Goal: Task Accomplishment & Management: Manage account settings

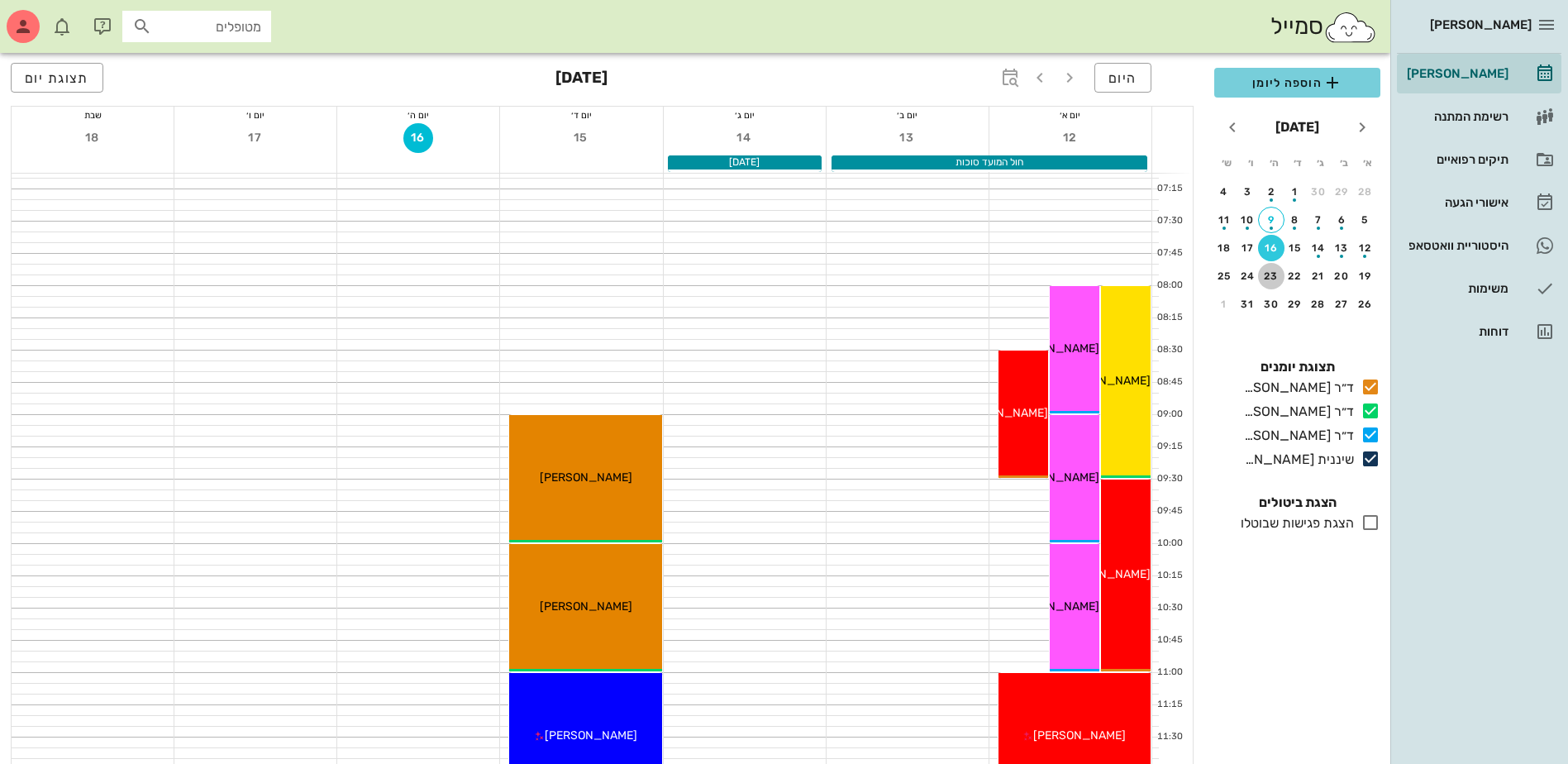
drag, startPoint x: 1277, startPoint y: 272, endPoint x: 1300, endPoint y: 78, distance: 195.4
click at [1277, 272] on div "23" at bounding box center [1272, 276] width 26 height 11
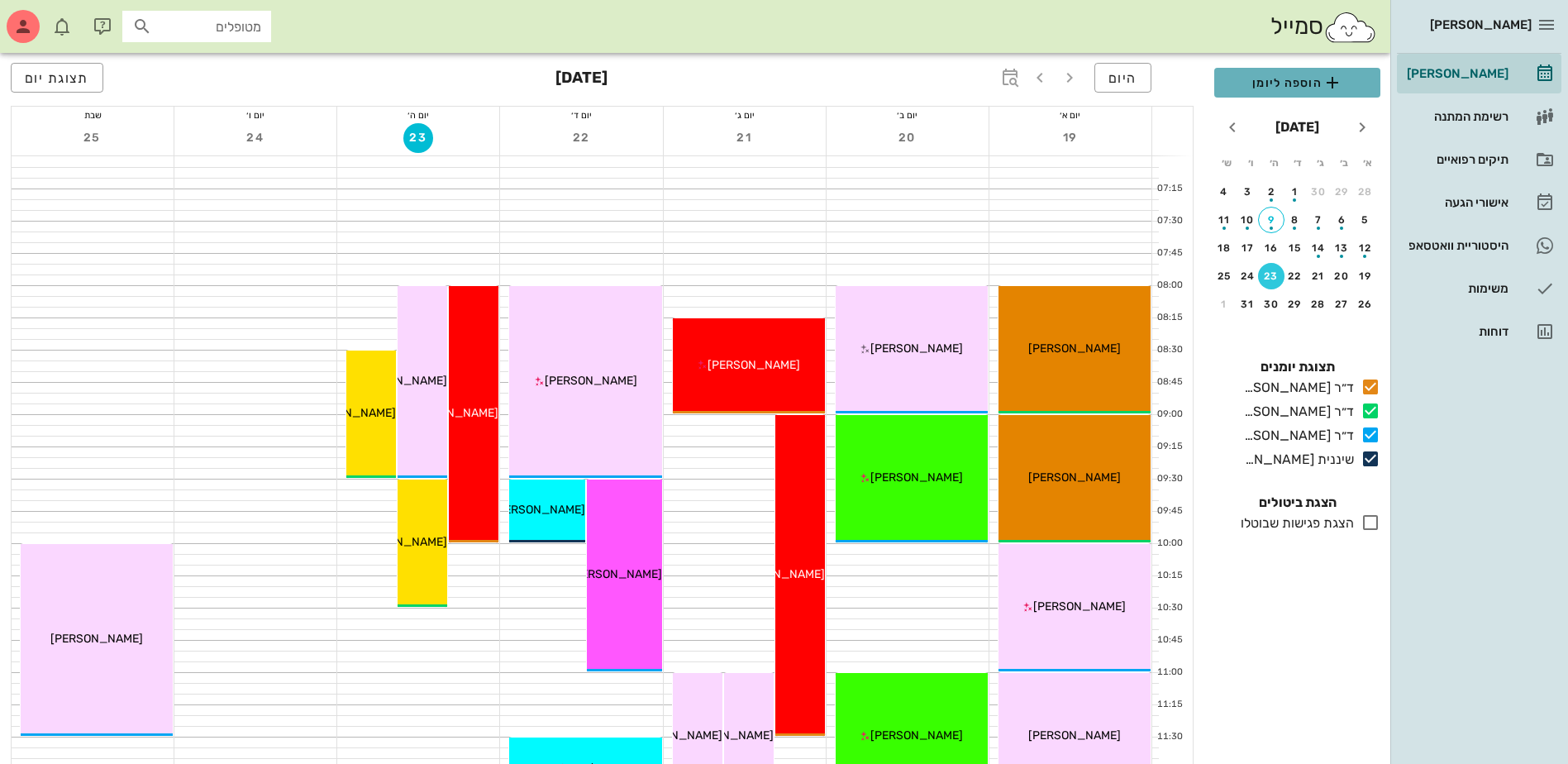
click at [1300, 78] on span "הוספה ליומן" at bounding box center [1298, 82] width 139 height 20
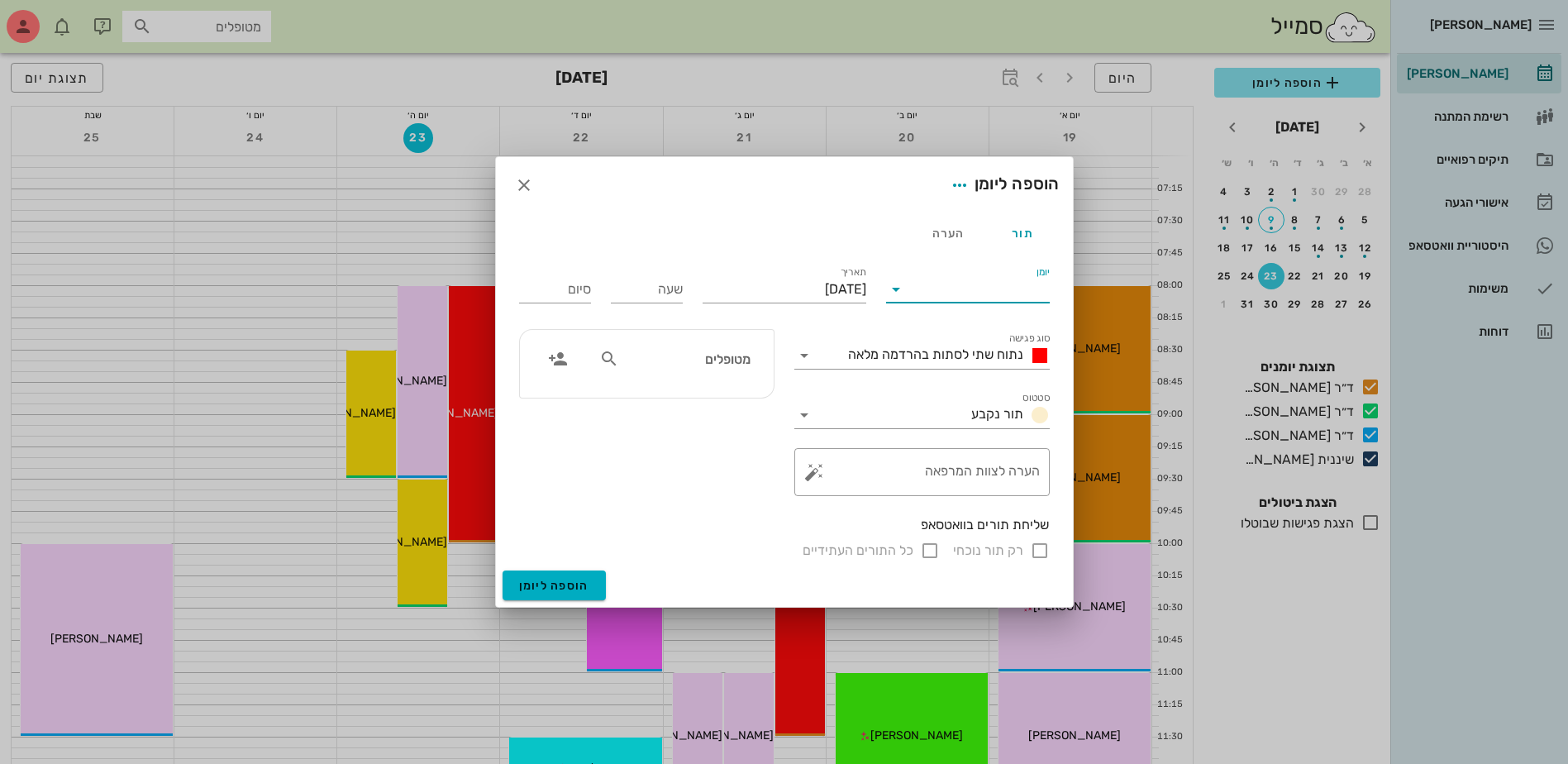
click at [933, 295] on input "יומן" at bounding box center [979, 289] width 140 height 26
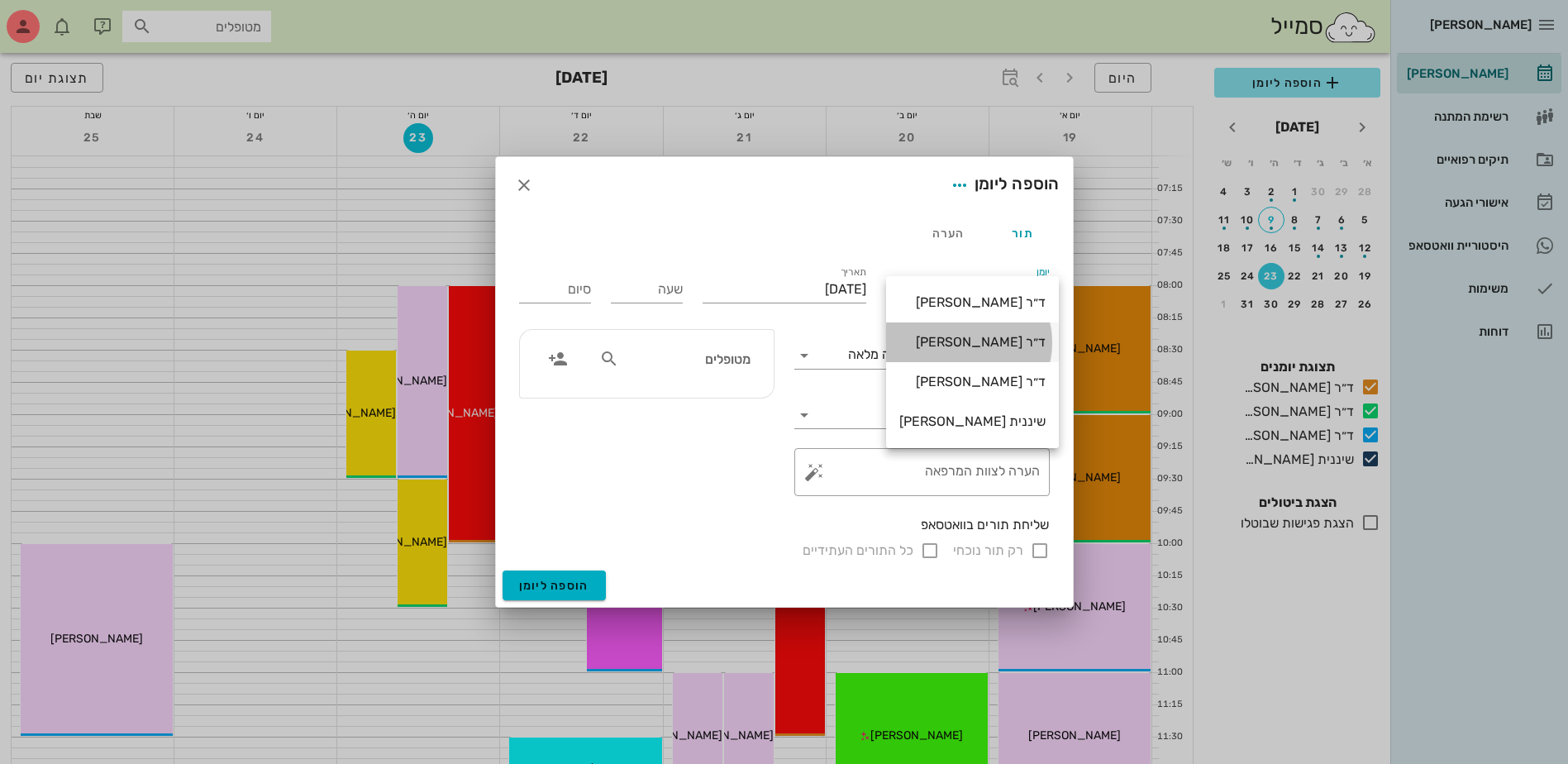
click at [955, 343] on div "ד״ר [PERSON_NAME]" at bounding box center [972, 341] width 146 height 16
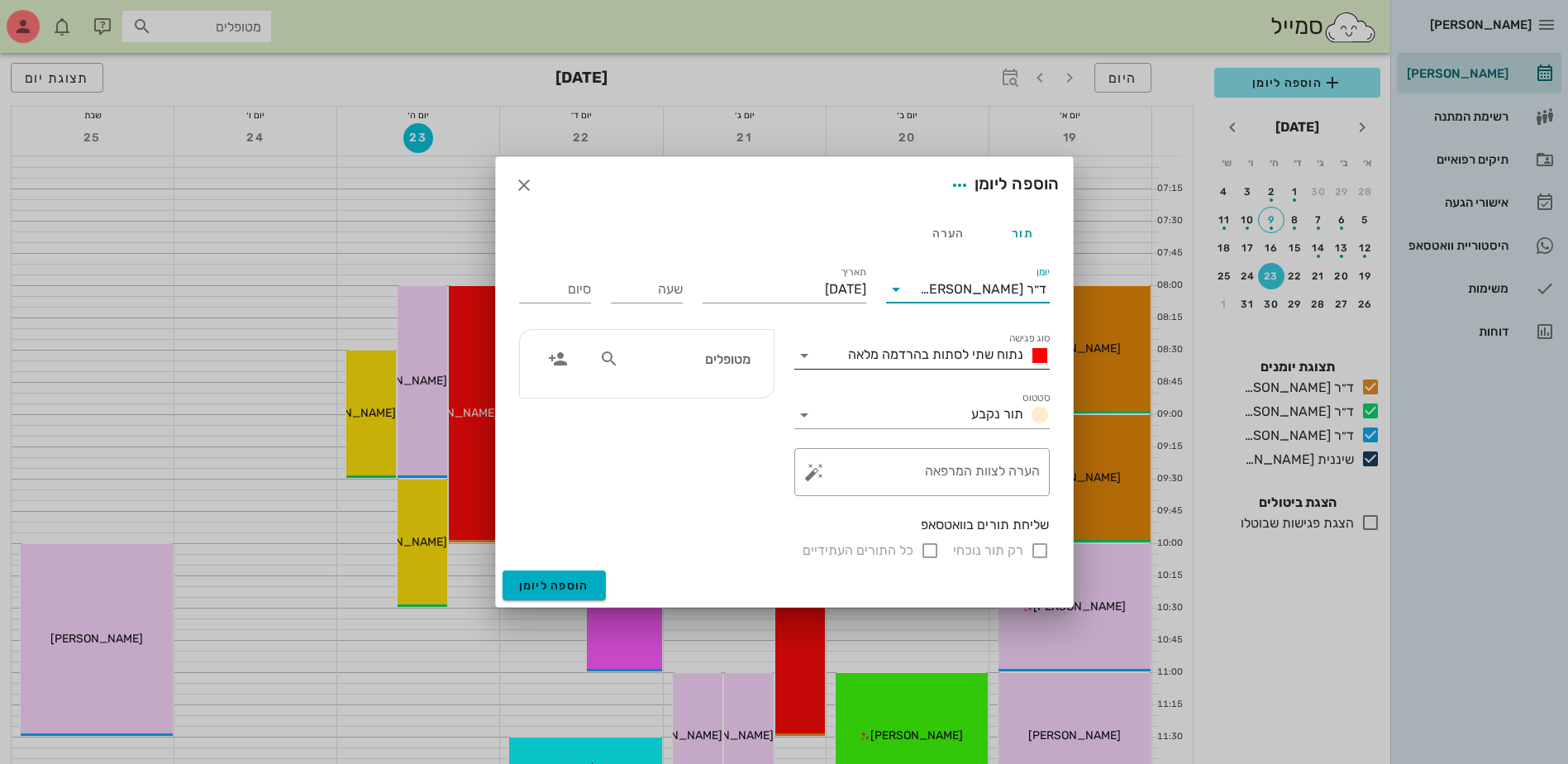
click at [952, 353] on span "נתוח שתי לסתות בהרדמה מלאה" at bounding box center [935, 354] width 176 height 16
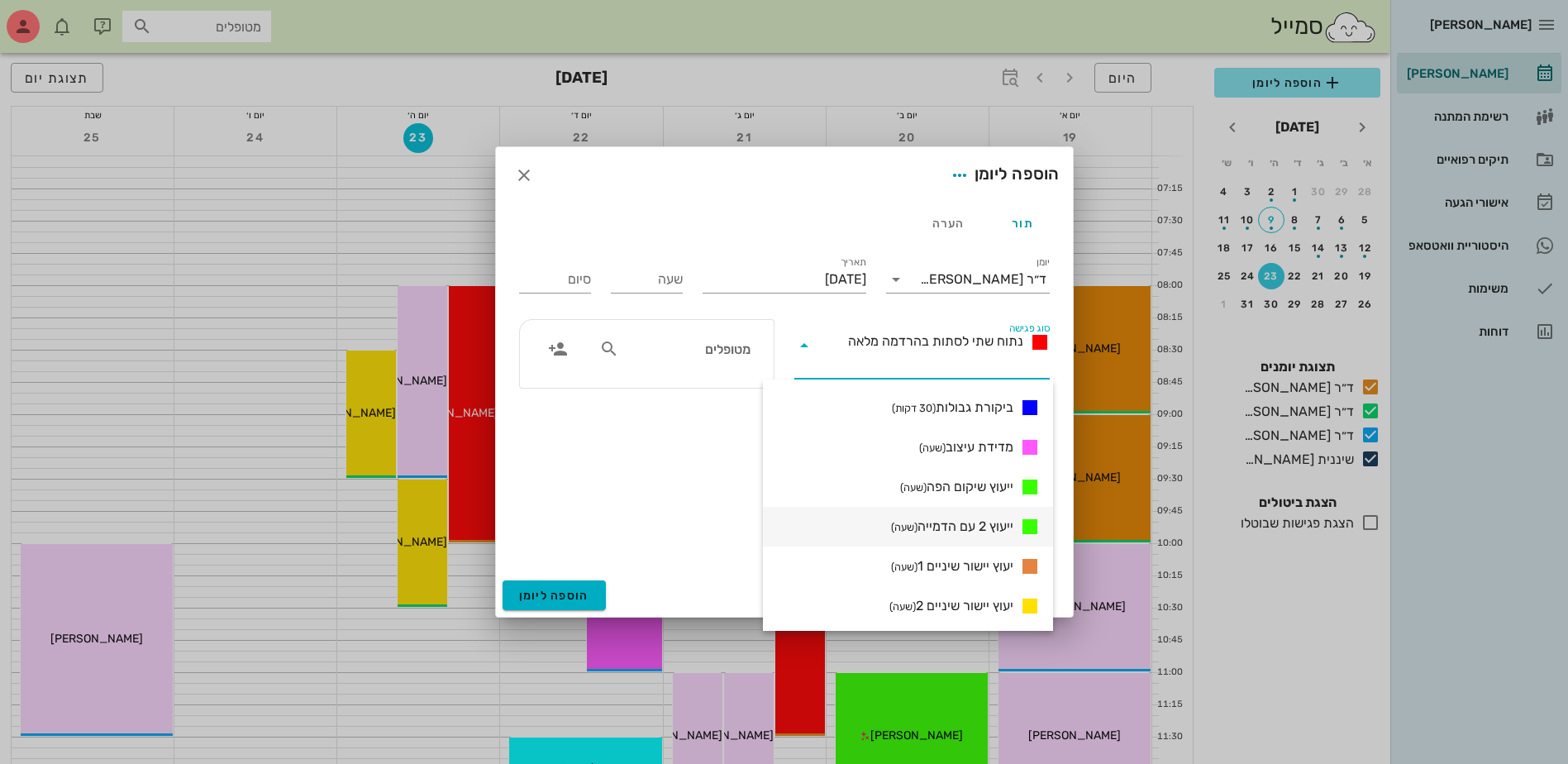
scroll to position [968, 0]
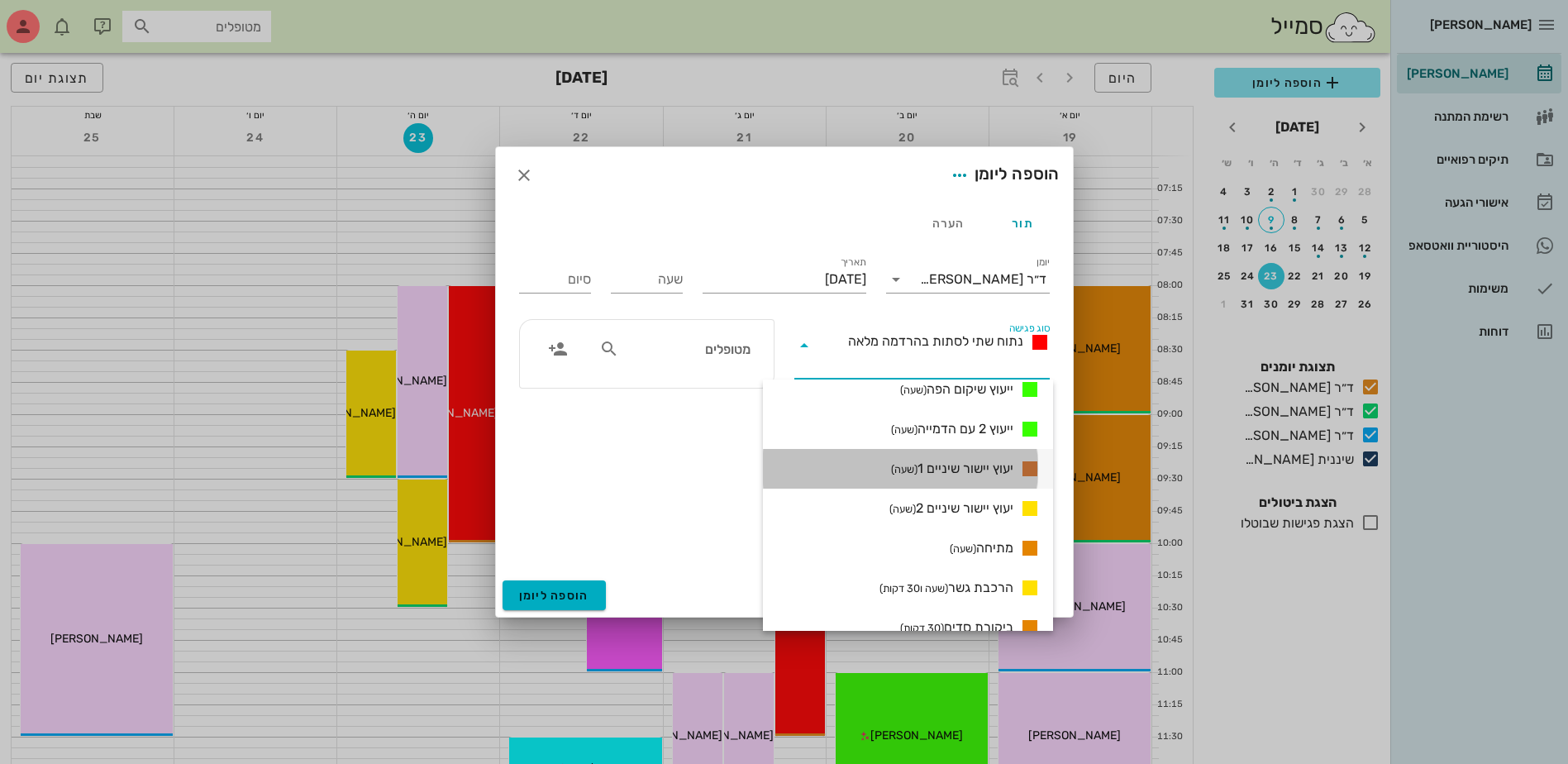
click at [980, 467] on span "יעוץ יישור שיניים 1 (שעה)" at bounding box center [953, 468] width 123 height 20
type input "01:00"
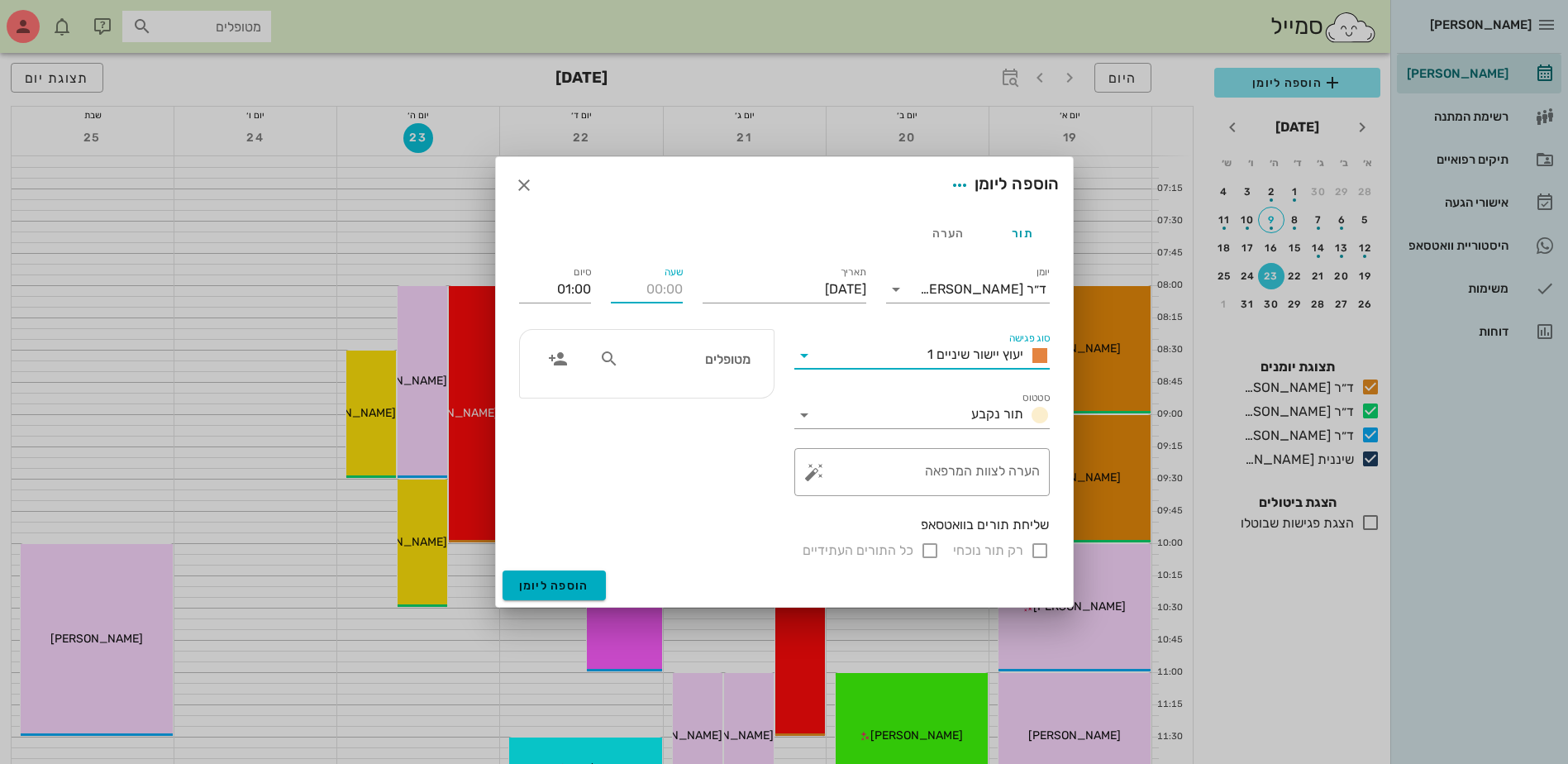
click at [648, 293] on input "שעה" at bounding box center [646, 289] width 72 height 26
type input "14:00"
type input "15:00"
click at [690, 364] on input "מטופלים" at bounding box center [686, 358] width 127 height 21
click at [524, 178] on icon "button" at bounding box center [523, 185] width 20 height 20
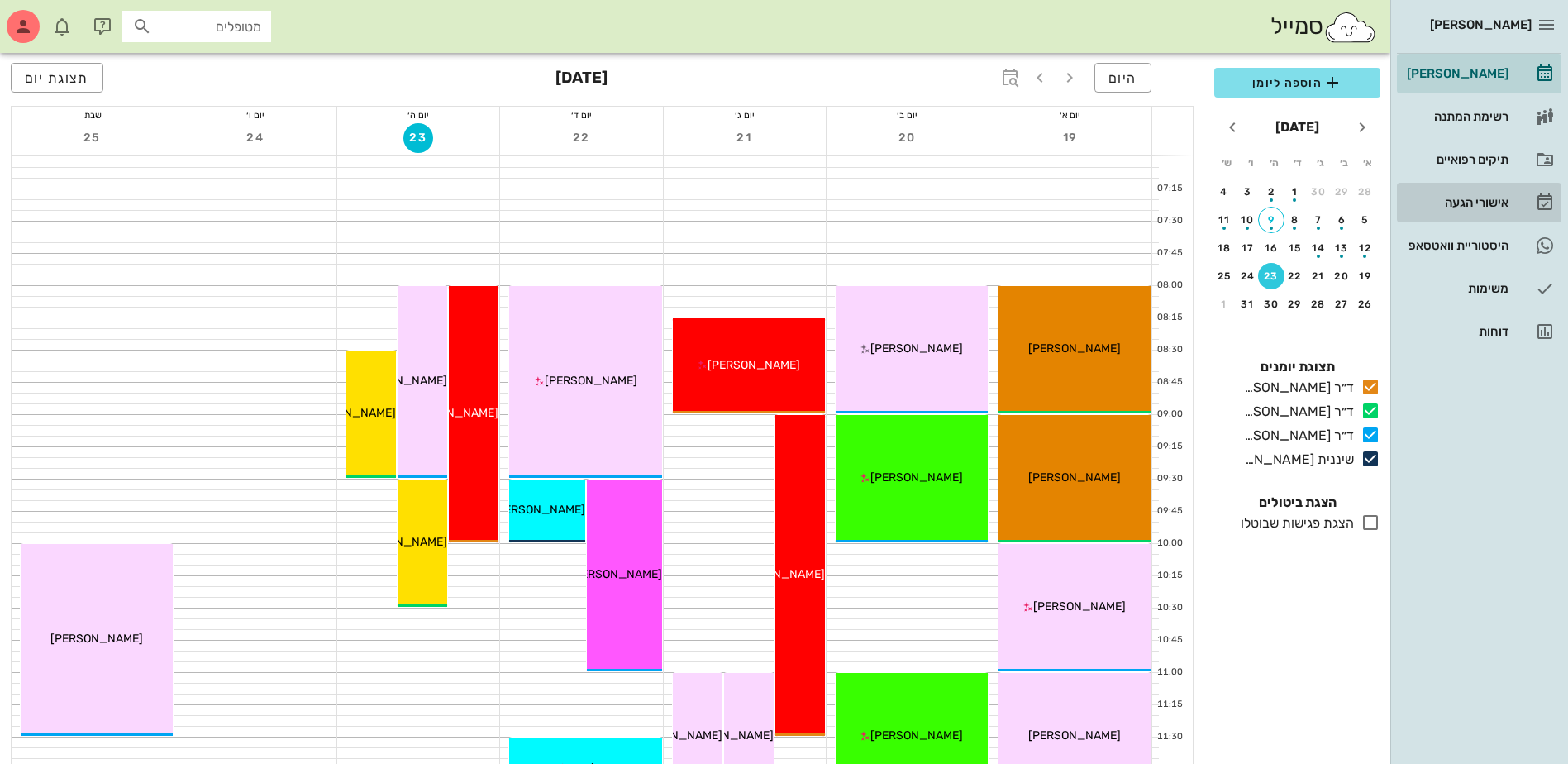
click at [1447, 205] on div "אישורי הגעה" at bounding box center [1456, 203] width 105 height 13
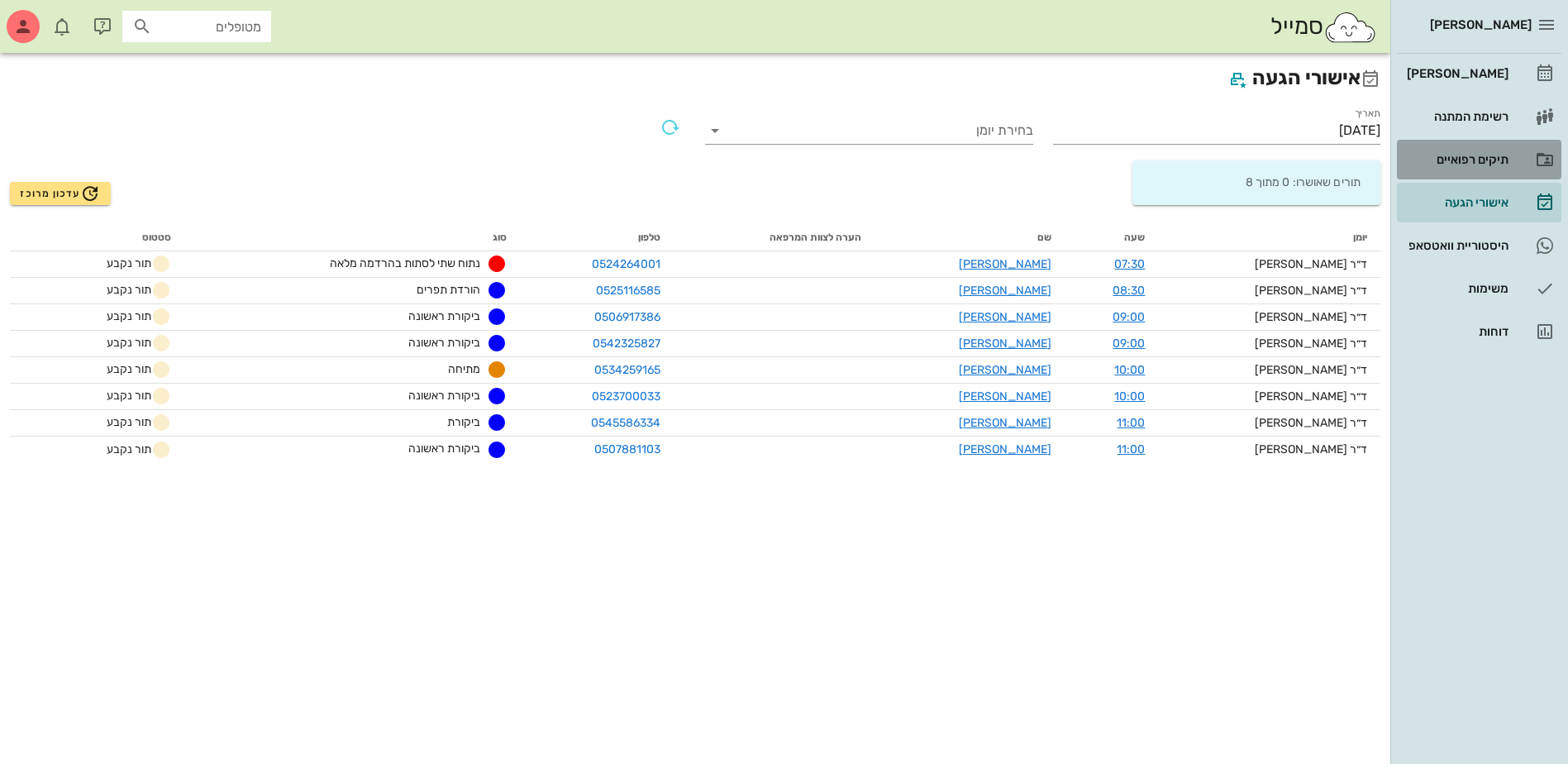
click at [1444, 144] on link "תיקים רפואיים" at bounding box center [1479, 159] width 165 height 40
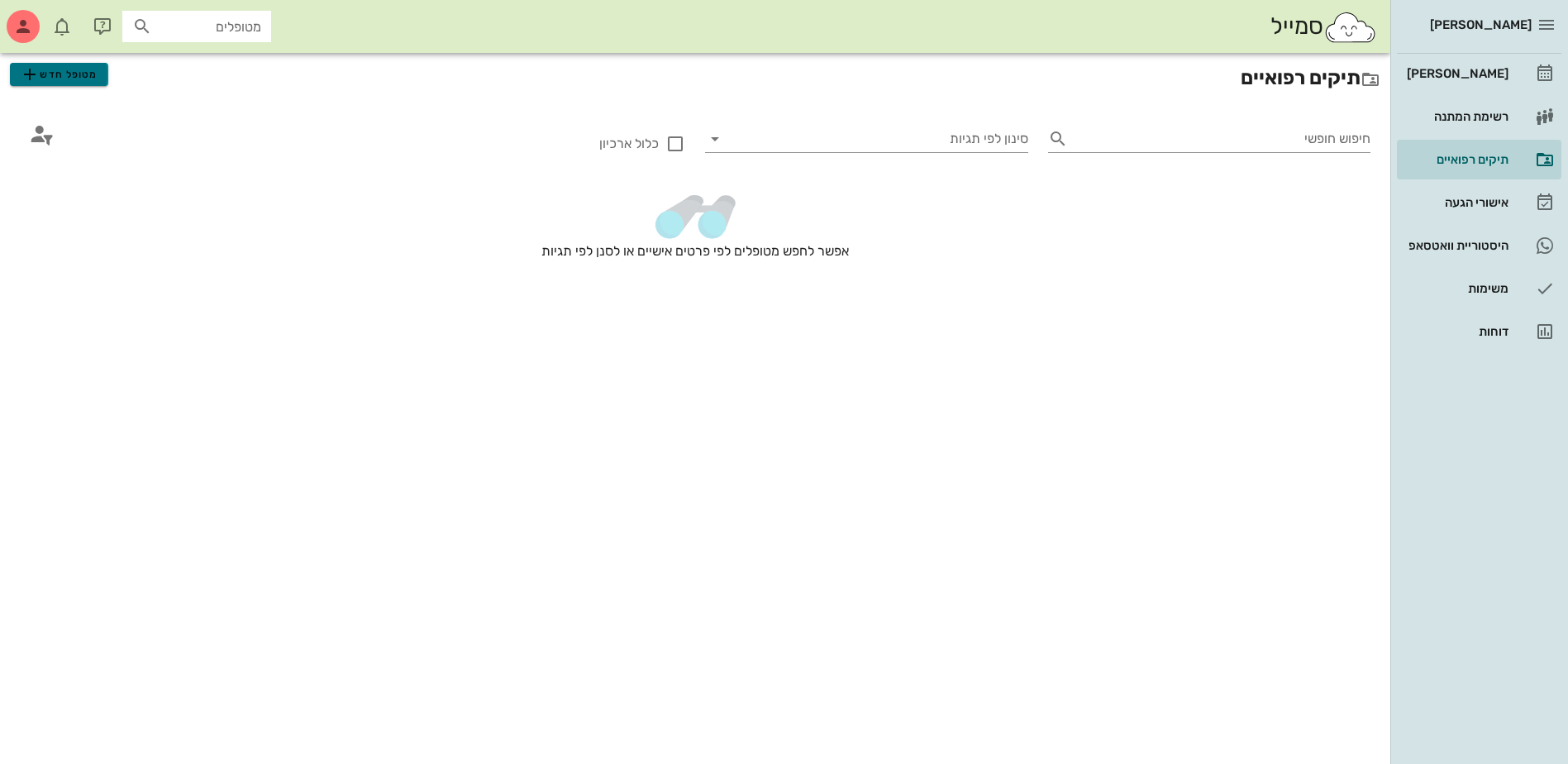
click at [66, 74] on span "מטופל חדש" at bounding box center [59, 73] width 78 height 20
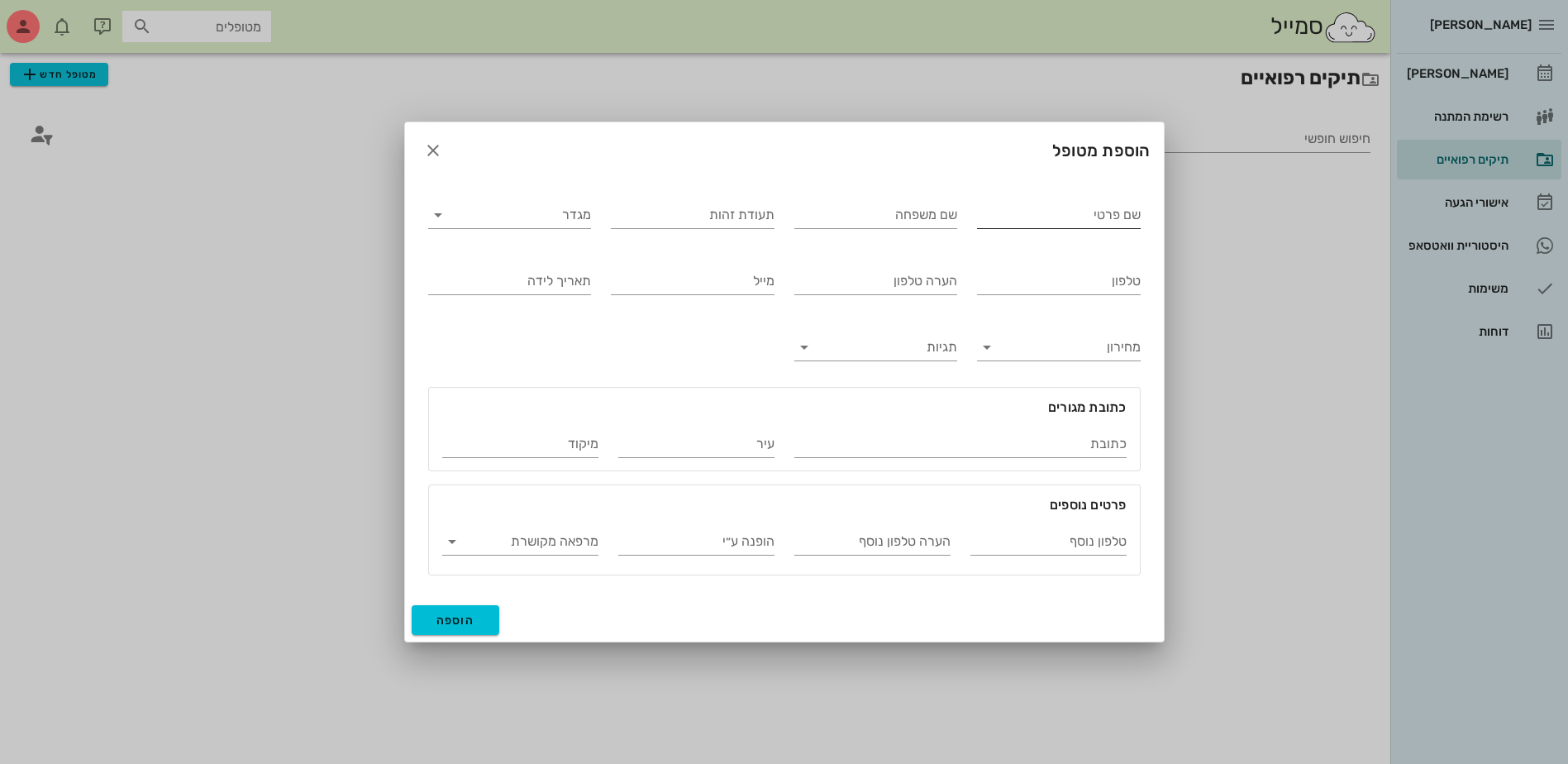
click at [1056, 213] on input "שם פרטי" at bounding box center [1059, 215] width 164 height 26
type input "[PERSON_NAME]"
type input "ירקון"
type input "221731151"
click at [502, 207] on input "מגדר" at bounding box center [523, 215] width 138 height 26
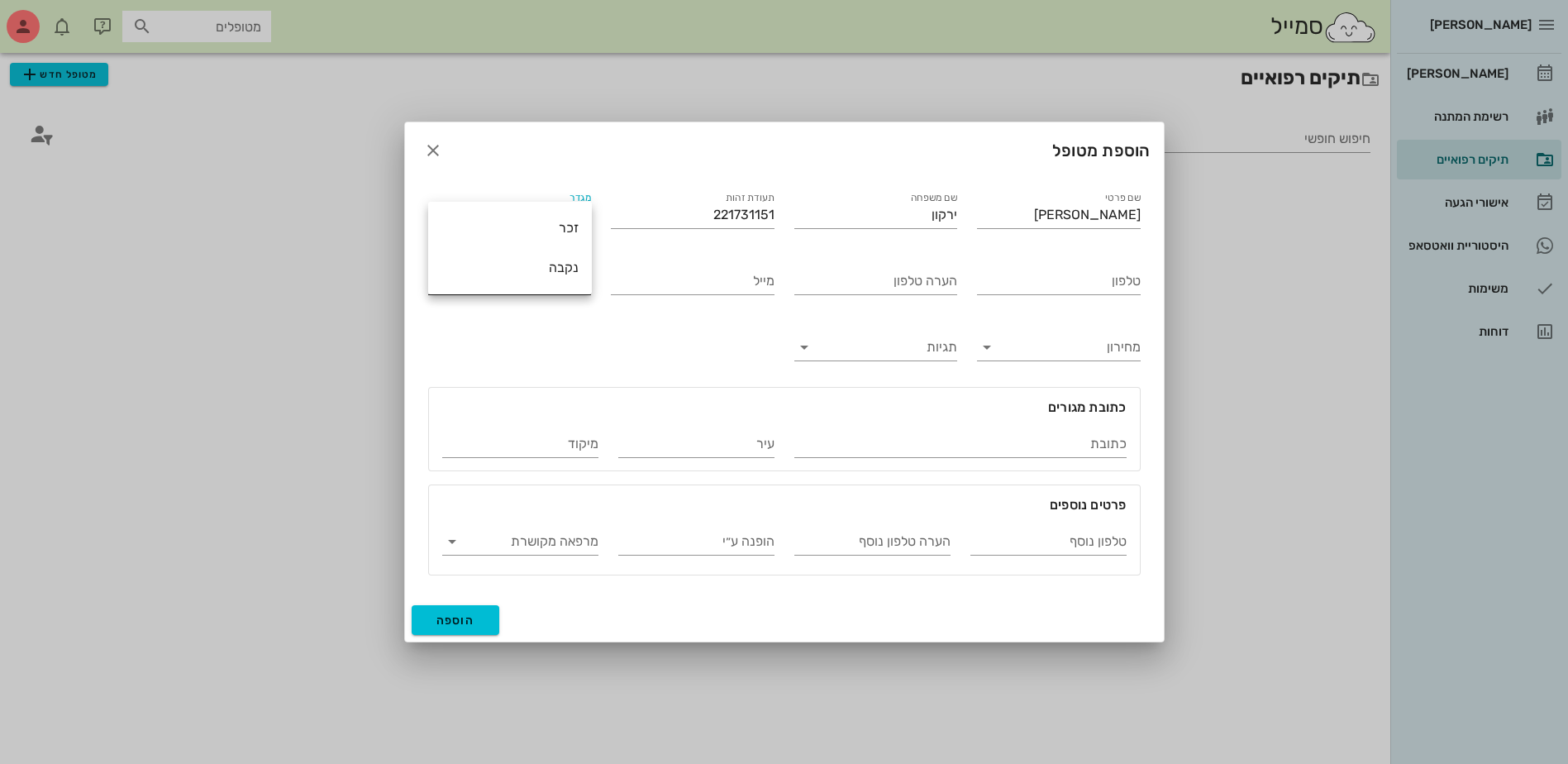
drag, startPoint x: 534, startPoint y: 271, endPoint x: 572, endPoint y: 268, distance: 38.1
click at [534, 270] on div "נקבה" at bounding box center [510, 267] width 138 height 16
click at [1029, 280] on input "טלפון" at bounding box center [1059, 281] width 164 height 26
type input "052-6201526"
click at [879, 283] on input "הערה טלפון" at bounding box center [876, 281] width 164 height 26
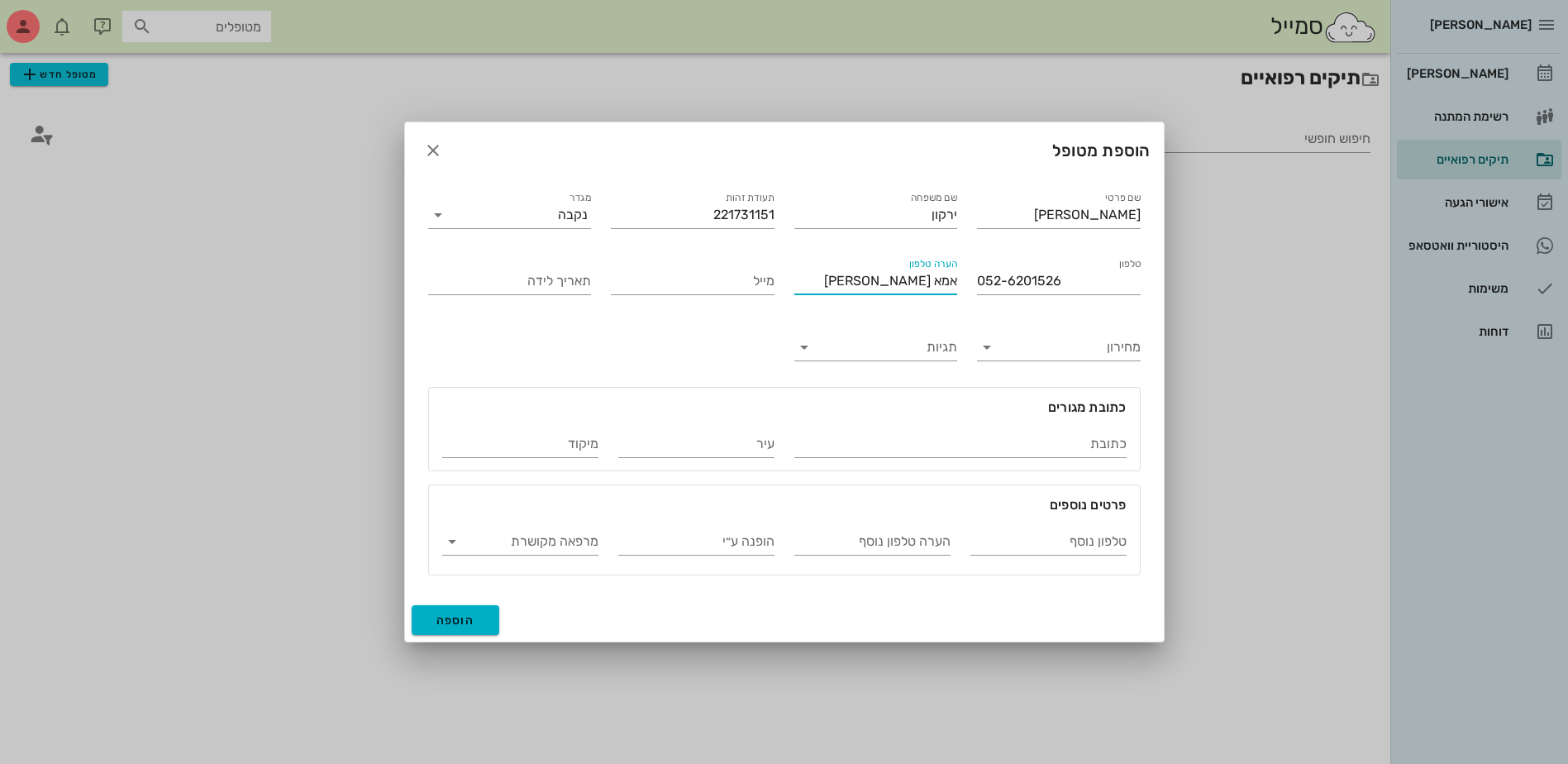
type input "אמא [PERSON_NAME]"
click at [451, 618] on span "הוספה" at bounding box center [456, 620] width 39 height 14
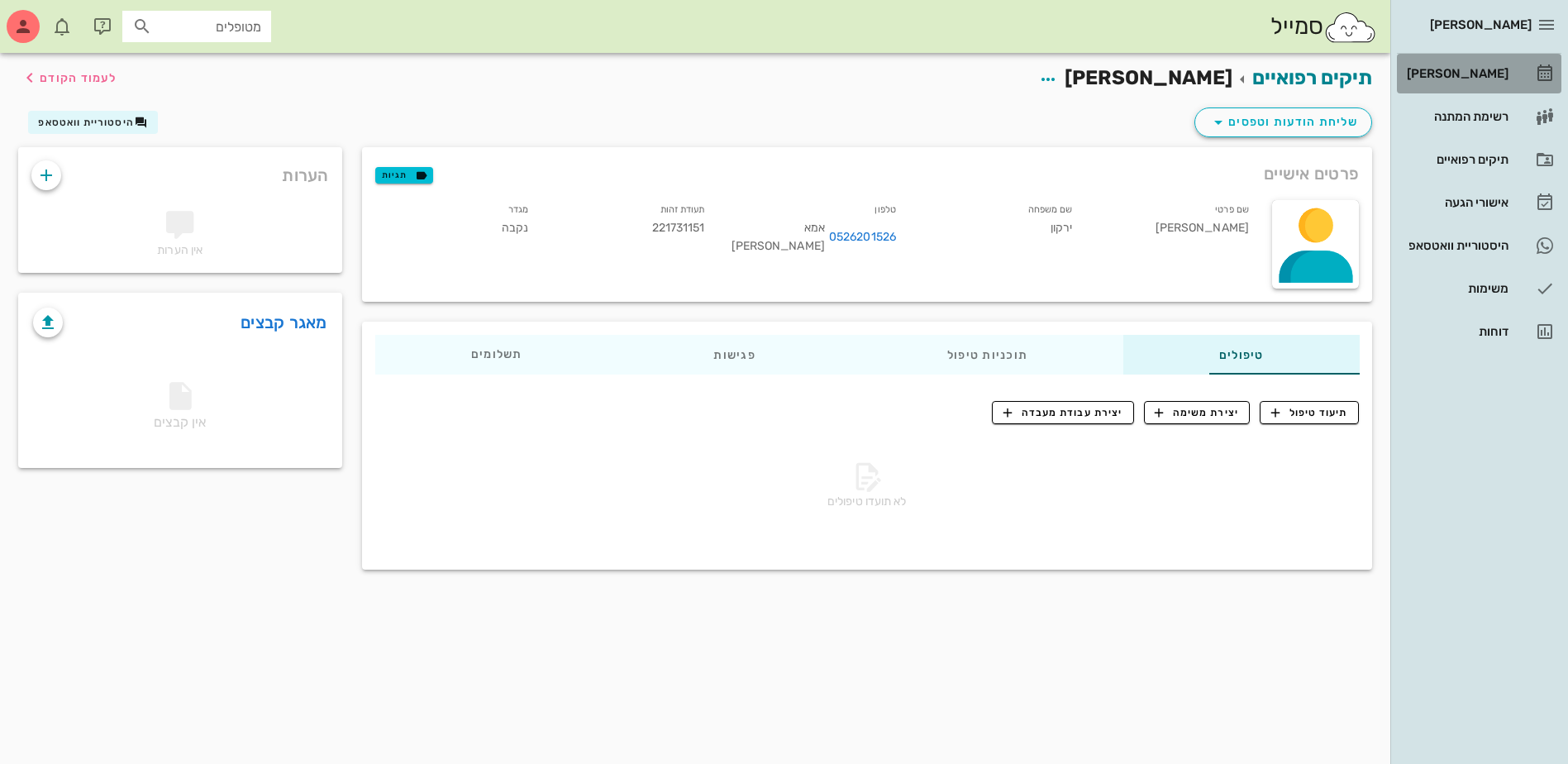
click at [1448, 67] on div "[PERSON_NAME]" at bounding box center [1456, 73] width 105 height 13
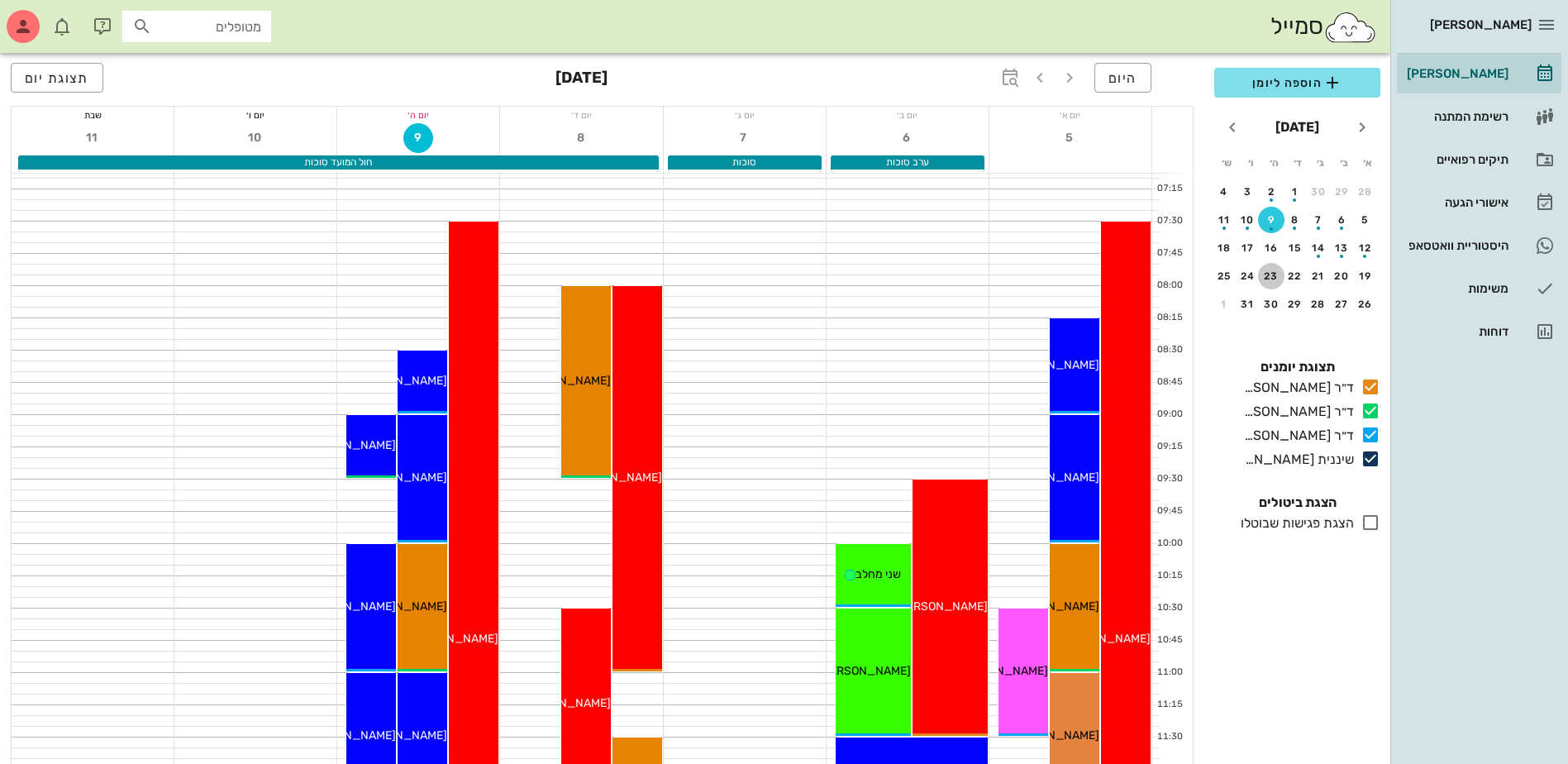
click at [1264, 272] on div "23" at bounding box center [1272, 276] width 26 height 11
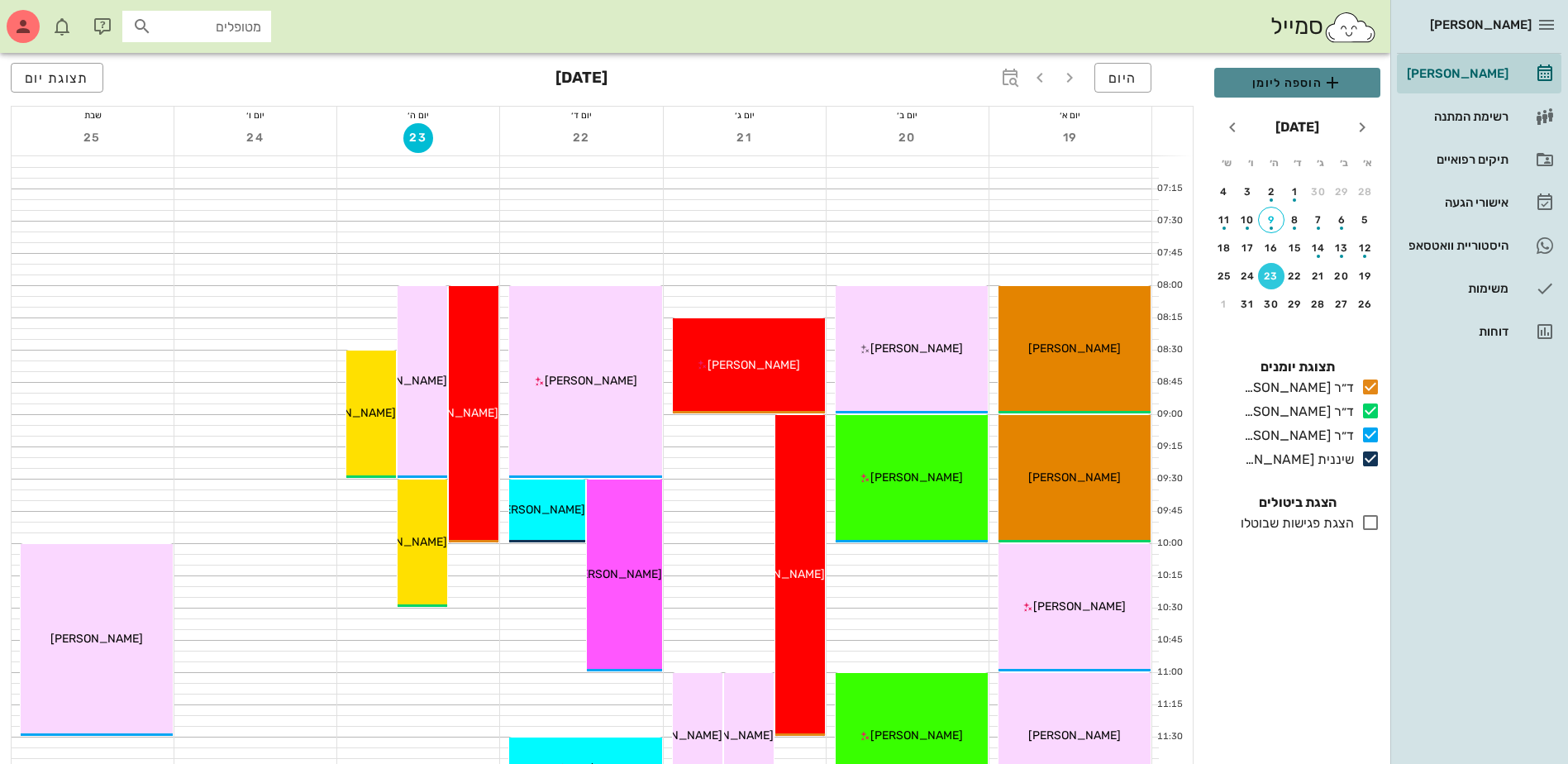
click at [1265, 87] on span "הוספה ליומן" at bounding box center [1298, 82] width 139 height 20
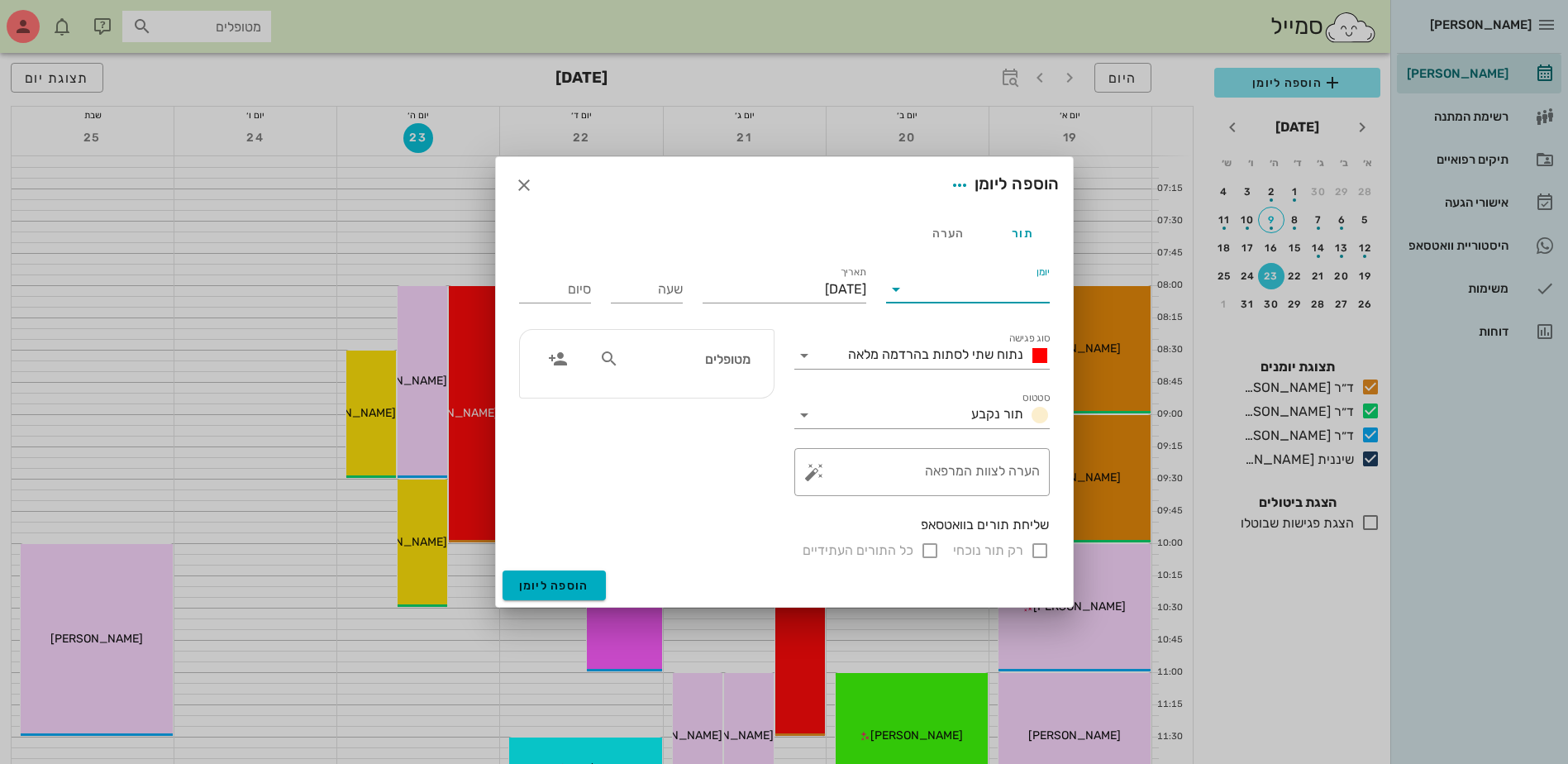
click at [973, 283] on input "יומן" at bounding box center [979, 289] width 140 height 26
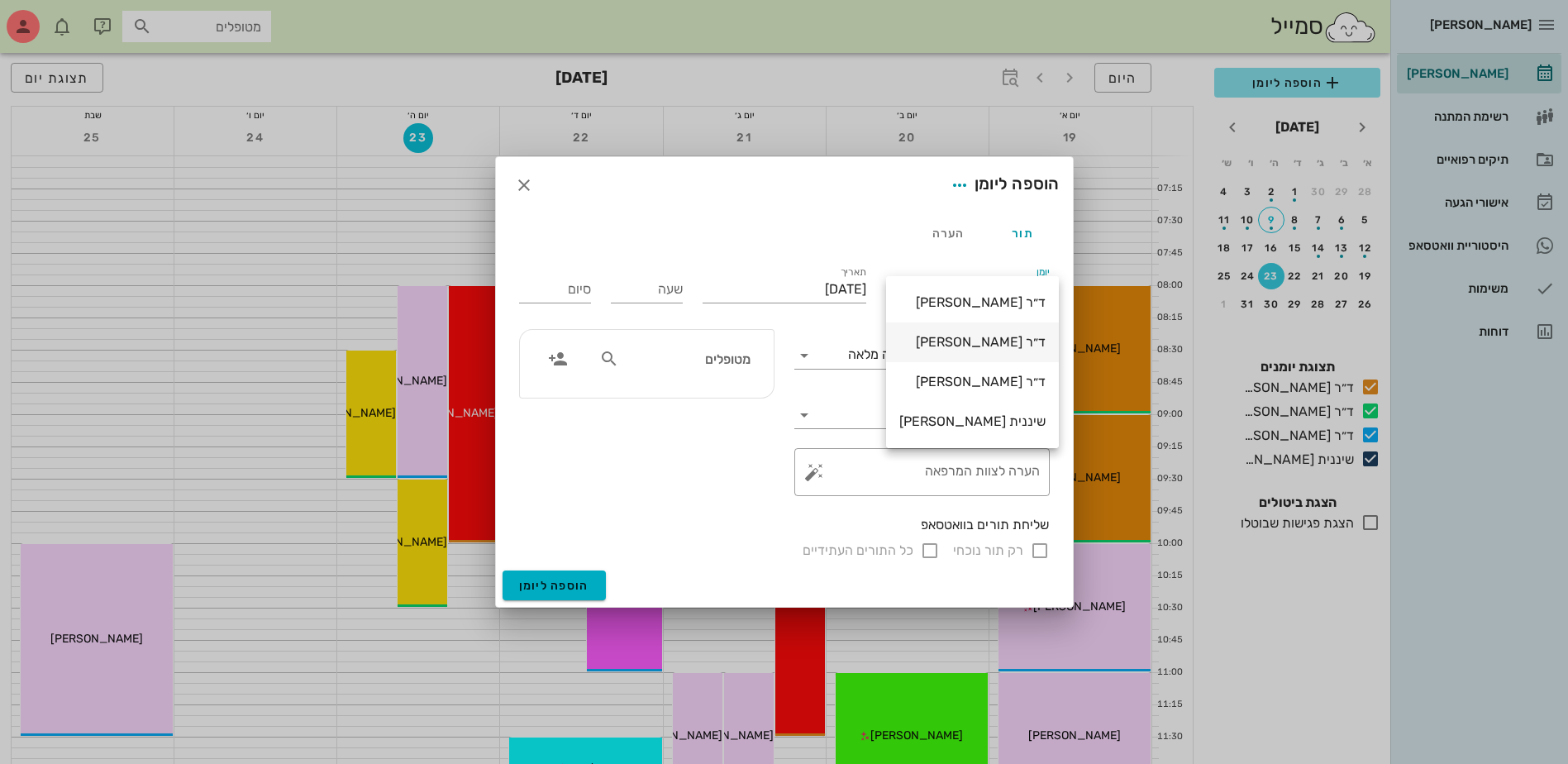
click at [956, 341] on div "ד״ר [PERSON_NAME]" at bounding box center [972, 341] width 146 height 16
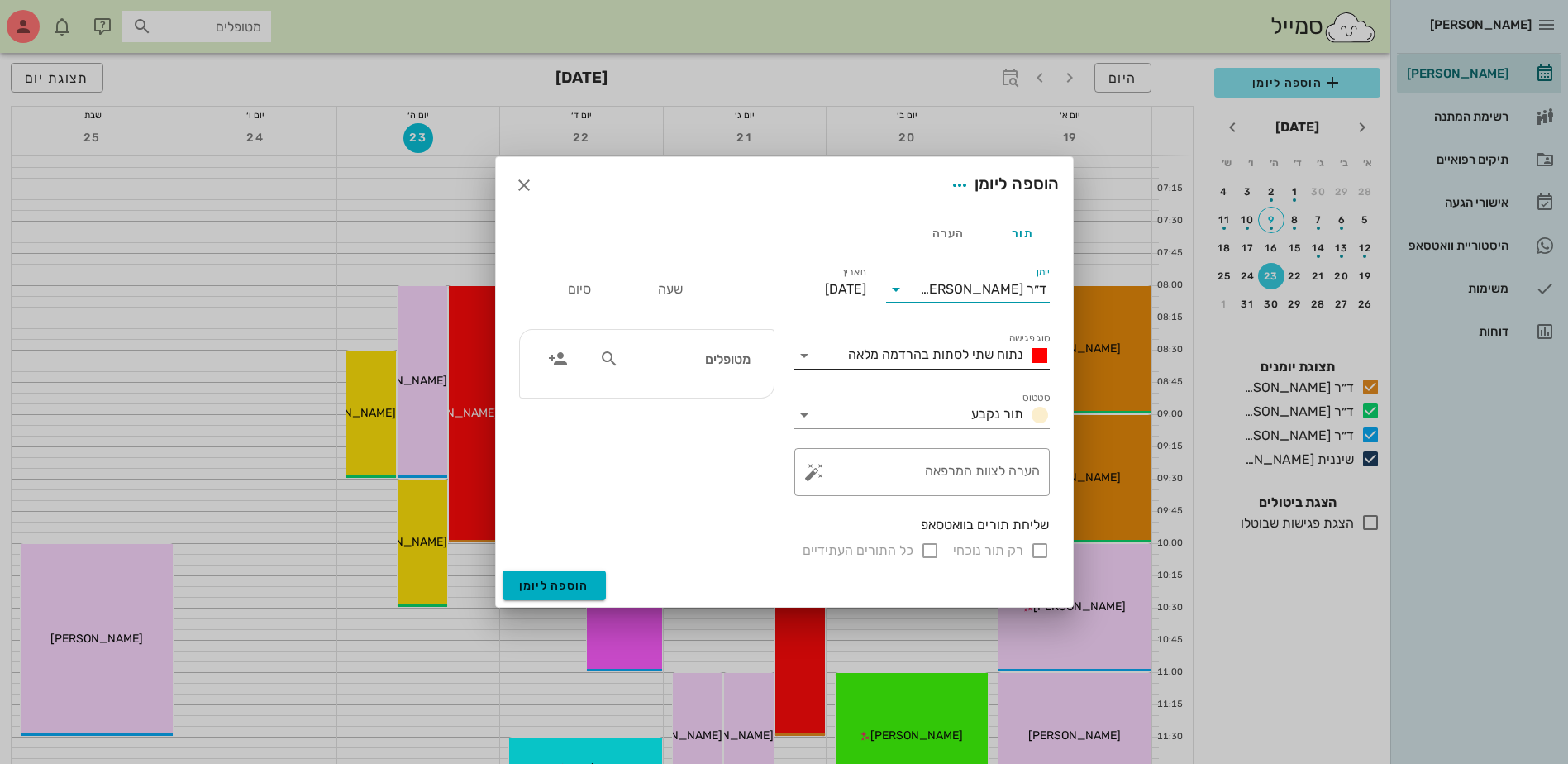
click at [947, 348] on span "נתוח שתי לסתות בהרדמה מלאה" at bounding box center [935, 354] width 176 height 16
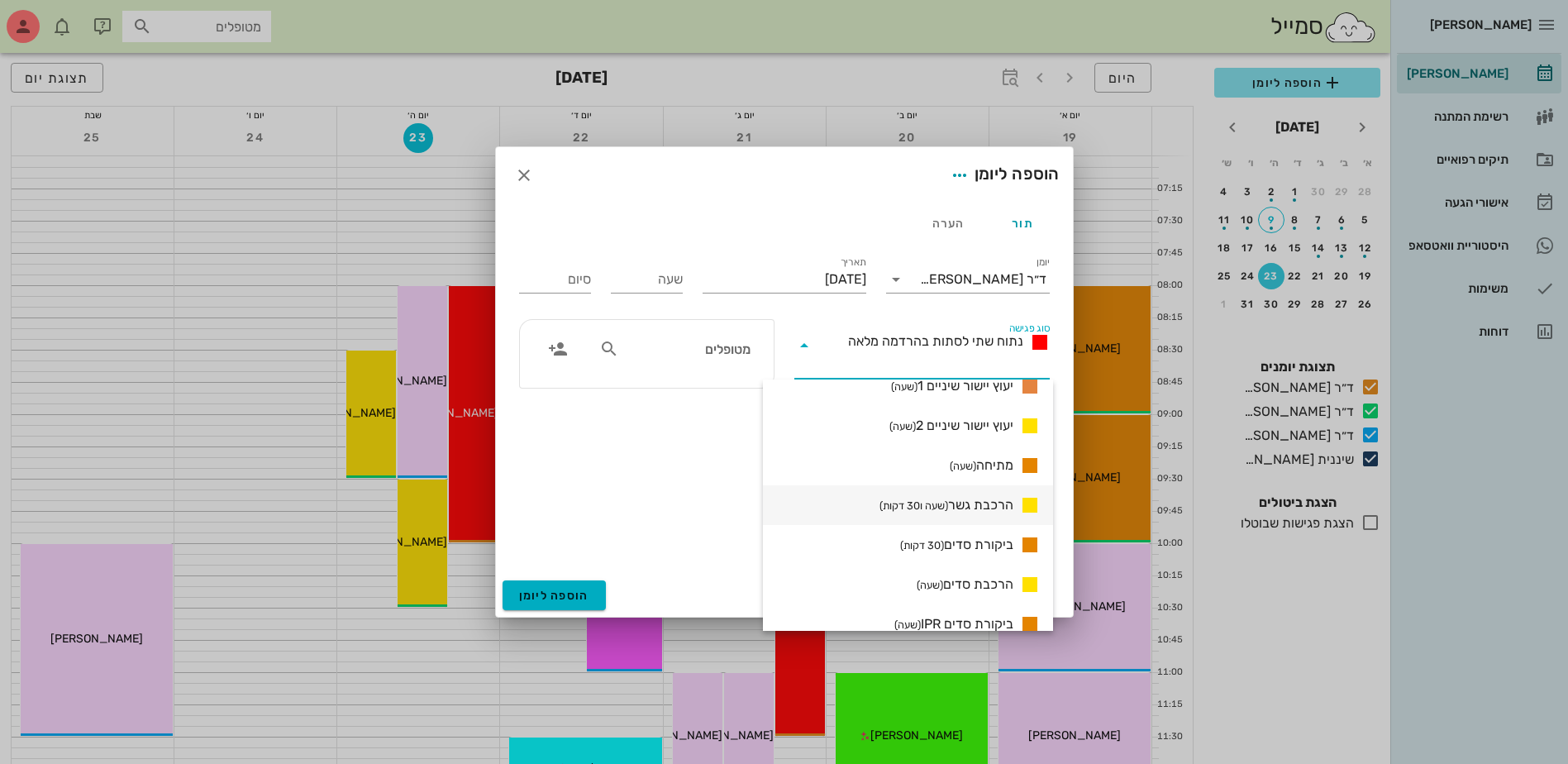
scroll to position [968, 0]
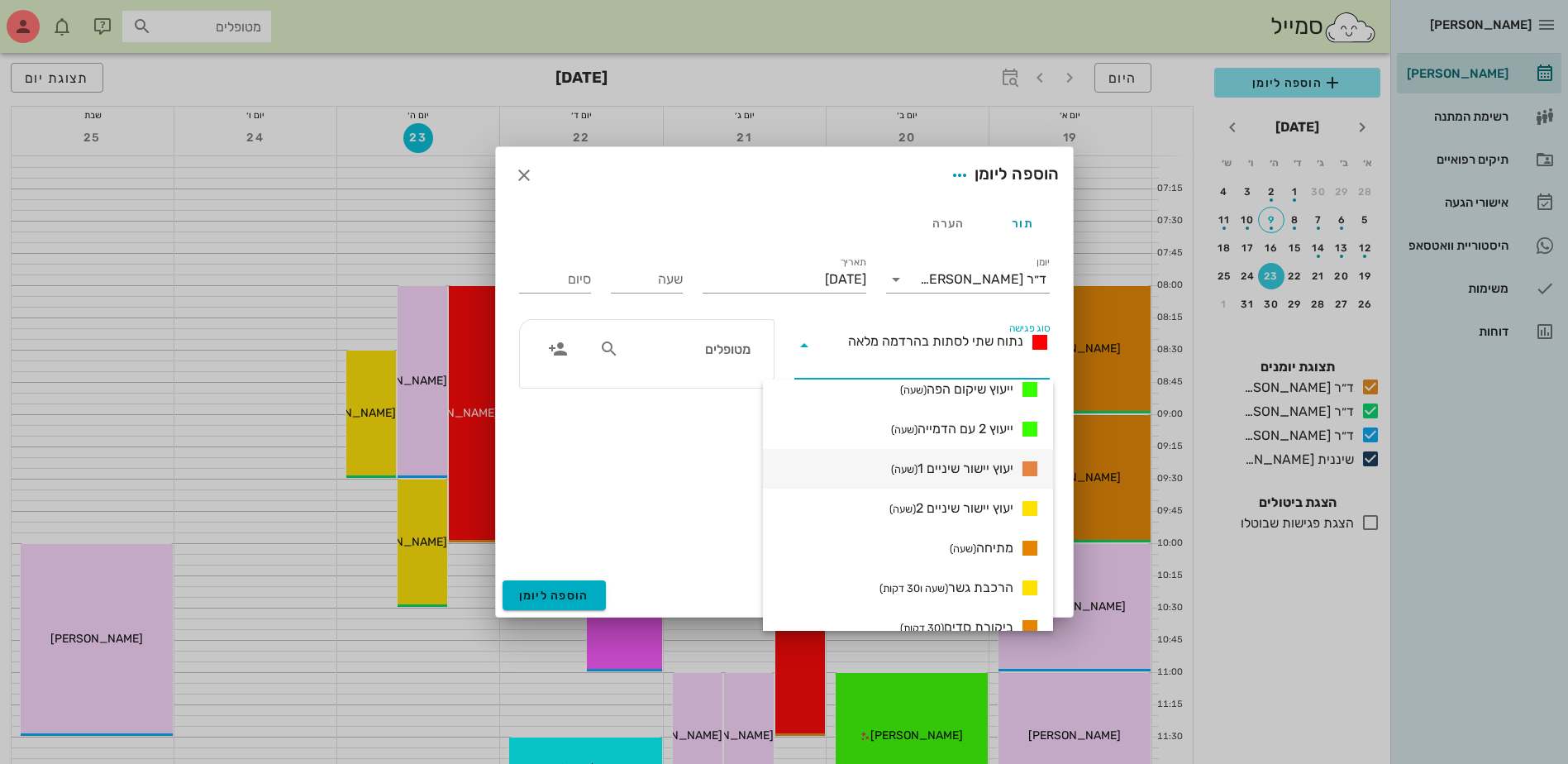
click at [969, 468] on span "יעוץ יישור שיניים 1 (שעה)" at bounding box center [953, 468] width 123 height 20
type input "01:00"
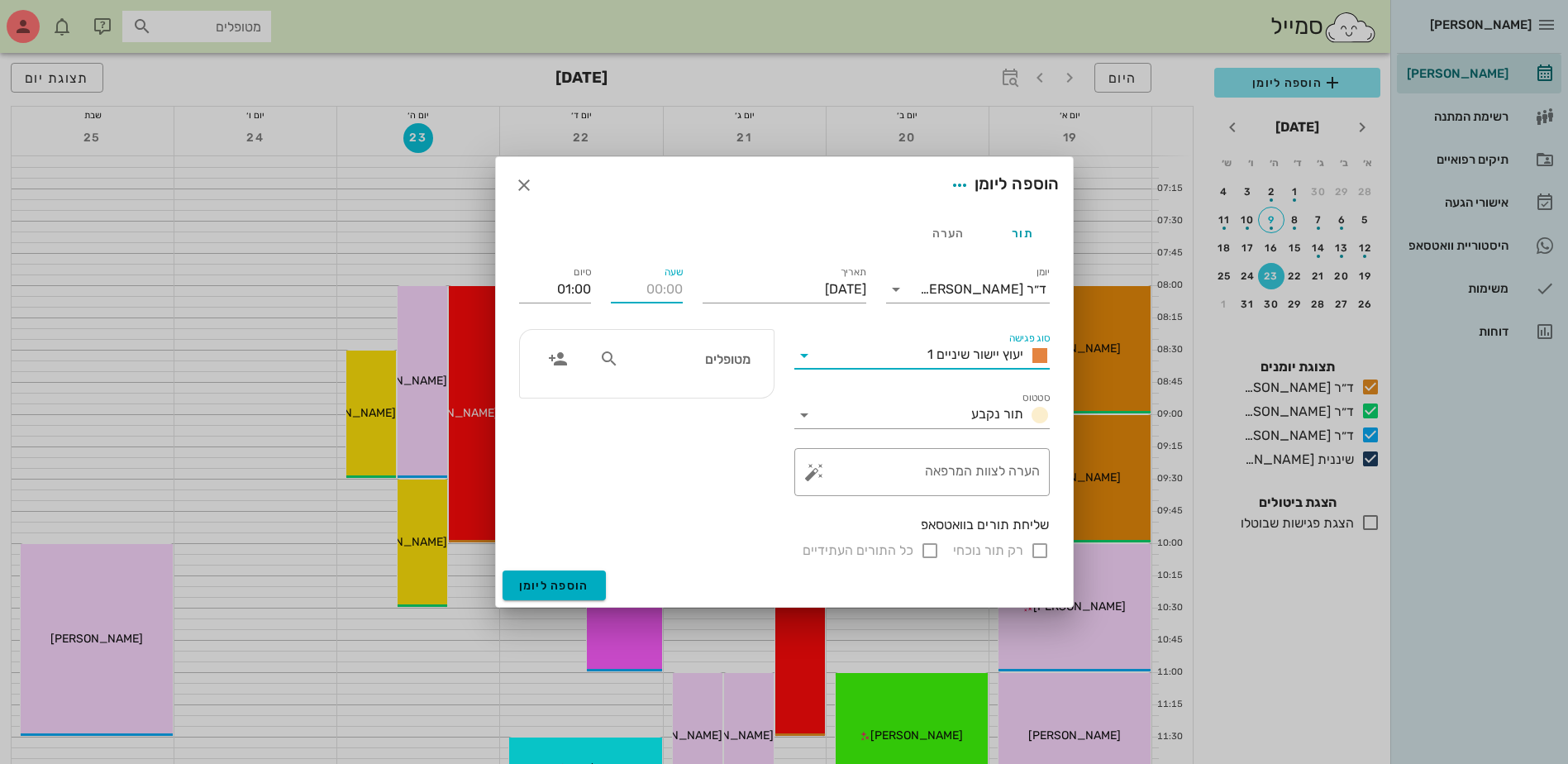
click at [630, 295] on input "שעה" at bounding box center [646, 289] width 72 height 26
type input "14:00"
type input "15:00"
click at [673, 360] on input "מטופלים" at bounding box center [686, 358] width 127 height 21
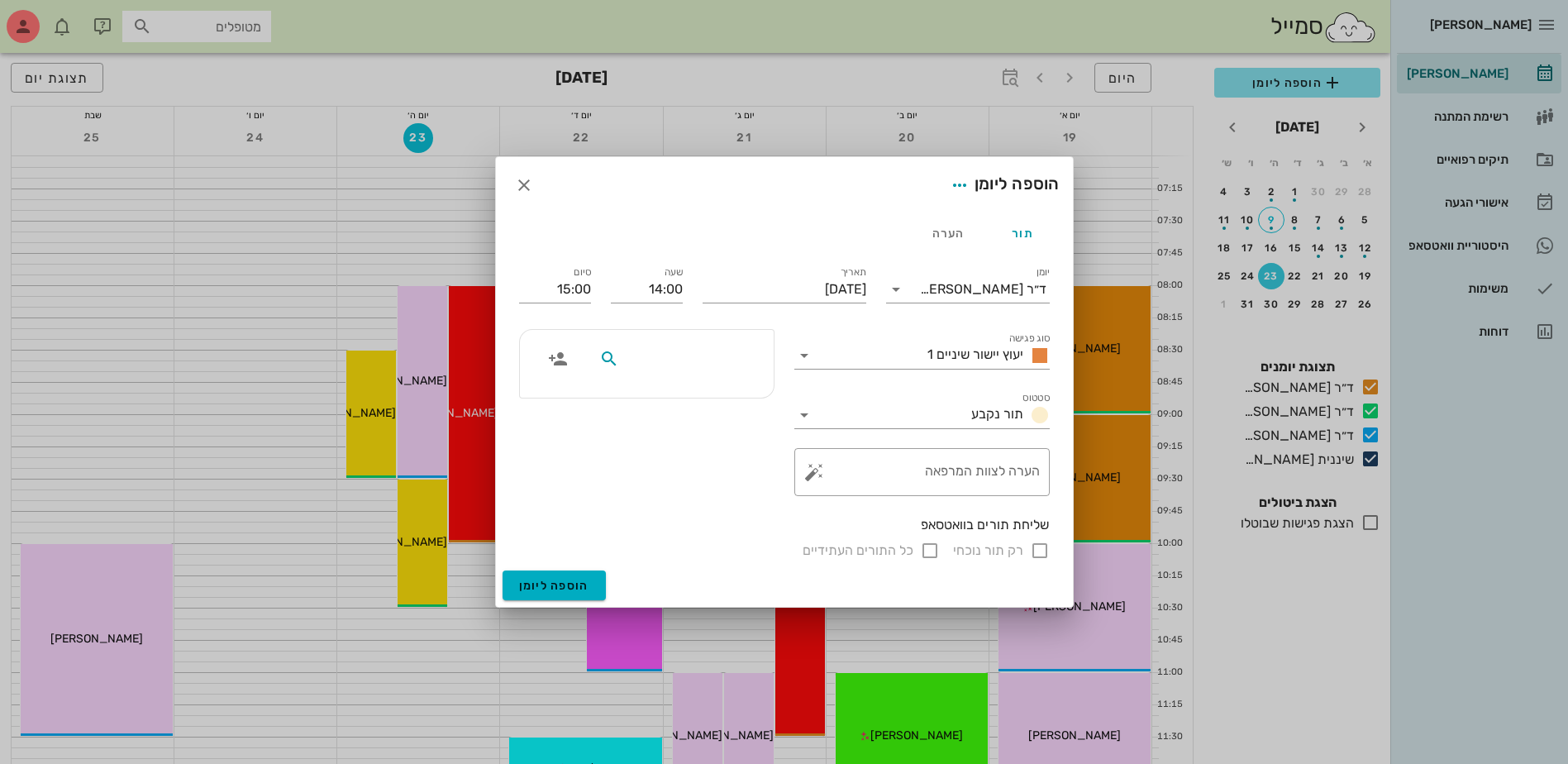
type input "צ"
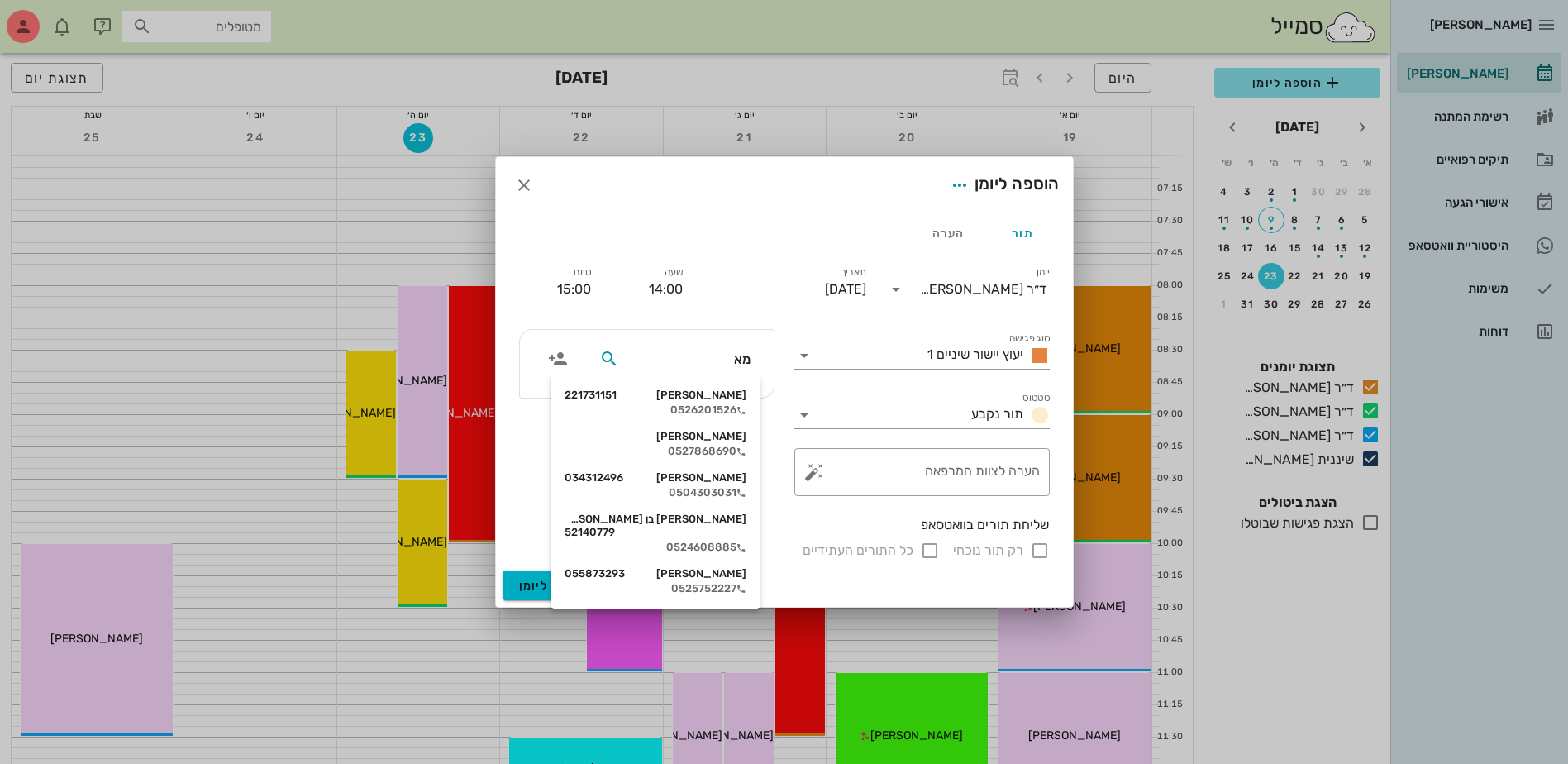
type input "[PERSON_NAME]"
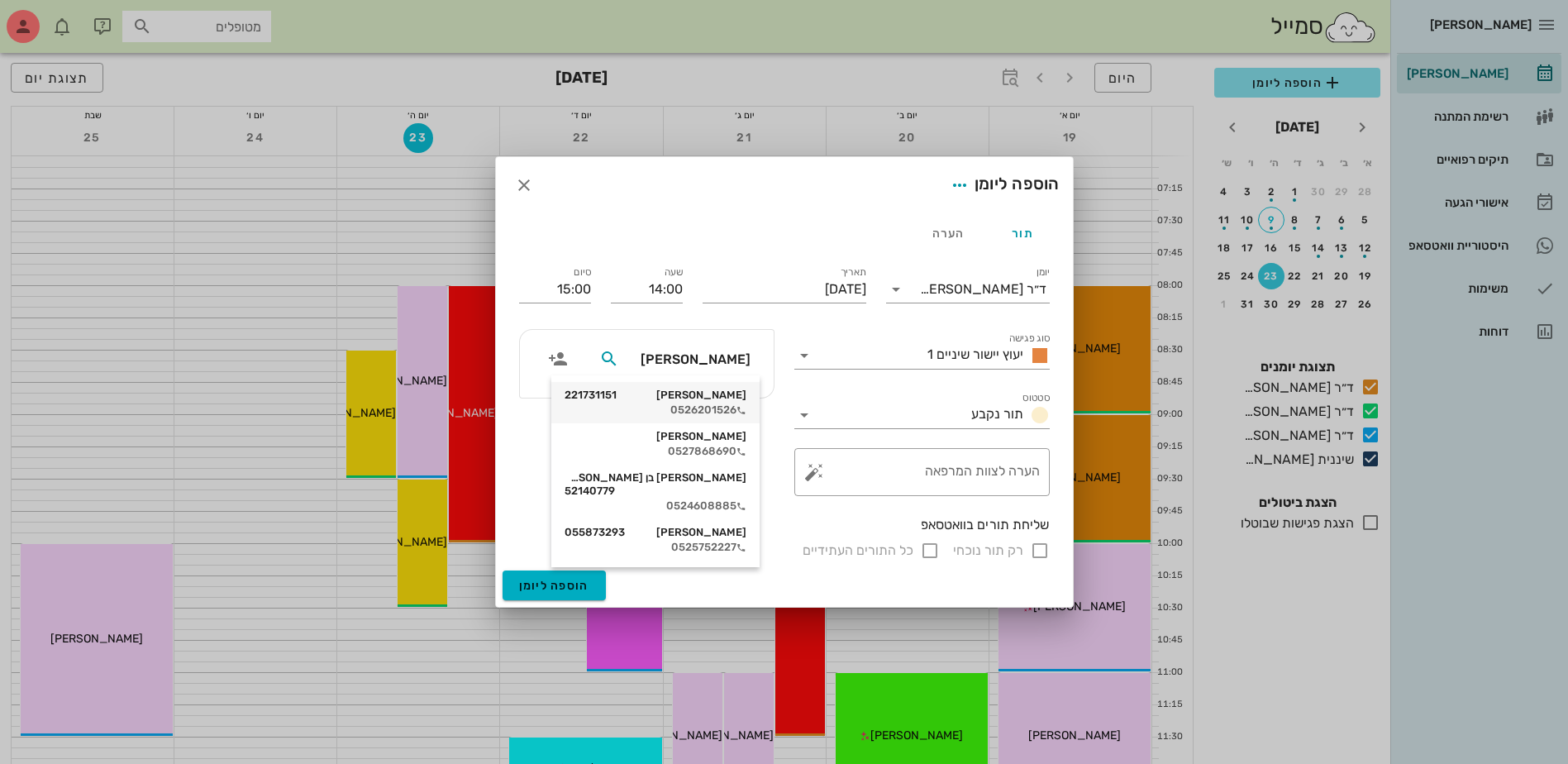
click at [720, 405] on div "0526201526" at bounding box center [655, 410] width 182 height 13
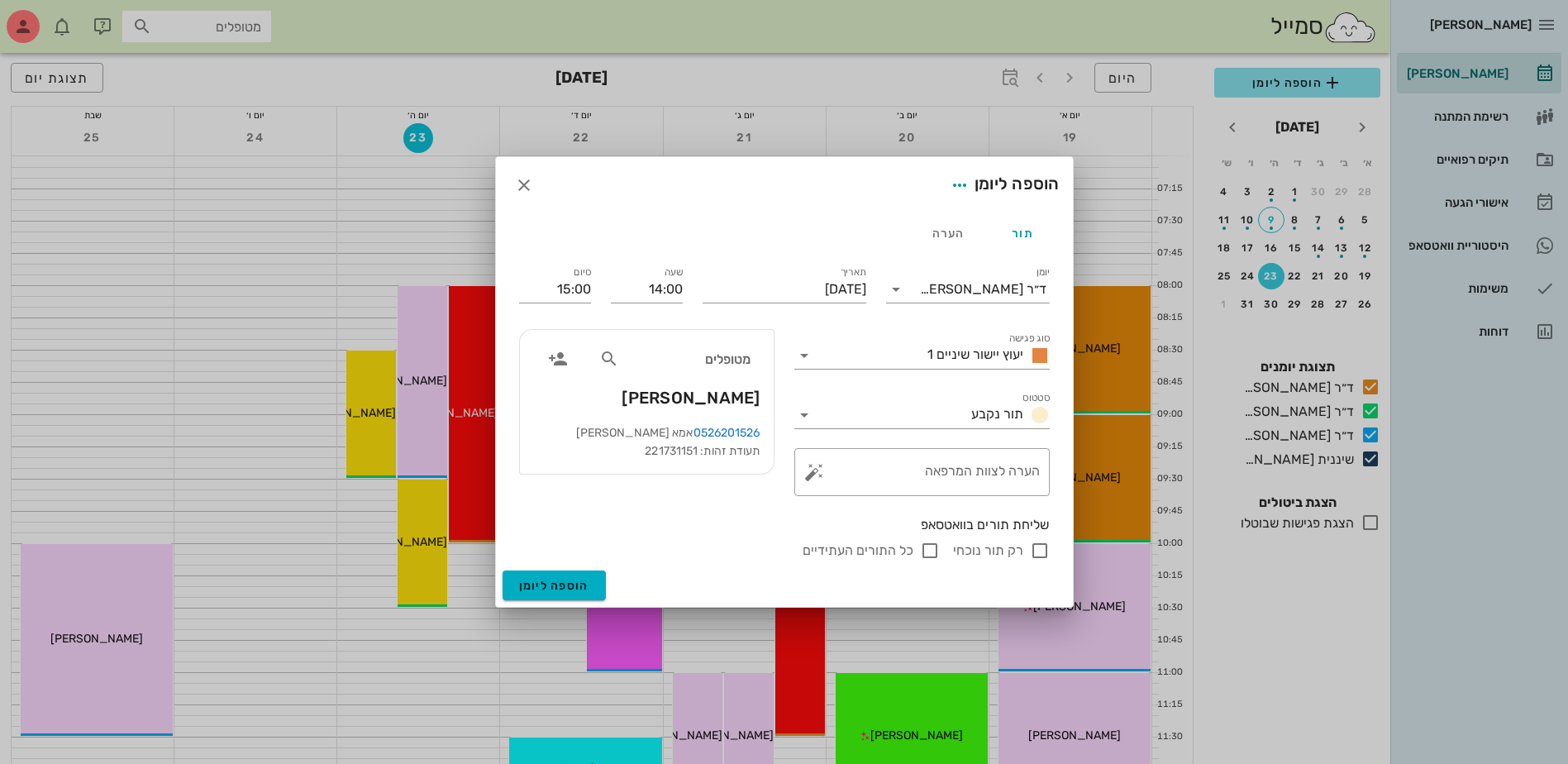
click at [1039, 551] on input "רק תור נוכחי" at bounding box center [1039, 550] width 20 height 20
checkbox input "false"
click at [557, 587] on span "הוספה ליומן" at bounding box center [555, 586] width 71 height 14
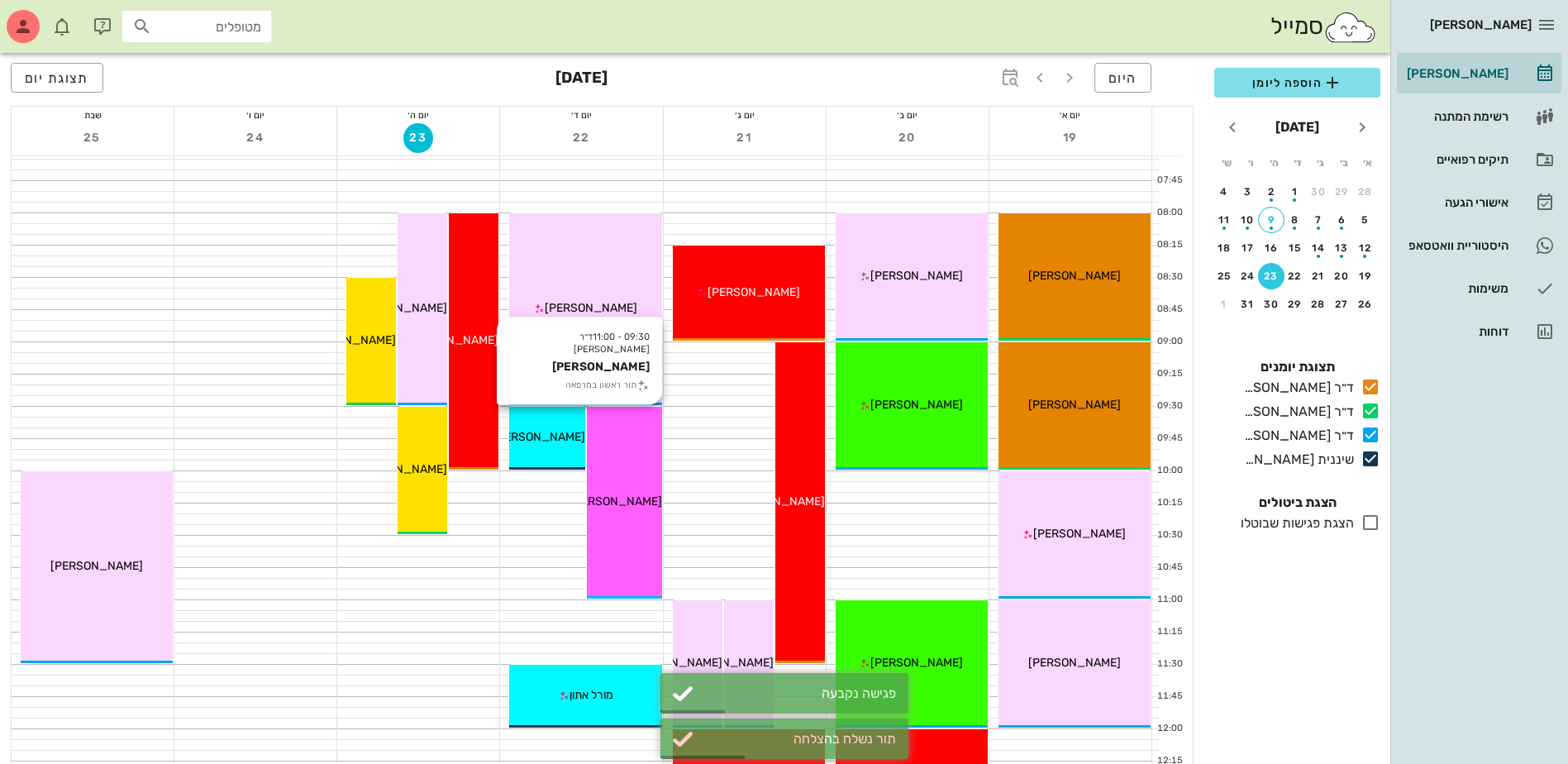
scroll to position [0, 0]
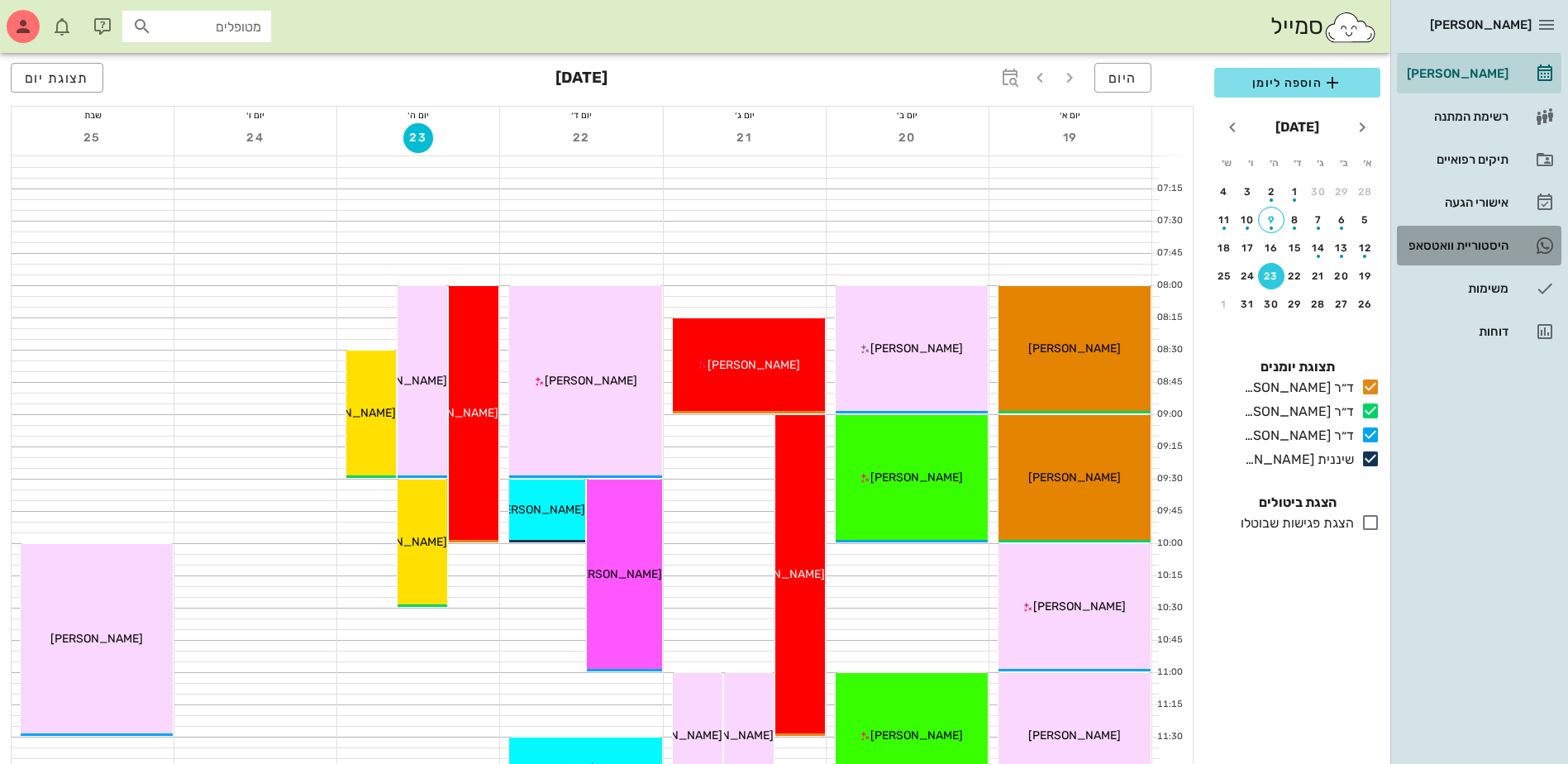
click at [1463, 250] on div "היסטוריית וואטסאפ" at bounding box center [1456, 245] width 105 height 13
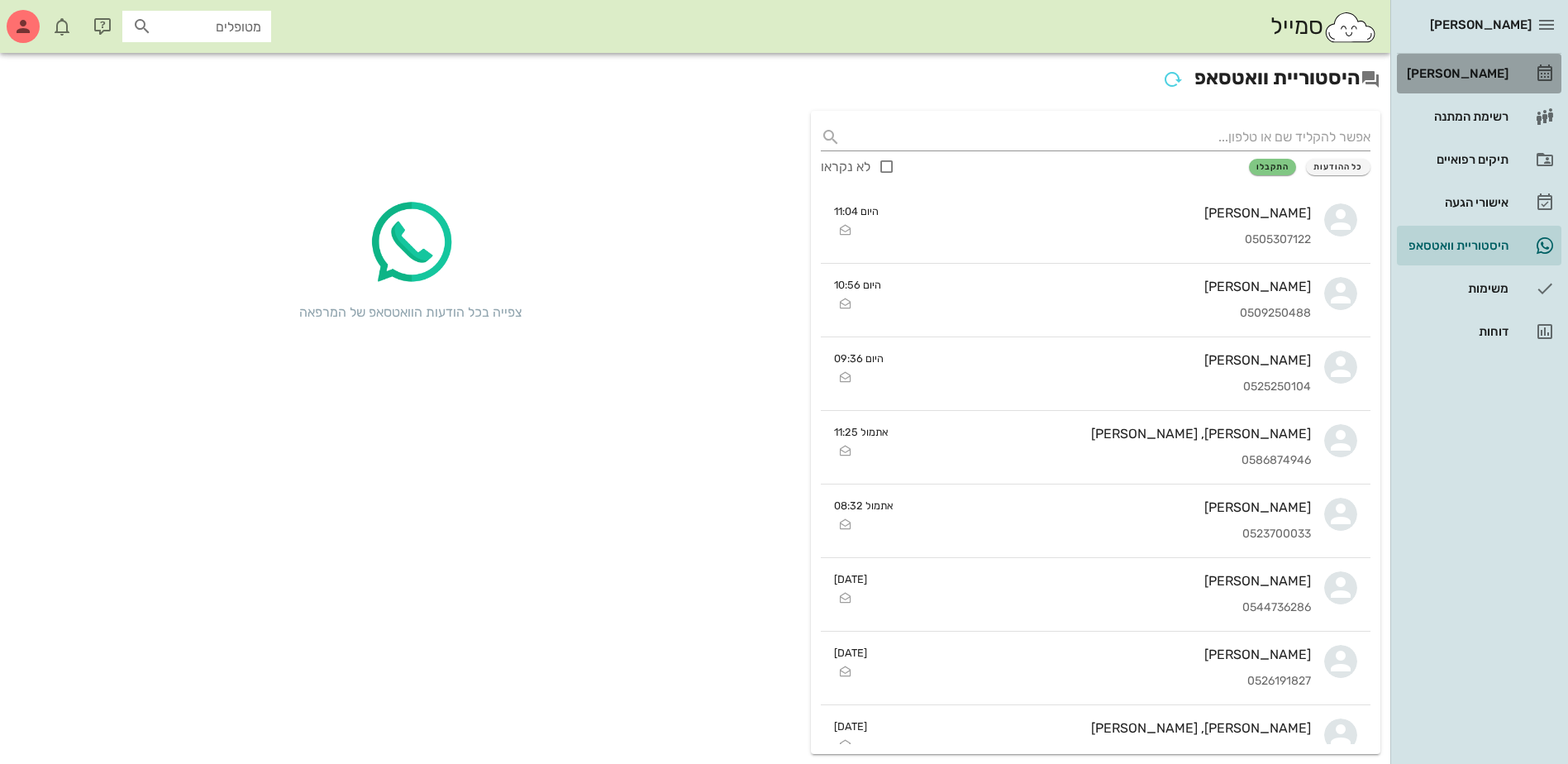
click at [1469, 65] on div "[PERSON_NAME]" at bounding box center [1456, 73] width 105 height 26
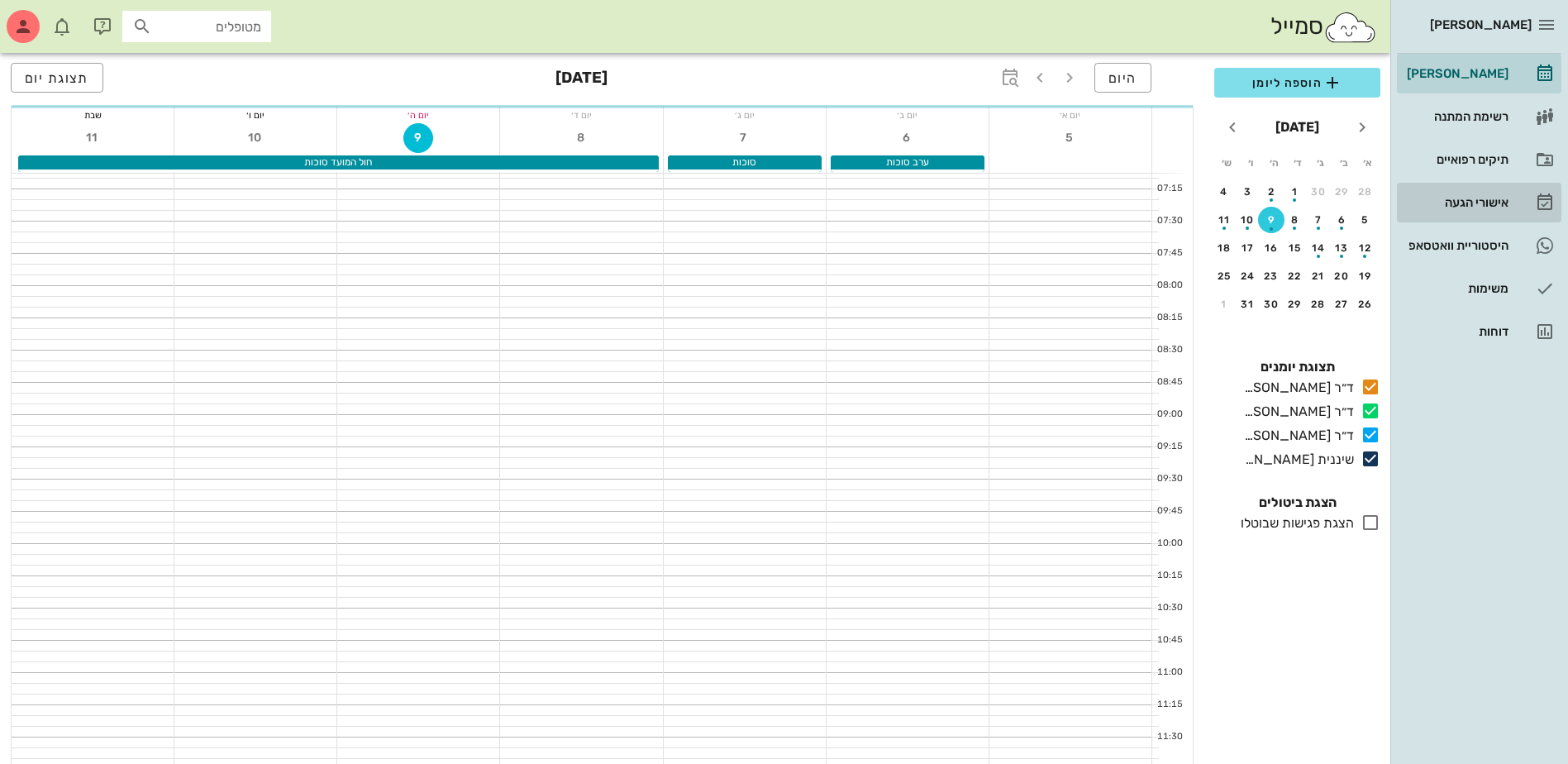
click at [1468, 198] on div "אישורי הגעה" at bounding box center [1456, 203] width 105 height 13
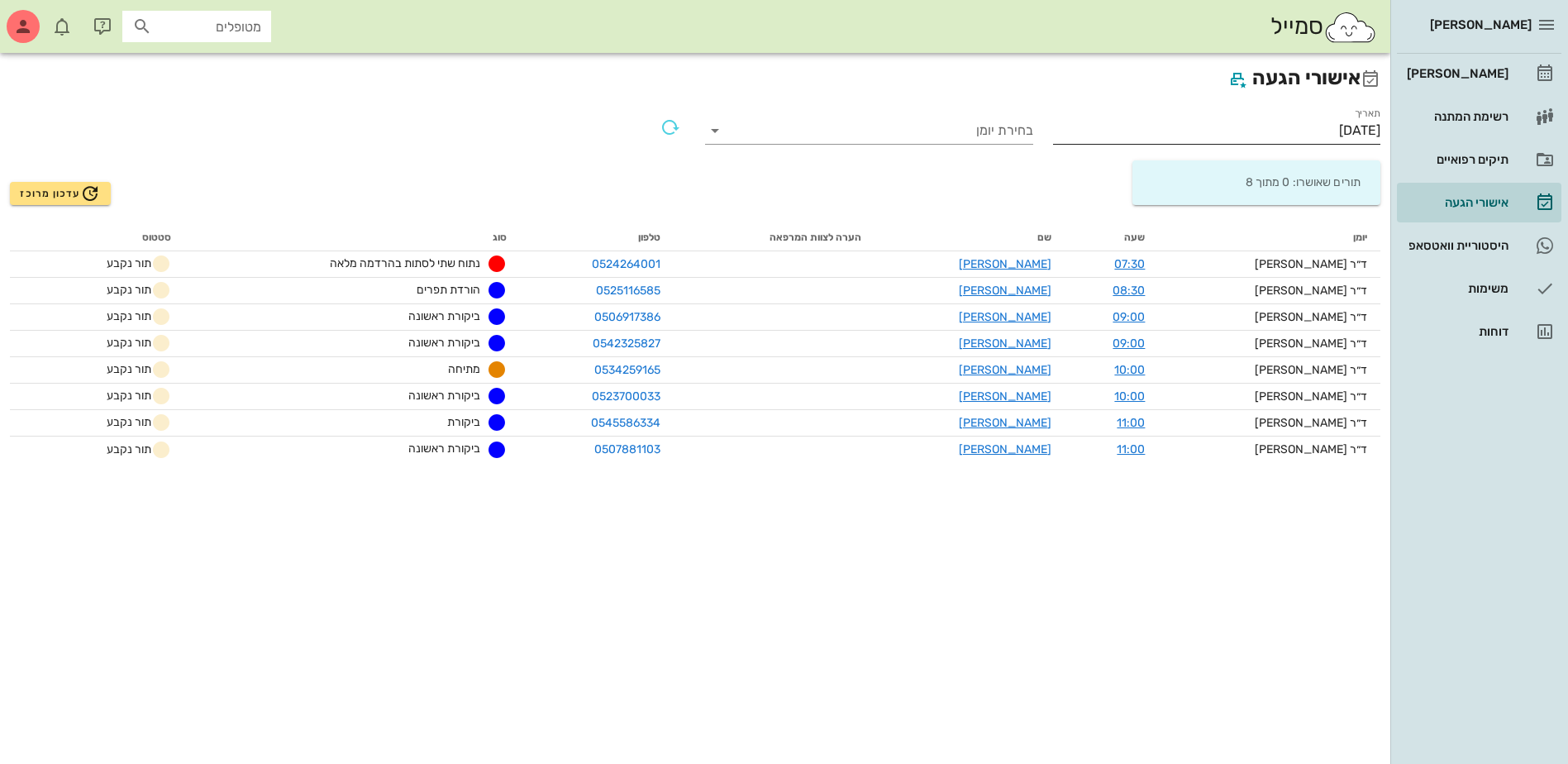
click at [1301, 131] on input "[DATE]" at bounding box center [1217, 130] width 328 height 26
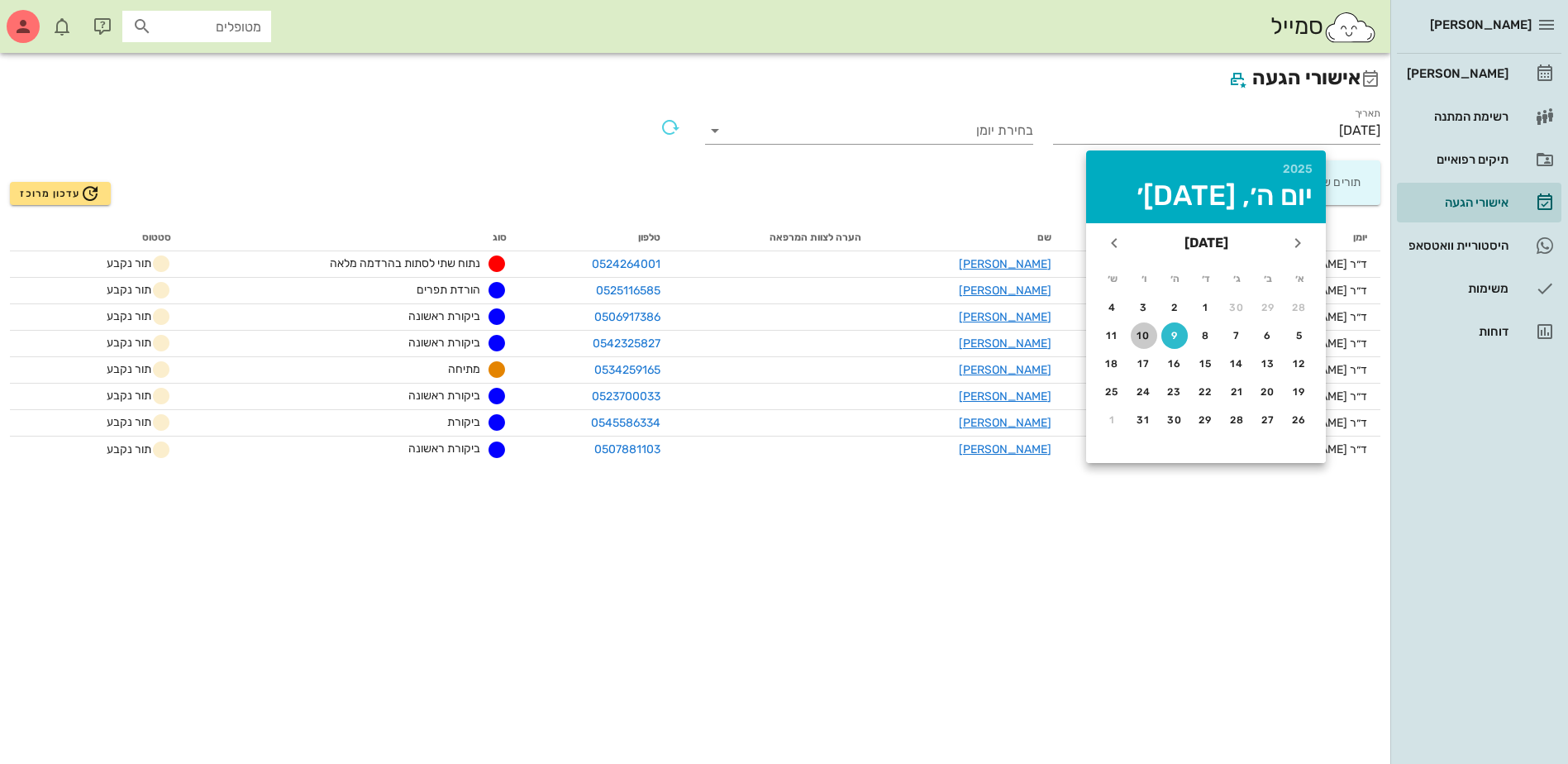
click at [1142, 332] on div "10" at bounding box center [1144, 336] width 26 height 11
type input "[DATE]"
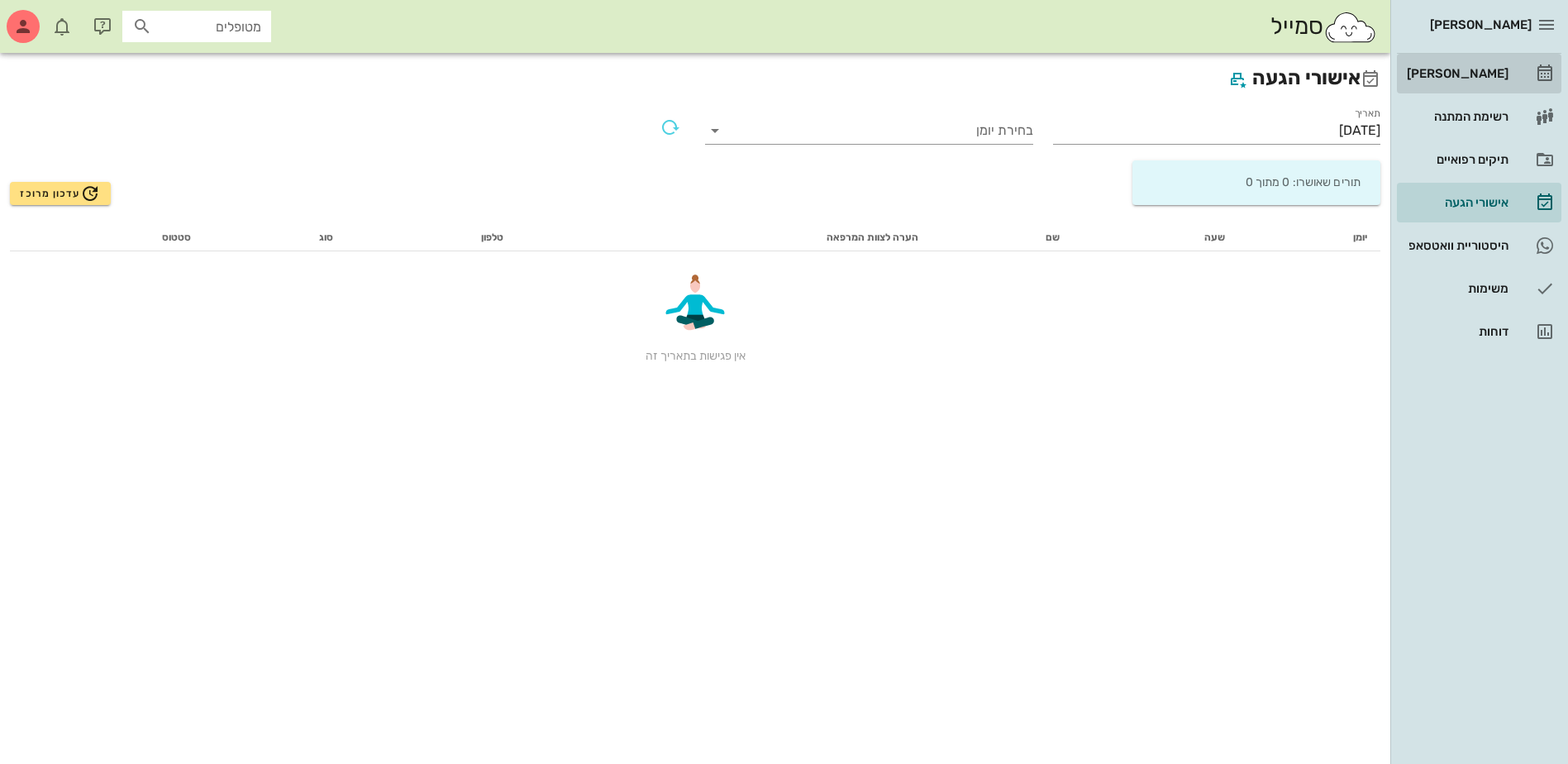
click at [1461, 71] on div "[PERSON_NAME]" at bounding box center [1456, 73] width 105 height 13
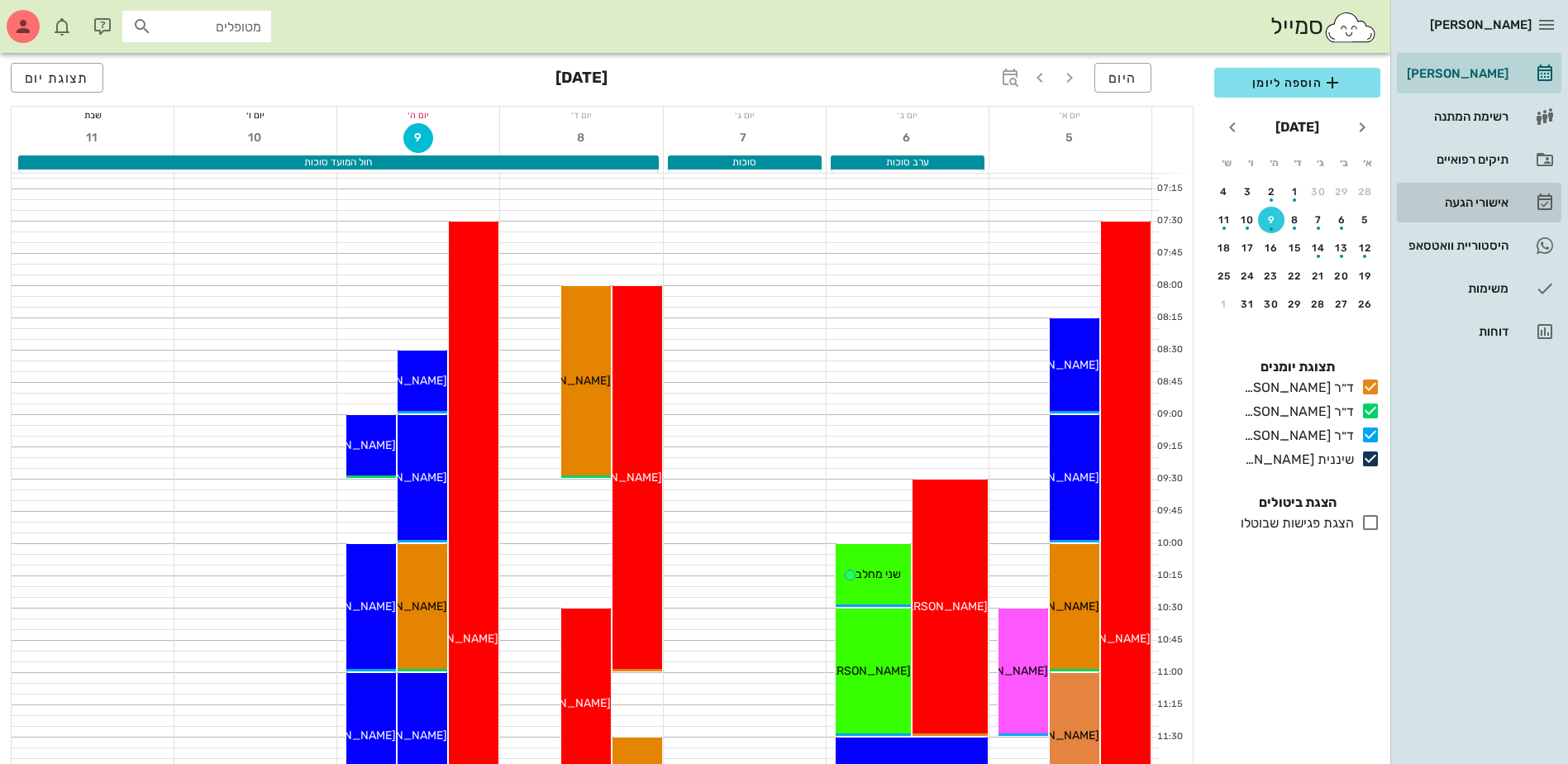
click at [1482, 201] on div "אישורי הגעה" at bounding box center [1456, 203] width 105 height 13
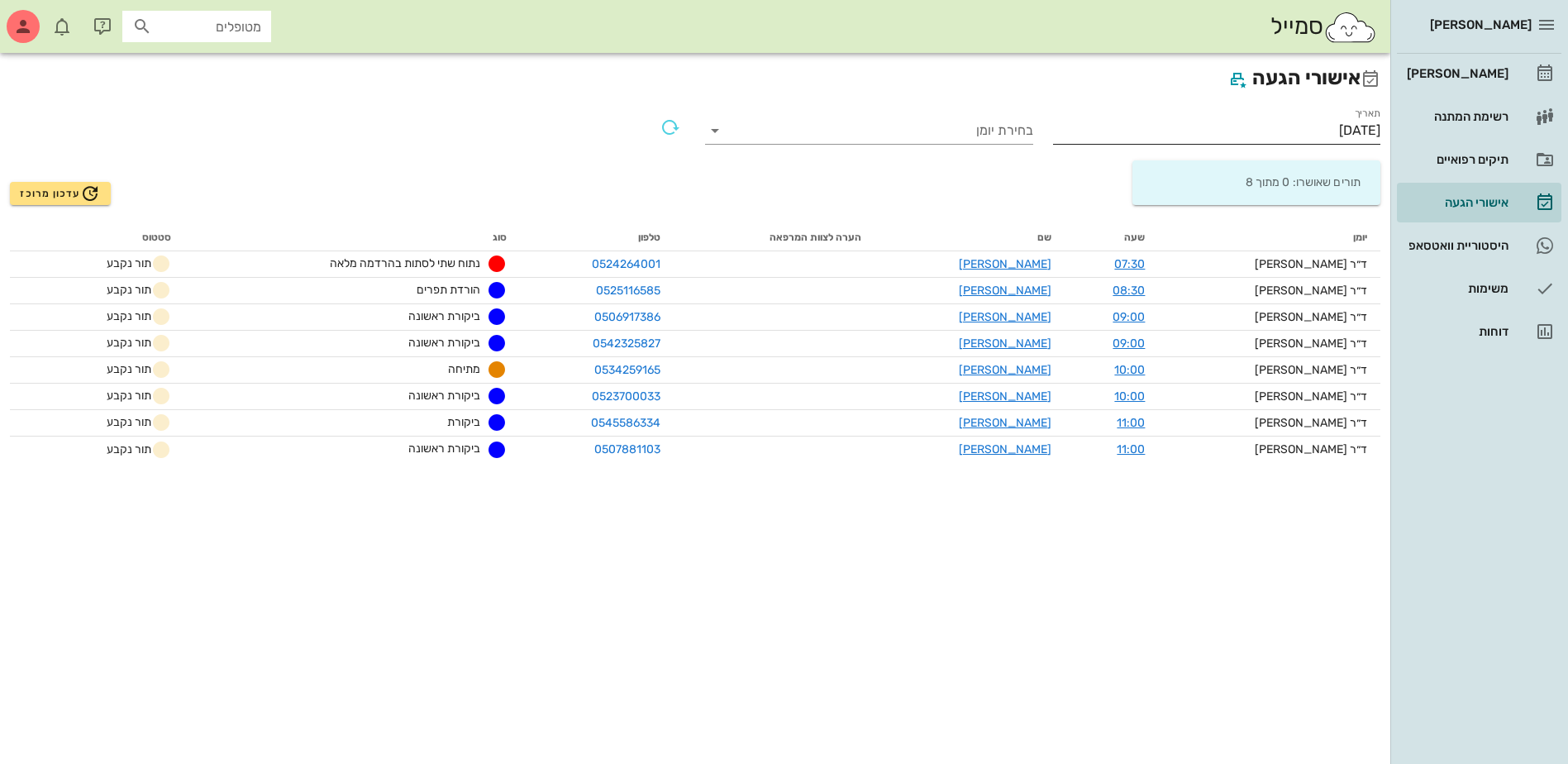
click at [1338, 132] on input "[DATE]" at bounding box center [1217, 130] width 328 height 26
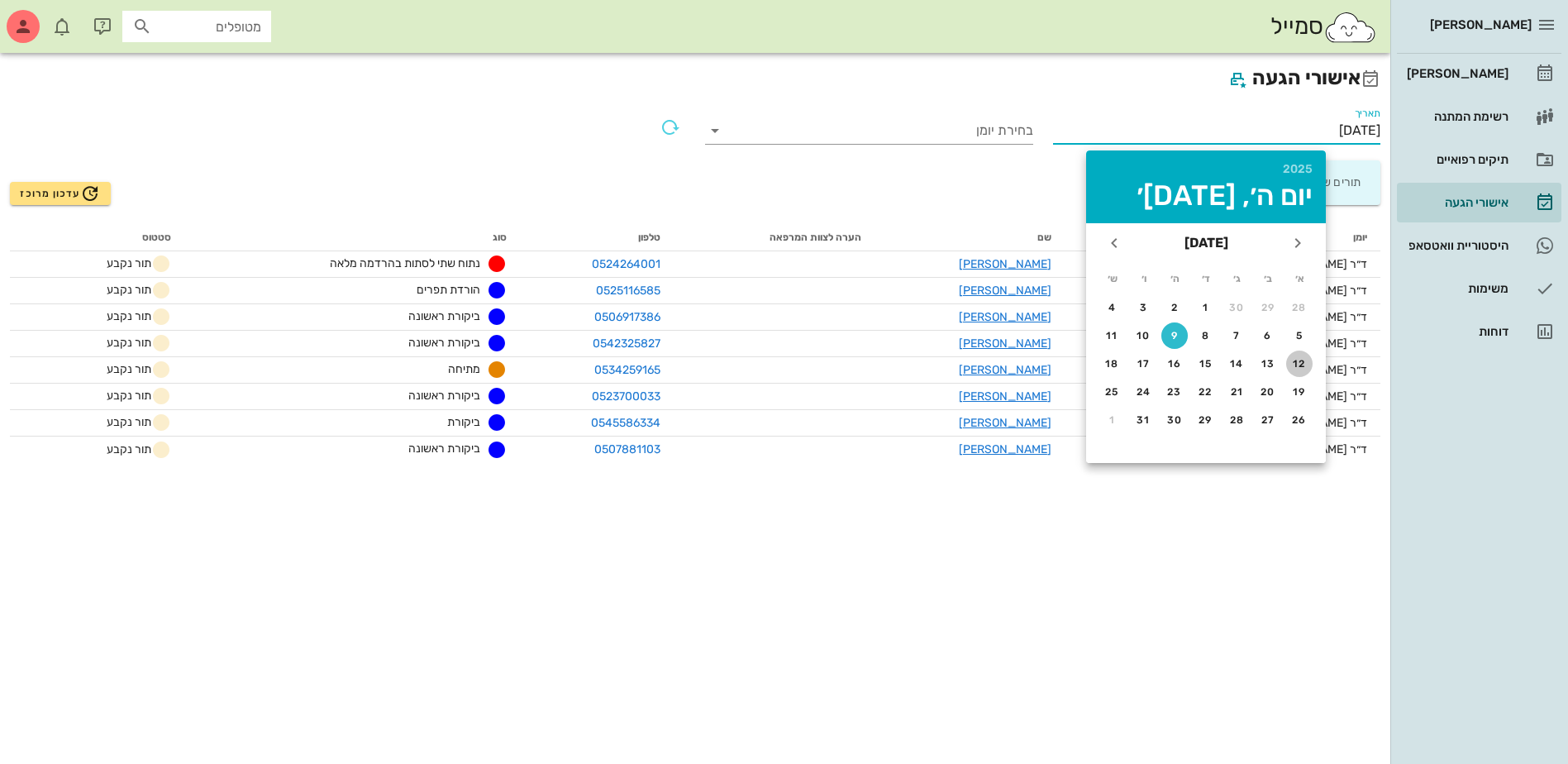
click at [1297, 363] on div "12" at bounding box center [1299, 363] width 26 height 11
type input "[DATE]"
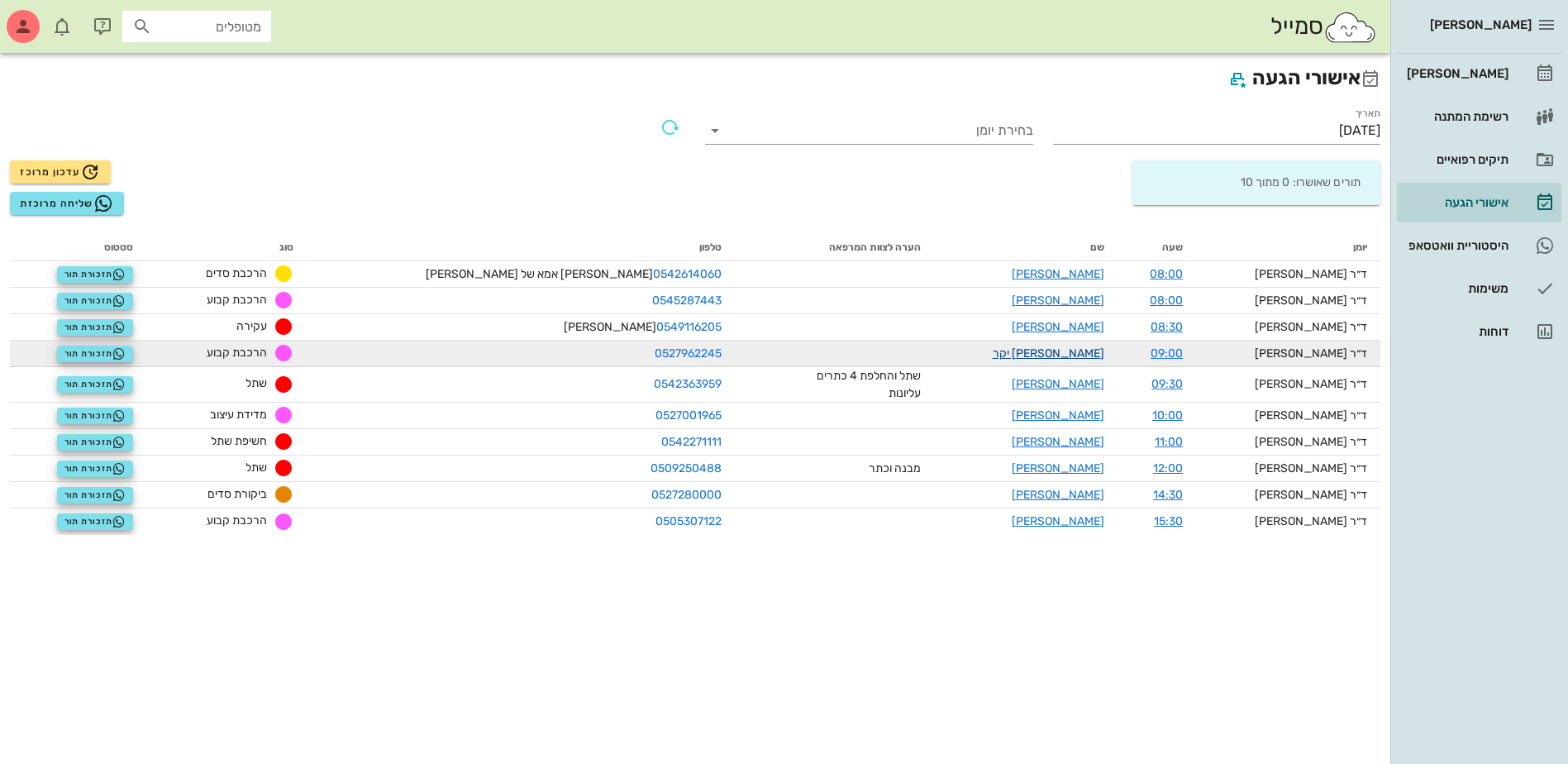
click at [1059, 360] on link "[PERSON_NAME] יקר" at bounding box center [1048, 353] width 112 height 14
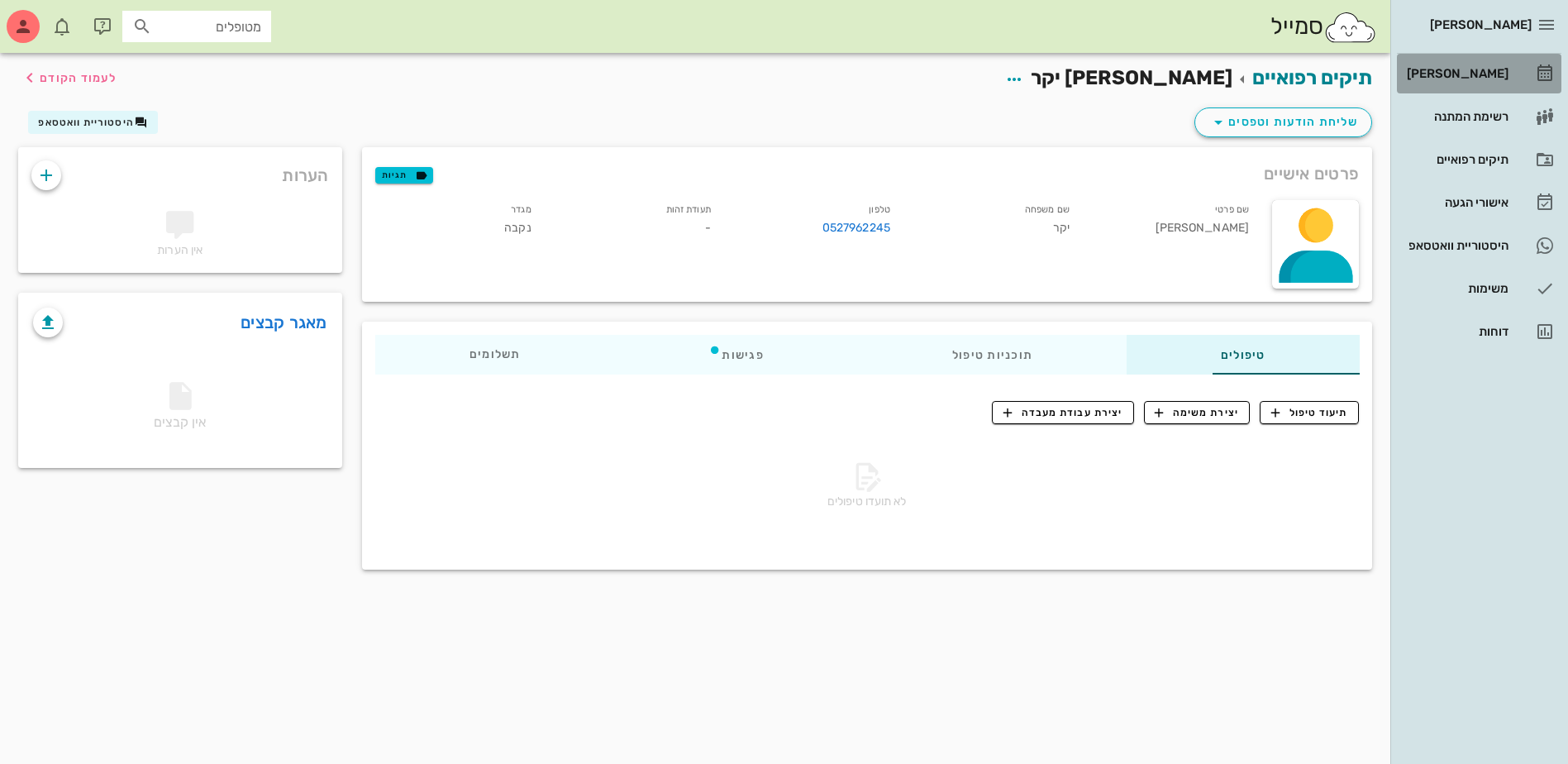
click at [1465, 77] on div "[PERSON_NAME]" at bounding box center [1456, 73] width 105 height 13
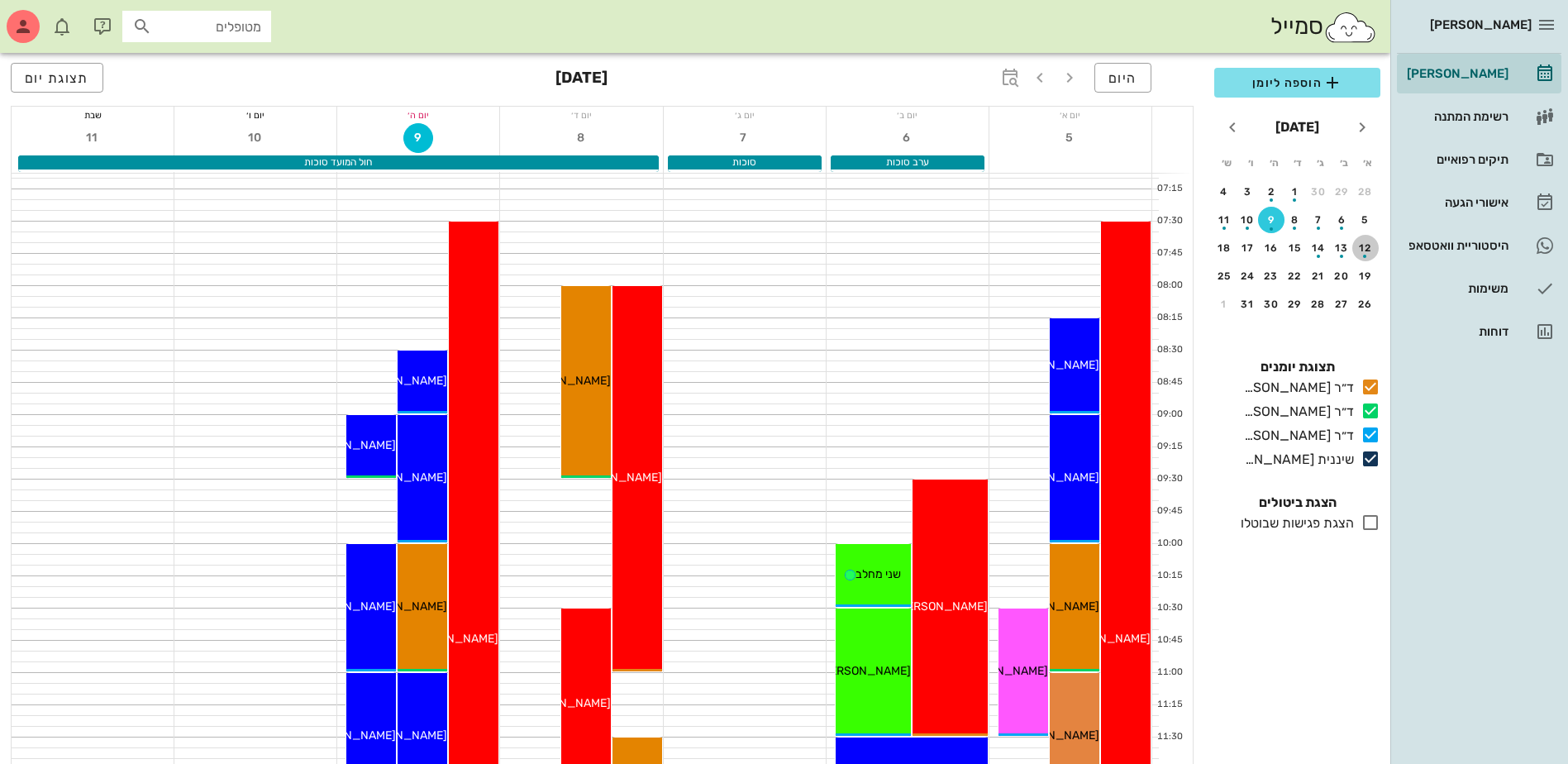
click at [1366, 248] on div "button" at bounding box center [1365, 252] width 26 height 9
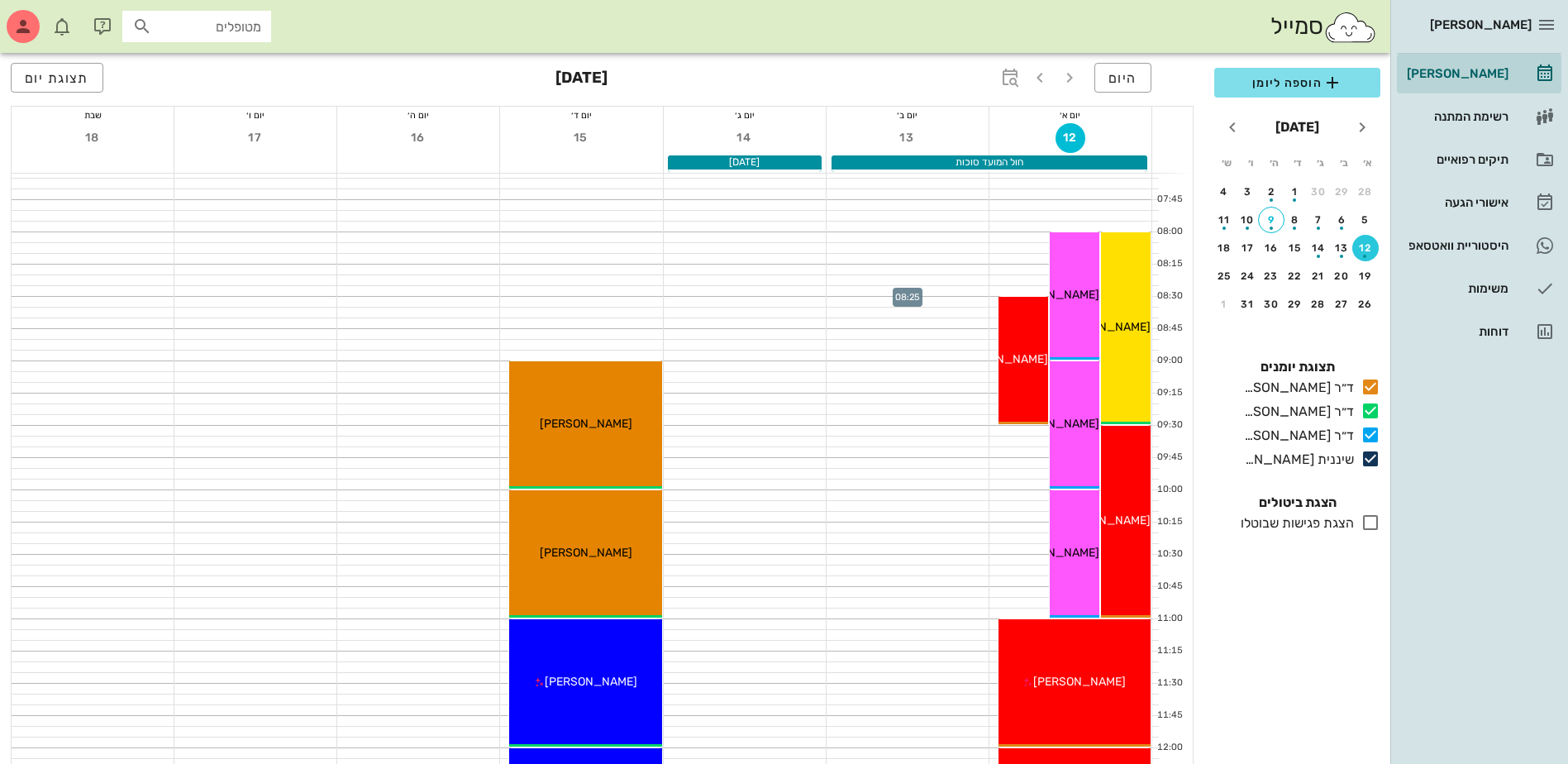
scroll to position [83, 0]
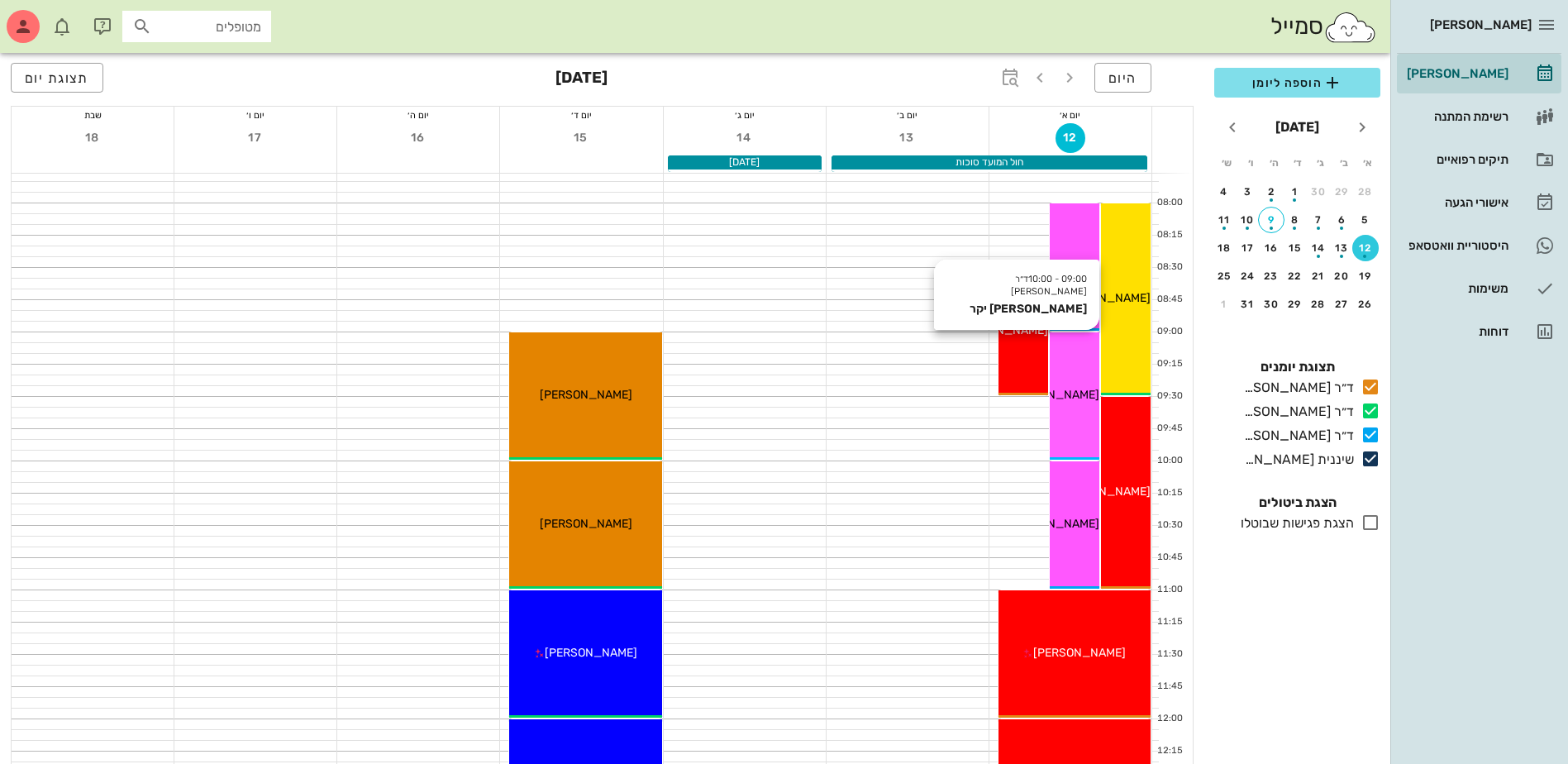
click at [1074, 362] on div "09:00 - 10:00 ד״ר [PERSON_NAME] [PERSON_NAME] יקר [PERSON_NAME] יקר" at bounding box center [1074, 396] width 49 height 127
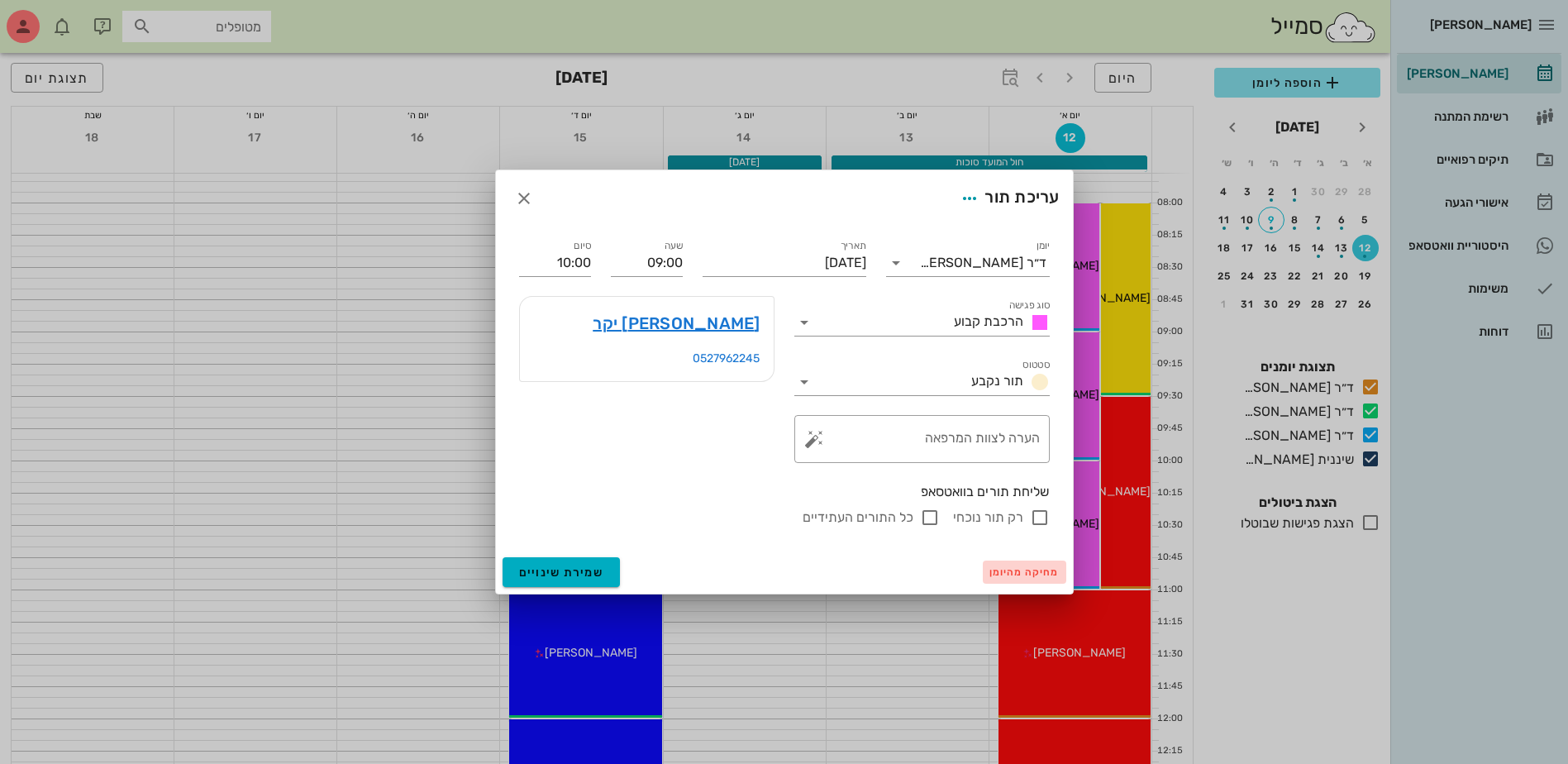
click at [1021, 574] on span "מחיקה מהיומן" at bounding box center [1025, 572] width 71 height 11
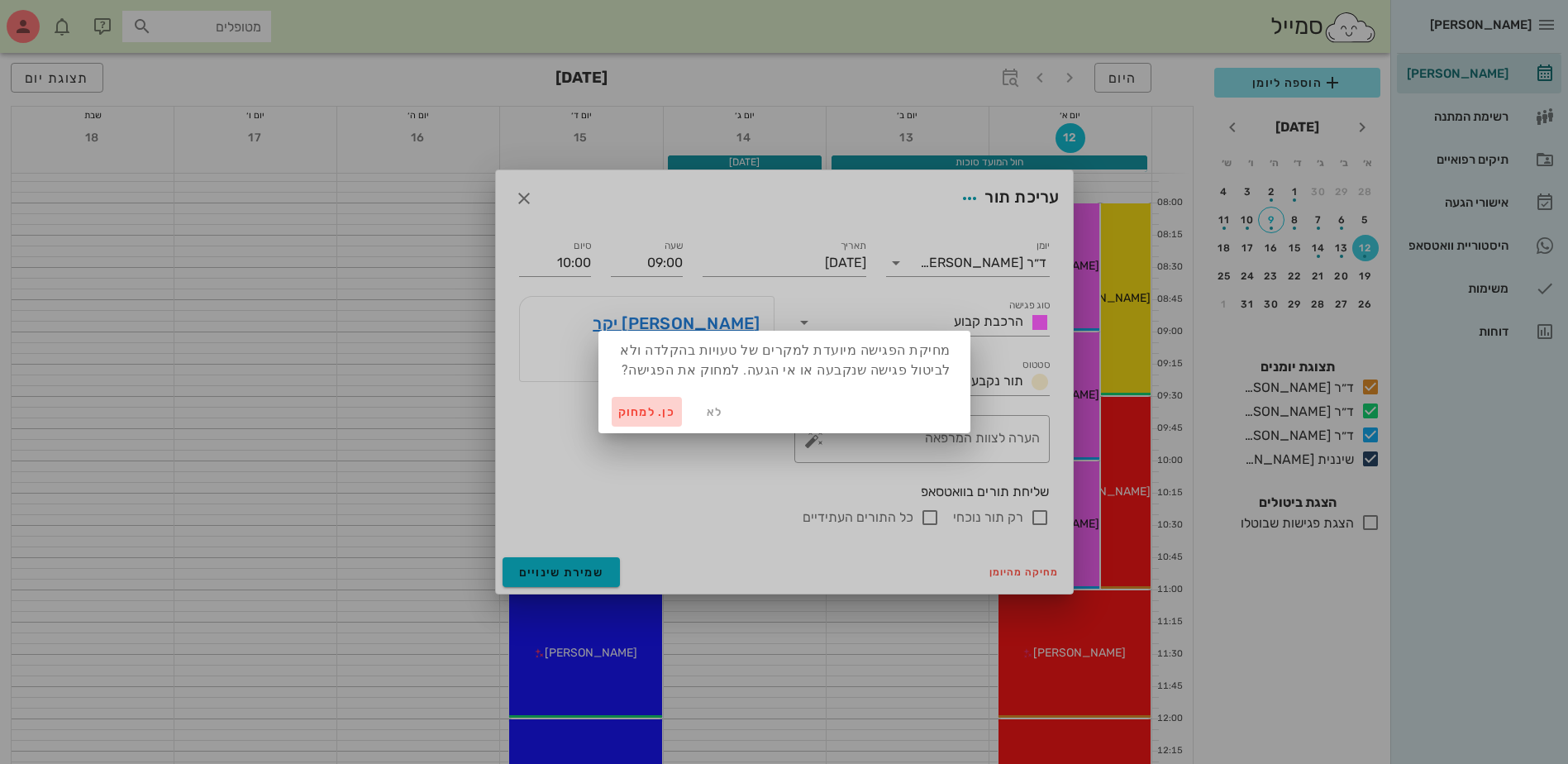
click at [624, 415] on span "כן. למחוק" at bounding box center [647, 412] width 58 height 14
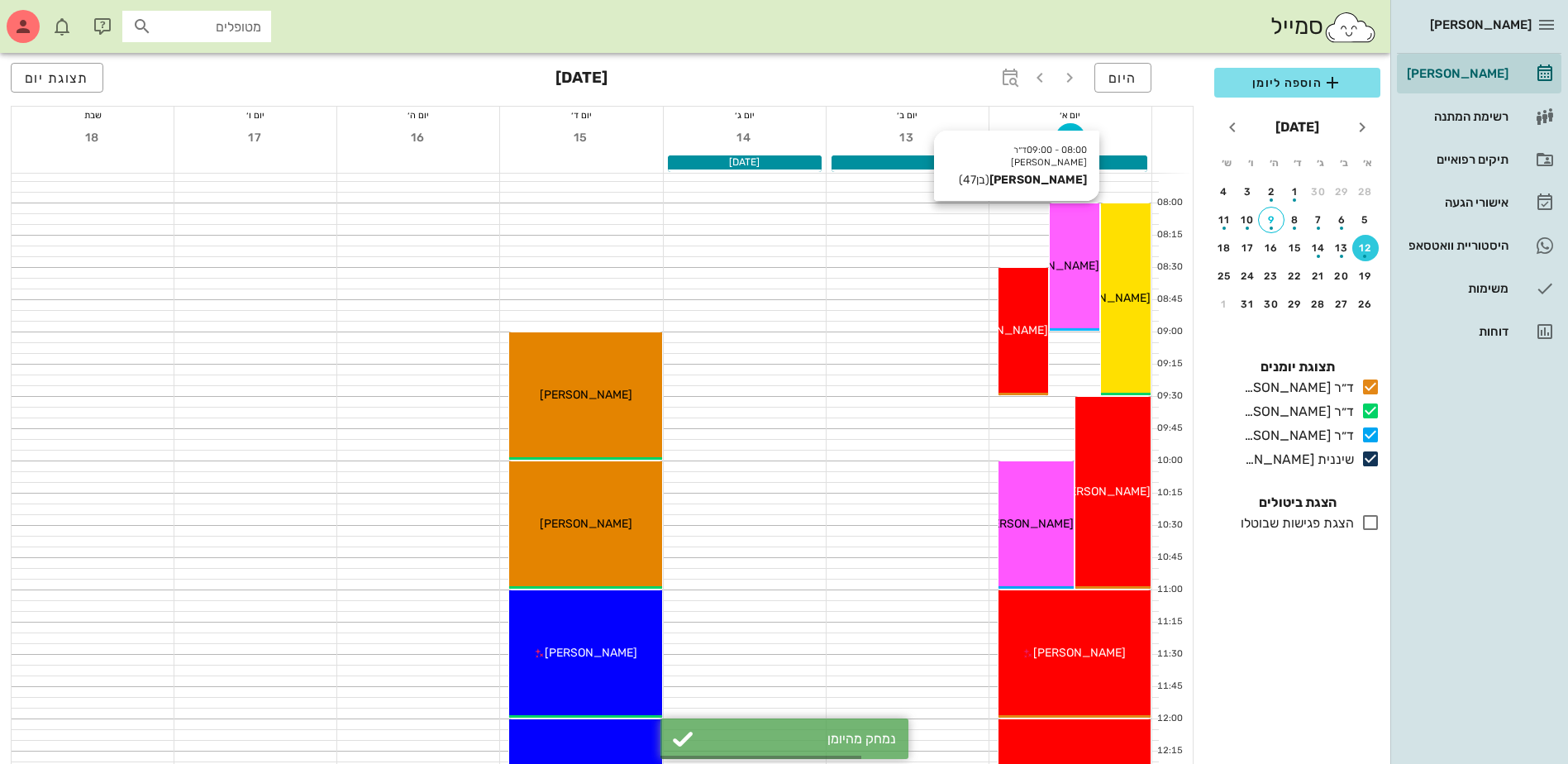
click at [1075, 262] on span "[PERSON_NAME]" at bounding box center [1053, 265] width 93 height 14
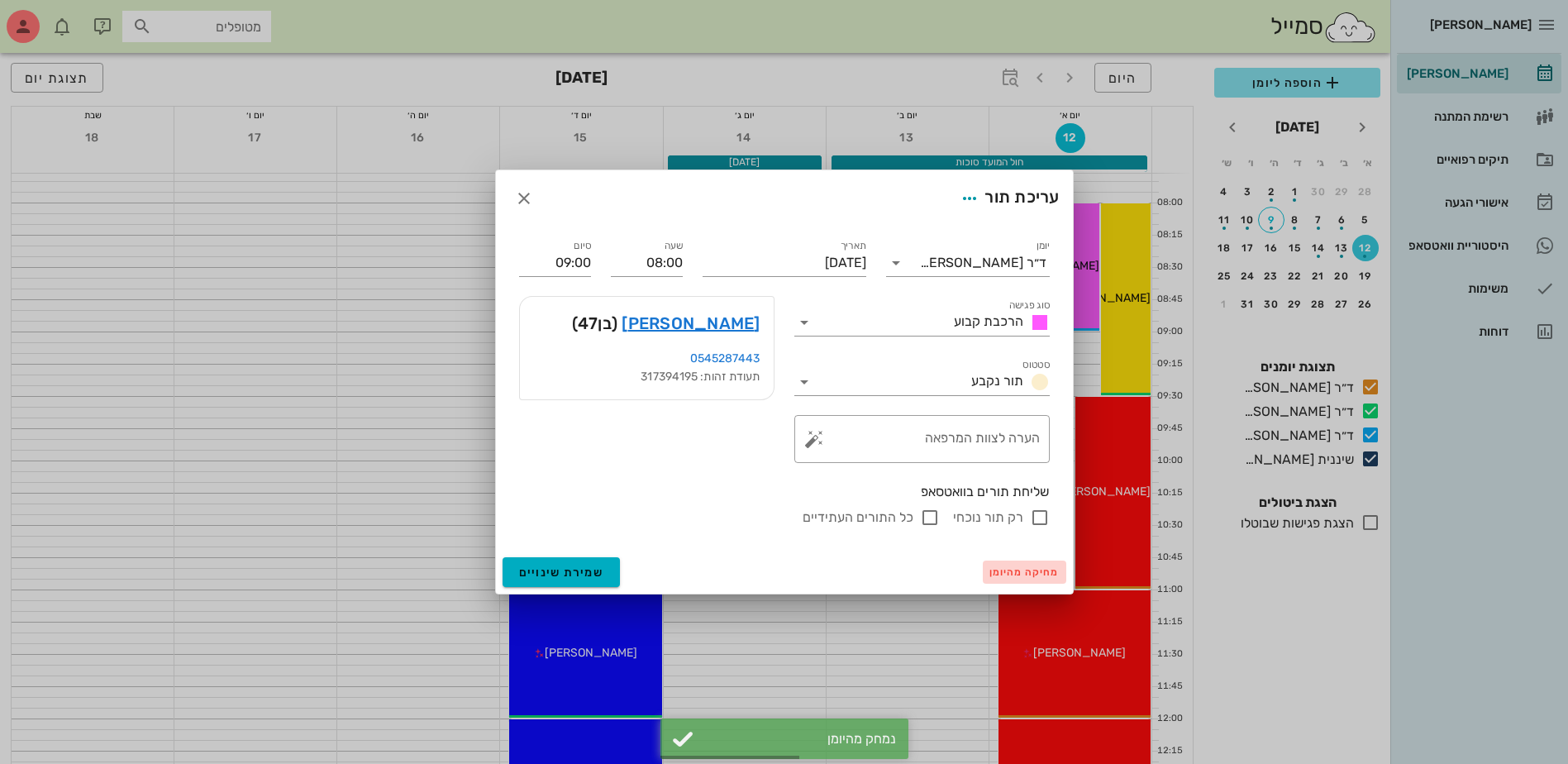
click at [1001, 572] on span "מחיקה מהיומן" at bounding box center [1025, 572] width 71 height 11
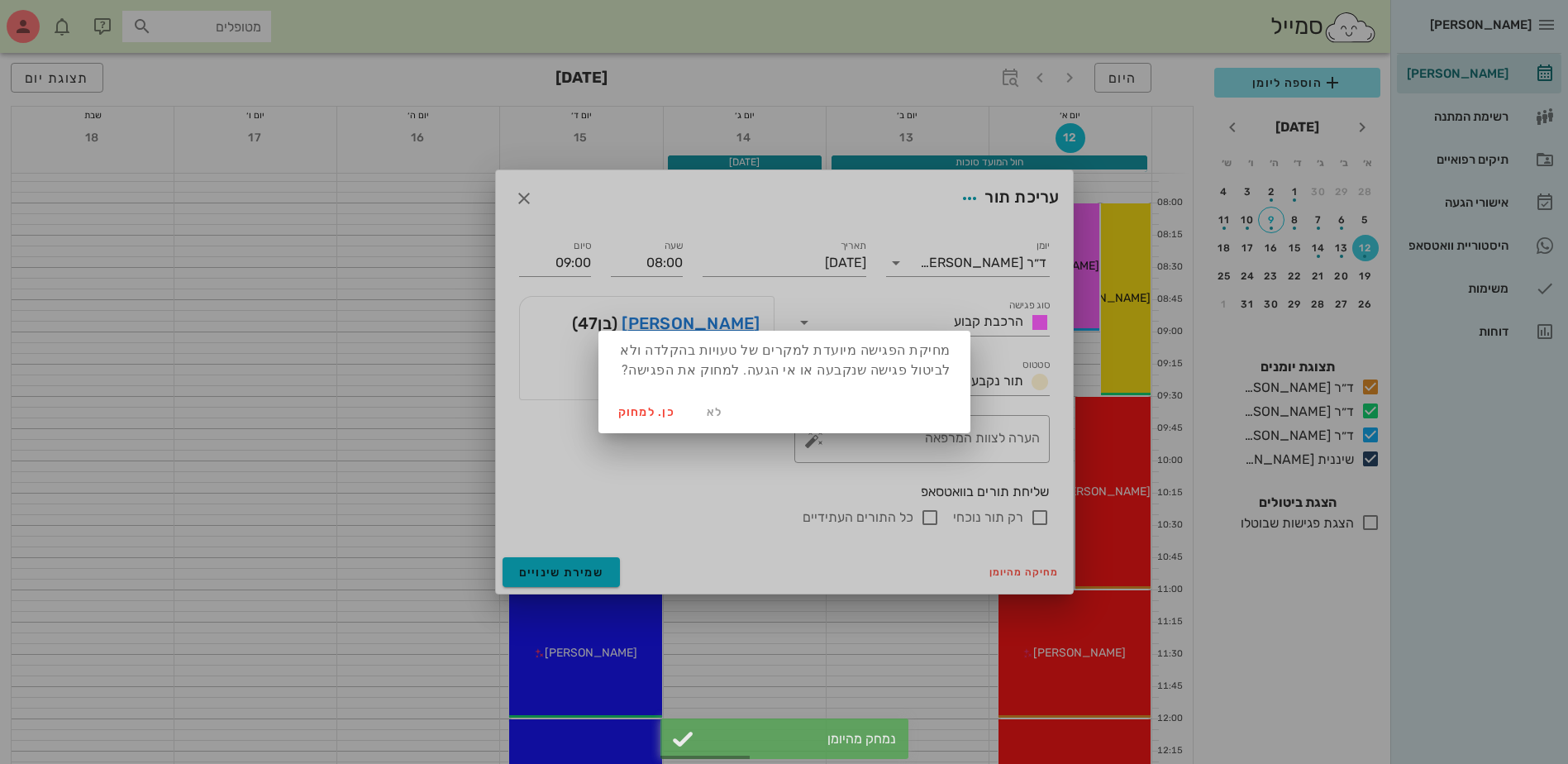
click at [560, 574] on div at bounding box center [784, 382] width 1568 height 764
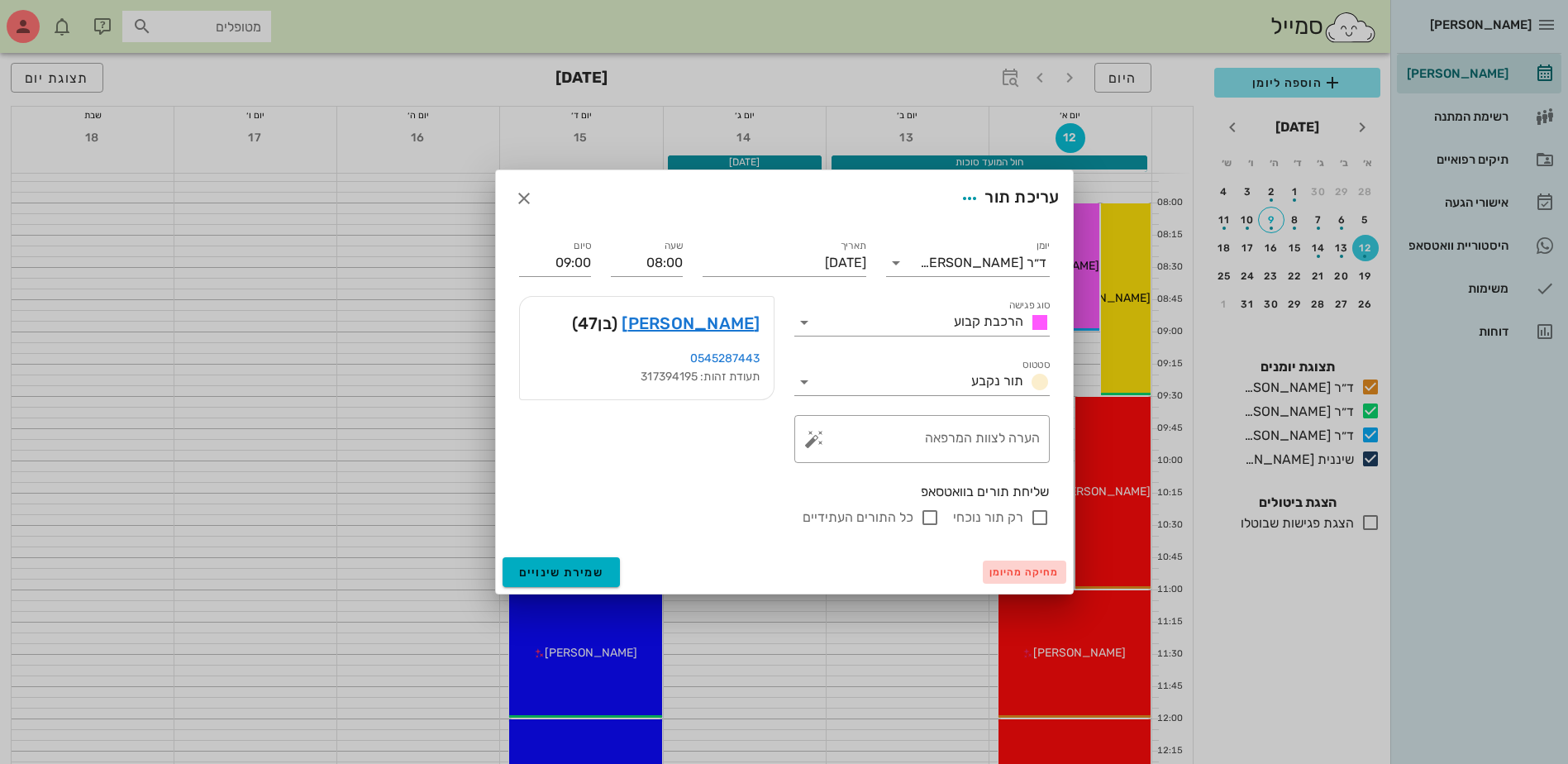
click at [1018, 573] on span "מחיקה מהיומן" at bounding box center [1025, 572] width 71 height 11
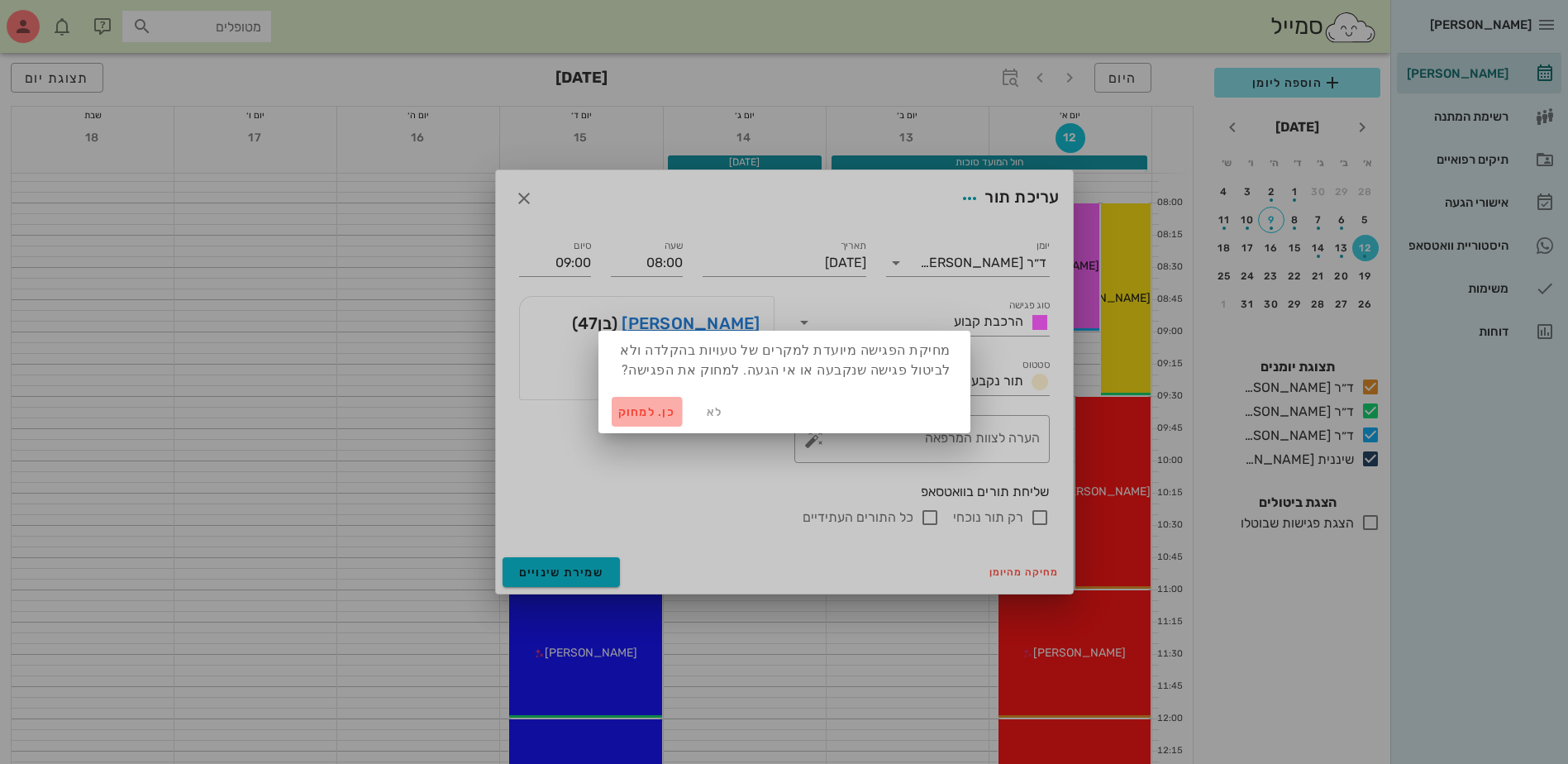
click at [639, 411] on span "כן. למחוק" at bounding box center [647, 412] width 58 height 14
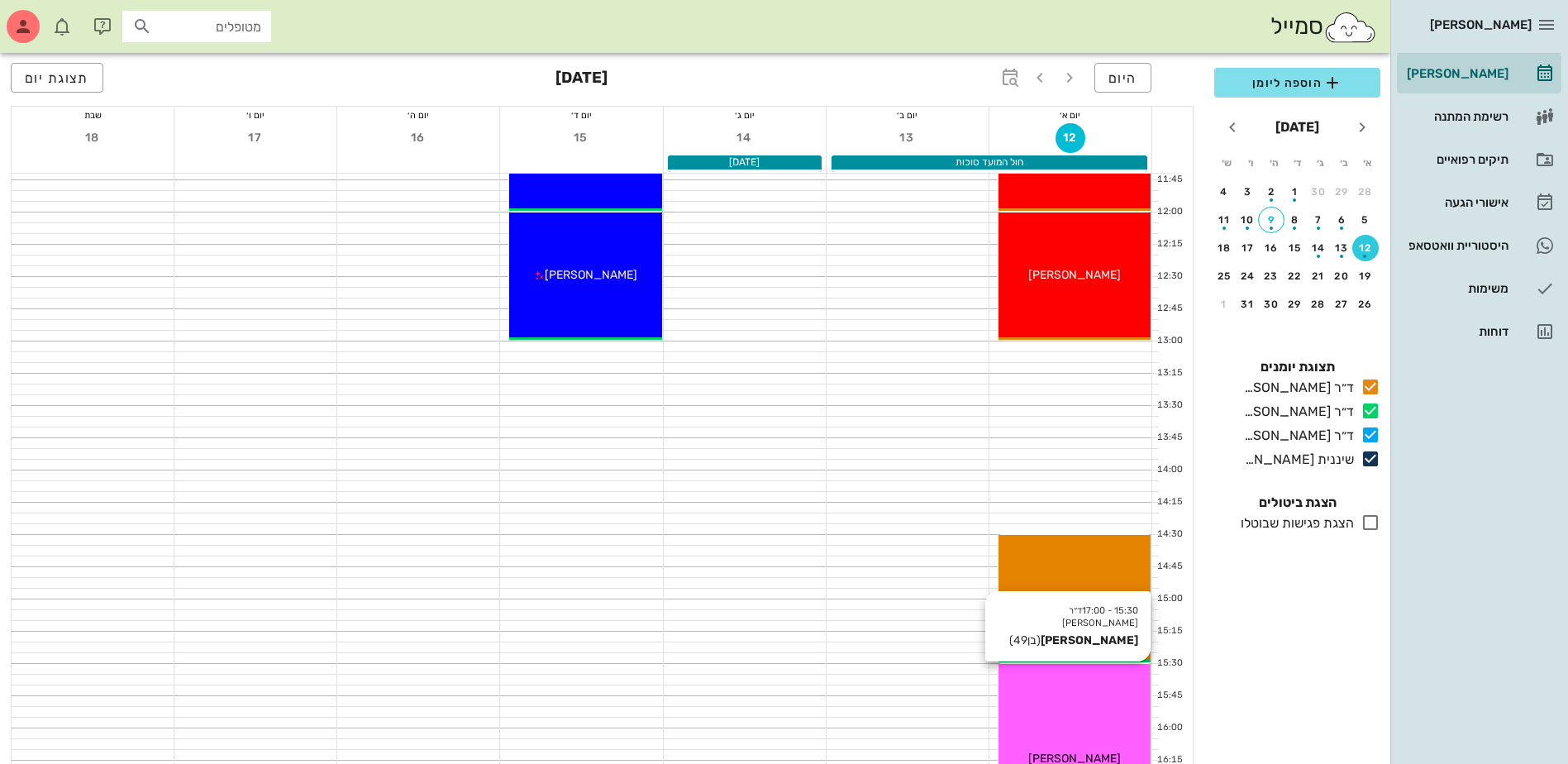
scroll to position [579, 0]
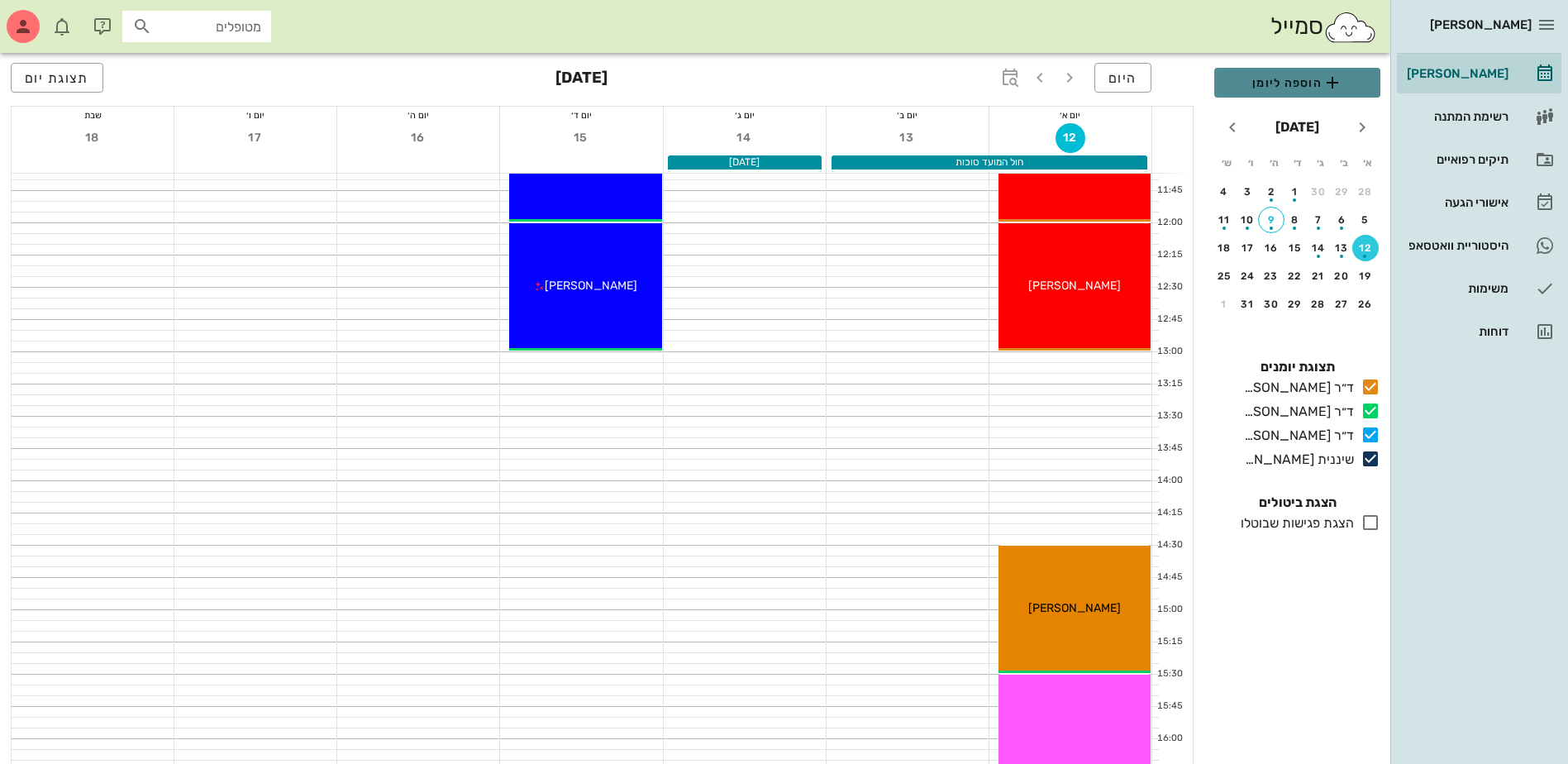
click at [1294, 85] on span "הוספה ליומן" at bounding box center [1298, 82] width 139 height 20
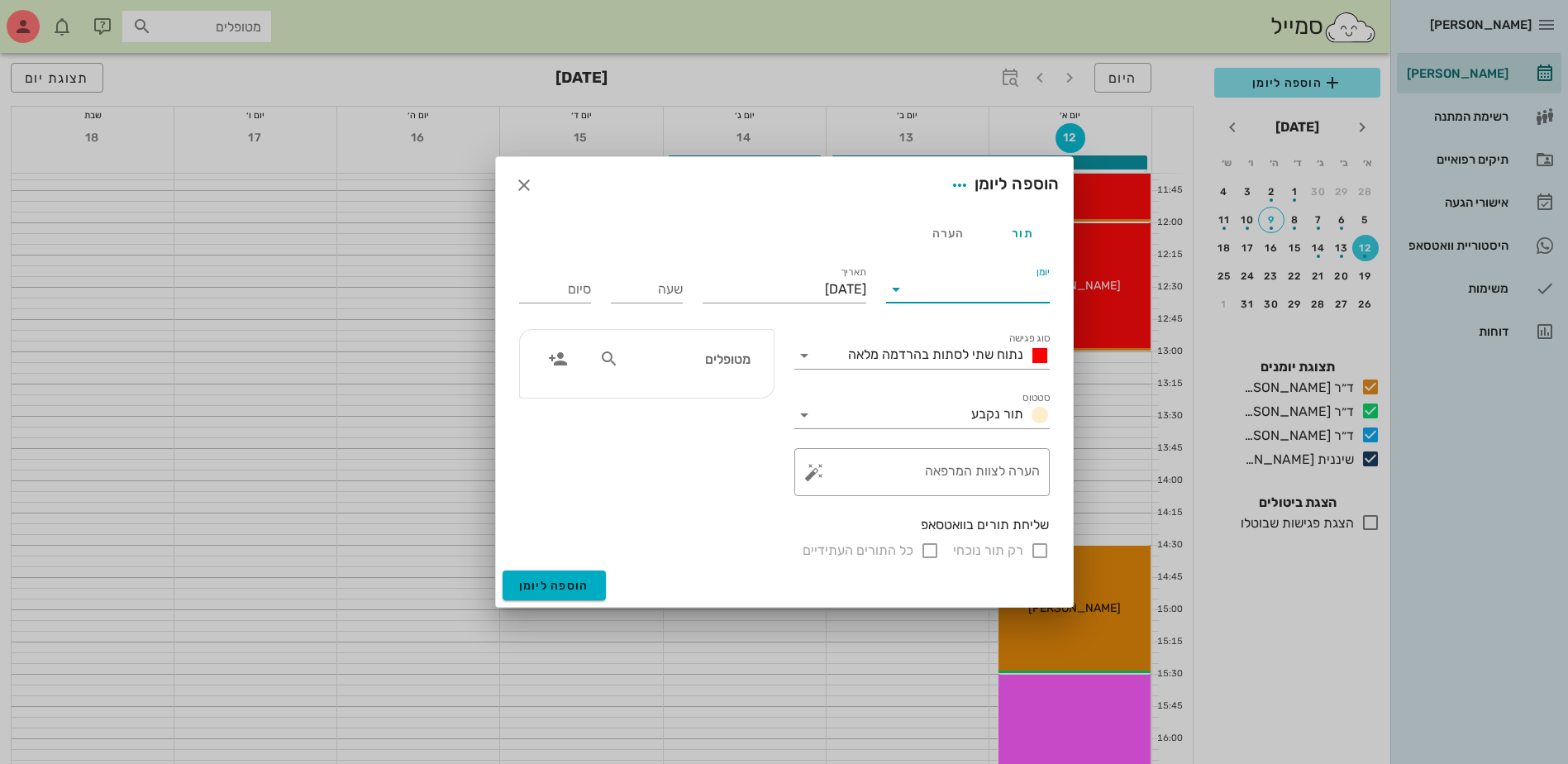
click at [1012, 283] on input "יומן" at bounding box center [979, 289] width 140 height 26
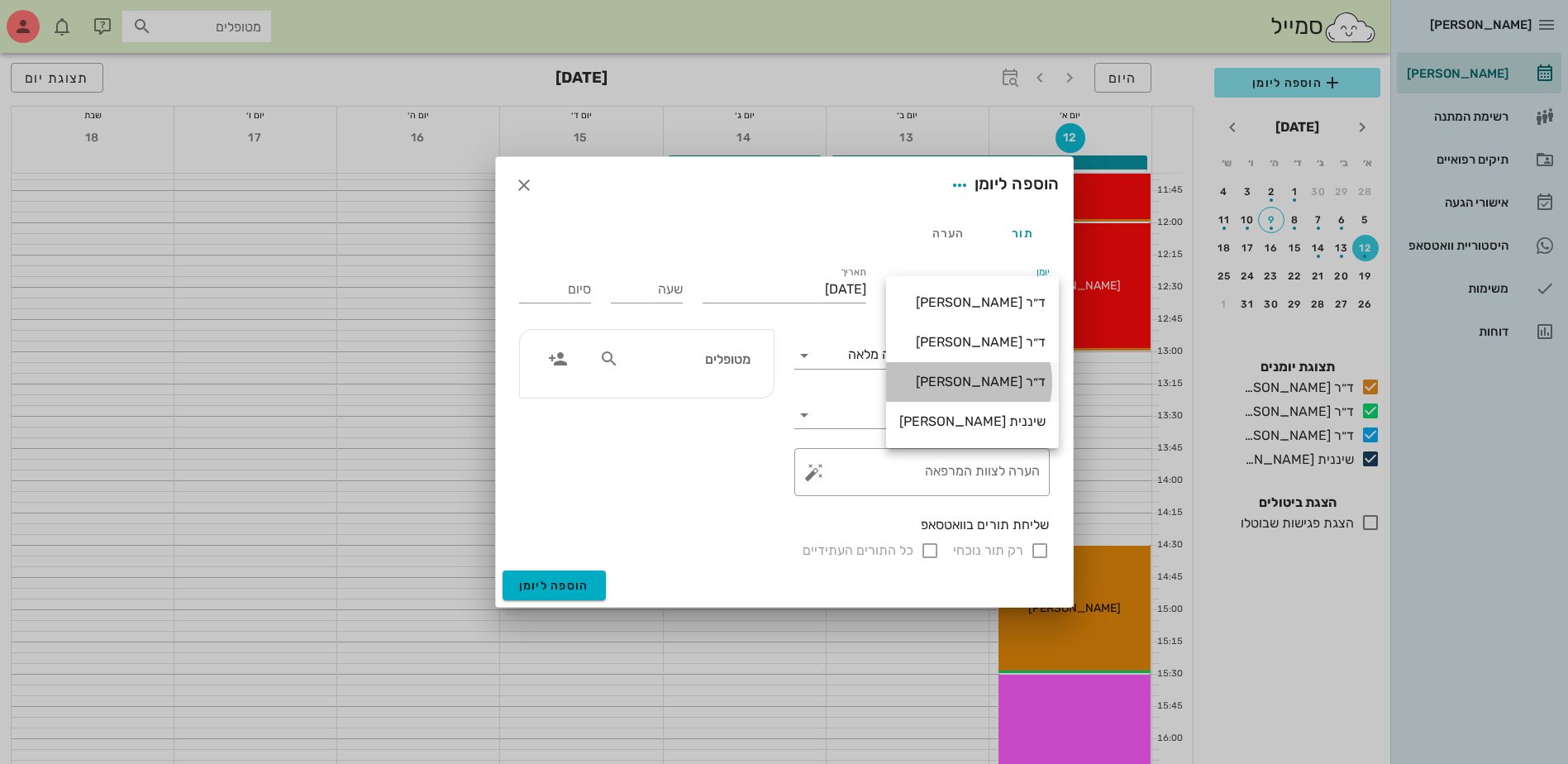
click at [1003, 383] on div "ד״ר [PERSON_NAME]" at bounding box center [972, 381] width 146 height 16
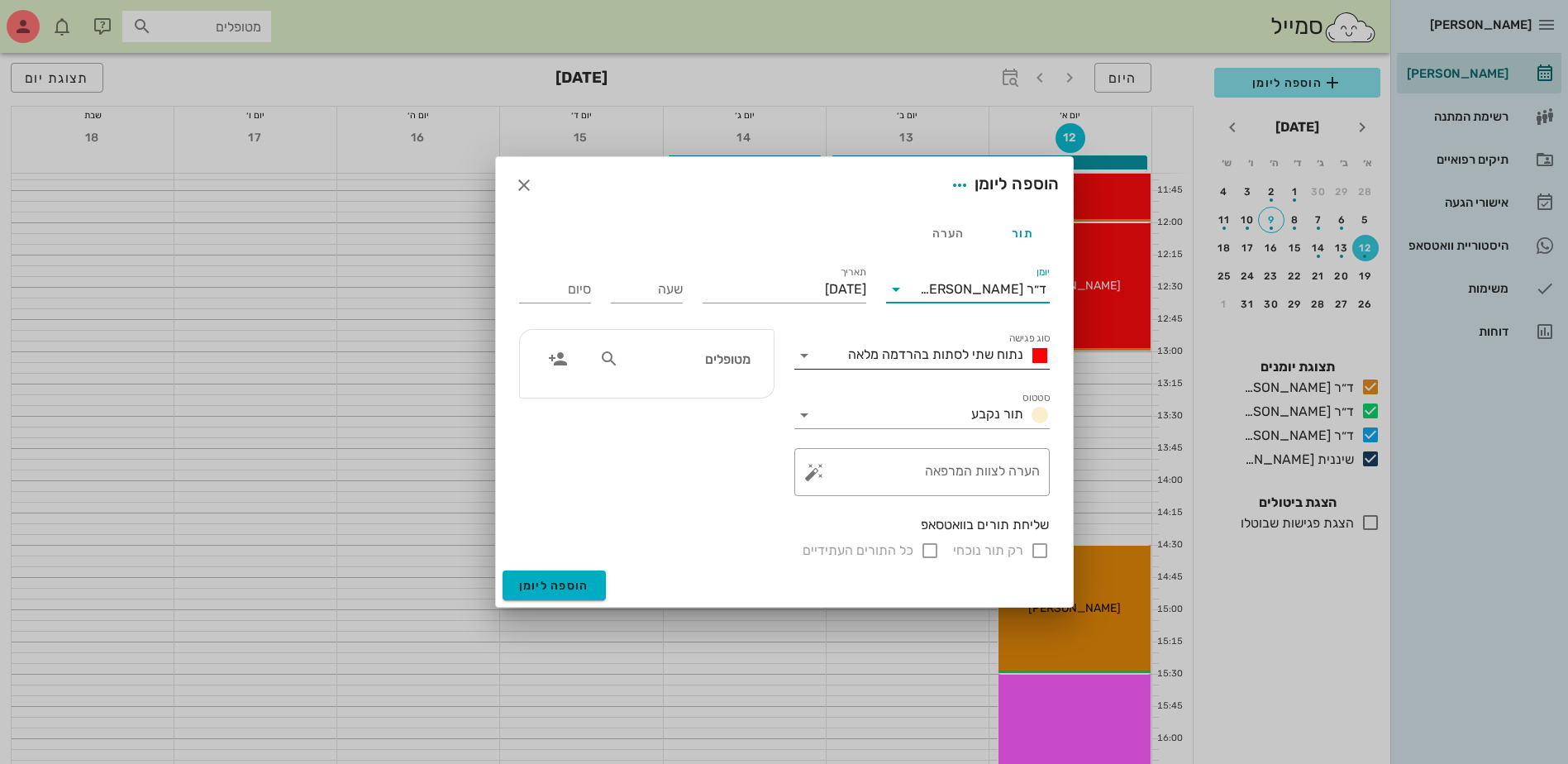
click at [974, 352] on span "נתוח שתי לסתות בהרדמה מלאה" at bounding box center [935, 354] width 176 height 16
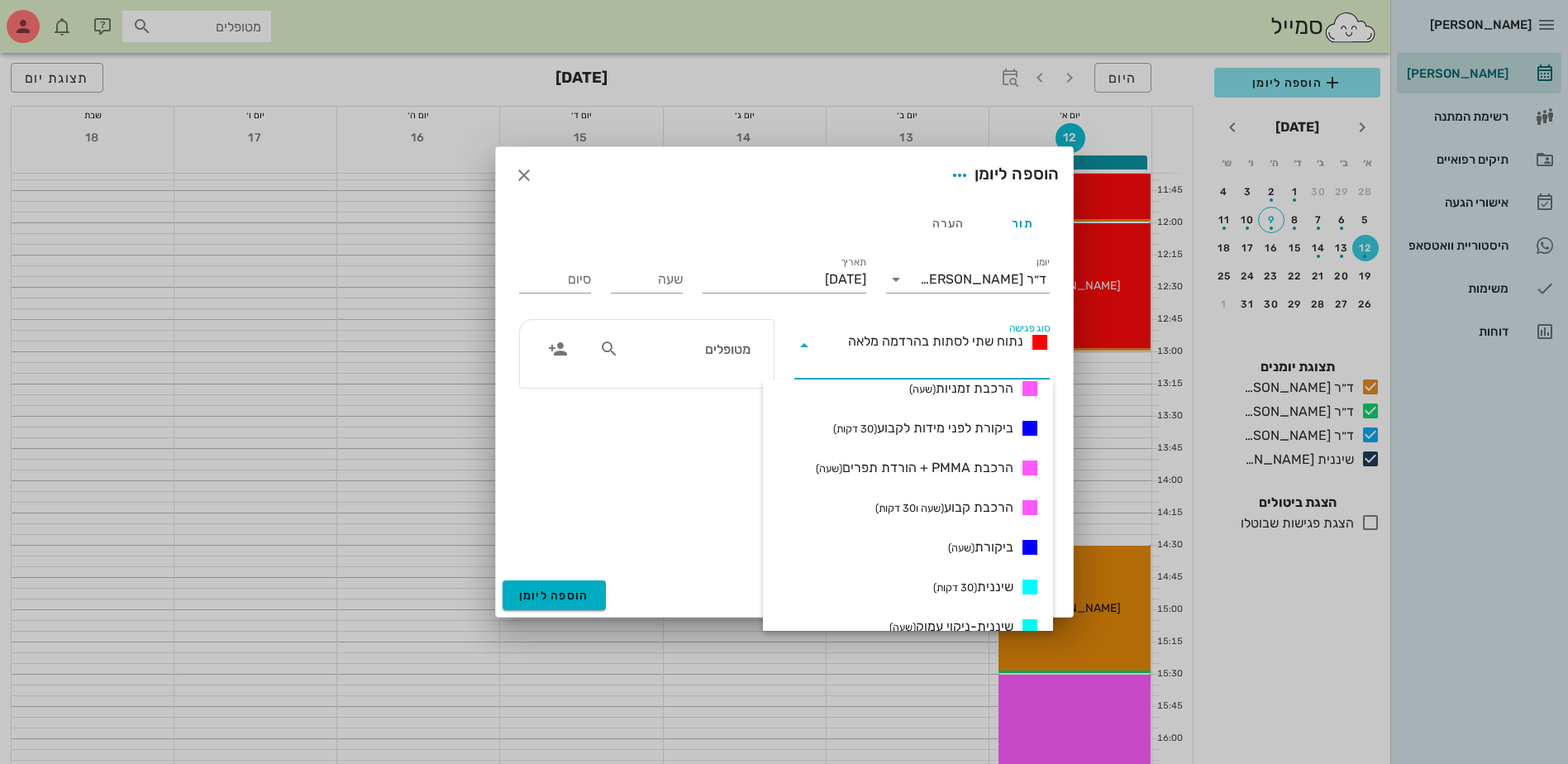
scroll to position [639, 0]
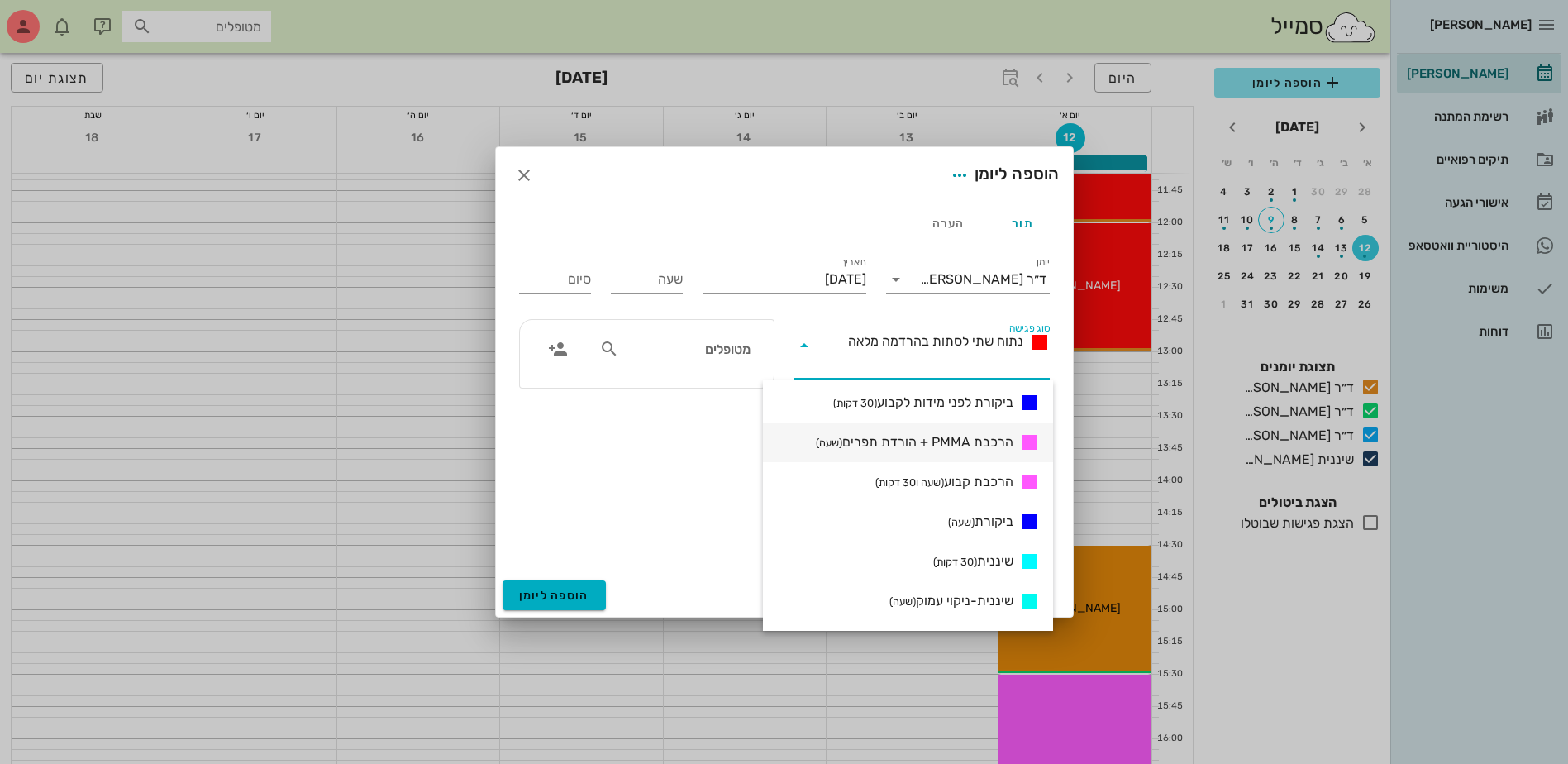
click at [933, 435] on span "הרכבת PMMA + הורדת תפרים (שעה)" at bounding box center [915, 441] width 198 height 20
type input "01:00"
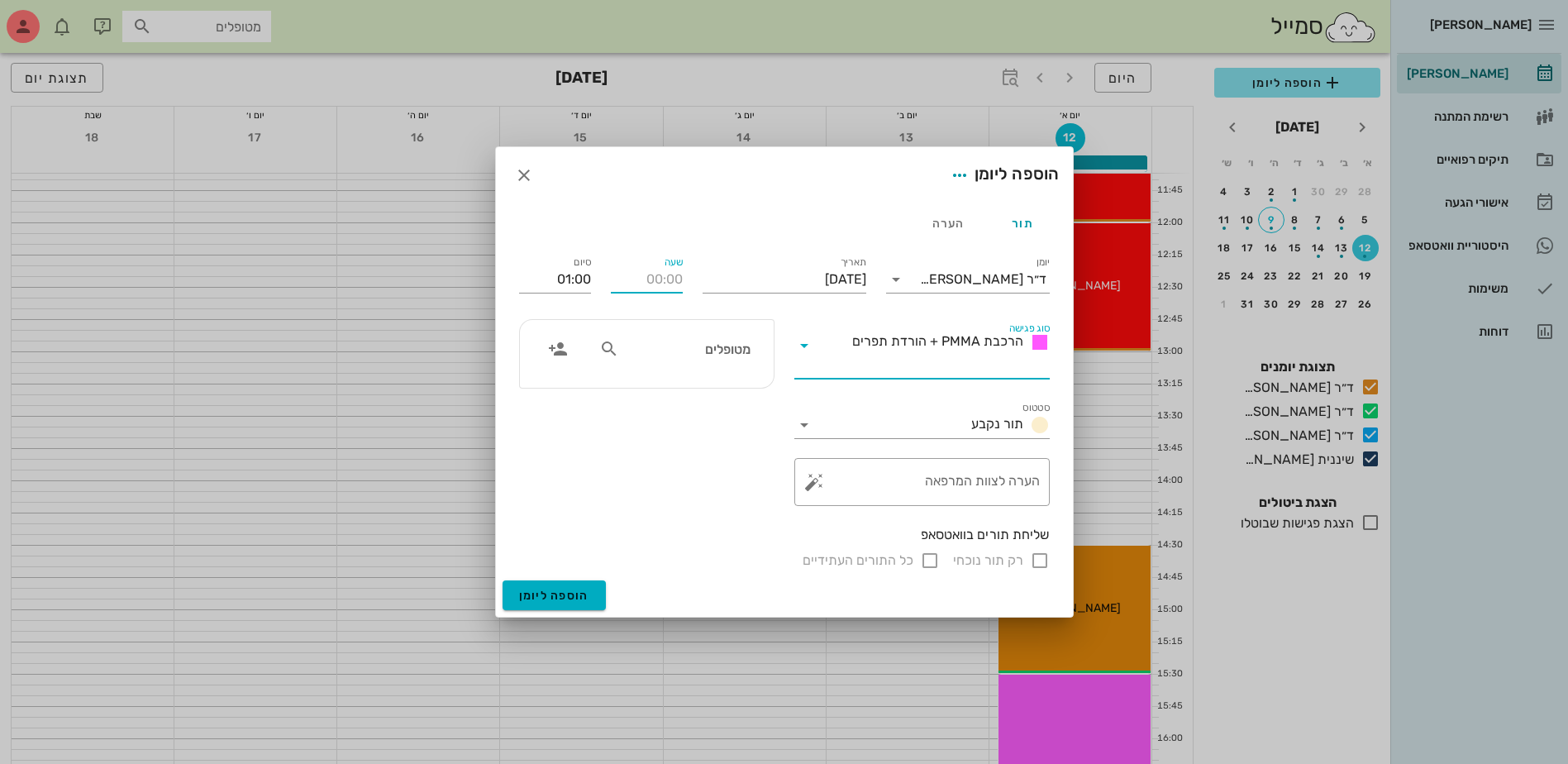
click at [634, 283] on input "שעה" at bounding box center [646, 279] width 72 height 26
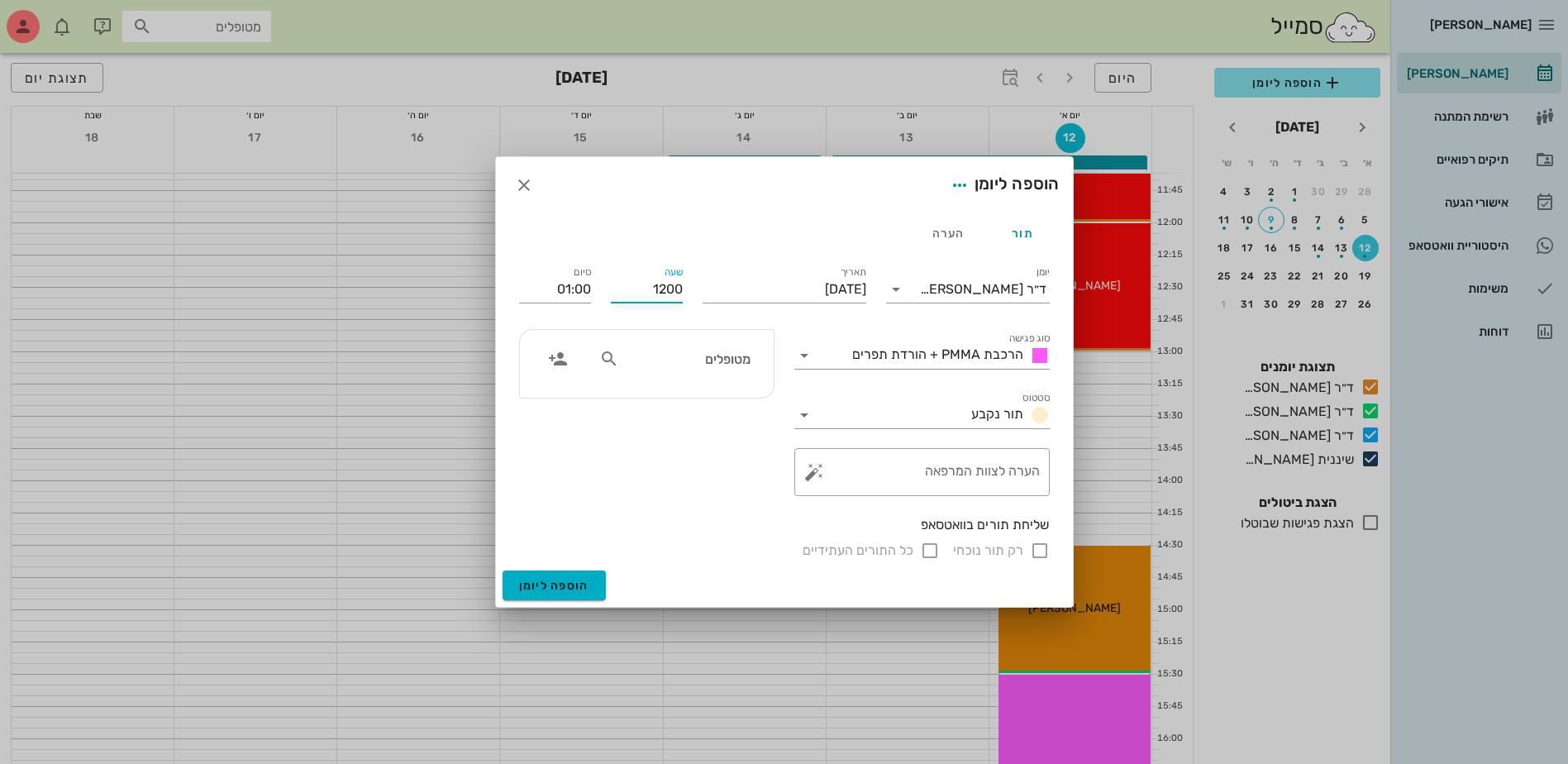
type input "12:00"
type input "13:00"
click at [668, 356] on div "[PERSON_NAME] רשימת המתנה תיקים רפואיים אישורי הגעה היסטוריית וואטסאפ משימות דו…" at bounding box center [784, 402] width 1568 height 1961
click at [668, 356] on input "text" at bounding box center [686, 358] width 127 height 21
type input "[PERSON_NAME]"
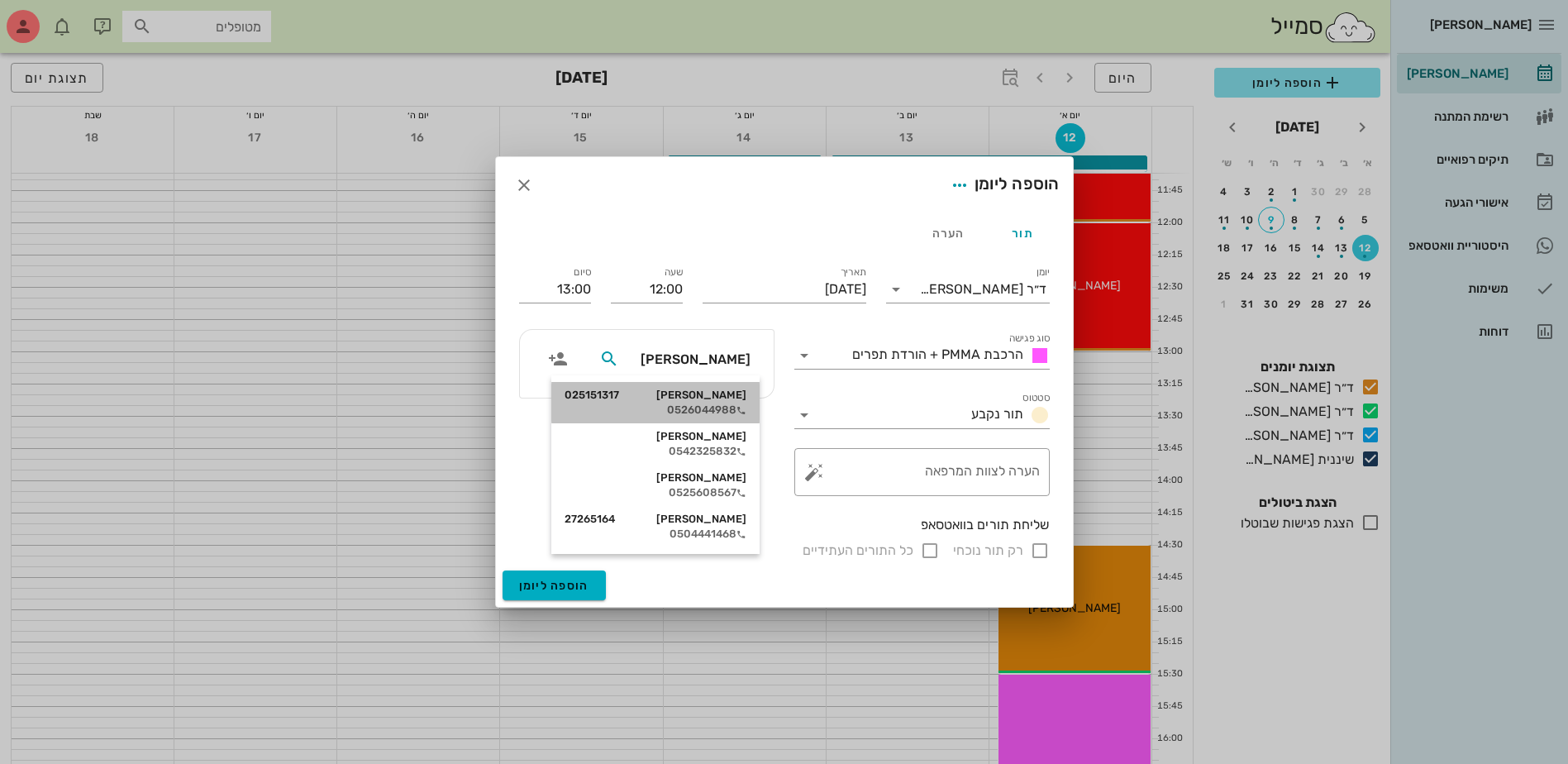
click at [700, 406] on div "0526044988" at bounding box center [655, 410] width 182 height 13
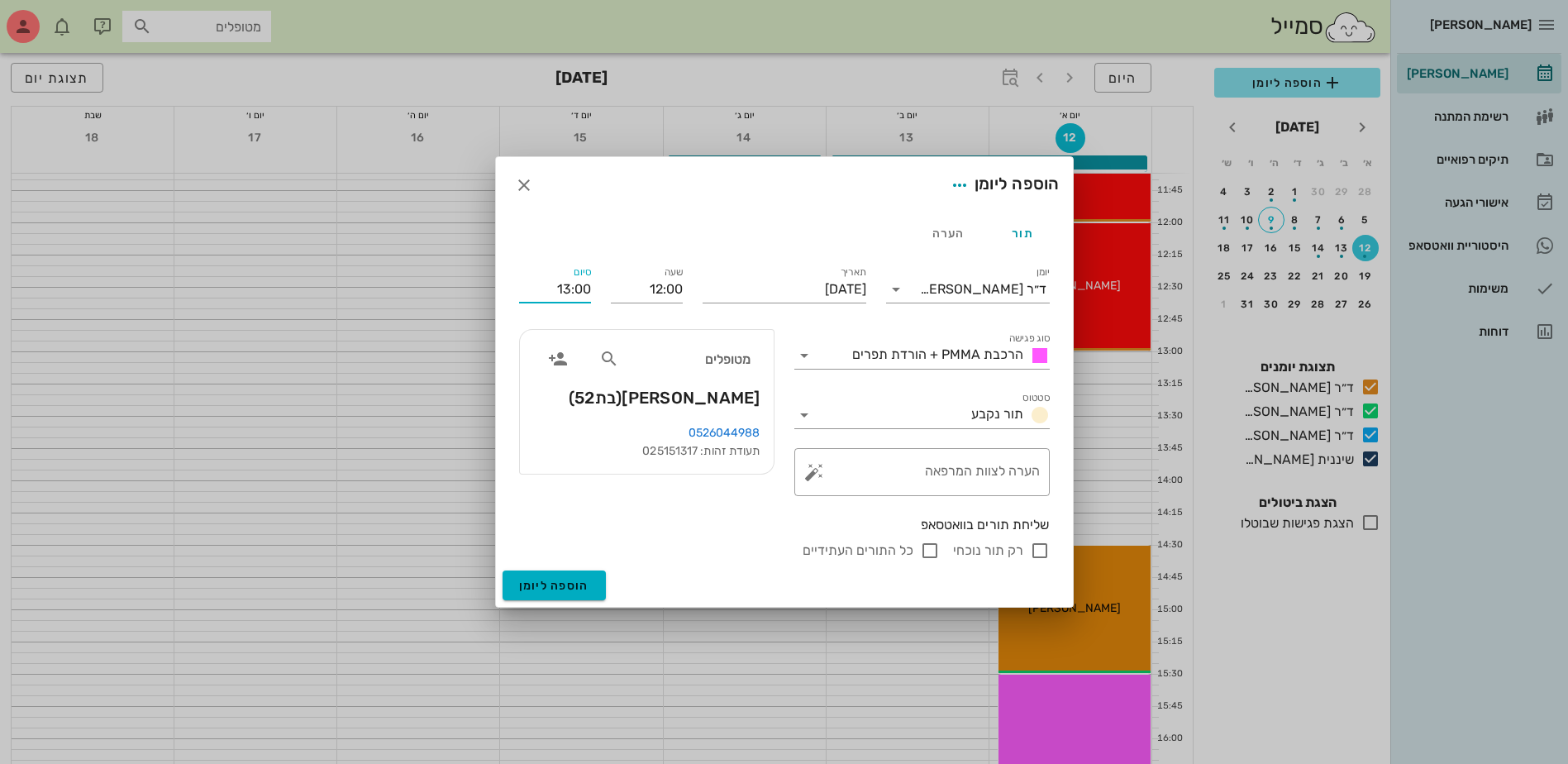
click at [578, 287] on input "13:00" at bounding box center [555, 289] width 72 height 26
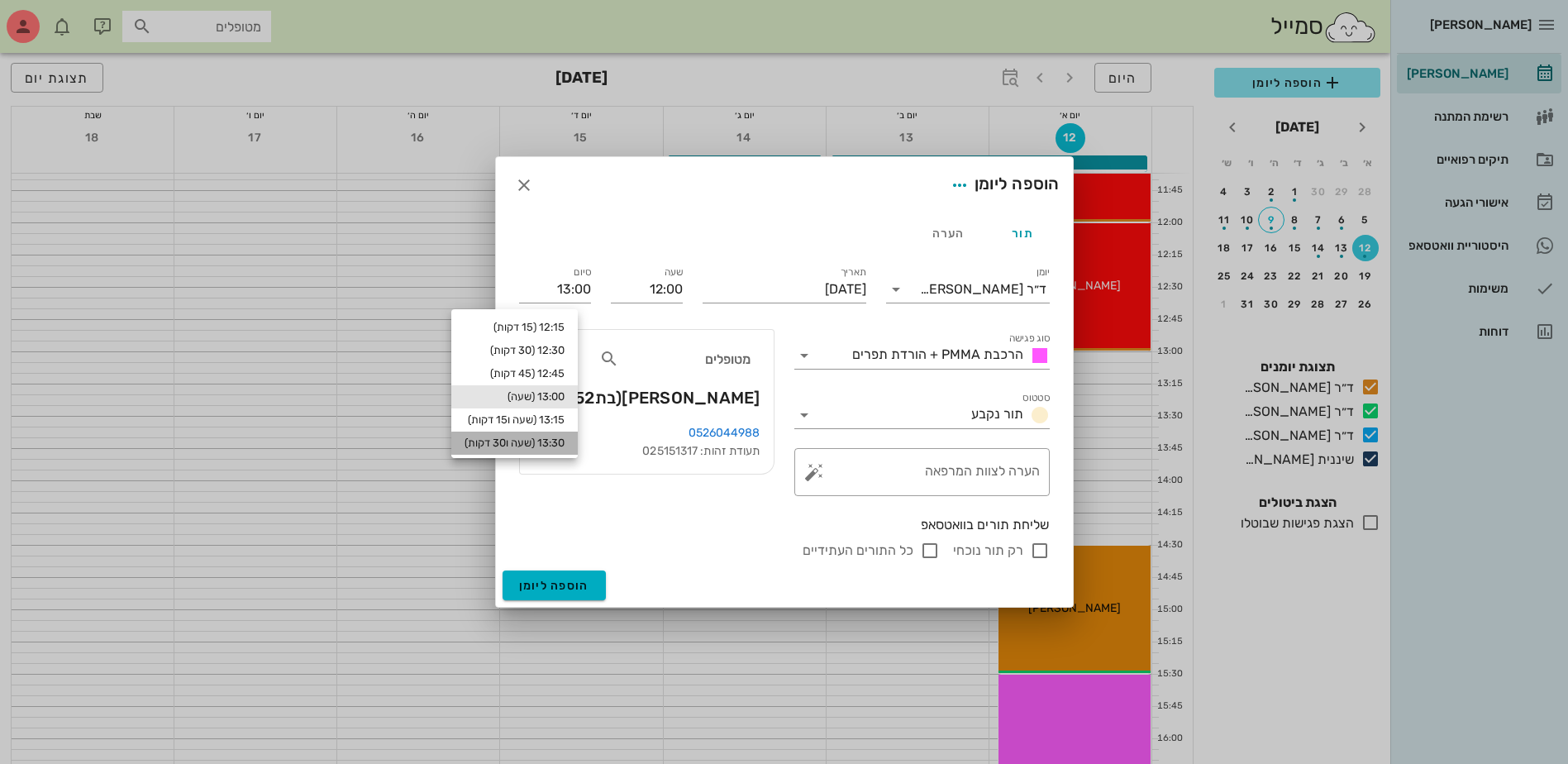
click at [564, 442] on div "13:30 (שעה ו30 דקות)" at bounding box center [515, 443] width 100 height 13
type input "13:30"
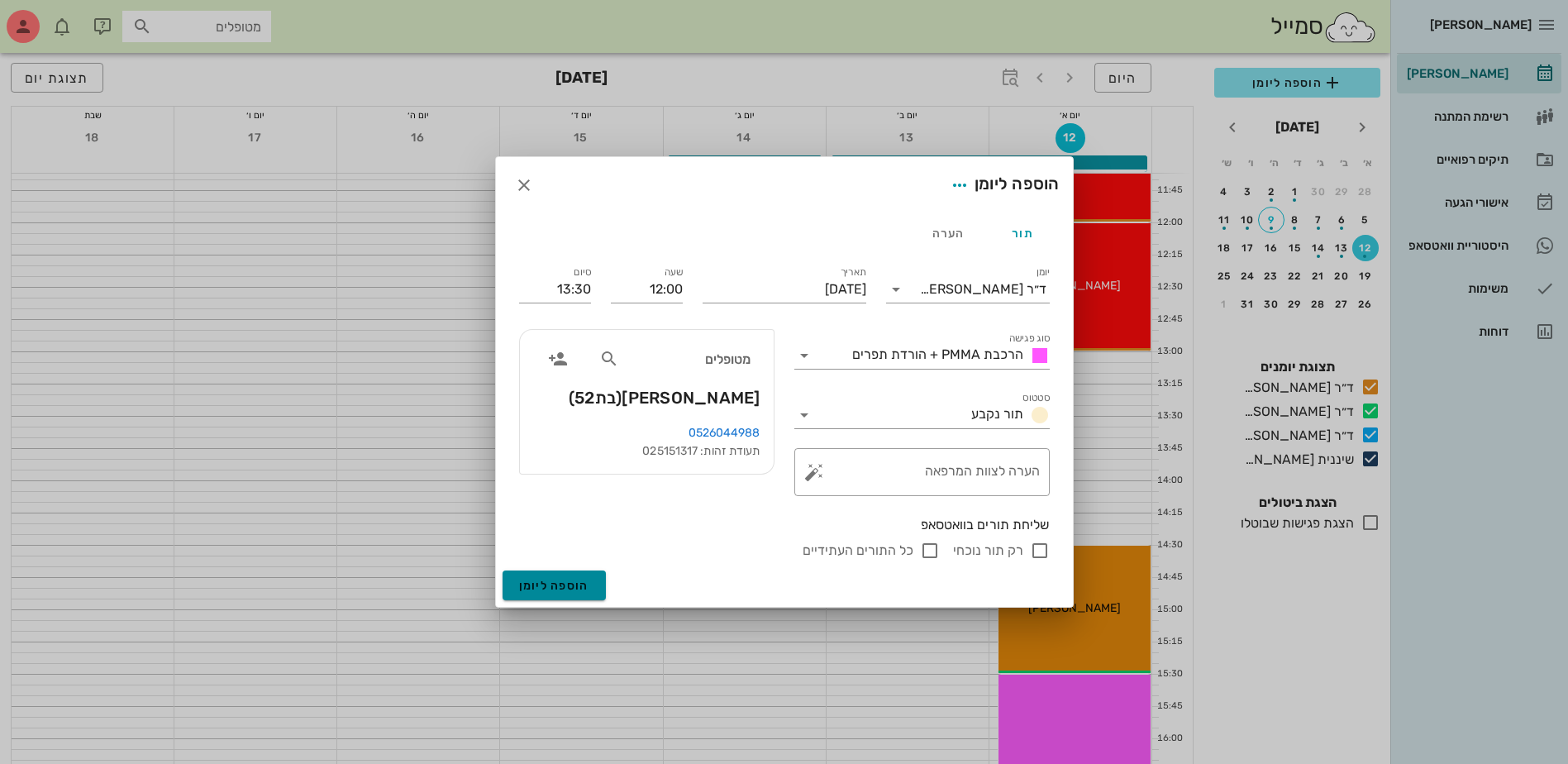
click at [557, 586] on span "הוספה ליומן" at bounding box center [555, 586] width 71 height 14
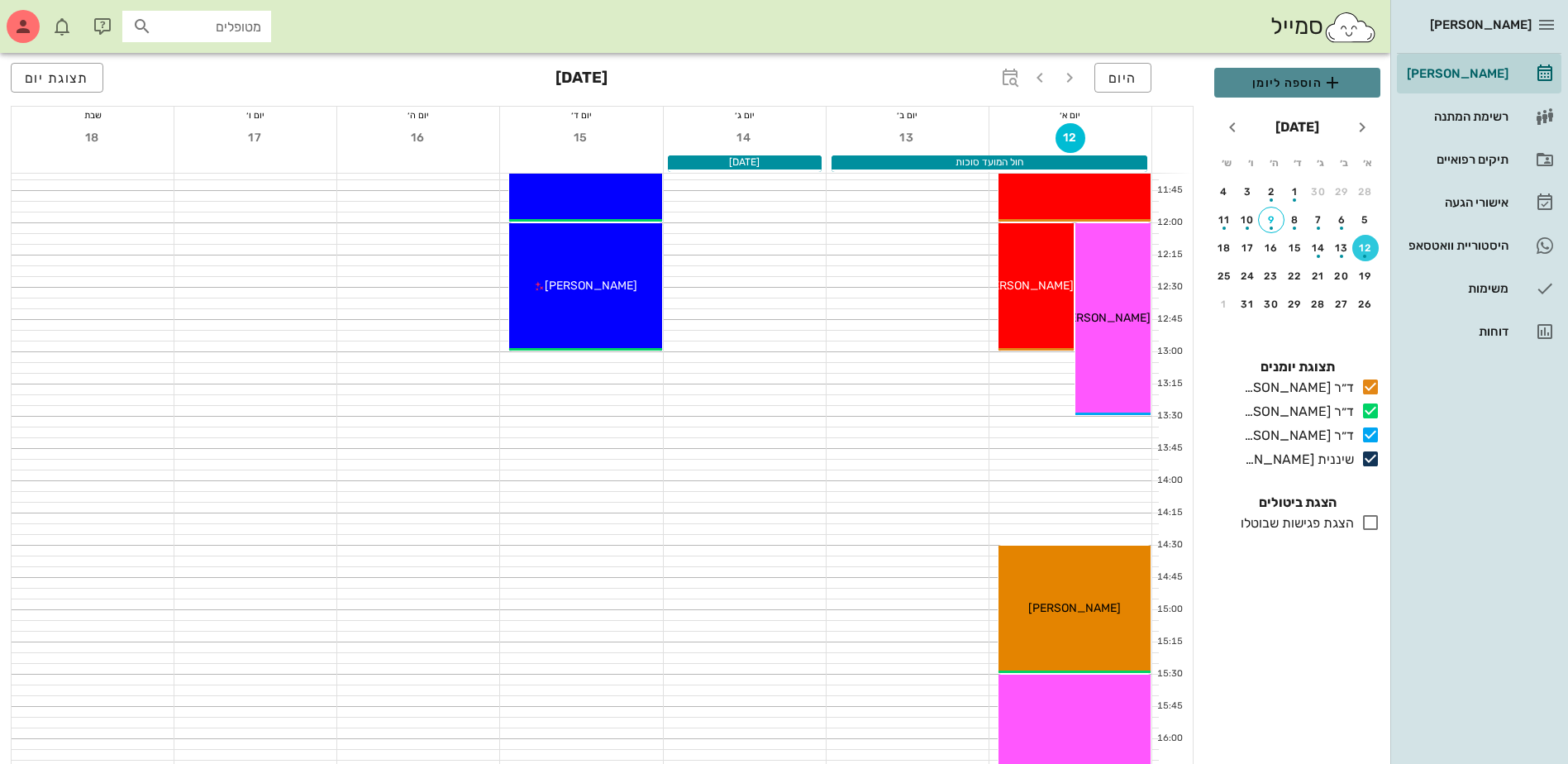
click at [1299, 81] on span "הוספה ליומן" at bounding box center [1298, 82] width 139 height 20
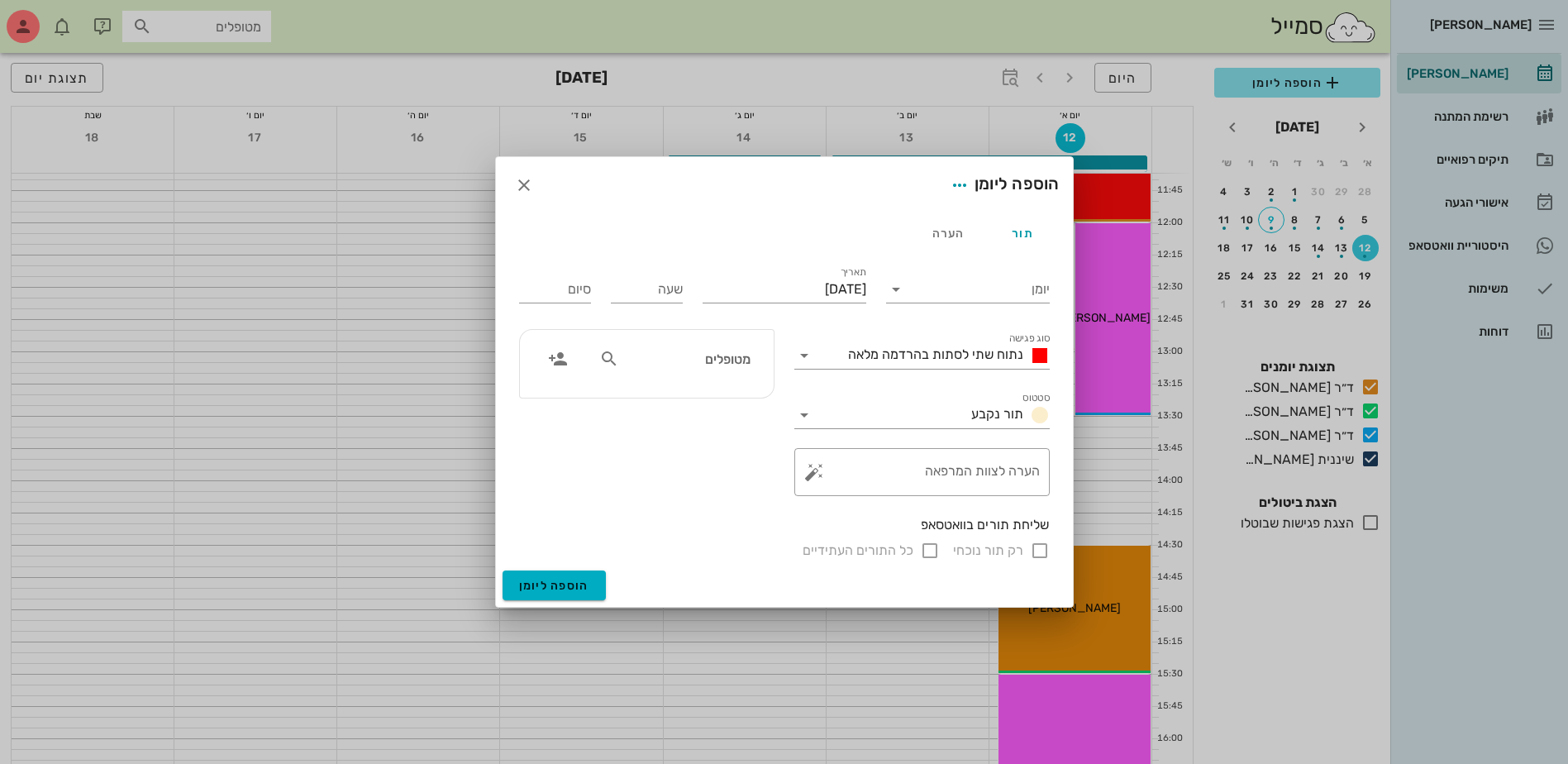
click at [729, 383] on div "מטופלים" at bounding box center [674, 363] width 170 height 41
click at [743, 362] on input "text" at bounding box center [686, 358] width 127 height 21
type input "[PERSON_NAME]"
click at [529, 187] on icon "button" at bounding box center [523, 185] width 20 height 20
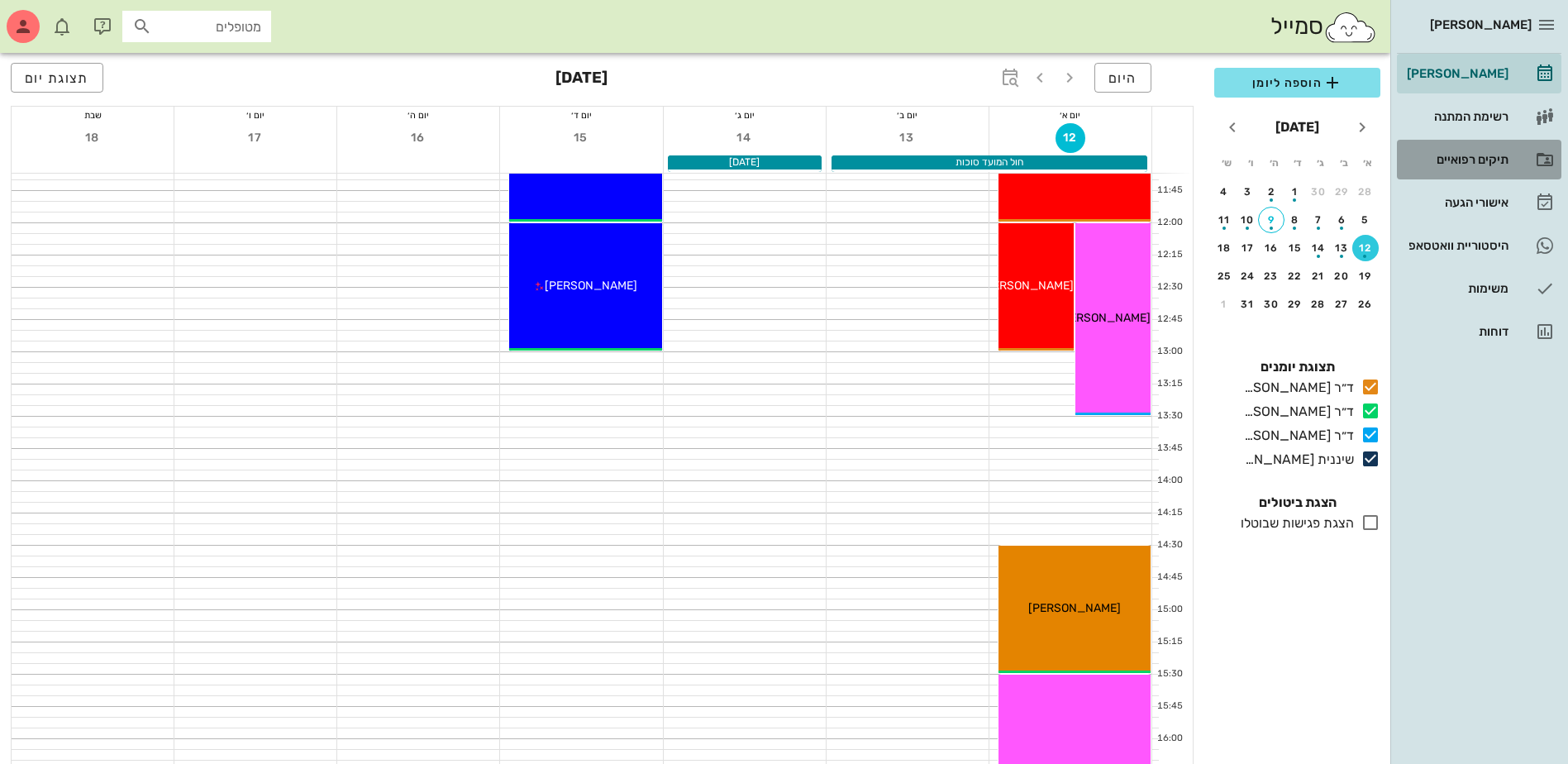
click at [1472, 159] on div "תיקים רפואיים" at bounding box center [1456, 160] width 105 height 13
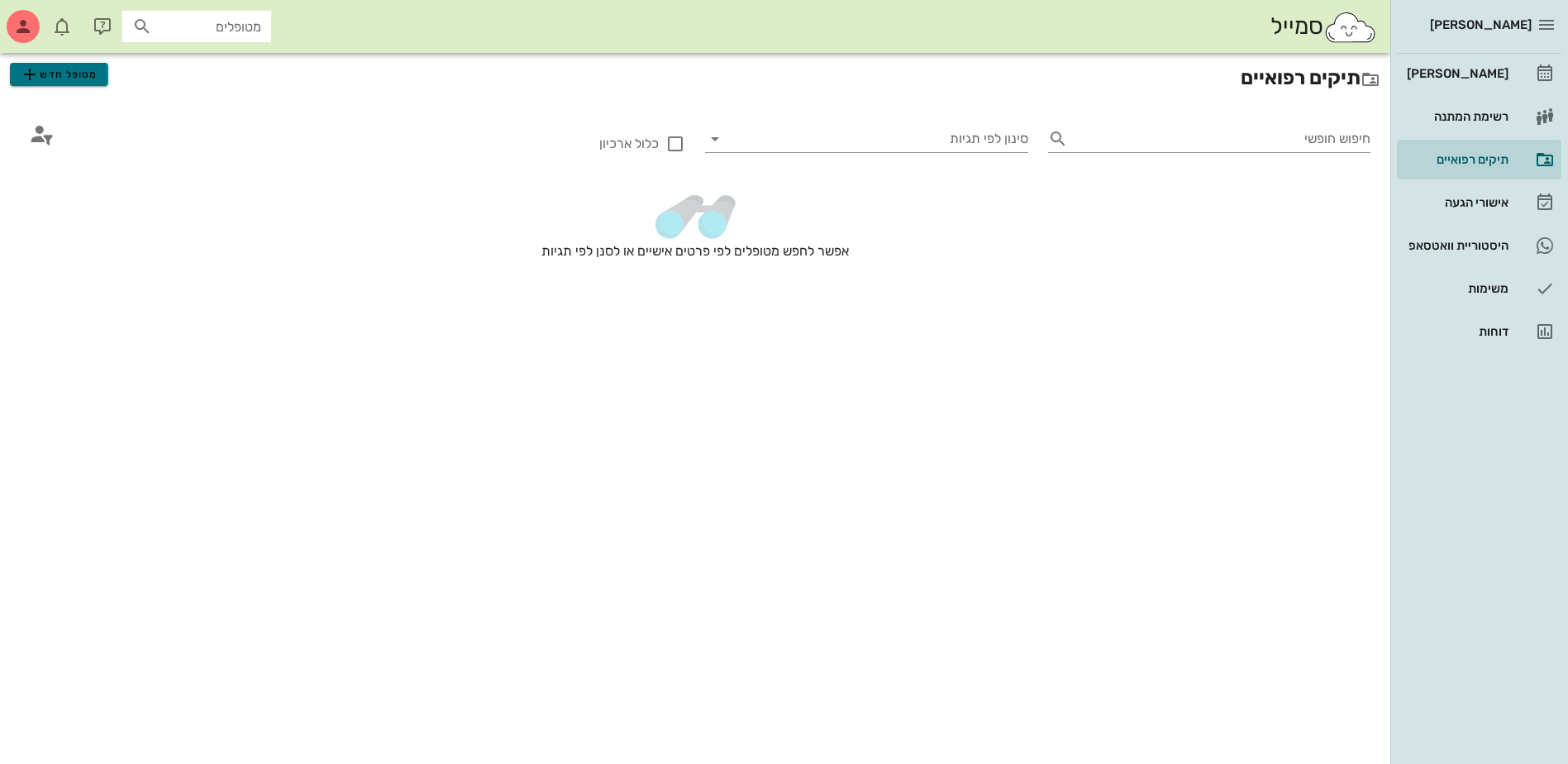
click at [71, 80] on span "מטופל חדש" at bounding box center [59, 73] width 78 height 20
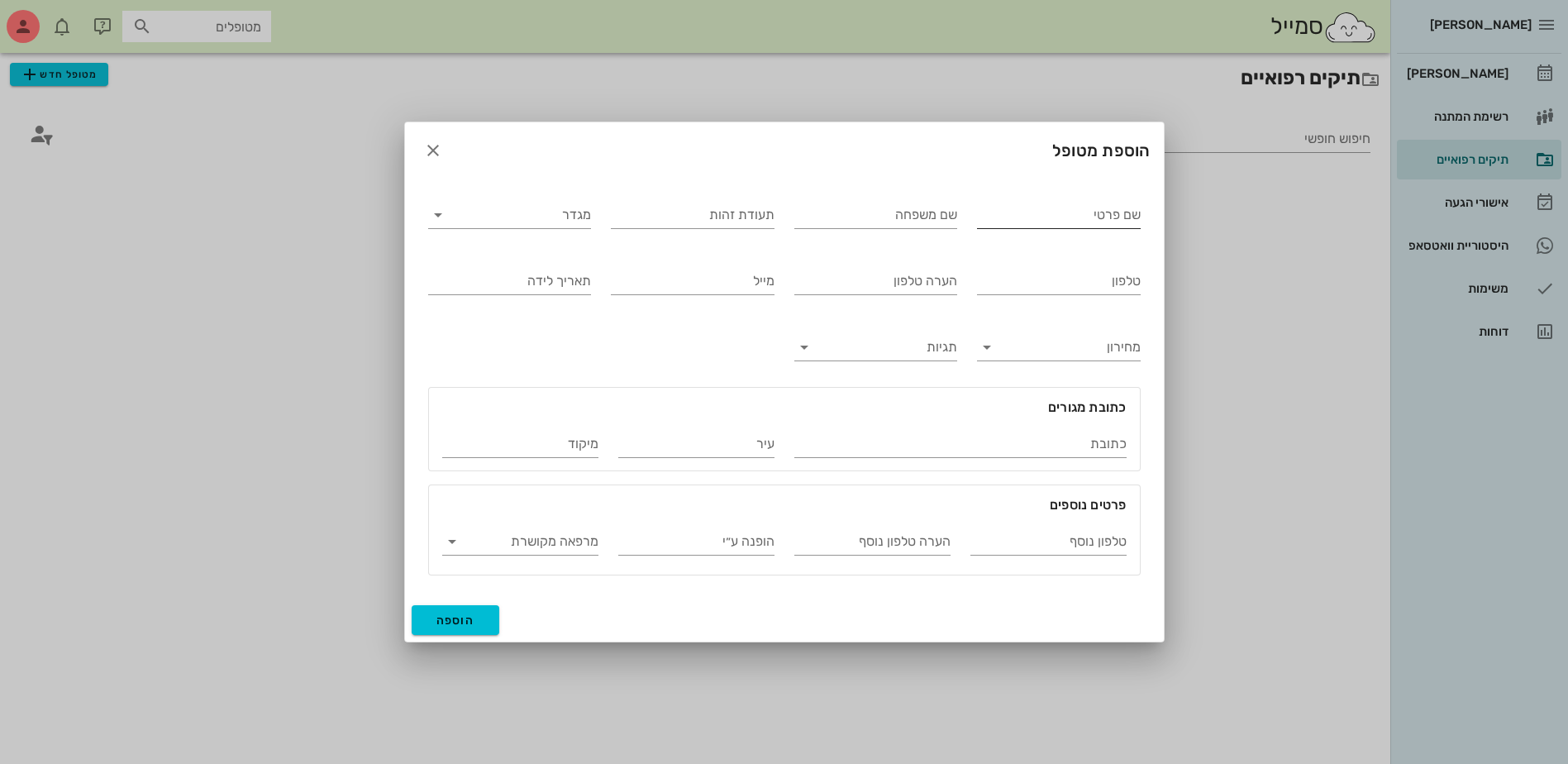
click at [1089, 216] on input "שם פרטי" at bounding box center [1059, 215] width 164 height 26
type input "[PERSON_NAME]"
type input "פרג'"
click at [1101, 255] on div "טלפון" at bounding box center [1059, 277] width 183 height 66
click at [538, 224] on input "מגדר" at bounding box center [523, 215] width 138 height 26
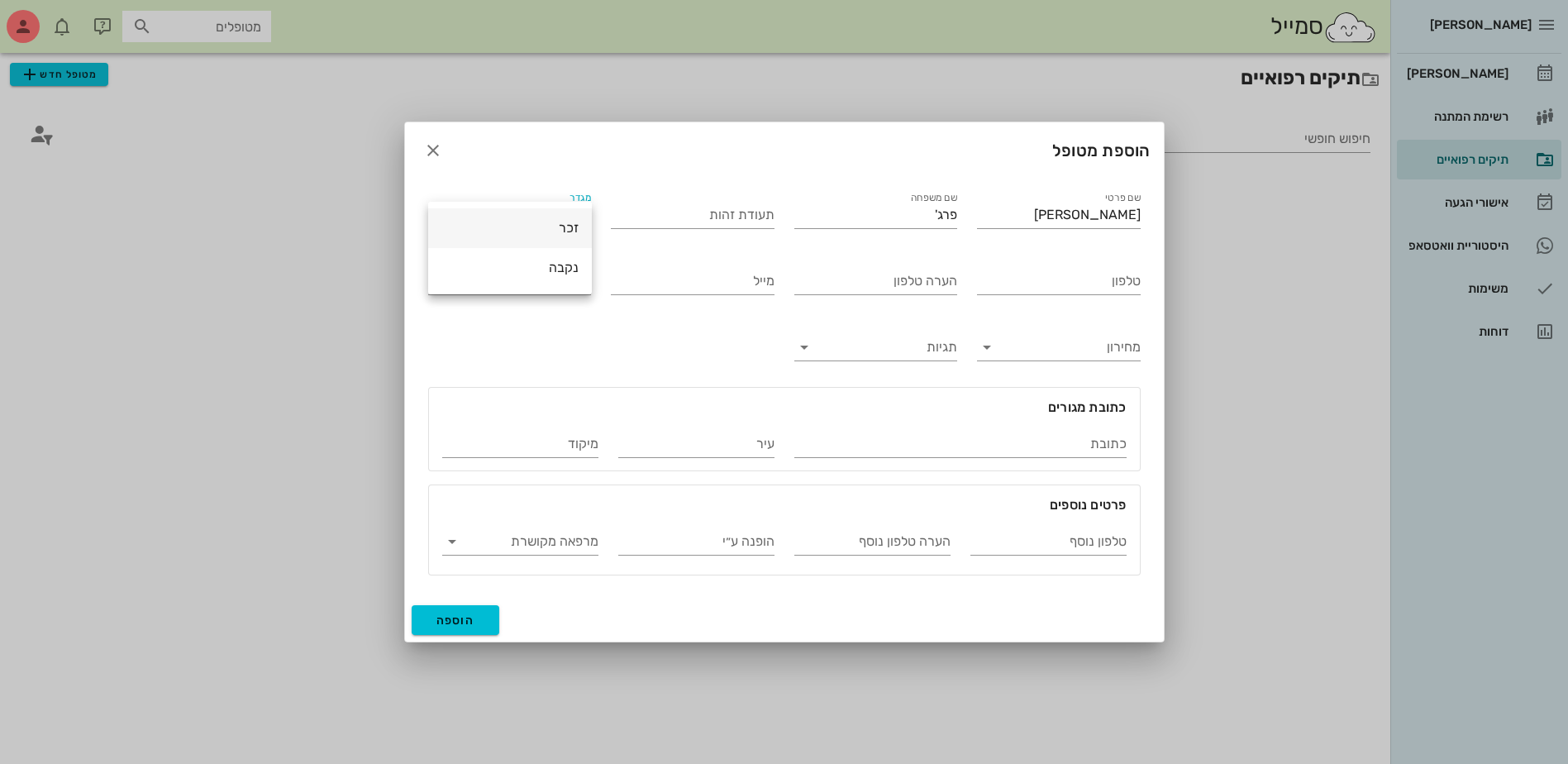
click at [569, 227] on div "זכר" at bounding box center [510, 228] width 138 height 16
click at [900, 282] on input "הערה טלפון" at bounding box center [876, 281] width 164 height 26
type input "[PERSON_NAME] אמא [PERSON_NAME]"
click at [1077, 280] on input "טלפון" at bounding box center [1059, 281] width 164 height 26
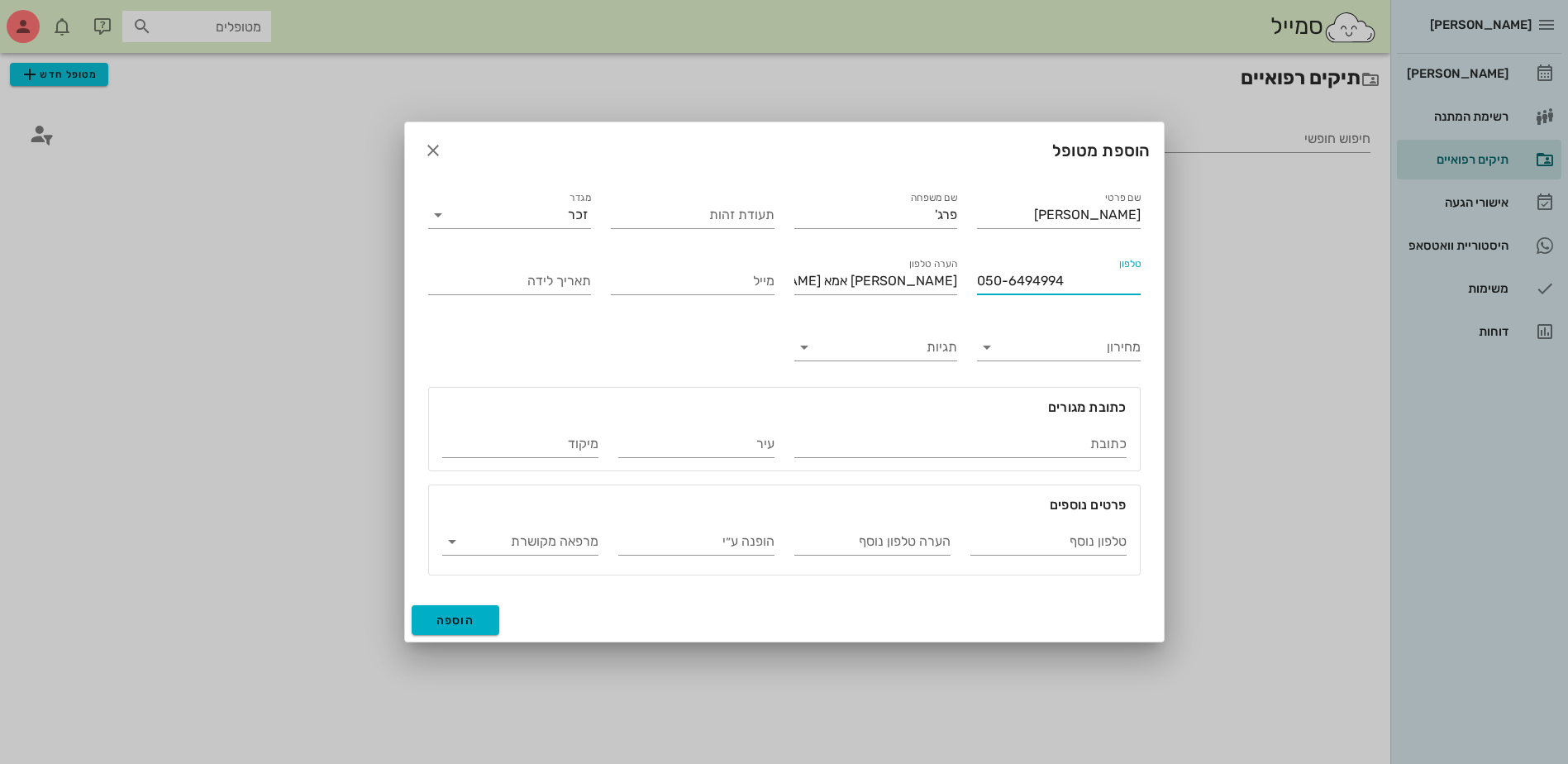
type input "050-6494994"
click at [468, 622] on span "הוספה" at bounding box center [456, 620] width 39 height 14
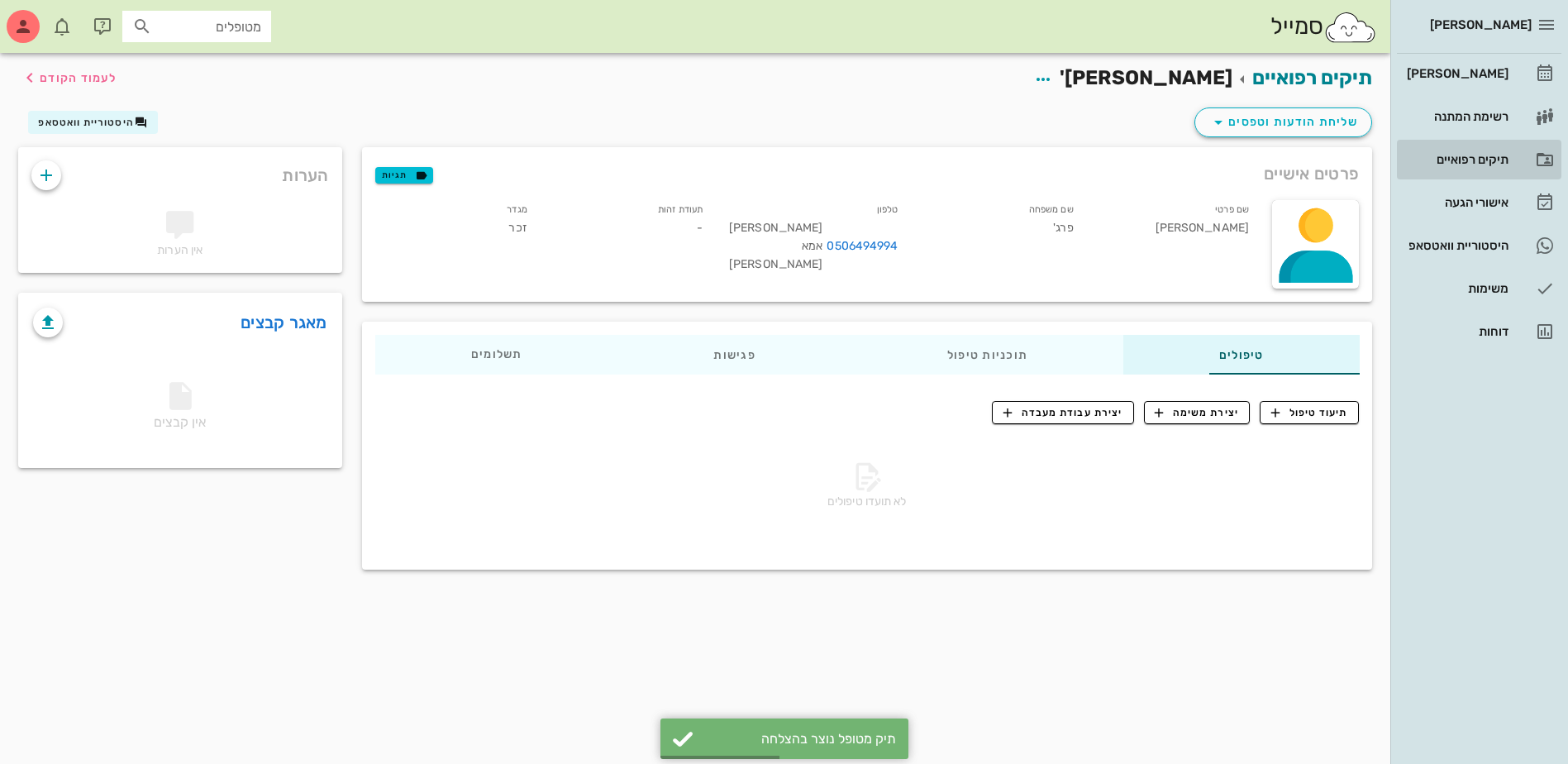
click at [1448, 159] on div "תיקים רפואיים" at bounding box center [1456, 160] width 105 height 13
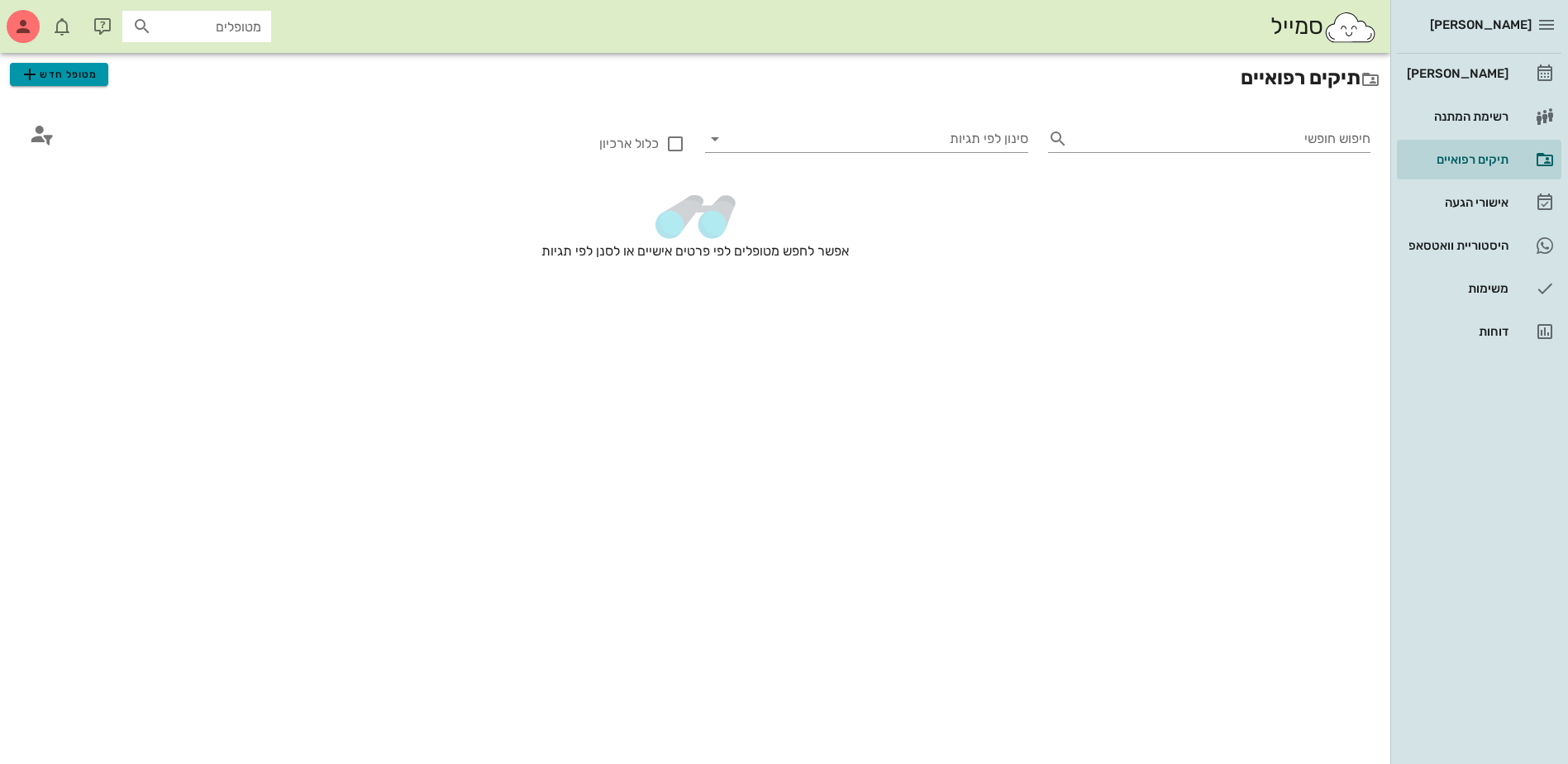
click at [73, 72] on span "מטופל חדש" at bounding box center [59, 73] width 78 height 20
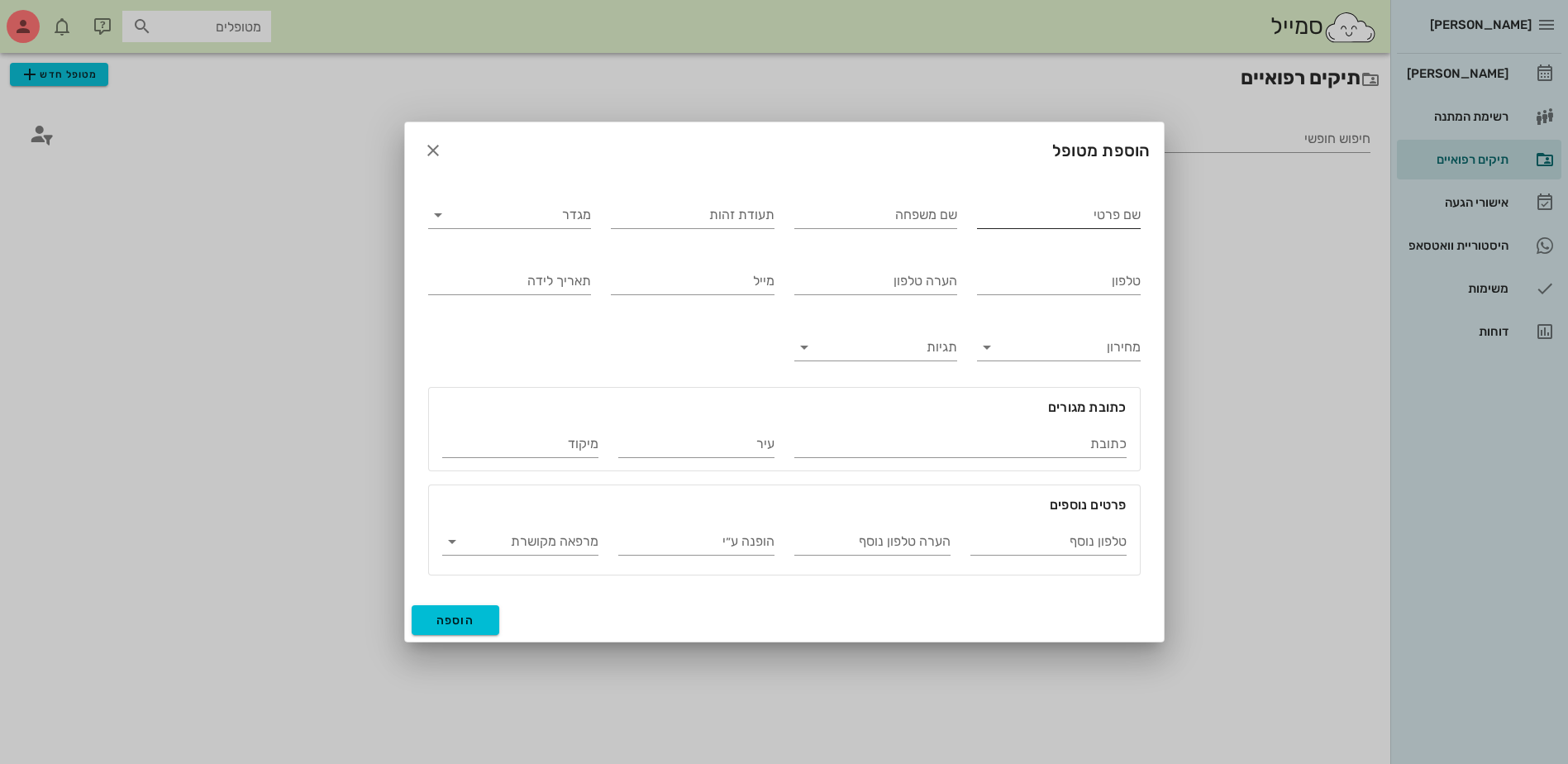
click at [1053, 212] on input "שם פרטי" at bounding box center [1059, 215] width 164 height 26
type input "[PERSON_NAME]"
type input "פרג'"
click at [546, 211] on input "מגדר" at bounding box center [523, 215] width 138 height 26
click at [547, 231] on div "זכר" at bounding box center [510, 228] width 138 height 16
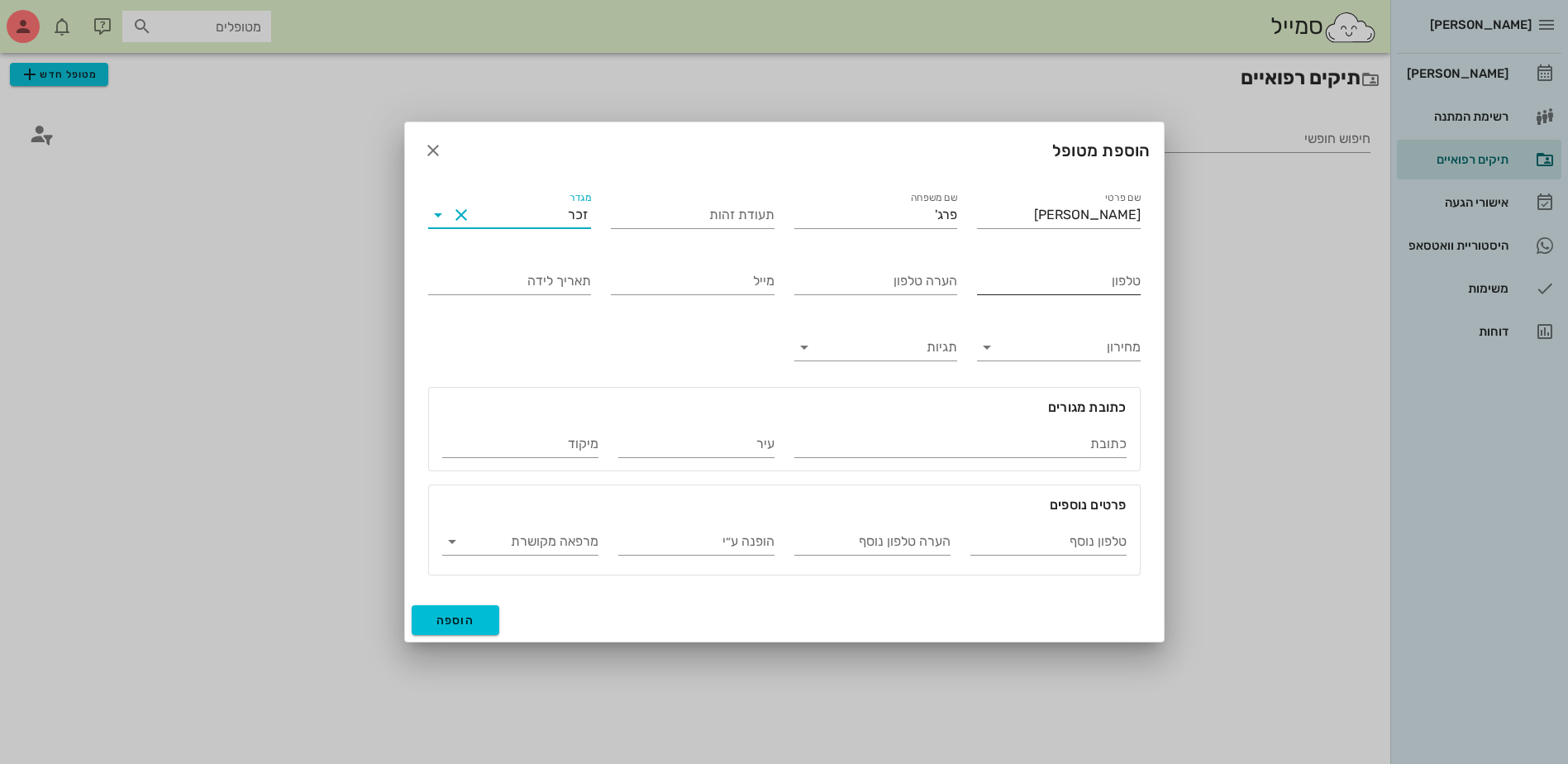
click at [1074, 283] on input "טלפון" at bounding box center [1059, 281] width 164 height 26
type input "050-4084552"
click at [718, 542] on input "הופנה ע״י" at bounding box center [696, 541] width 156 height 26
type input "בעלה של [PERSON_NAME]'"
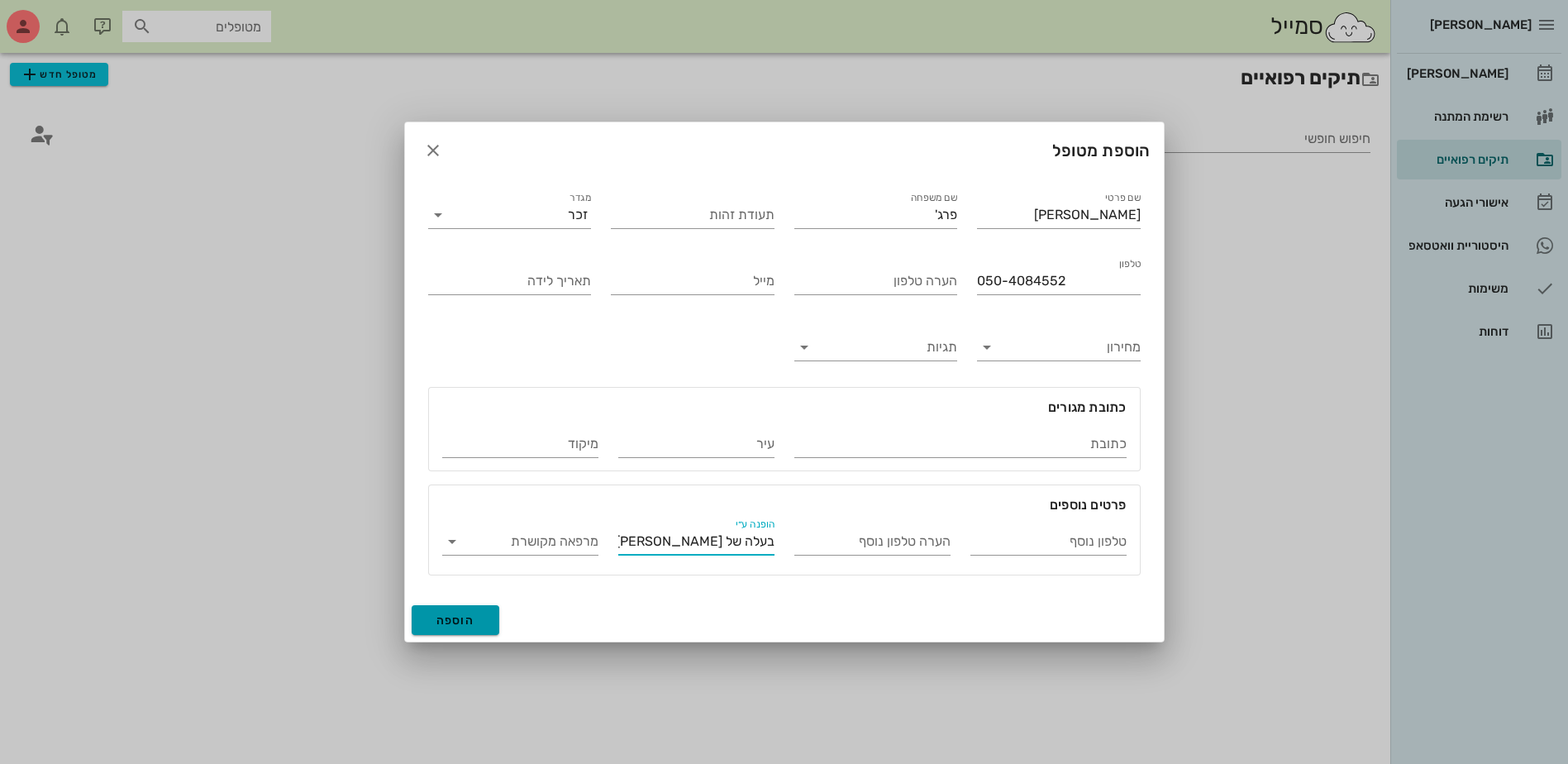
click at [460, 617] on span "הוספה" at bounding box center [456, 620] width 39 height 14
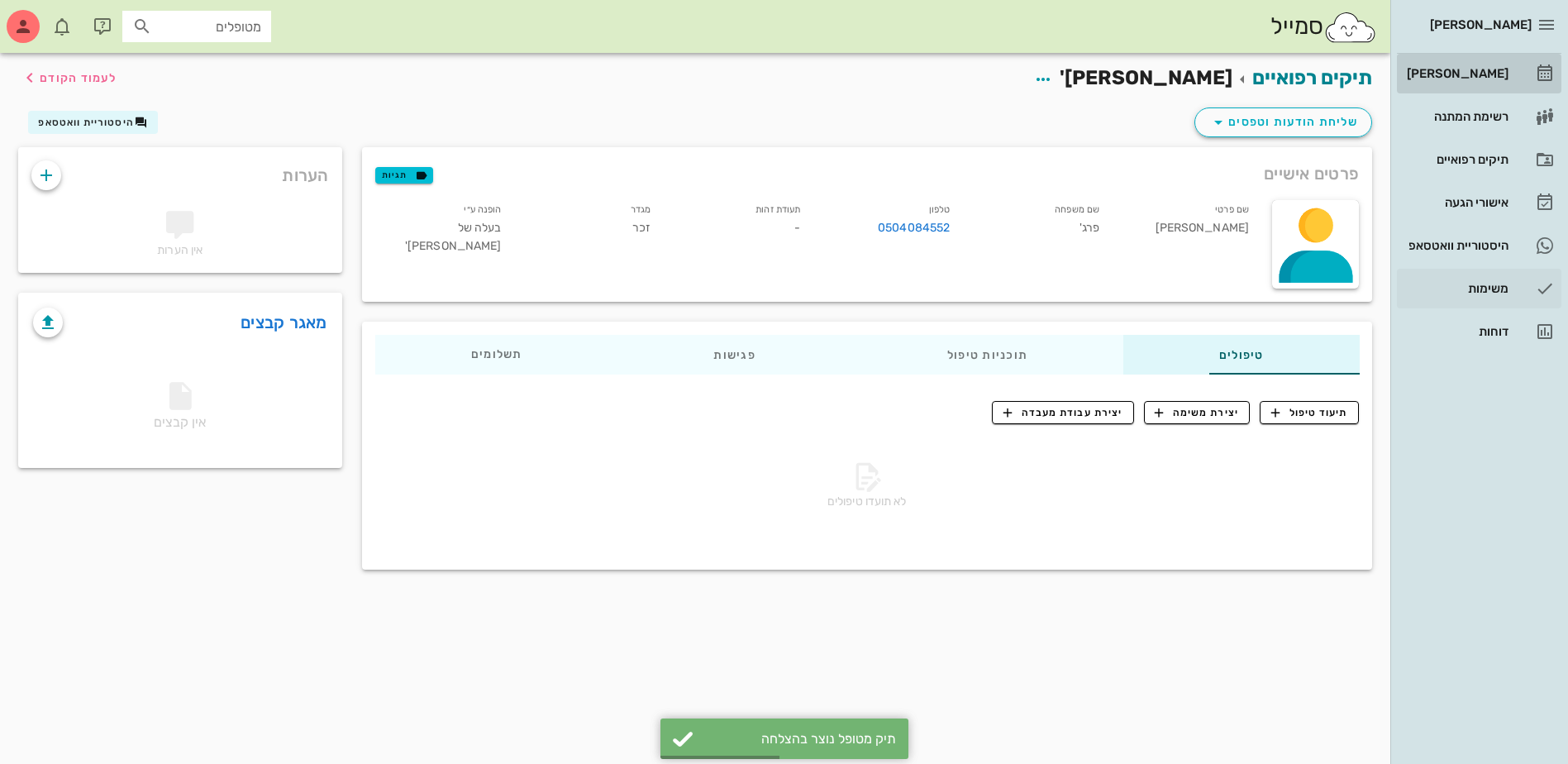
drag, startPoint x: 1475, startPoint y: 73, endPoint x: 1402, endPoint y: 303, distance: 241.3
click at [1475, 73] on div "[PERSON_NAME]" at bounding box center [1456, 73] width 105 height 13
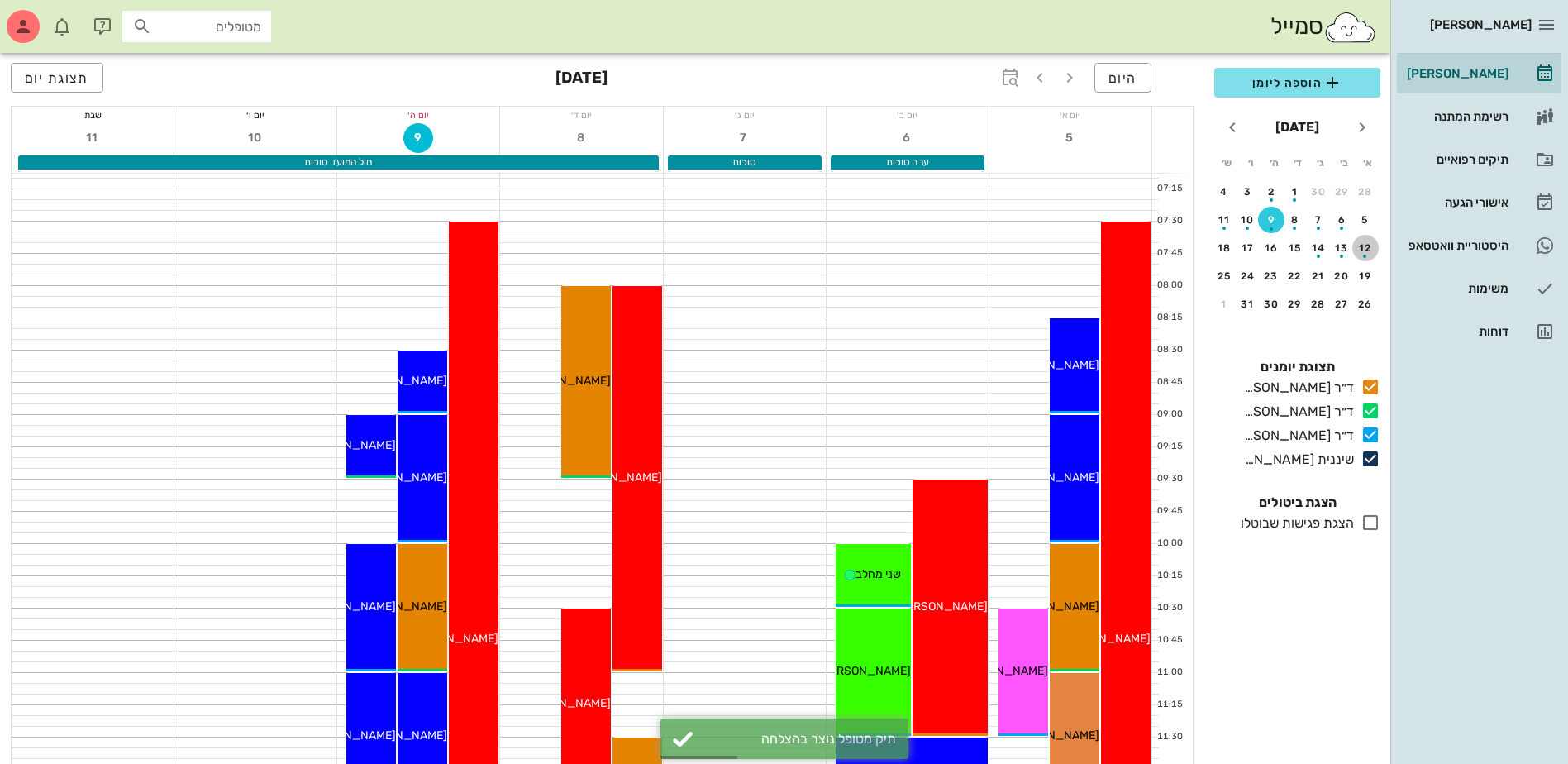
click at [1361, 250] on div "button" at bounding box center [1365, 252] width 26 height 9
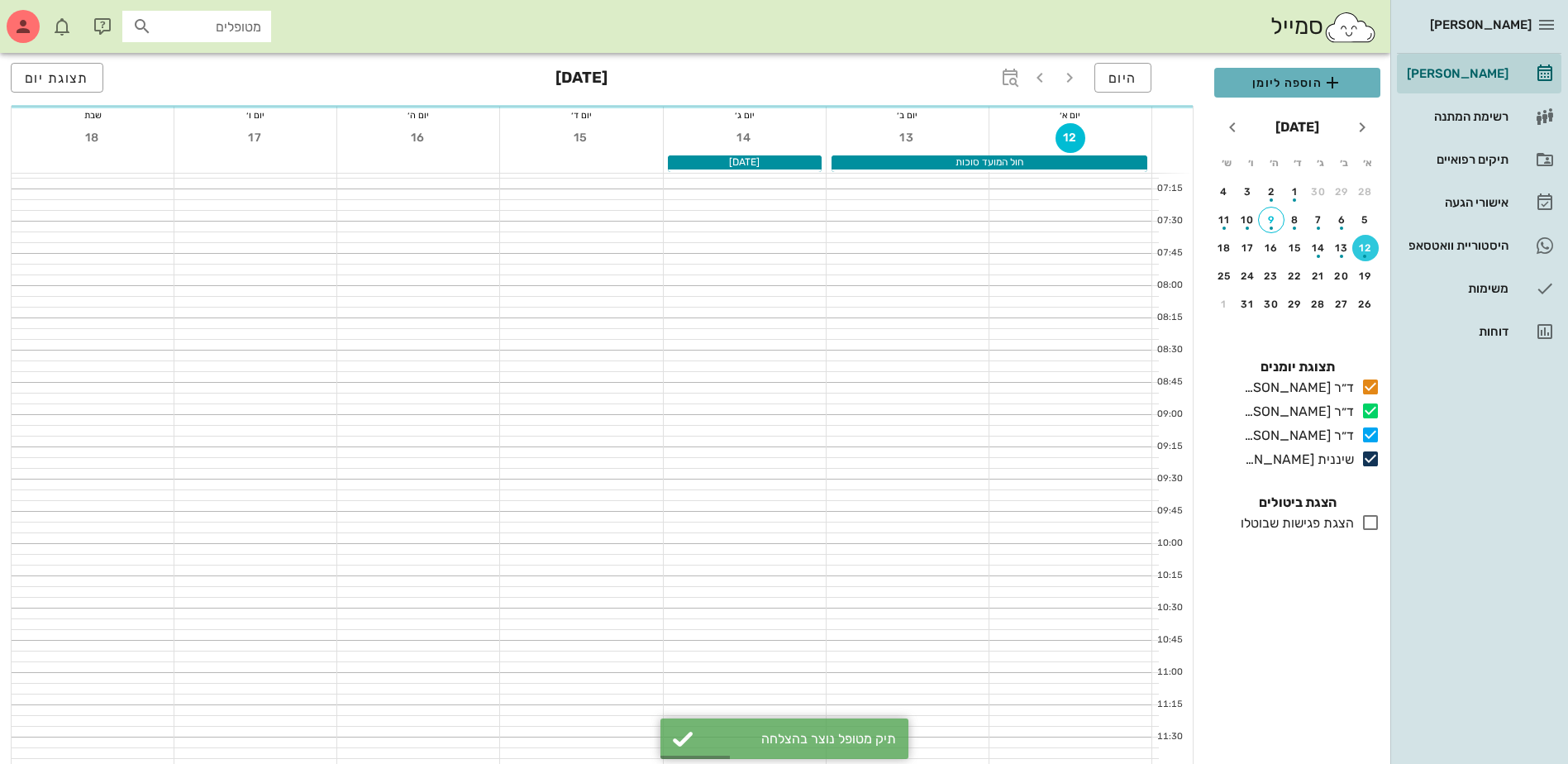
click at [1304, 73] on span "הוספה ליומן" at bounding box center [1298, 82] width 139 height 20
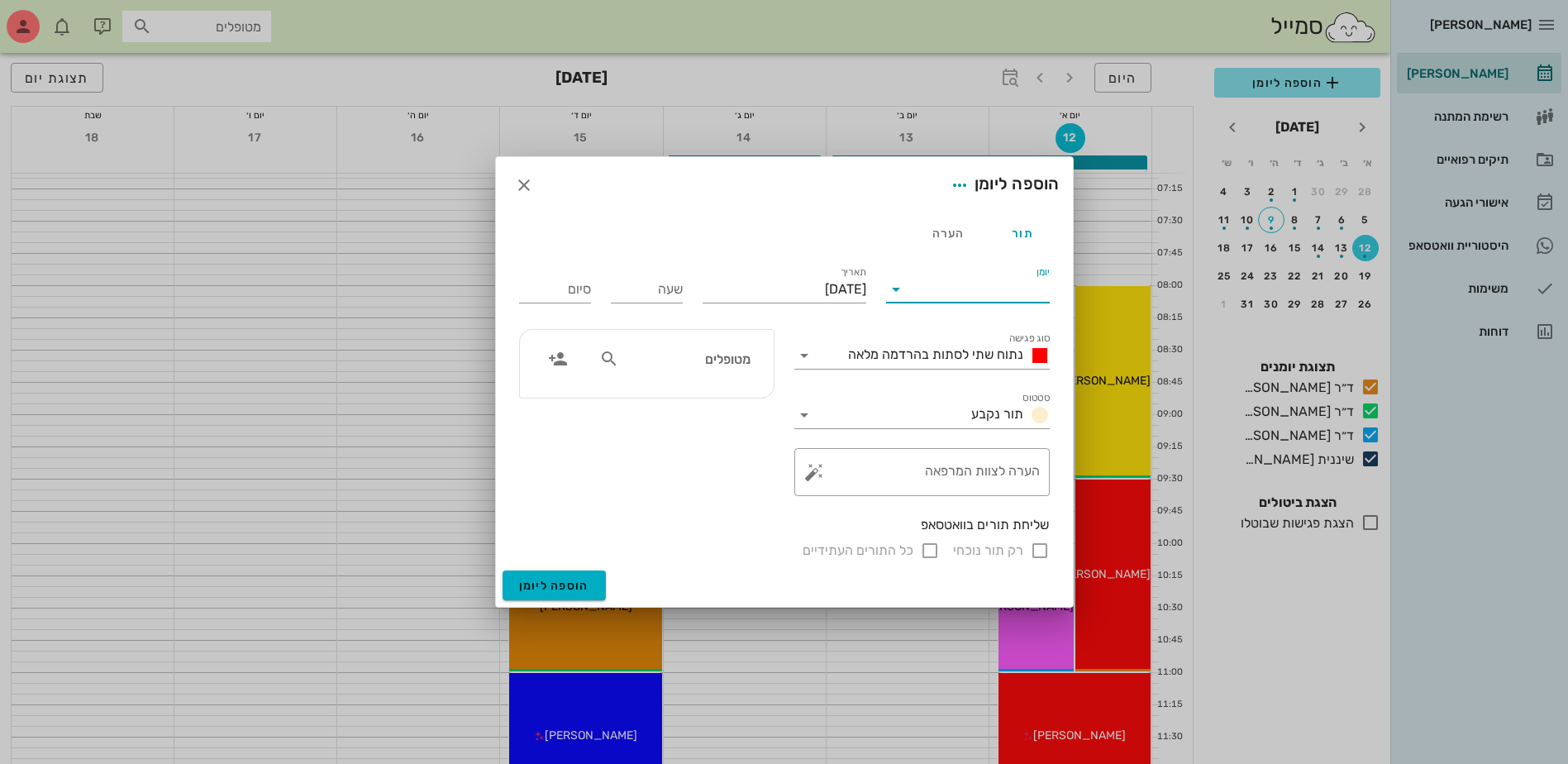
click at [978, 288] on input "יומן" at bounding box center [979, 289] width 140 height 26
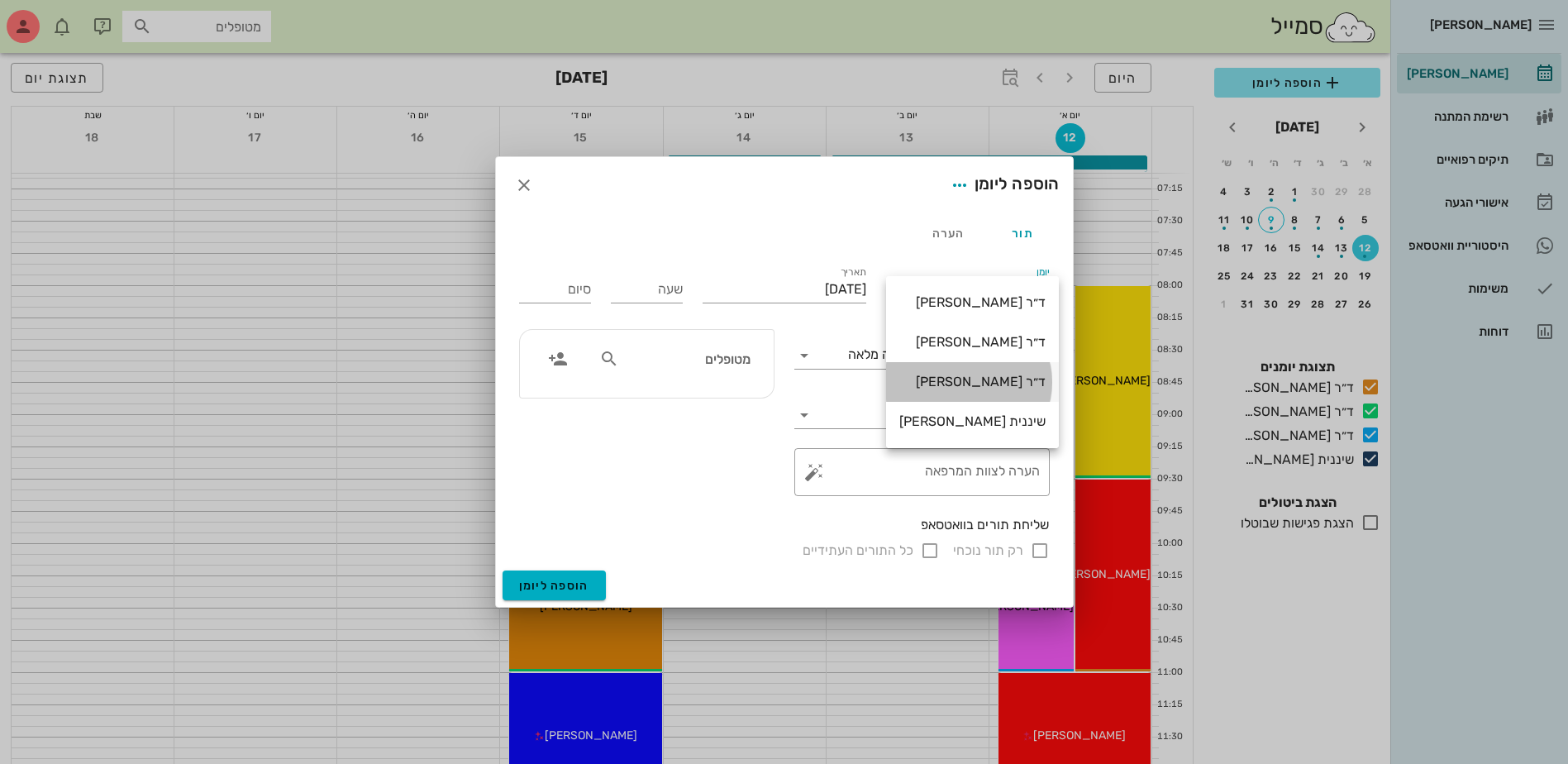
drag, startPoint x: 985, startPoint y: 375, endPoint x: 1010, endPoint y: 242, distance: 135.3
click at [986, 374] on div "ד״ר [PERSON_NAME]" at bounding box center [972, 381] width 146 height 16
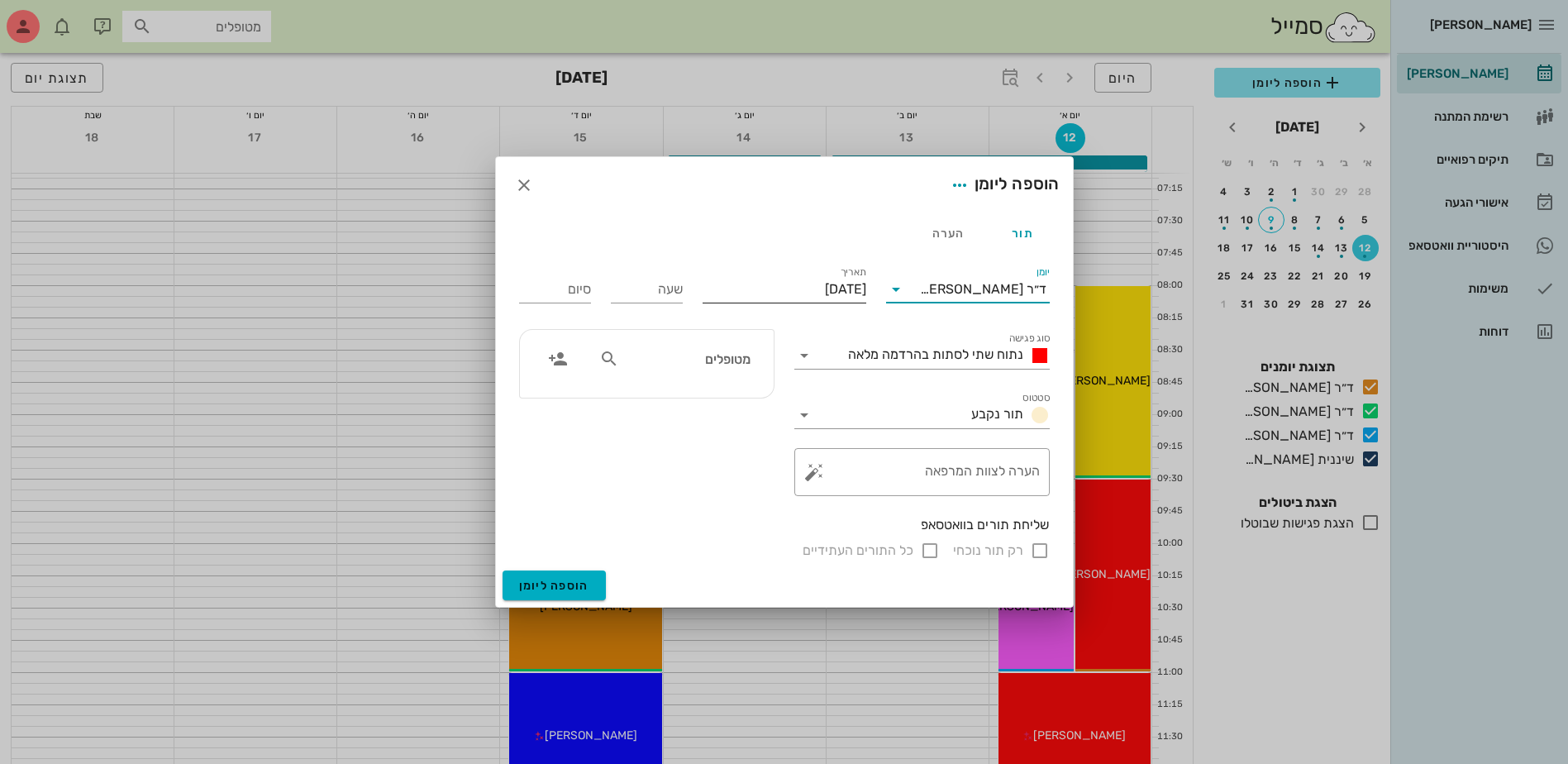
click at [797, 289] on input "[DATE]" at bounding box center [784, 289] width 164 height 26
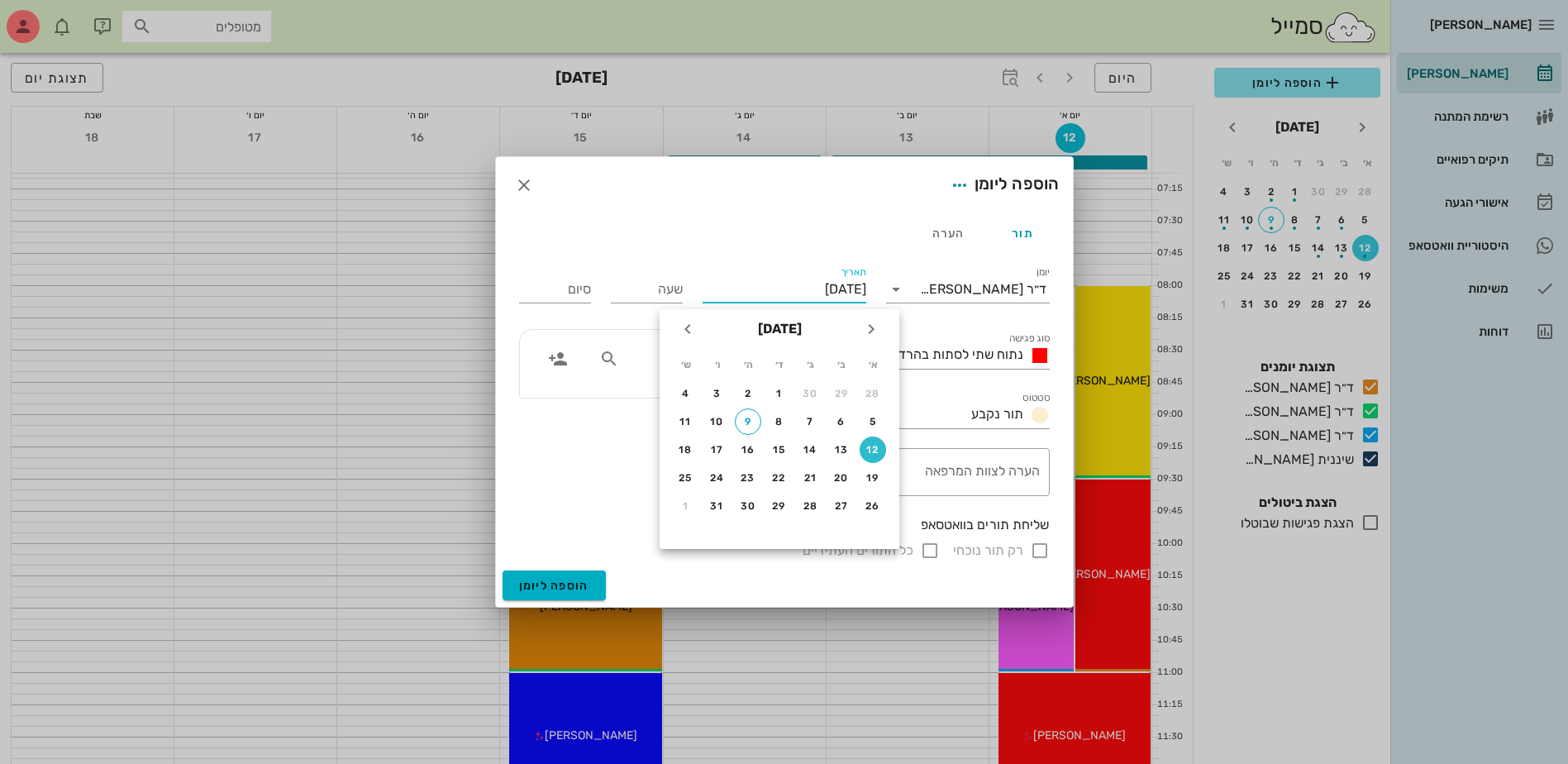
click at [797, 299] on input "[DATE]" at bounding box center [784, 289] width 164 height 26
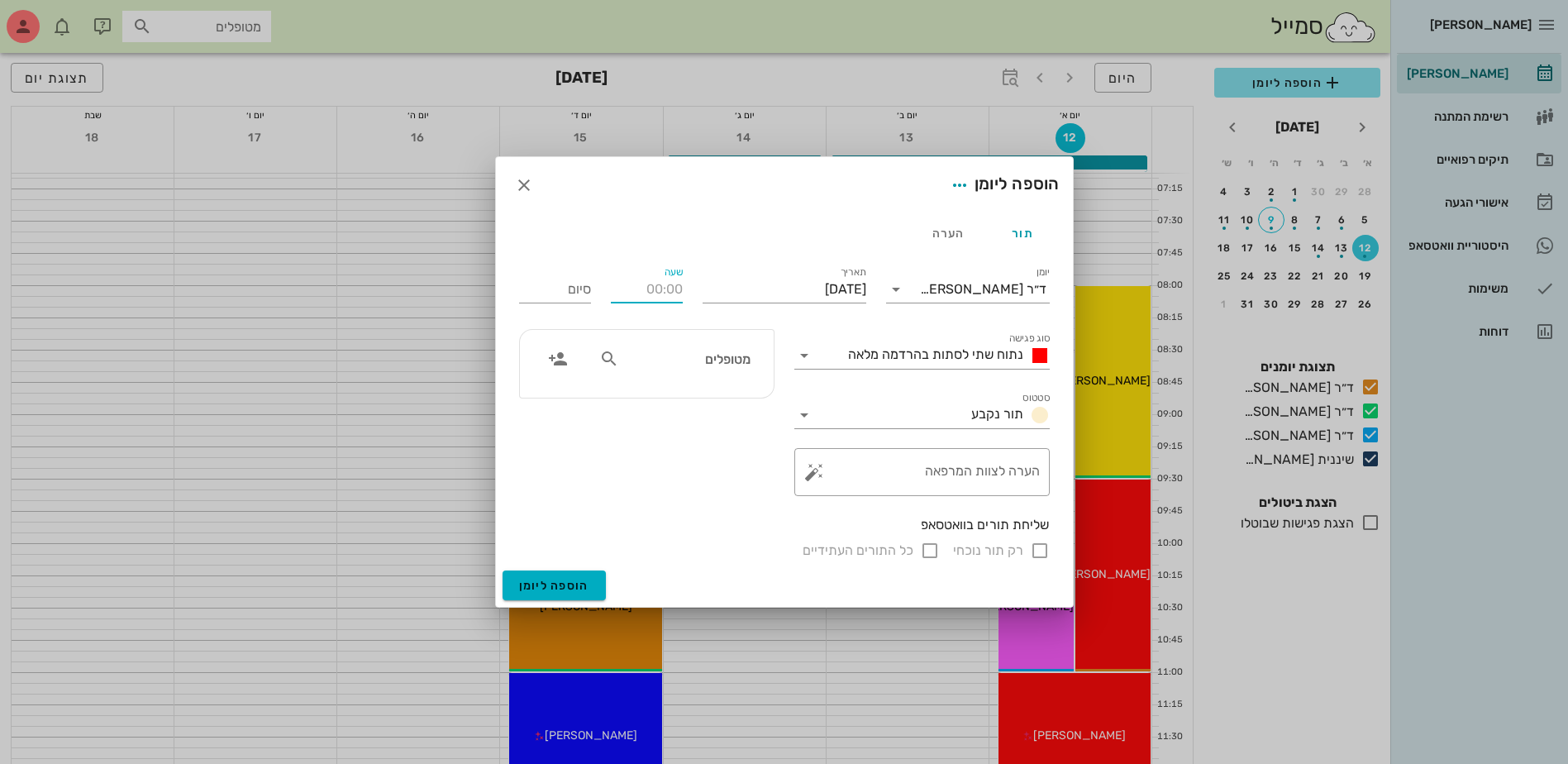
click at [673, 294] on input "שעה" at bounding box center [646, 289] width 72 height 26
click at [998, 289] on div "ד״ר [PERSON_NAME]" at bounding box center [983, 289] width 126 height 15
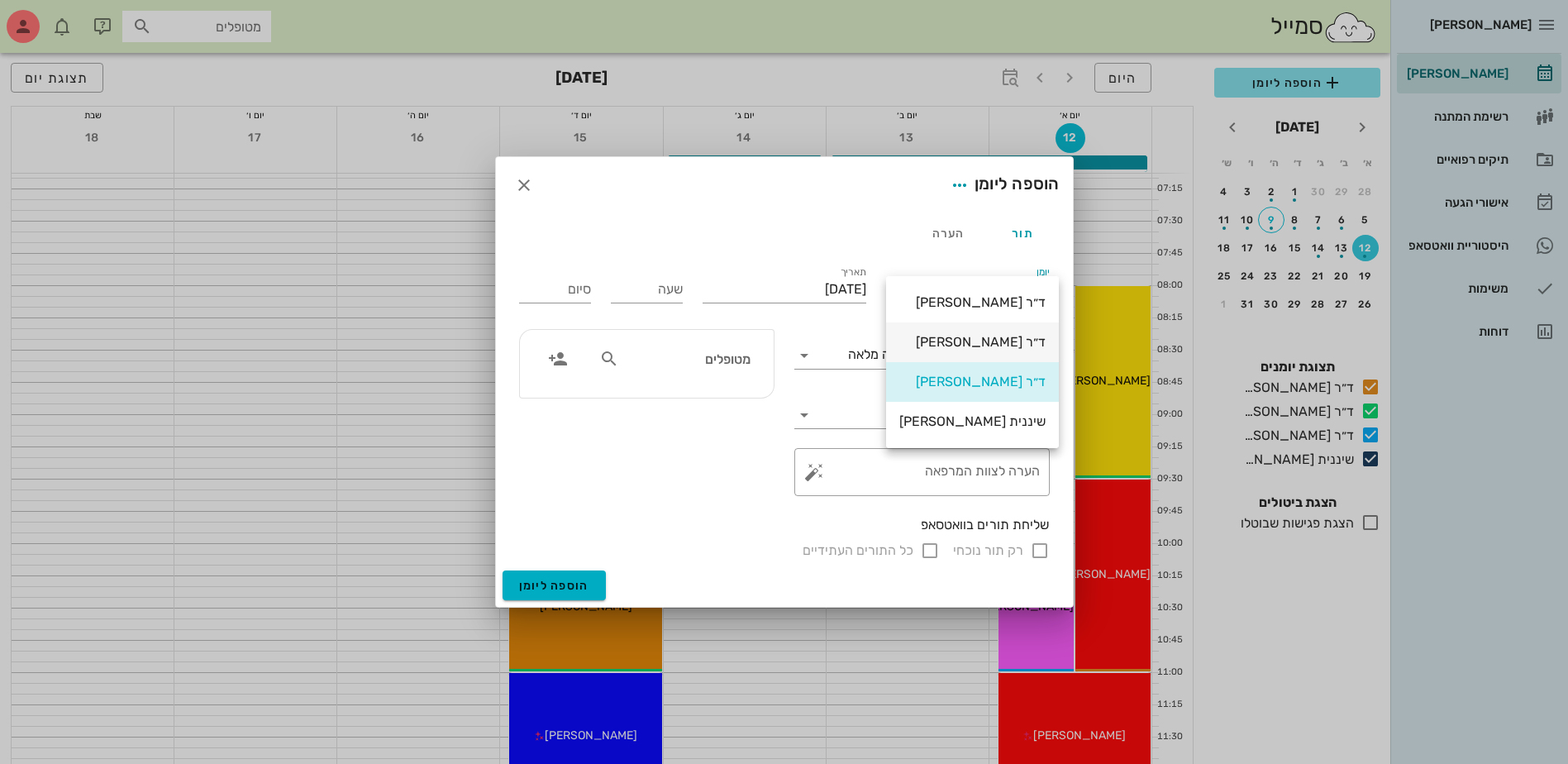
click at [1007, 342] on div "ד״ר [PERSON_NAME]" at bounding box center [972, 341] width 146 height 16
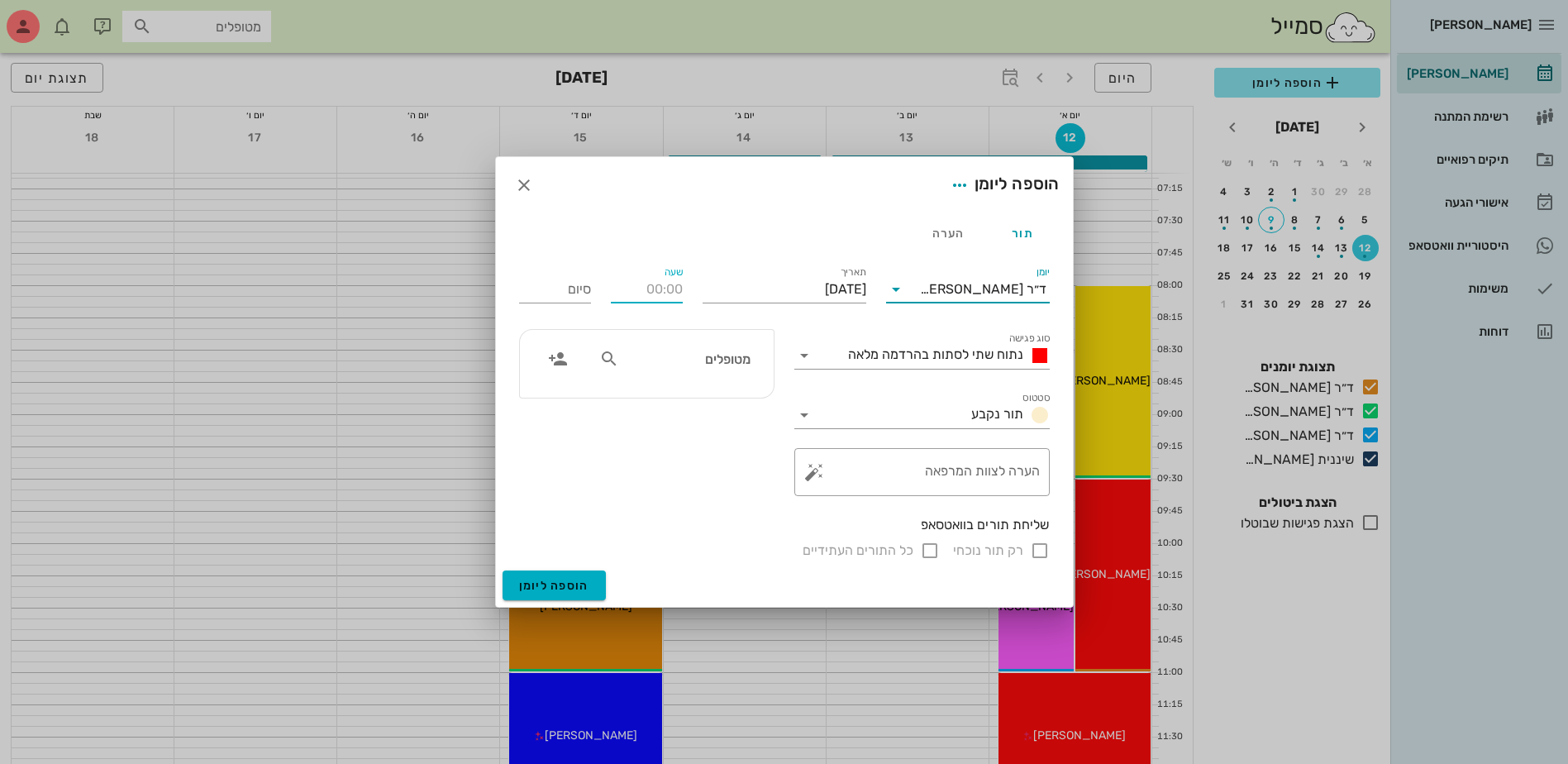
click at [635, 297] on input "שעה" at bounding box center [646, 289] width 72 height 26
type input "12:00"
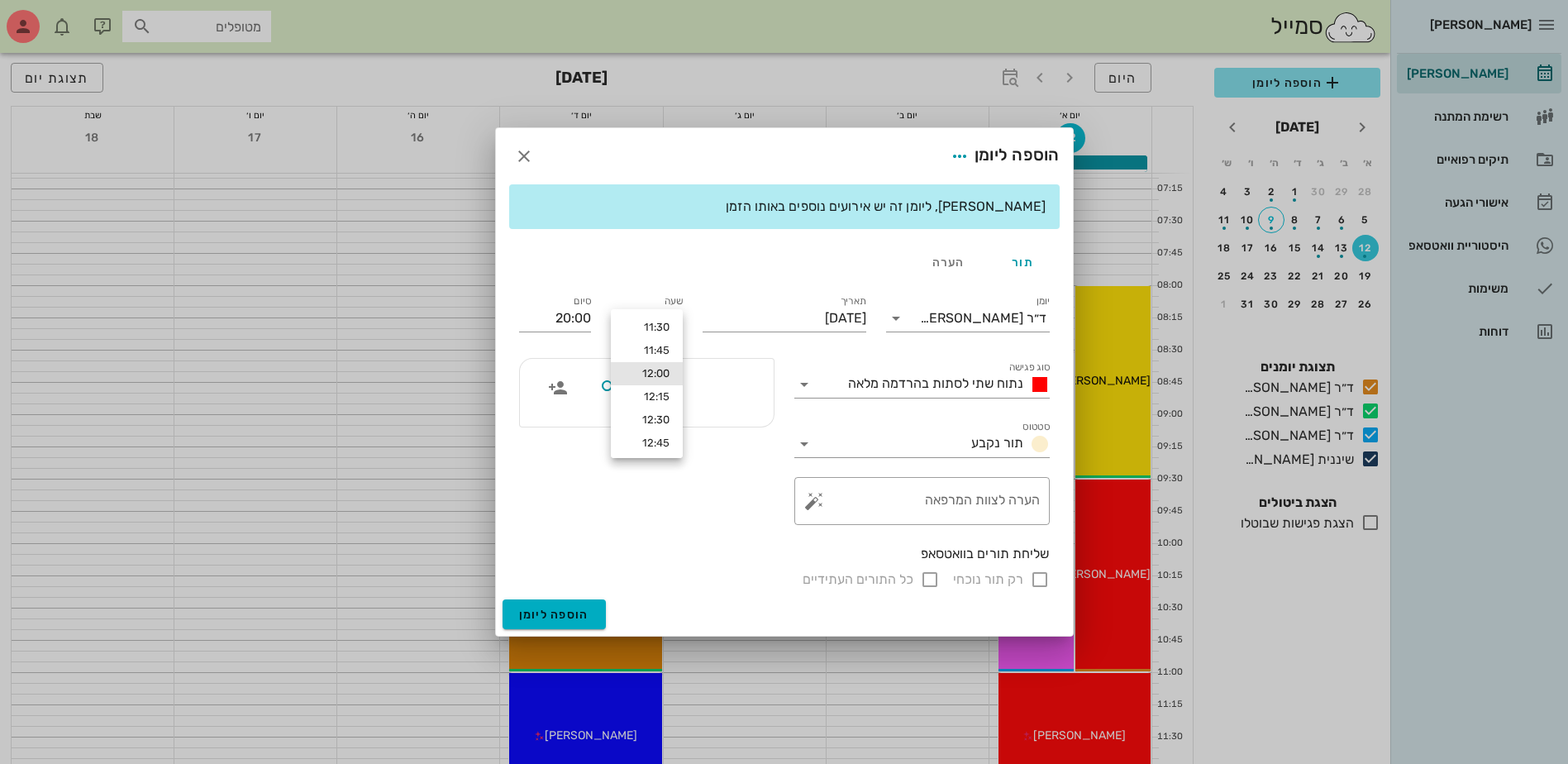
click at [924, 388] on span "נתוח שתי לסתות בהרדמה מלאה" at bounding box center [935, 383] width 176 height 16
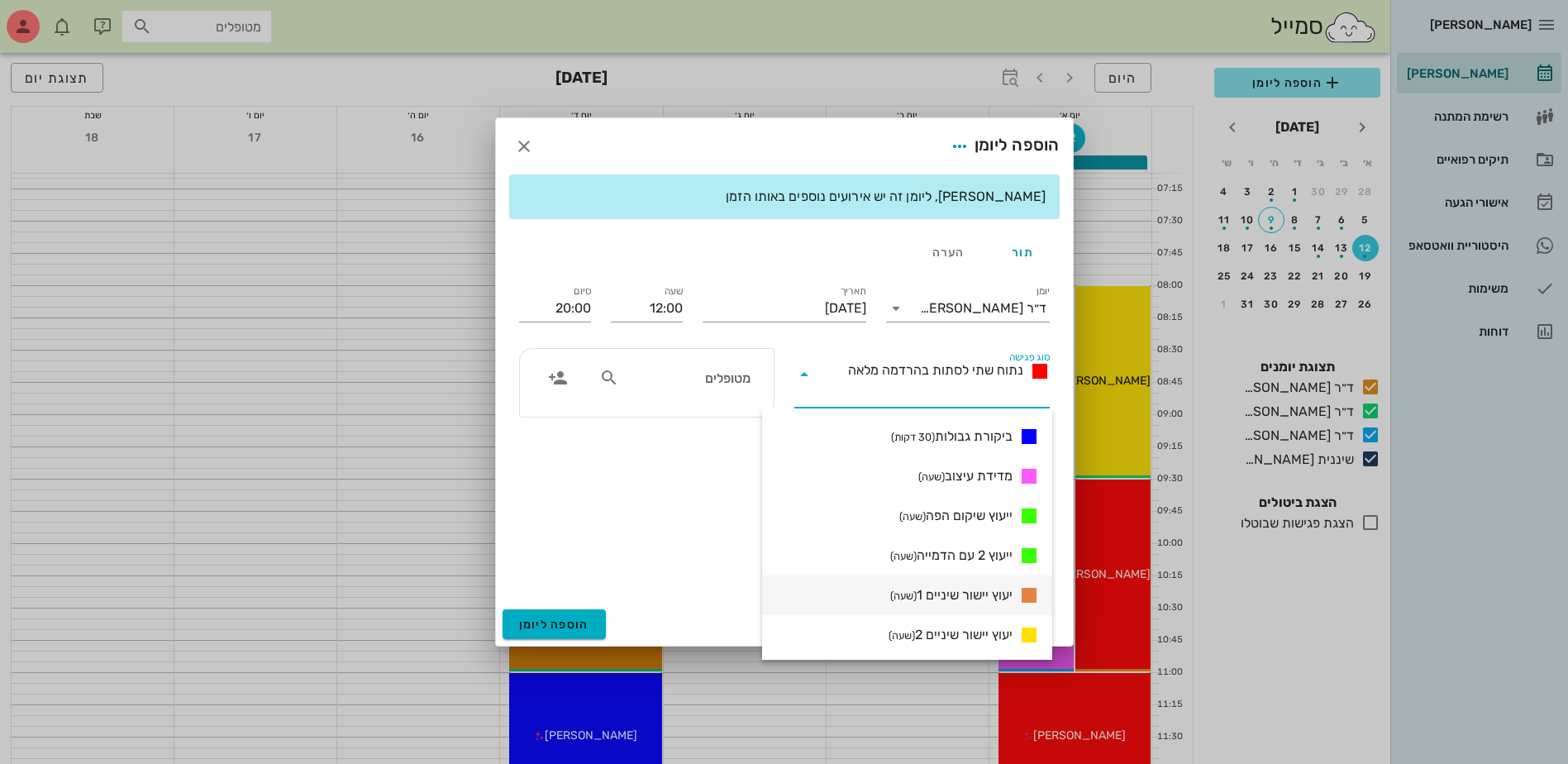
scroll to position [968, 0]
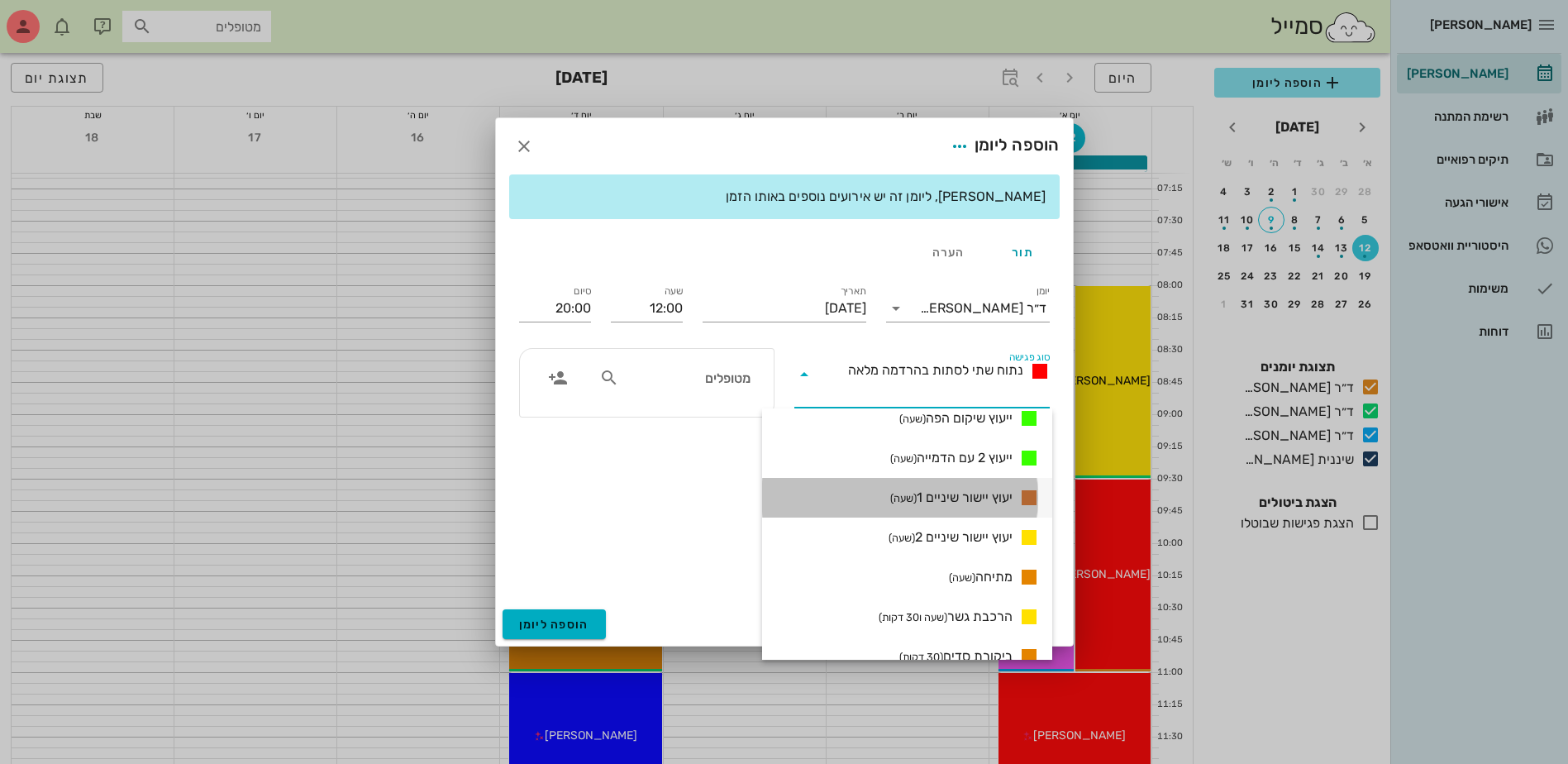
click at [982, 489] on span "יעוץ יישור שיניים 1 (שעה)" at bounding box center [952, 497] width 123 height 20
type input "13:00"
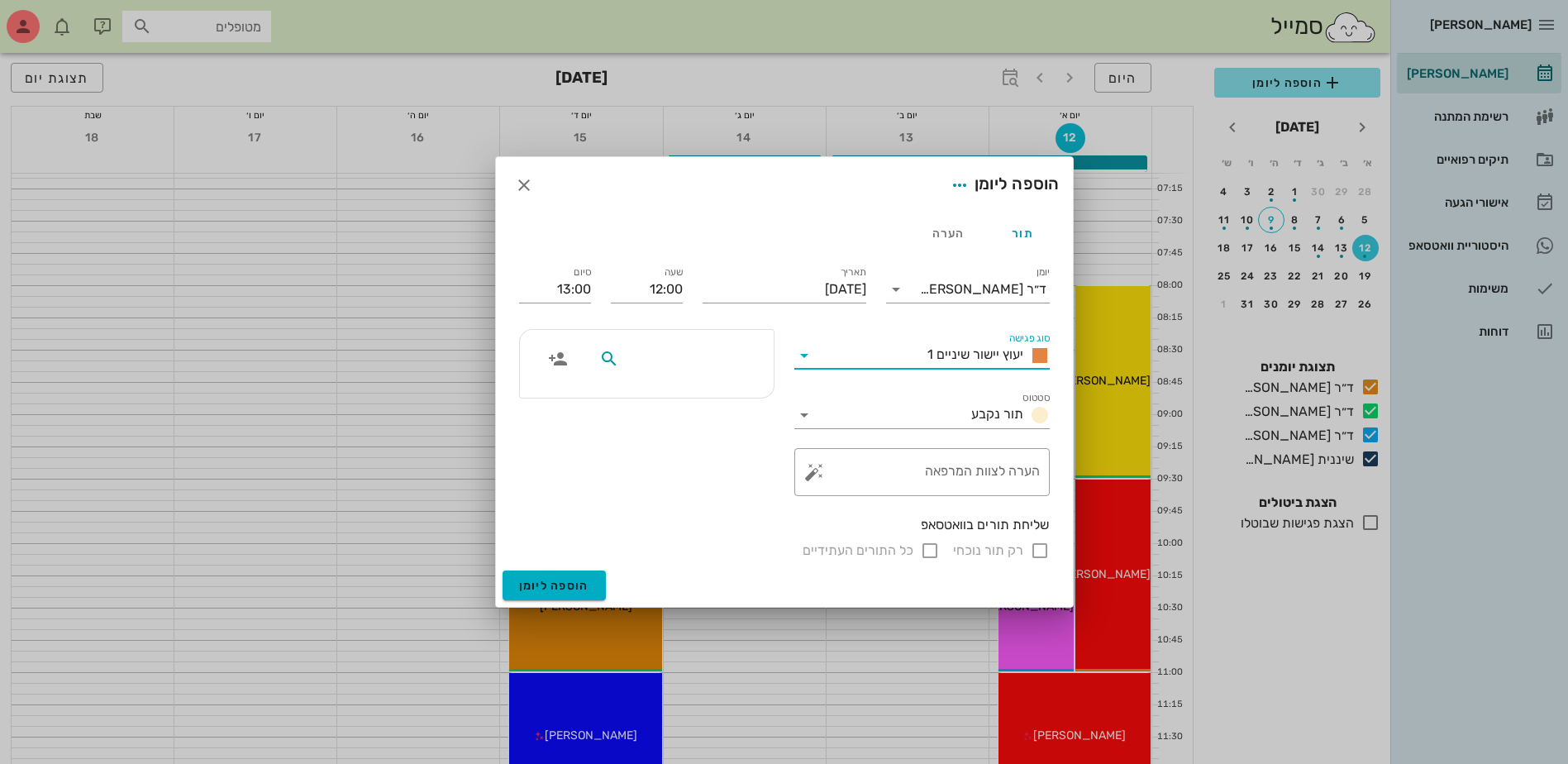
click at [685, 349] on input "text" at bounding box center [686, 358] width 127 height 21
type input "[PERSON_NAME]"
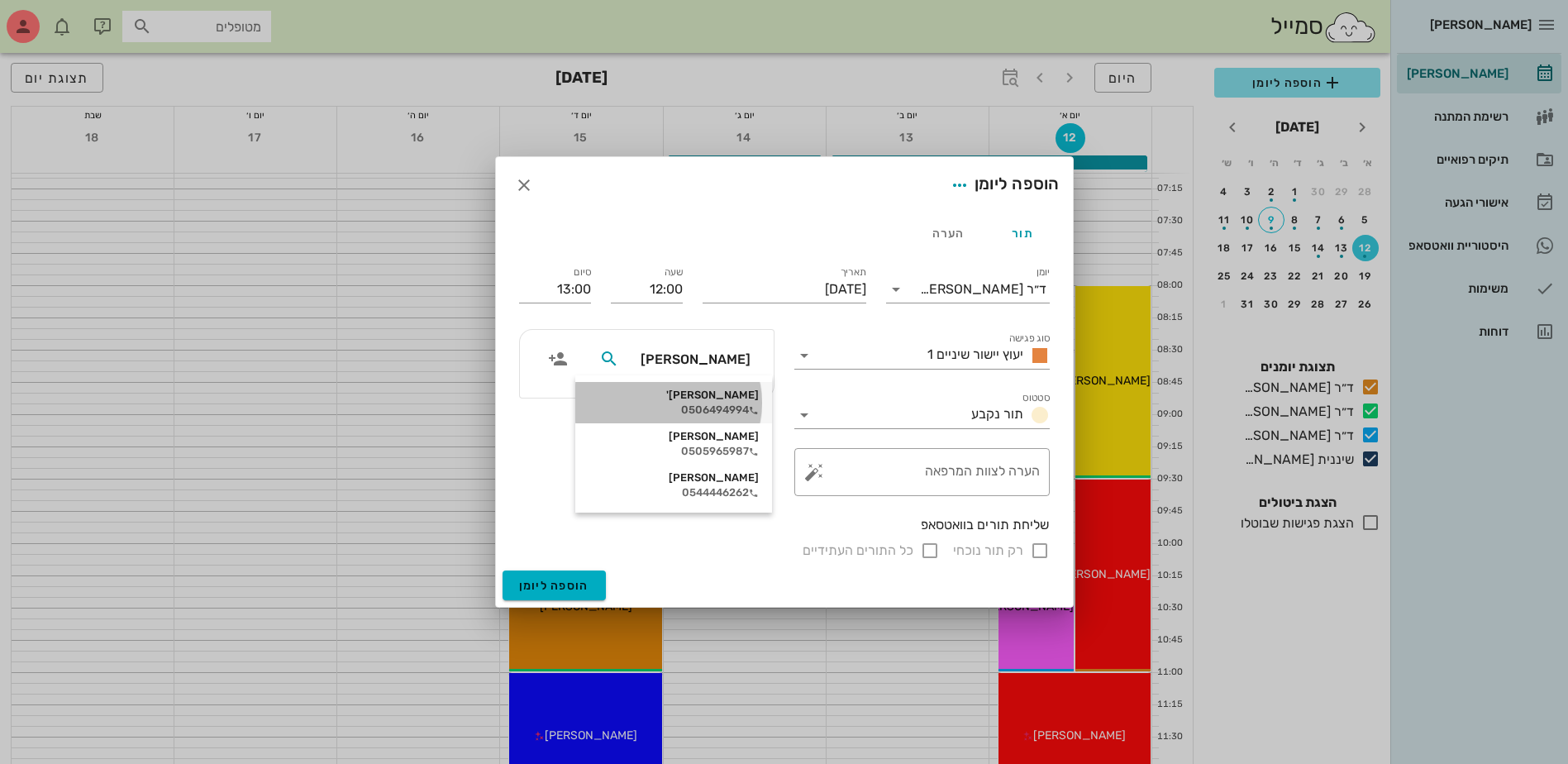
click at [703, 398] on div "[PERSON_NAME]'" at bounding box center [673, 395] width 170 height 13
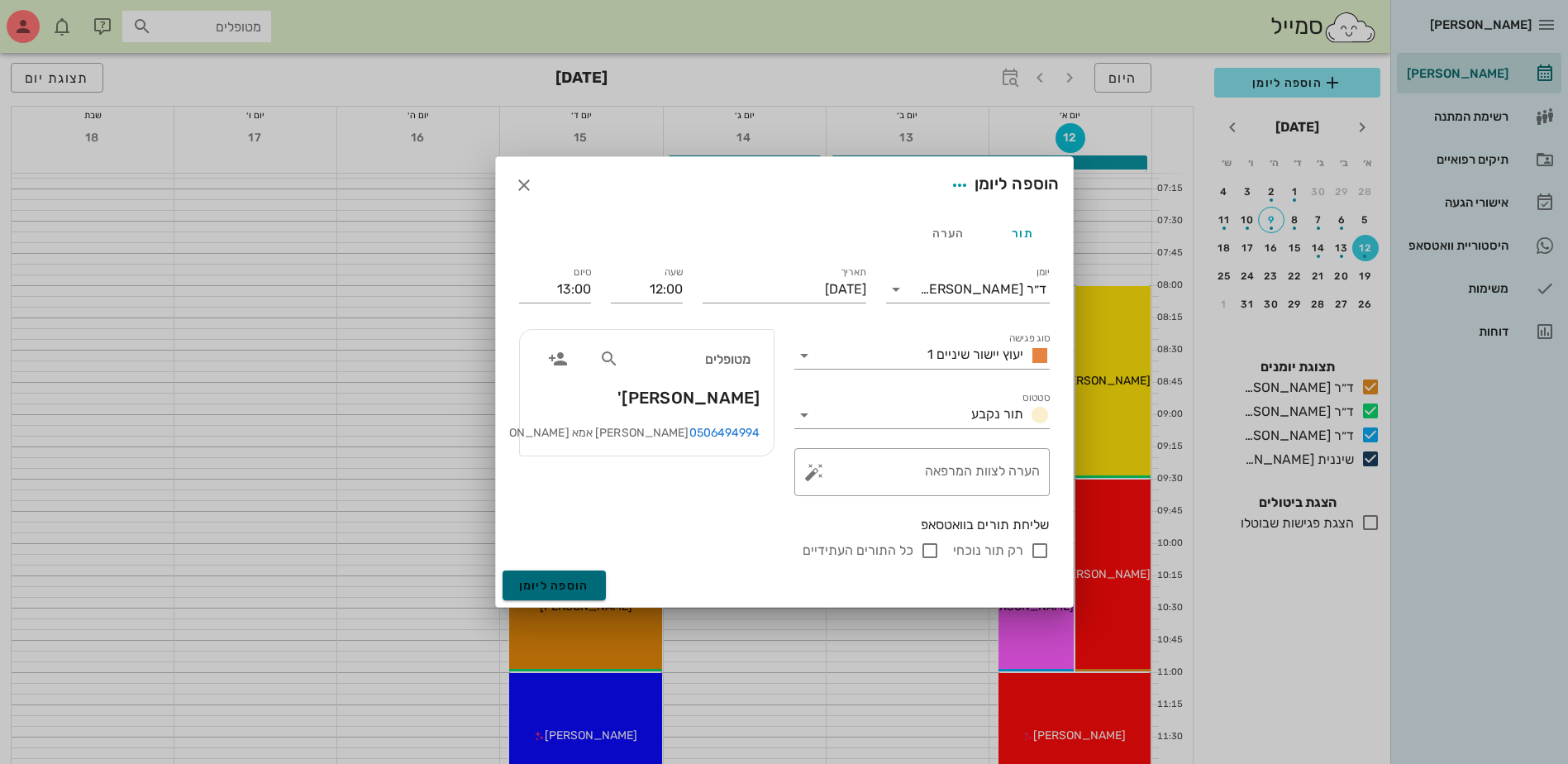
click at [568, 585] on span "הוספה ליומן" at bounding box center [555, 586] width 71 height 14
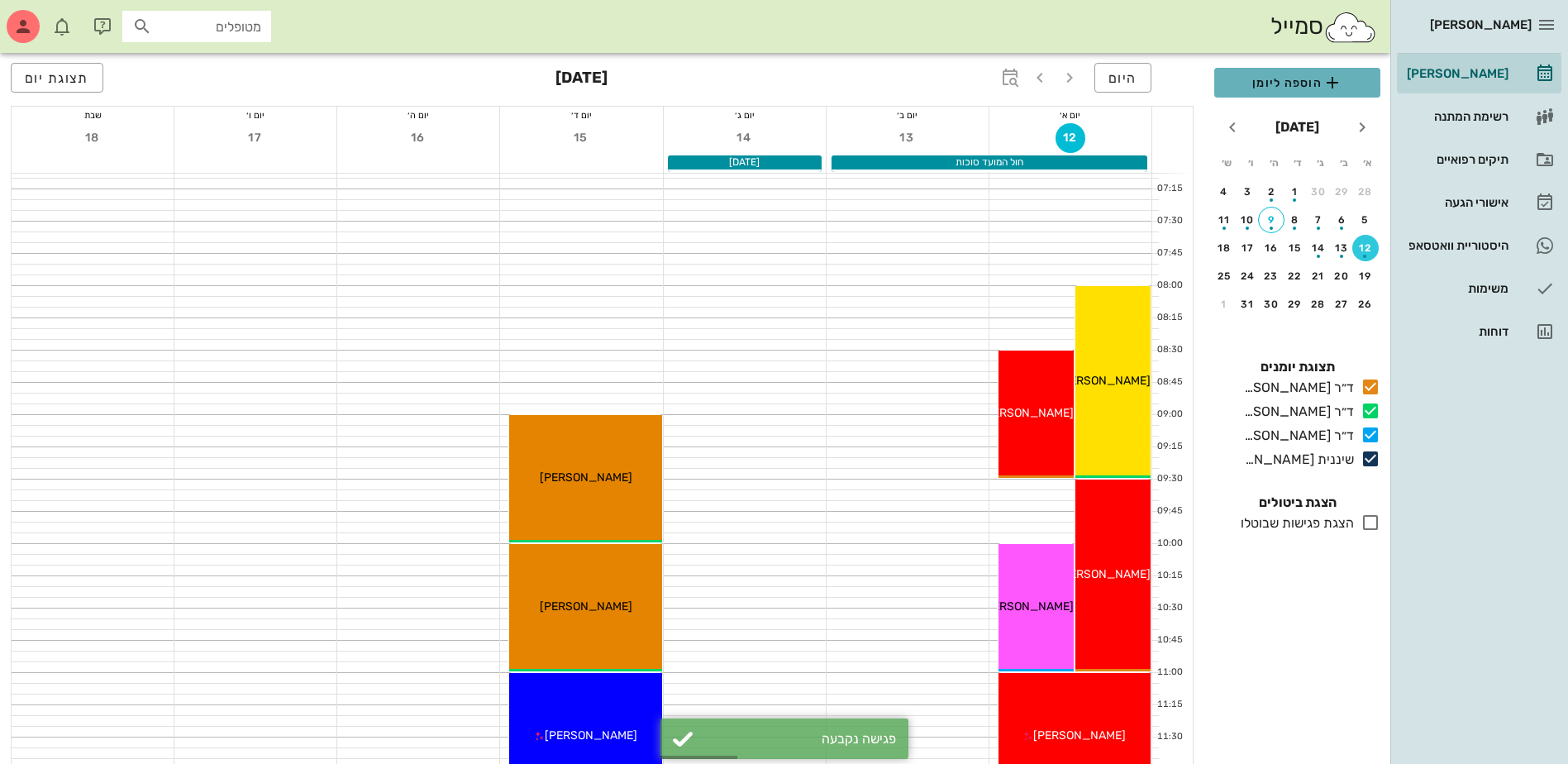
click at [1291, 83] on span "הוספה ליומן" at bounding box center [1298, 82] width 139 height 20
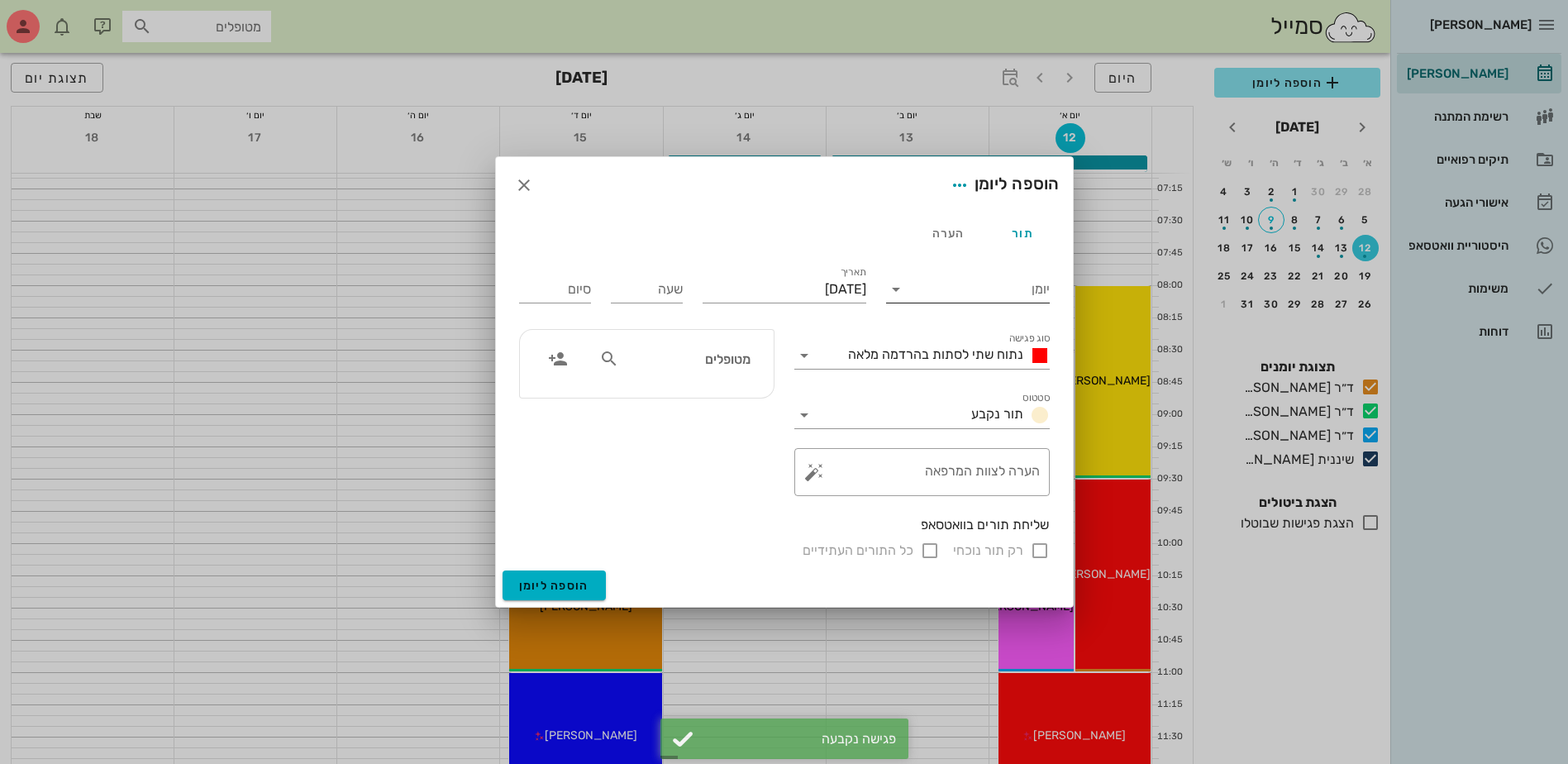
click at [970, 283] on input "יומן" at bounding box center [979, 289] width 140 height 26
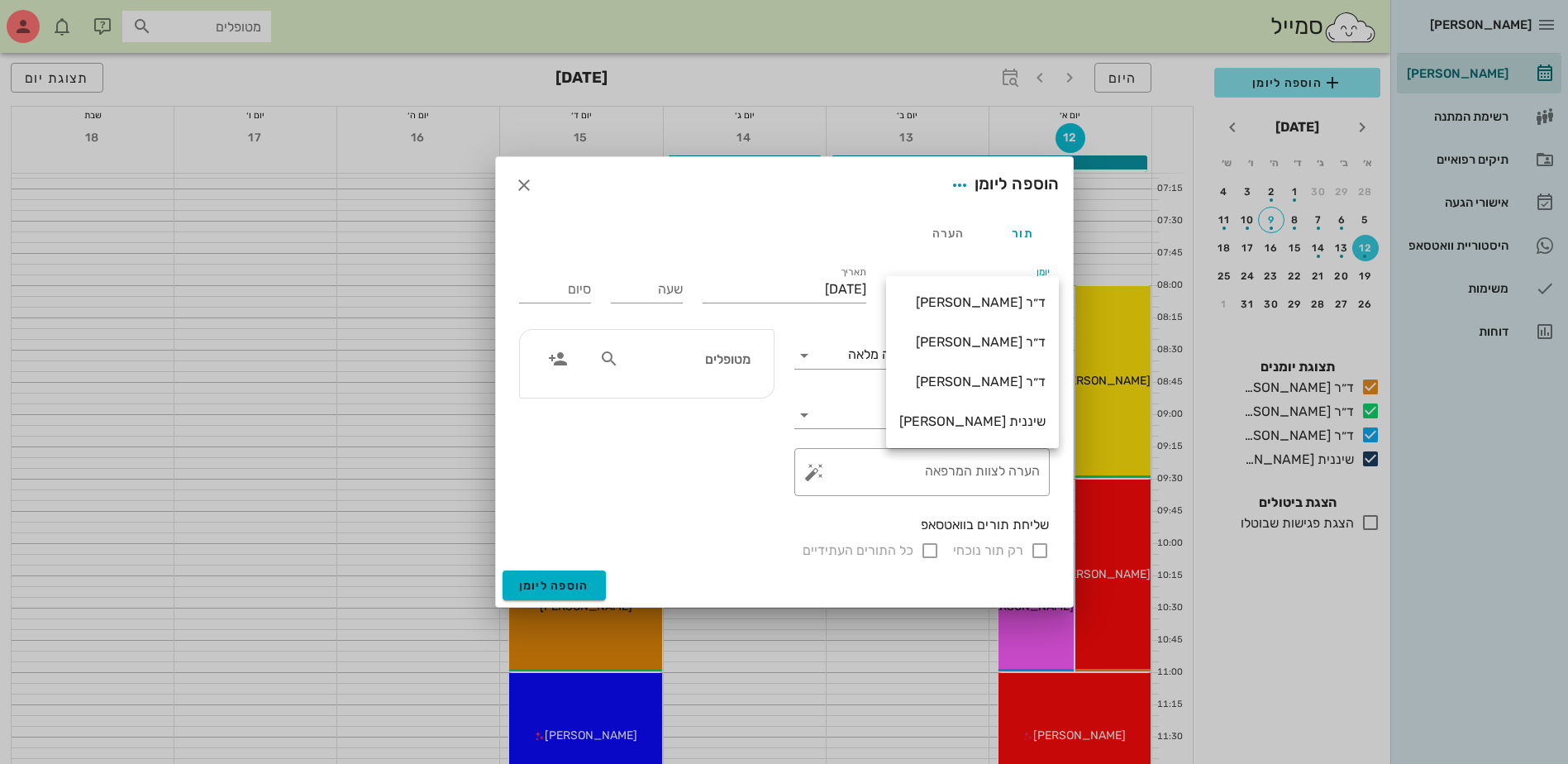
click at [955, 380] on div "ד״ר [PERSON_NAME]" at bounding box center [972, 381] width 146 height 16
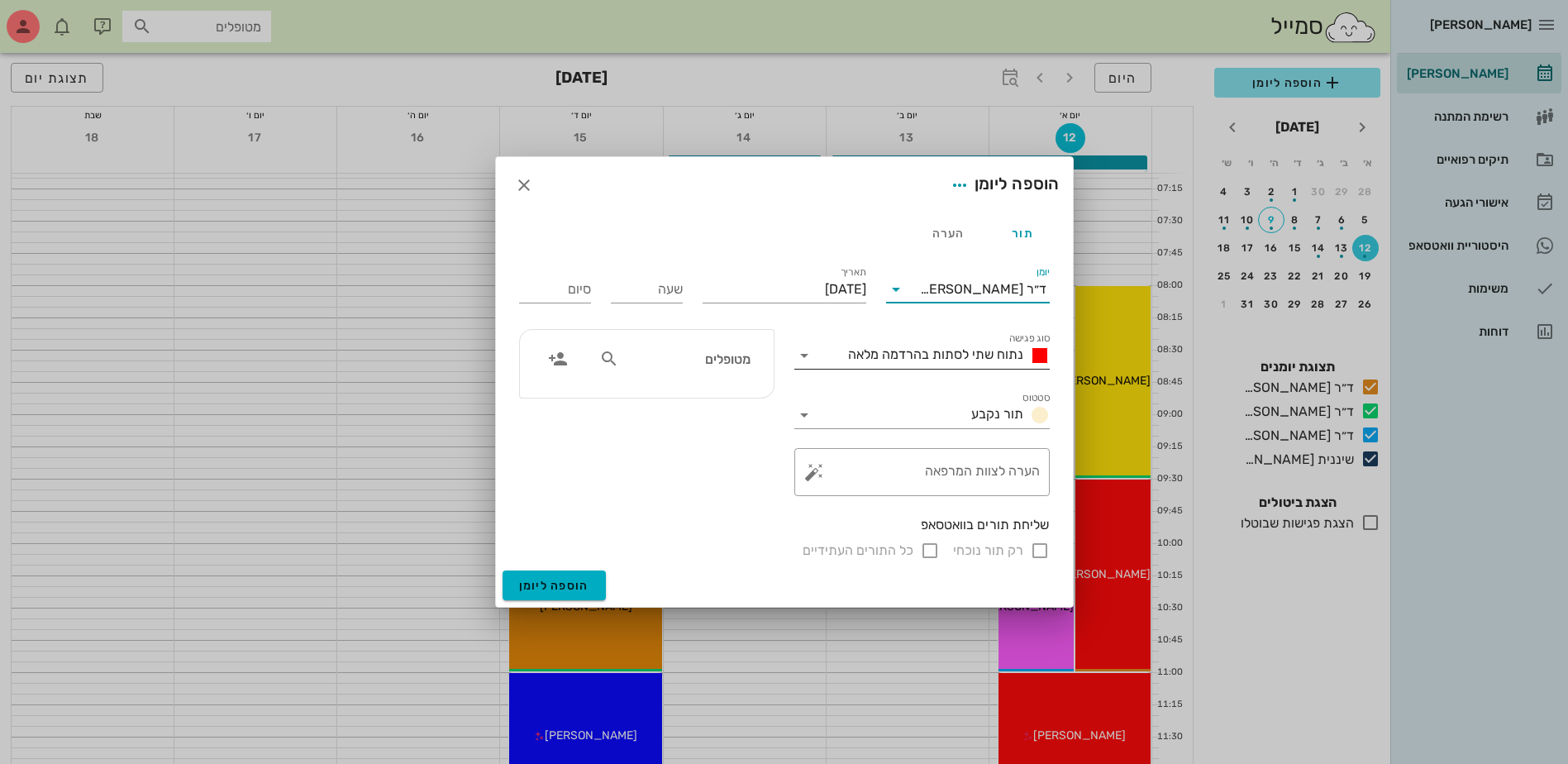
click at [951, 362] on div "נתוח שתי לסתות בהרדמה מלאה" at bounding box center [945, 355] width 208 height 20
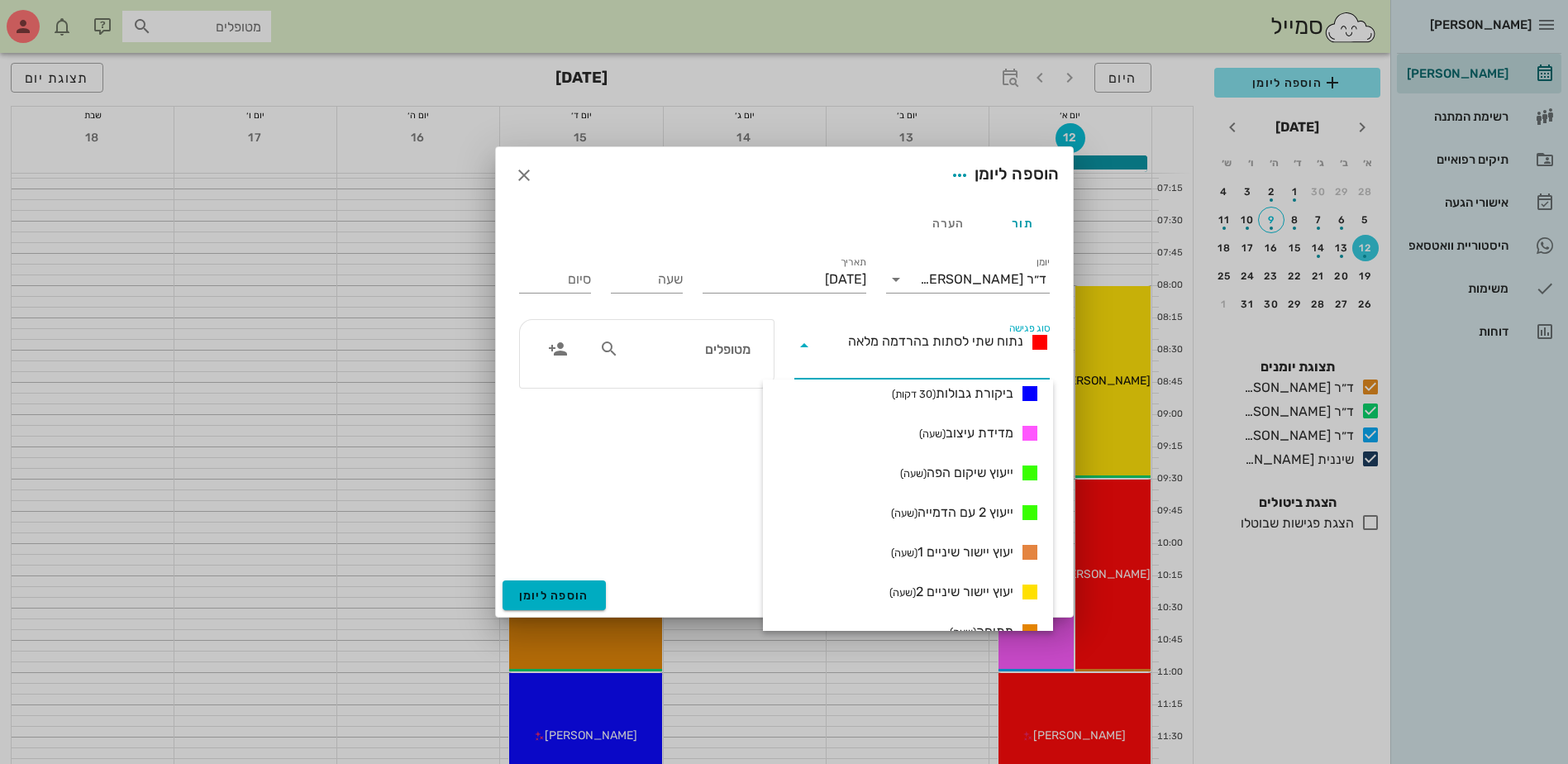
scroll to position [886, 0]
click at [945, 472] on span "ייעוץ שיקום הפה (שעה)" at bounding box center [957, 471] width 113 height 20
type input "01:00"
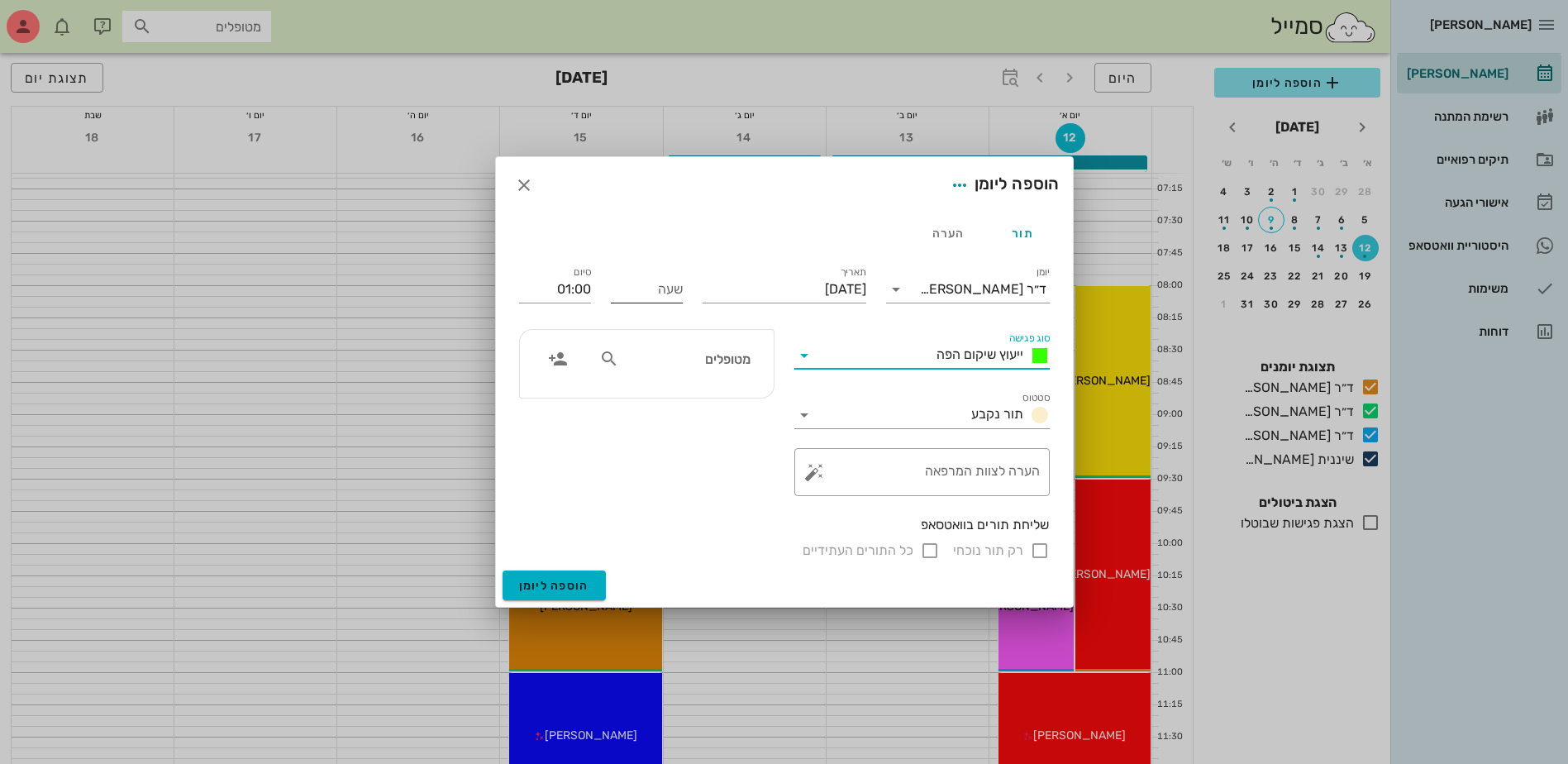
click at [657, 292] on input "שעה" at bounding box center [646, 289] width 72 height 26
type input "13:30"
type input "14:30"
click at [668, 362] on input "מטופלים" at bounding box center [686, 358] width 127 height 21
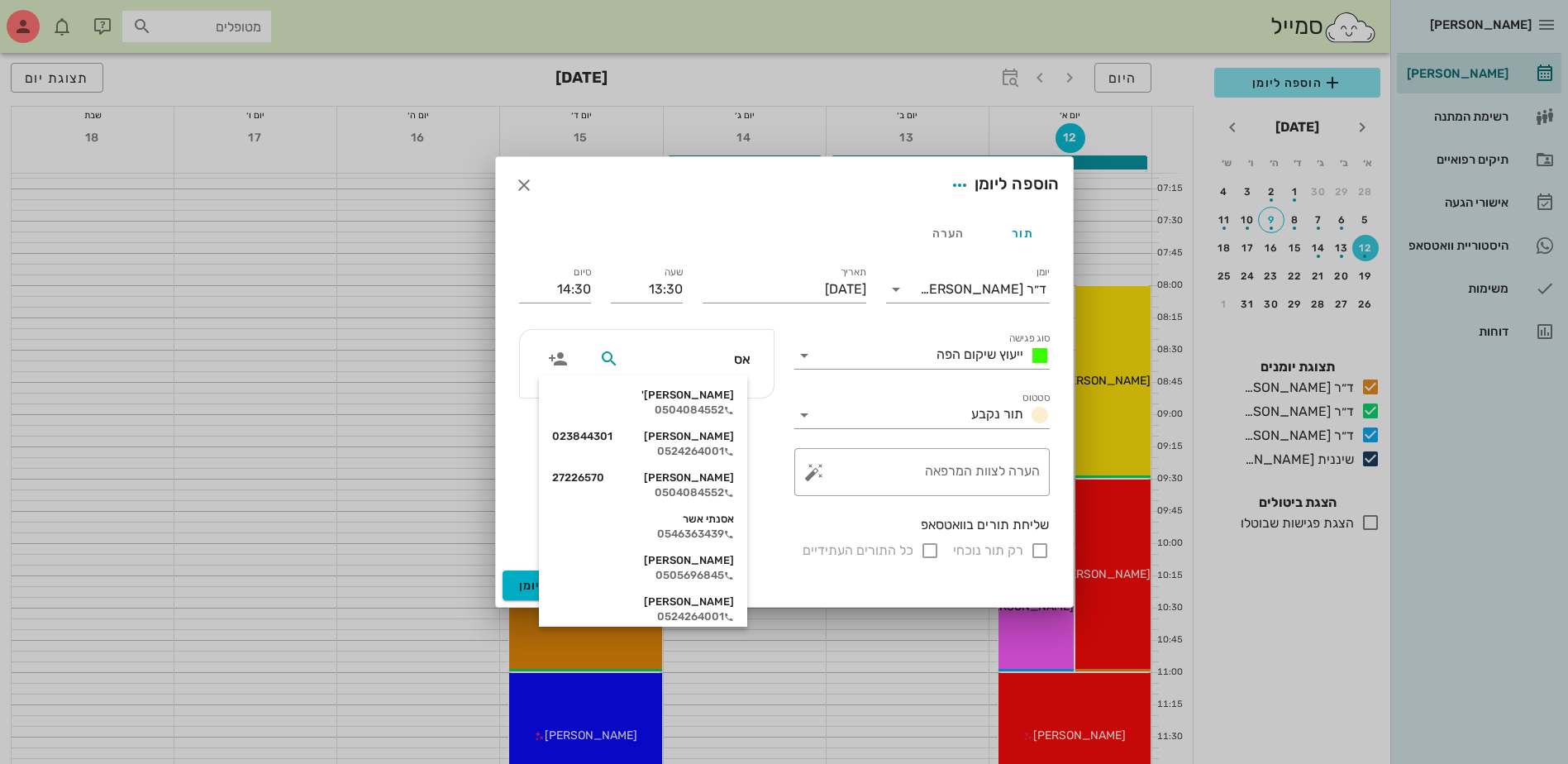
type input "[PERSON_NAME]"
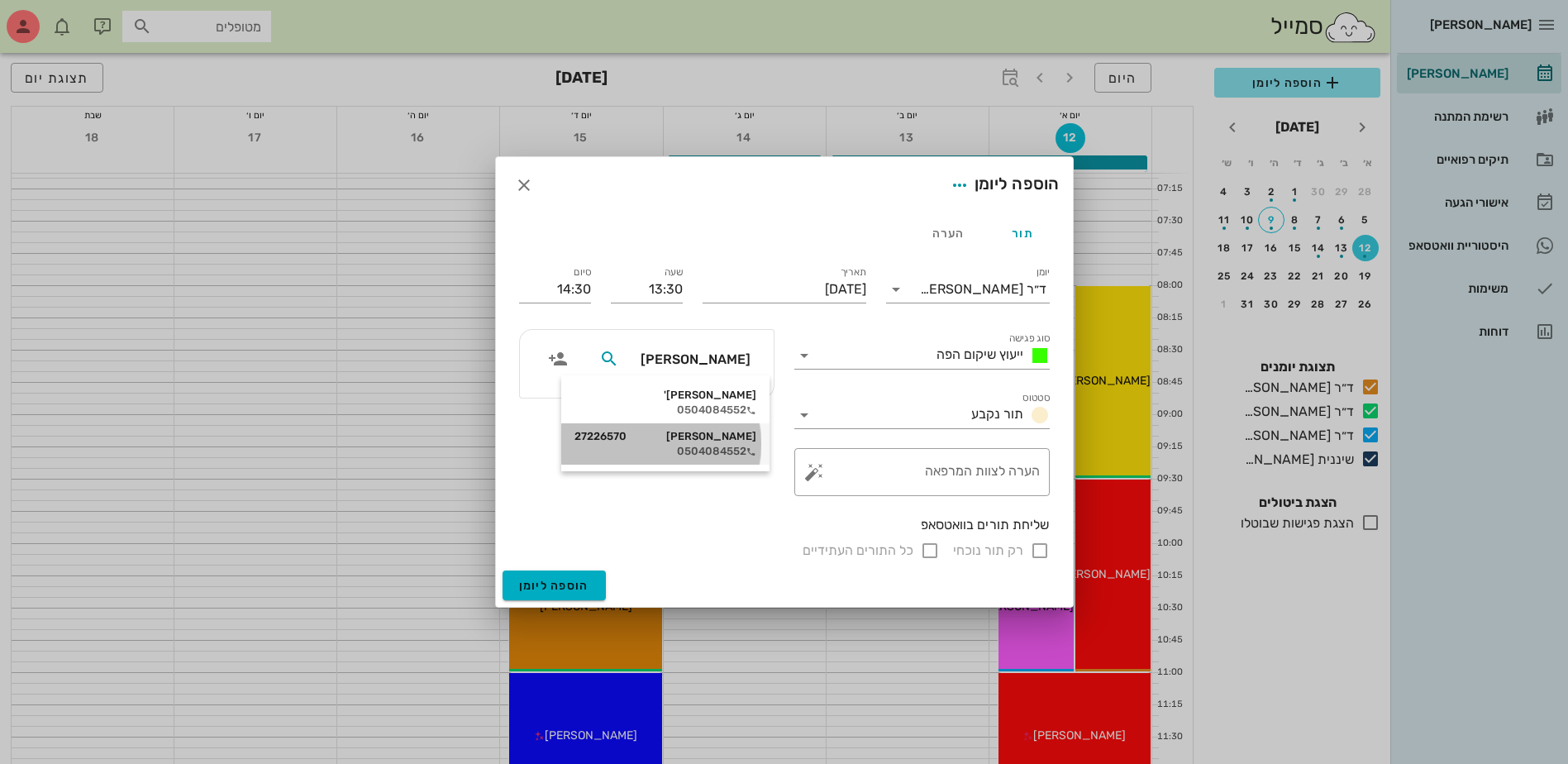
click at [694, 448] on div "0504084552" at bounding box center [665, 451] width 182 height 13
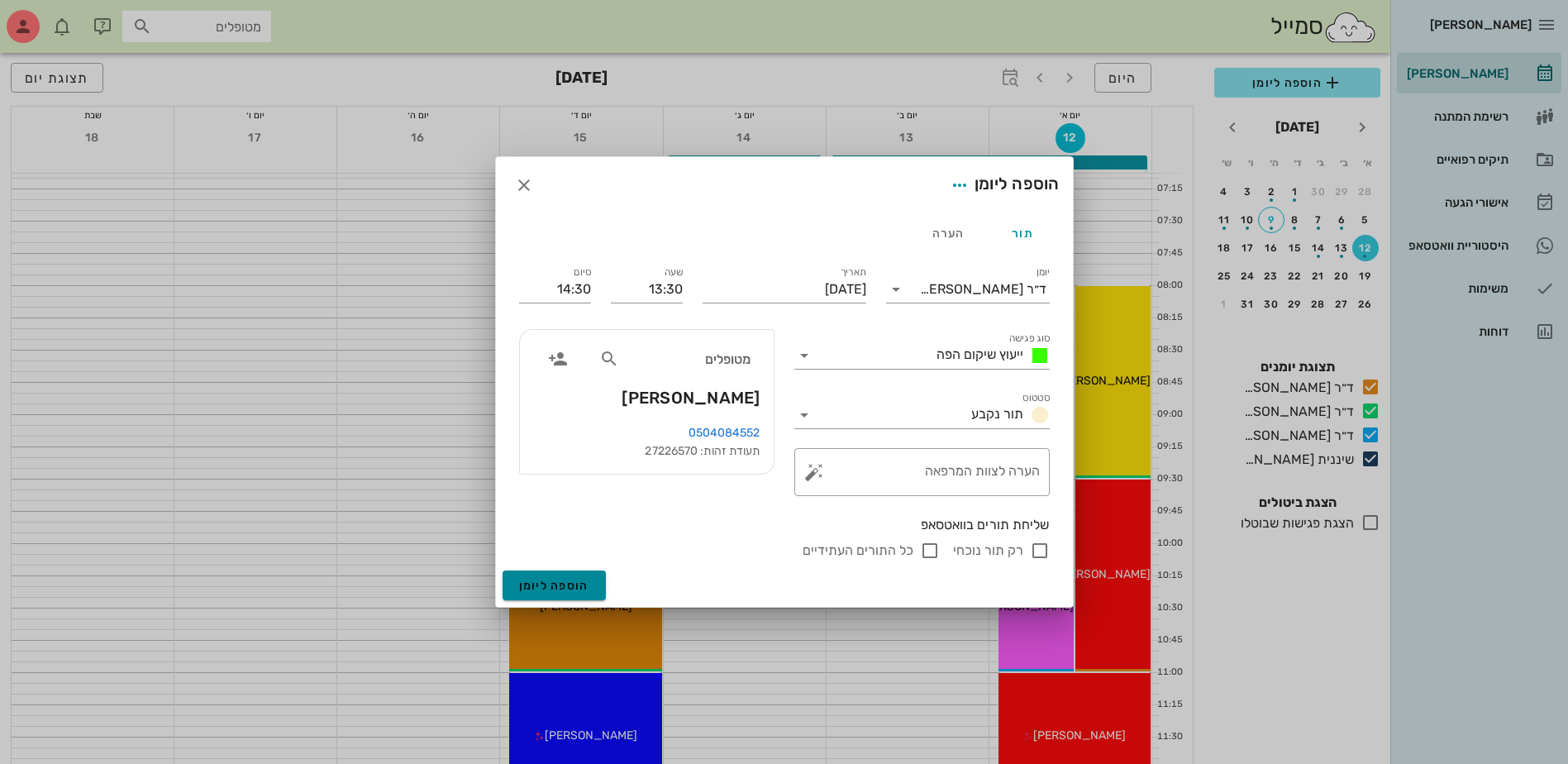
click at [551, 580] on span "הוספה ליומן" at bounding box center [555, 586] width 71 height 14
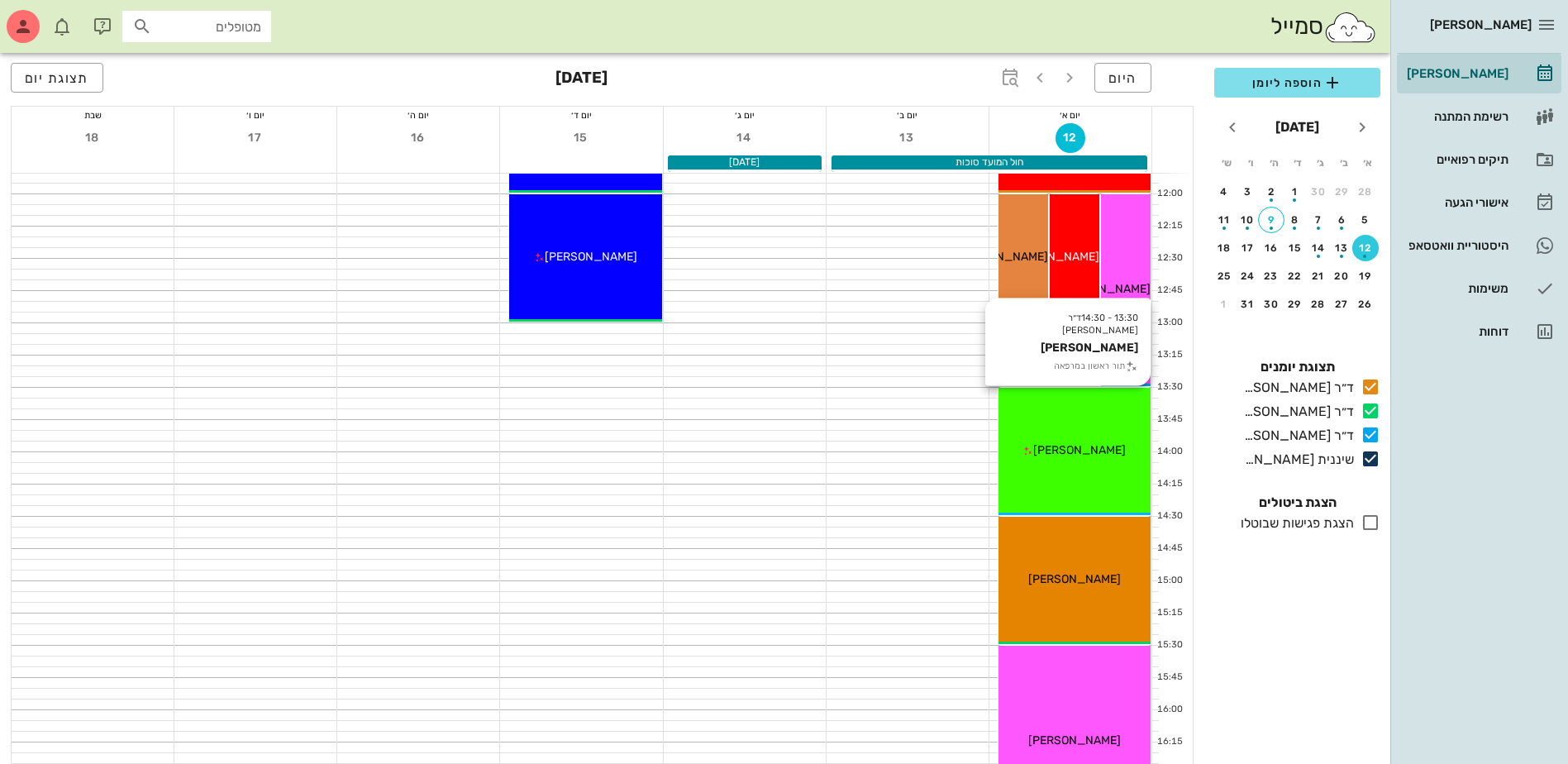
scroll to position [579, 0]
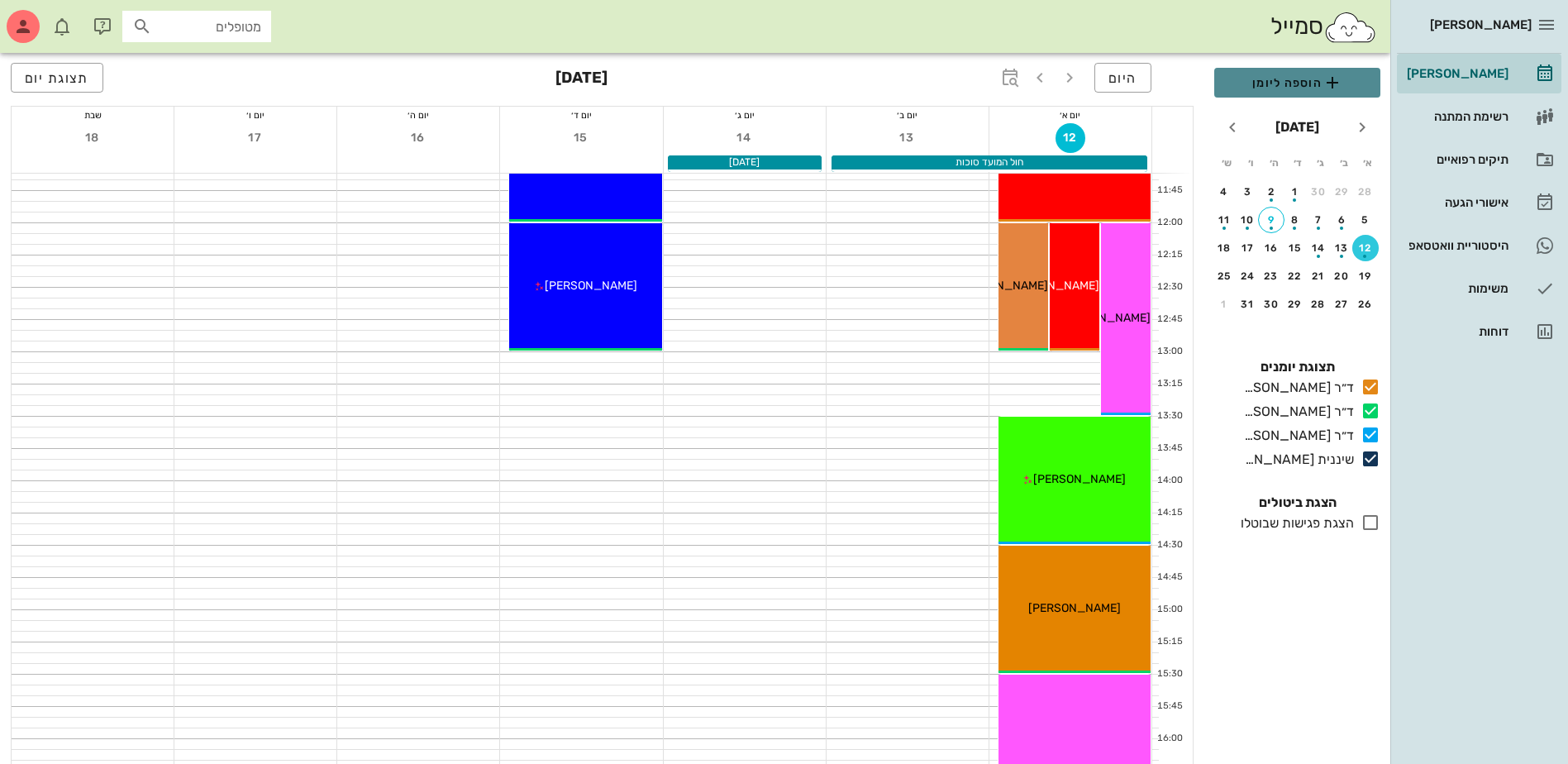
click at [1269, 94] on button "הוספה ליומן" at bounding box center [1297, 83] width 166 height 30
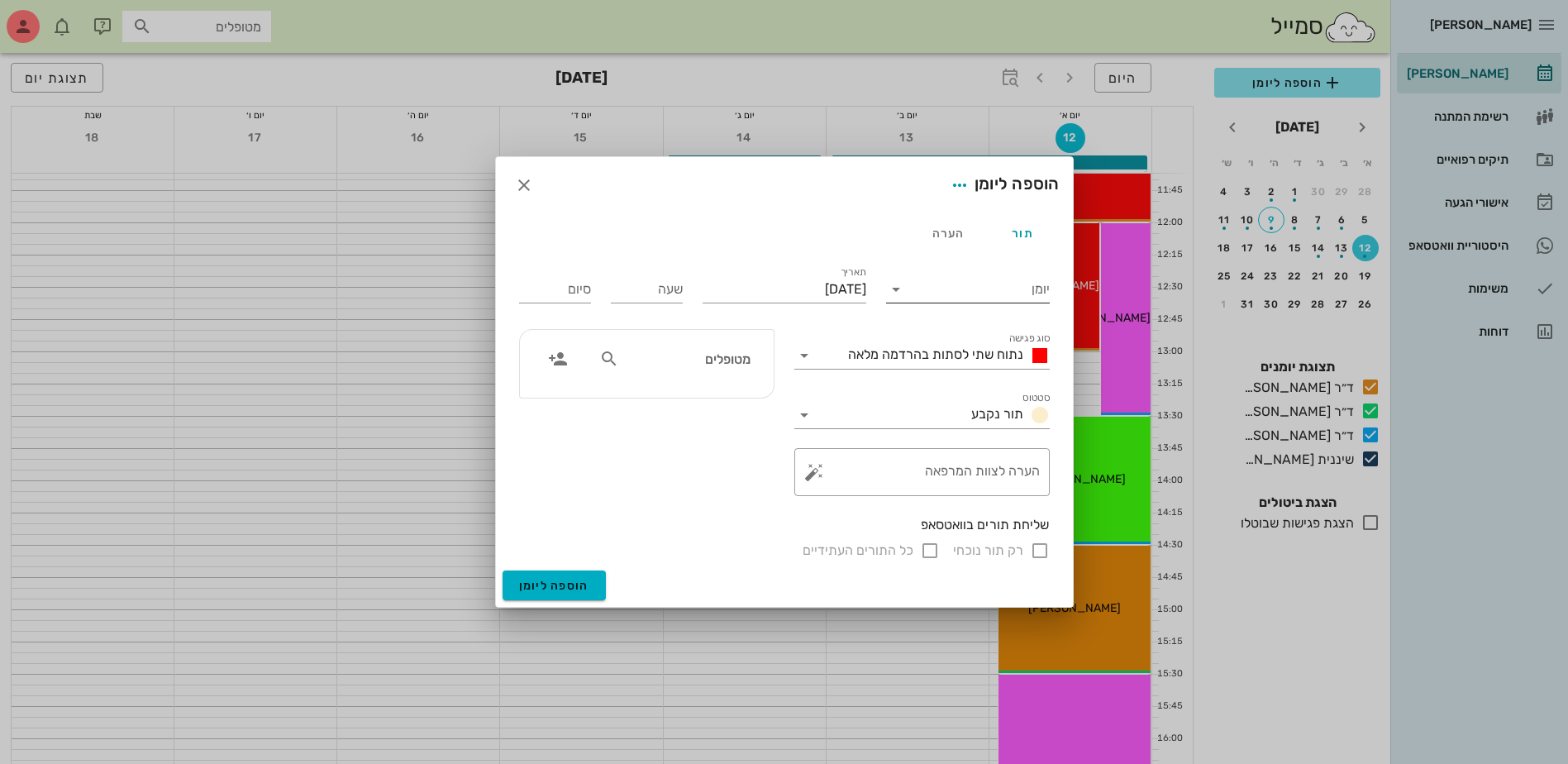
click at [986, 287] on input "יומן" at bounding box center [979, 289] width 140 height 26
click at [954, 382] on div "ד״ר [PERSON_NAME]" at bounding box center [972, 381] width 146 height 16
click at [947, 353] on span "נתוח שתי לסתות בהרדמה מלאה" at bounding box center [935, 354] width 176 height 16
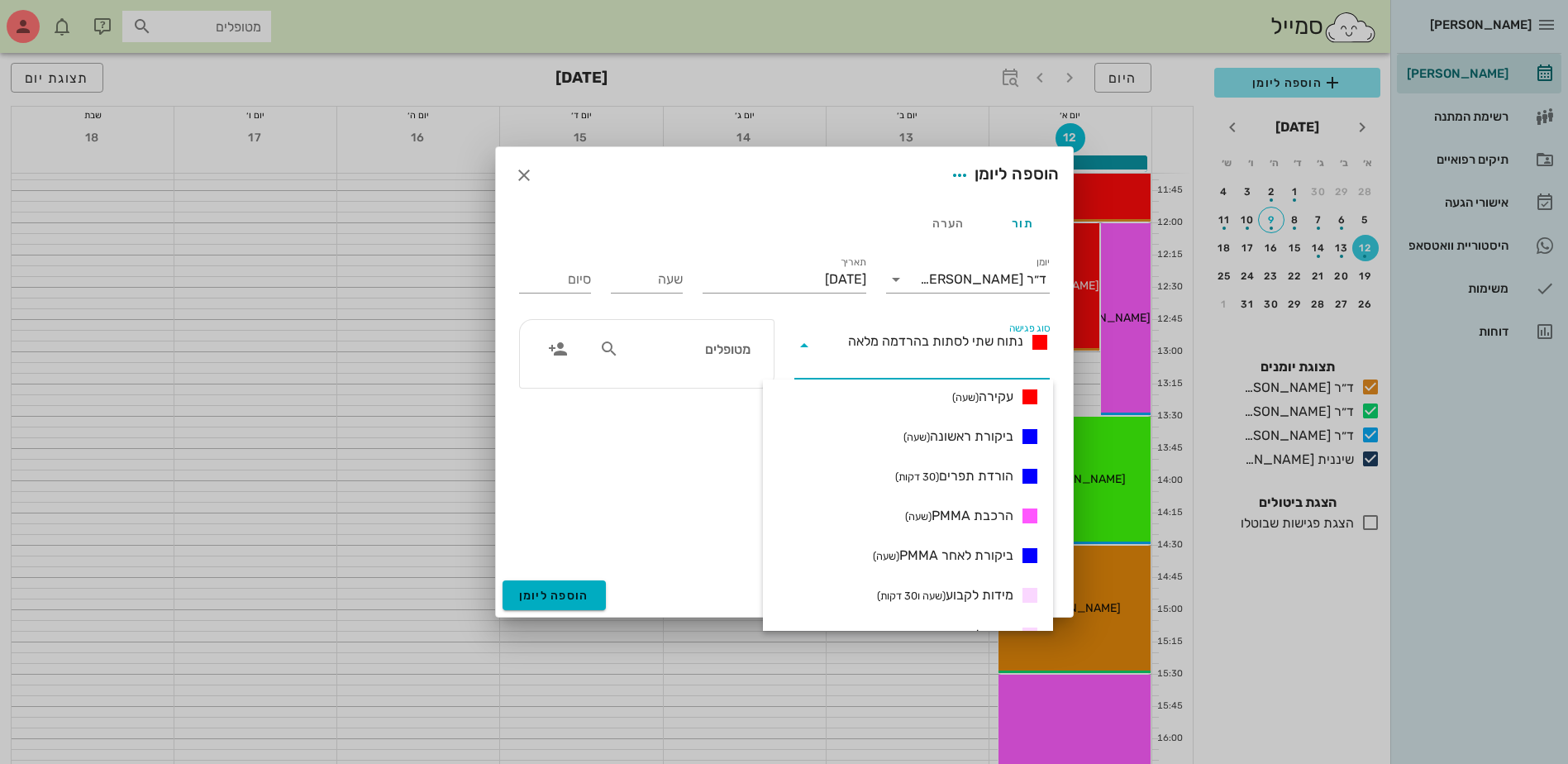
scroll to position [556, 0]
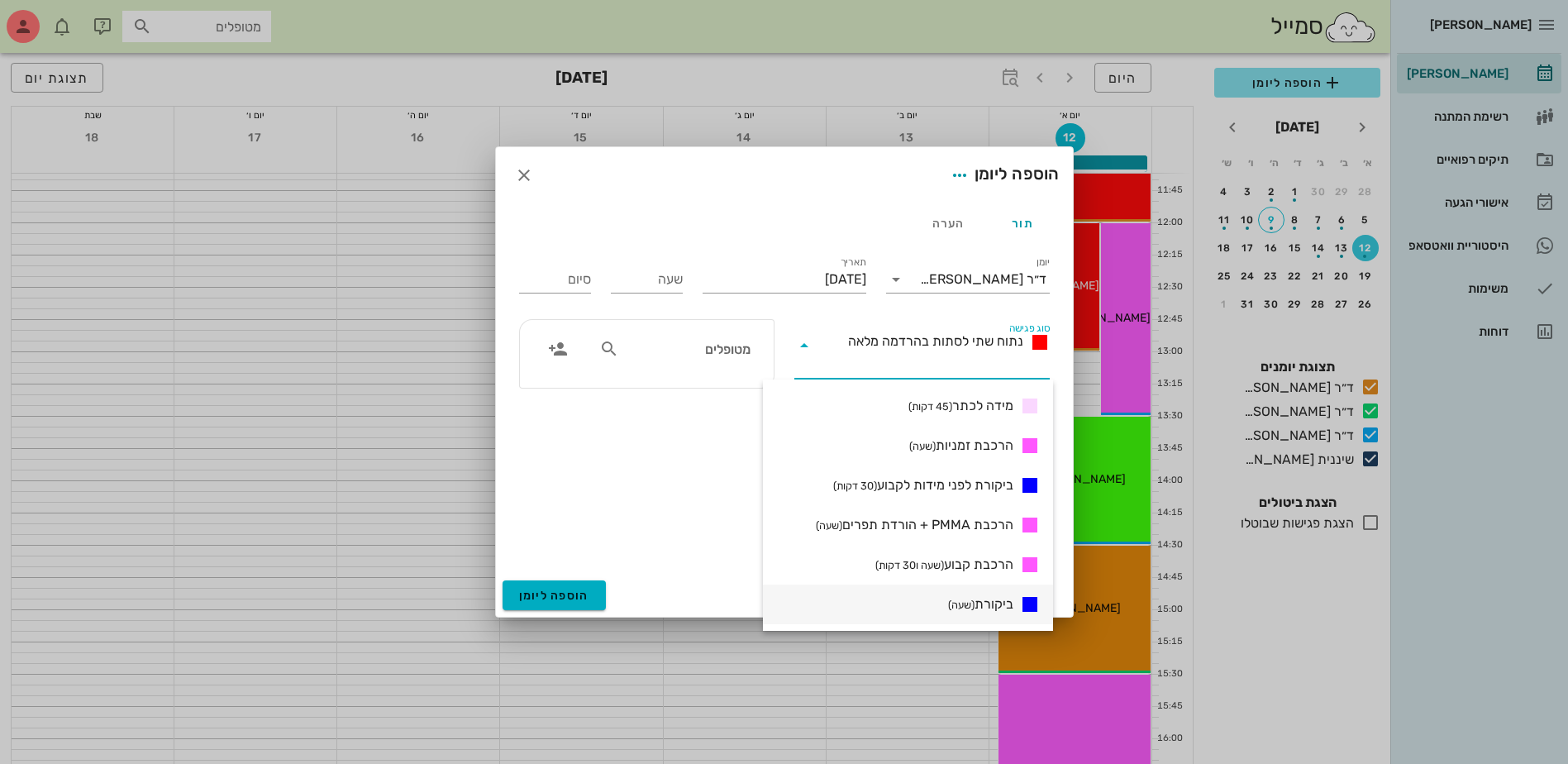
click at [995, 599] on span "ביקורת (שעה)" at bounding box center [981, 603] width 65 height 20
type input "01:00"
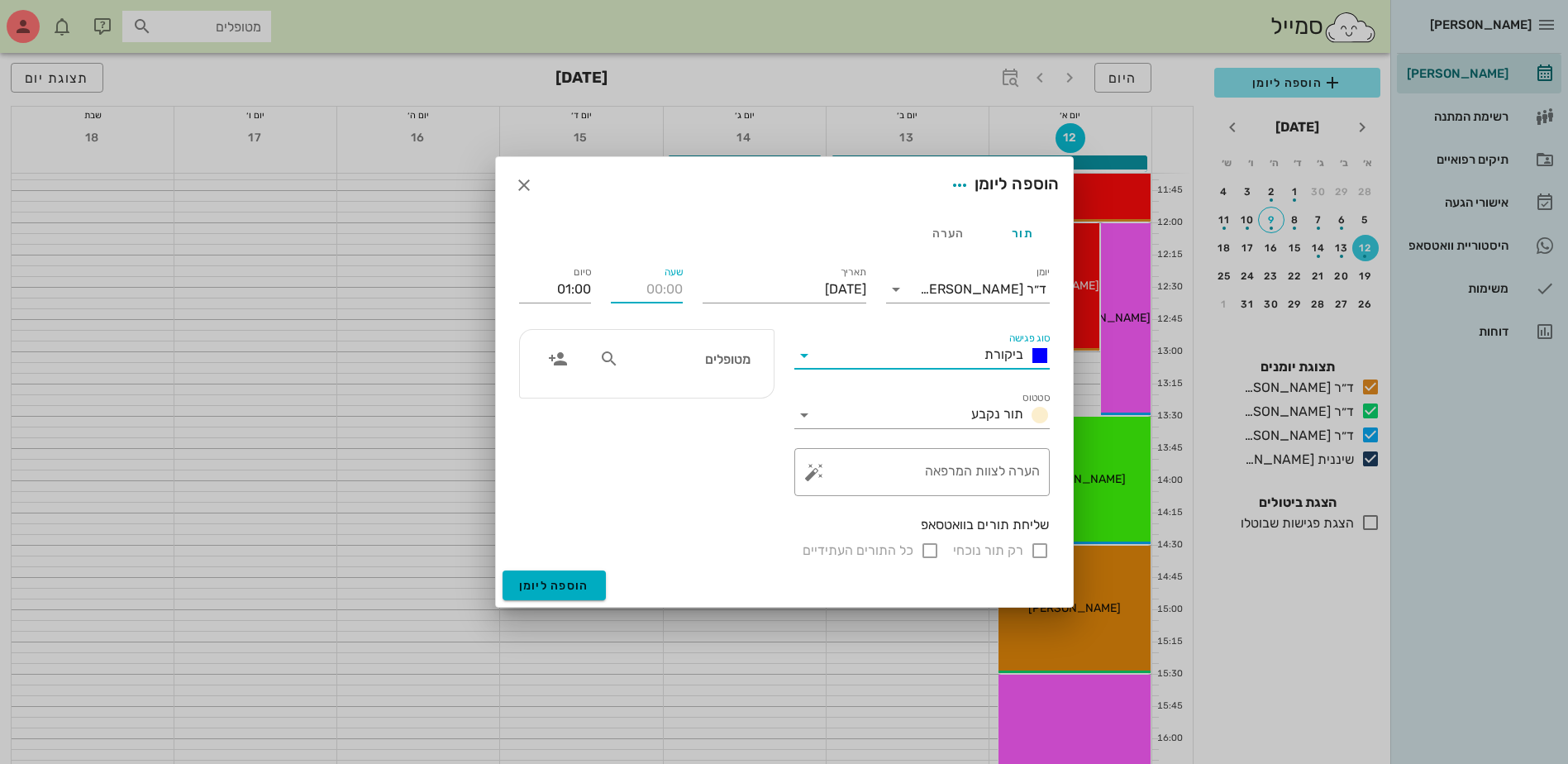
click at [650, 291] on input "שעה" at bounding box center [646, 289] width 72 height 26
type input "14:30"
type input "15:30"
click at [653, 375] on div "14:30" at bounding box center [646, 374] width 46 height 13
click at [676, 362] on input "text" at bounding box center [686, 358] width 127 height 21
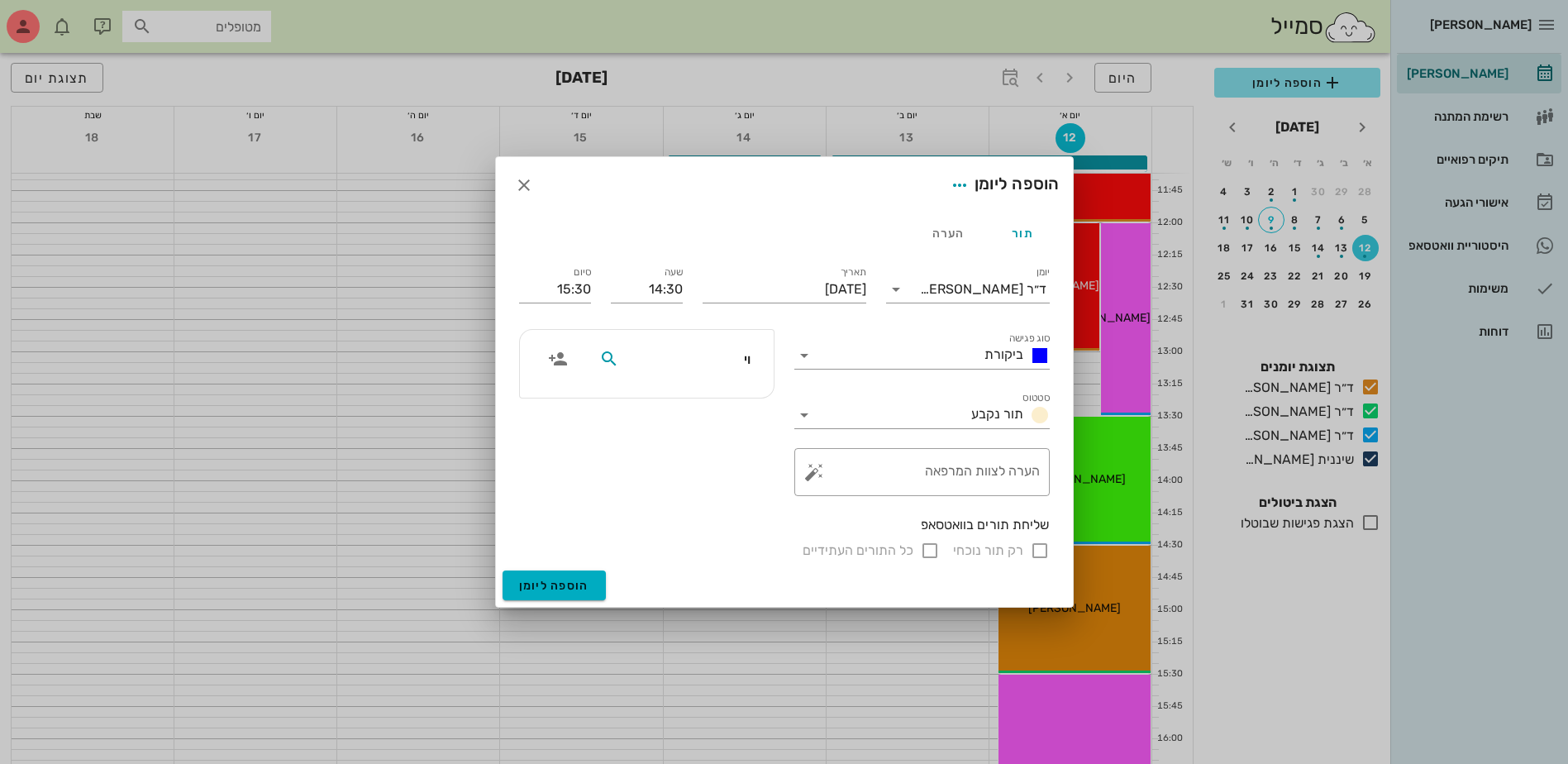
type input "[PERSON_NAME]"
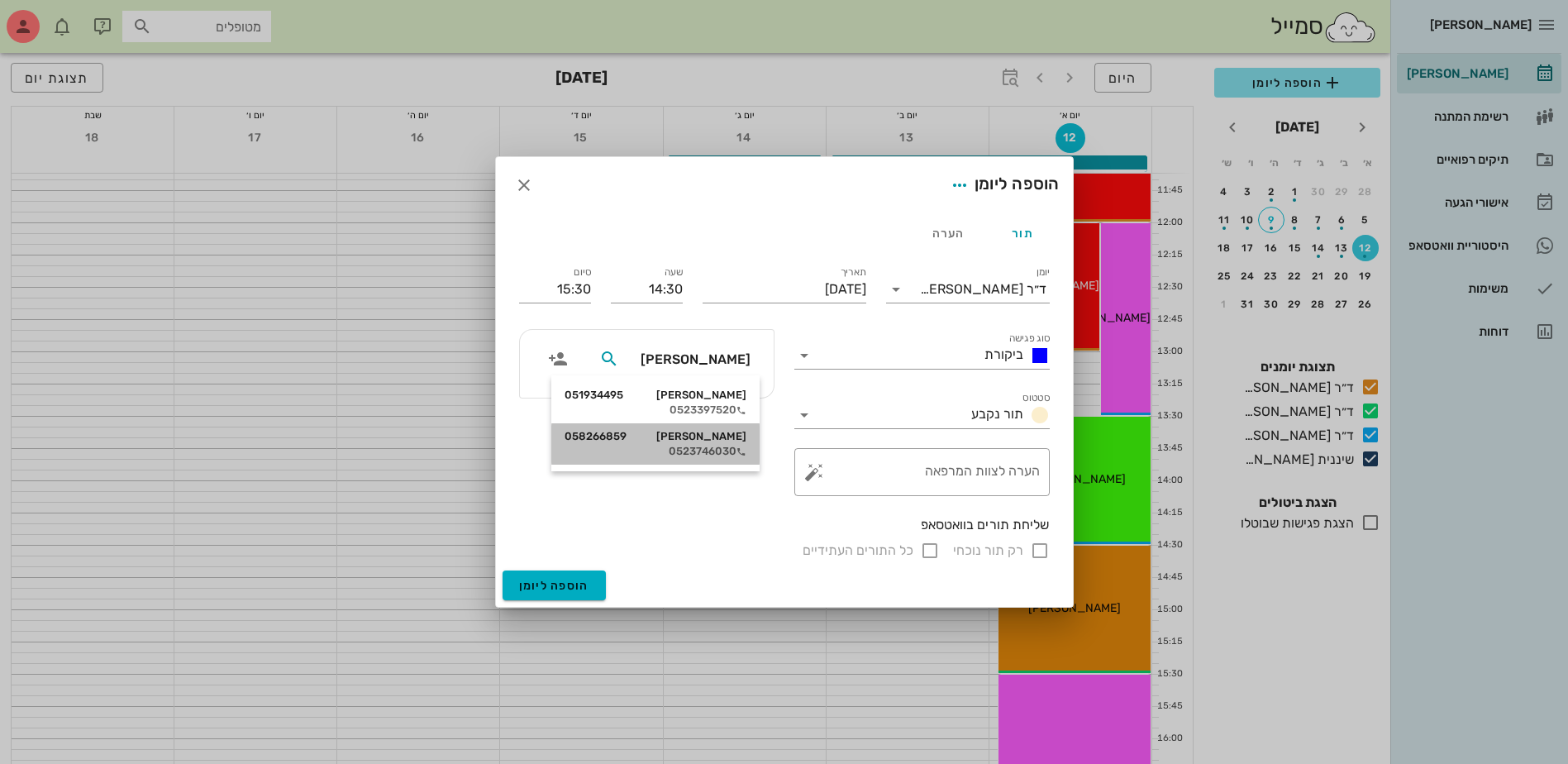
click at [723, 444] on div "0523746030" at bounding box center [655, 451] width 182 height 13
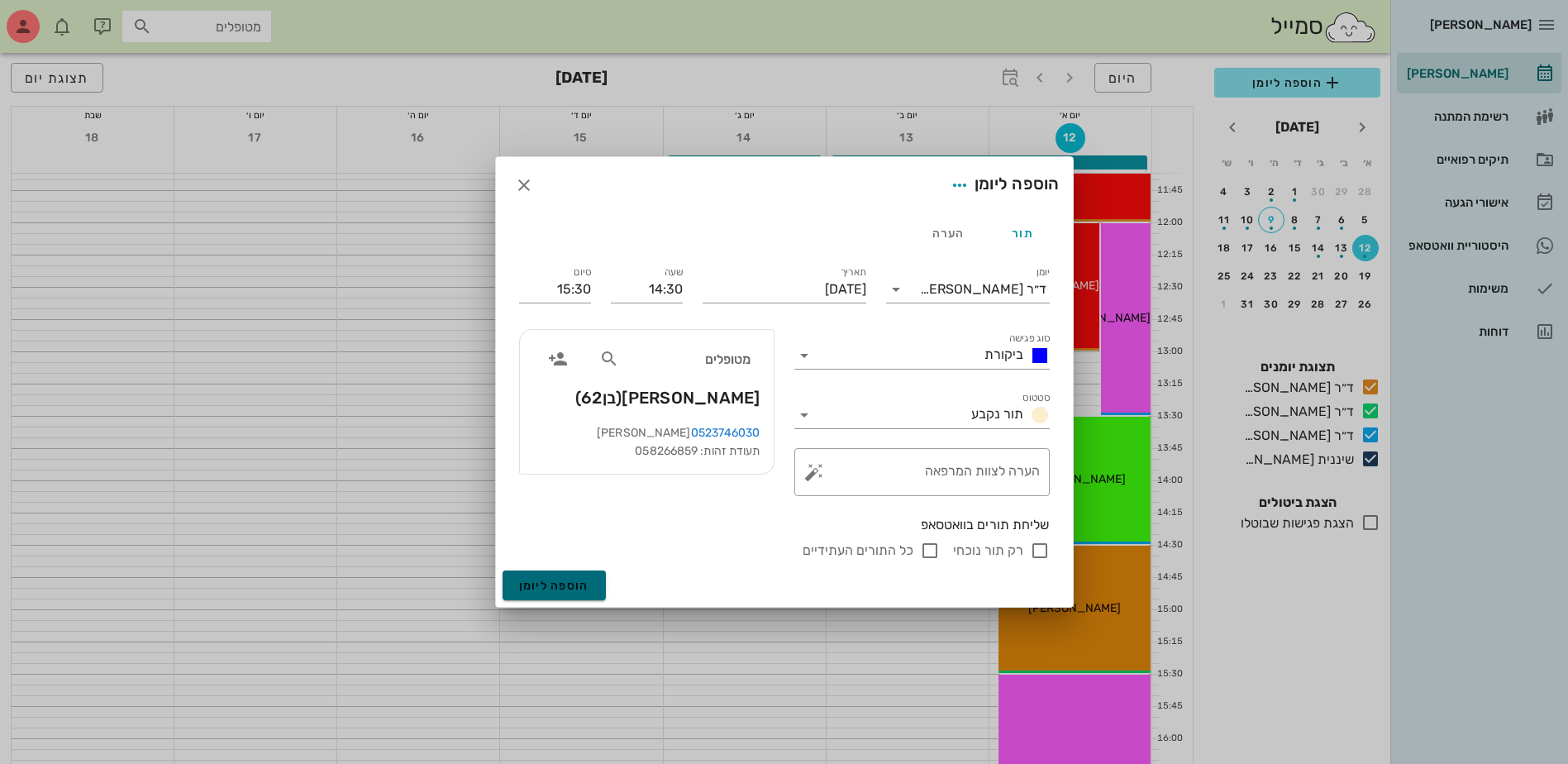
click at [573, 583] on span "הוספה ליומן" at bounding box center [555, 586] width 71 height 14
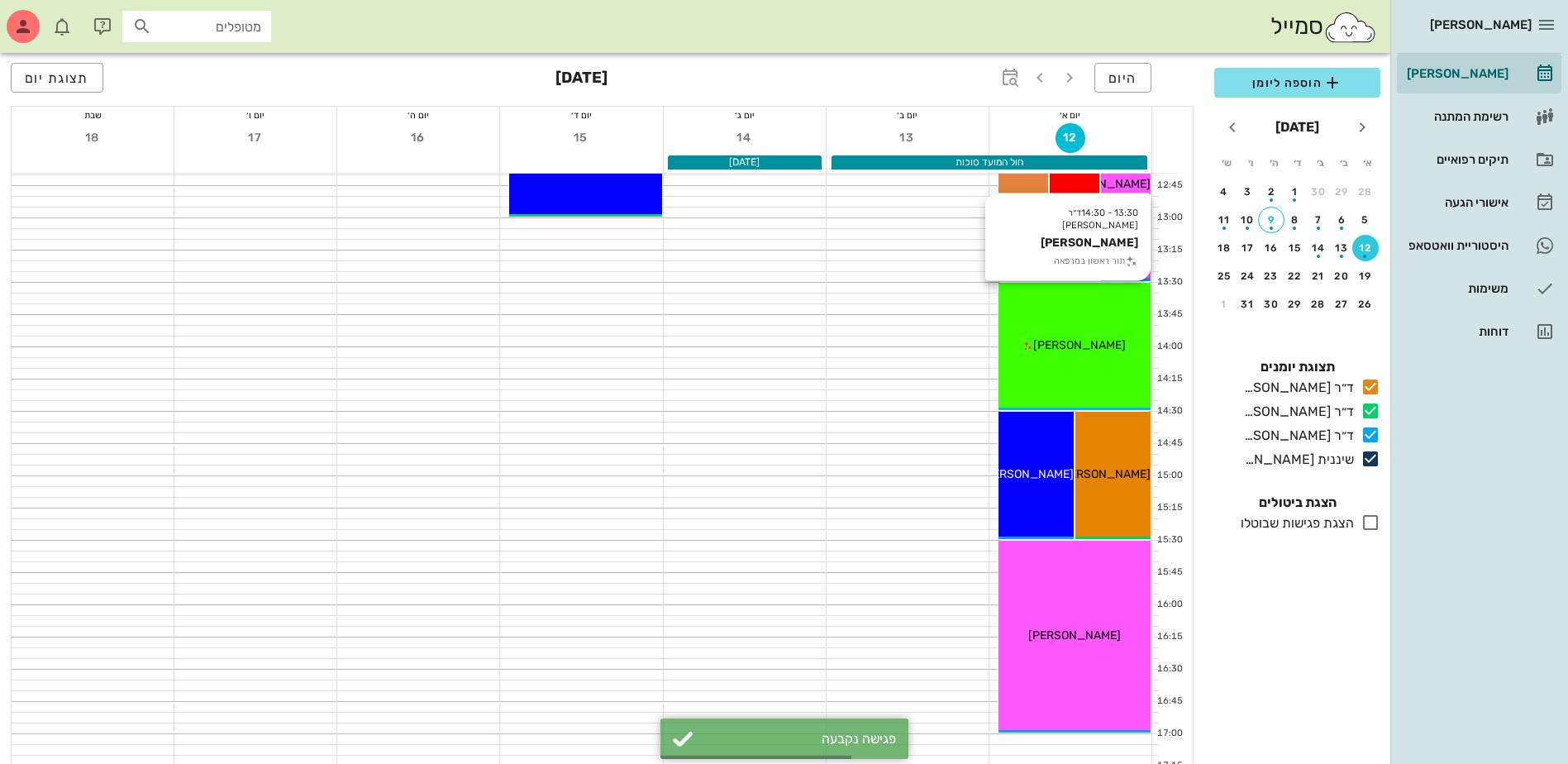
scroll to position [992, 0]
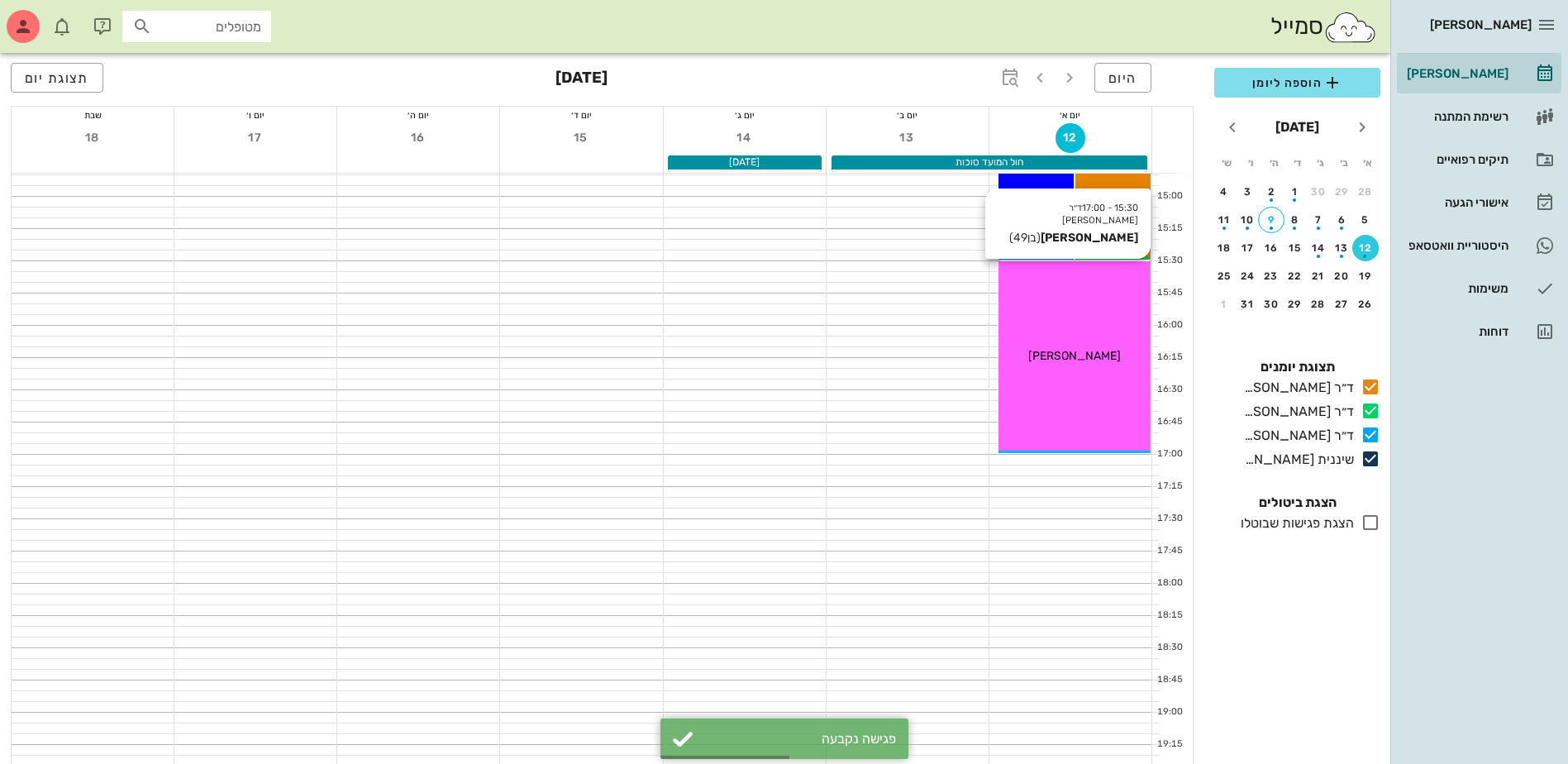
click at [1064, 358] on span "[PERSON_NAME]" at bounding box center [1074, 355] width 93 height 14
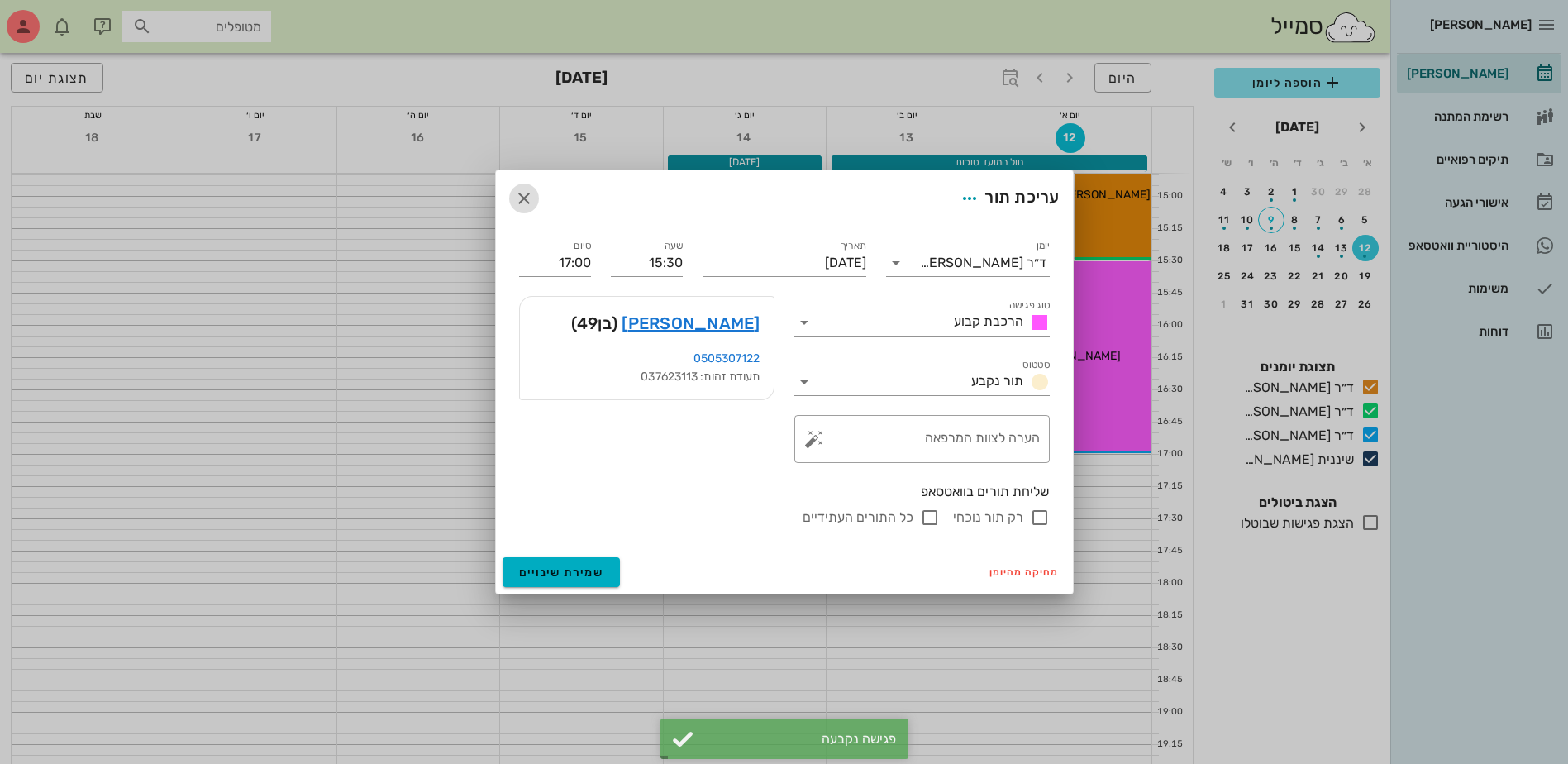
click at [519, 191] on icon "button" at bounding box center [523, 198] width 20 height 20
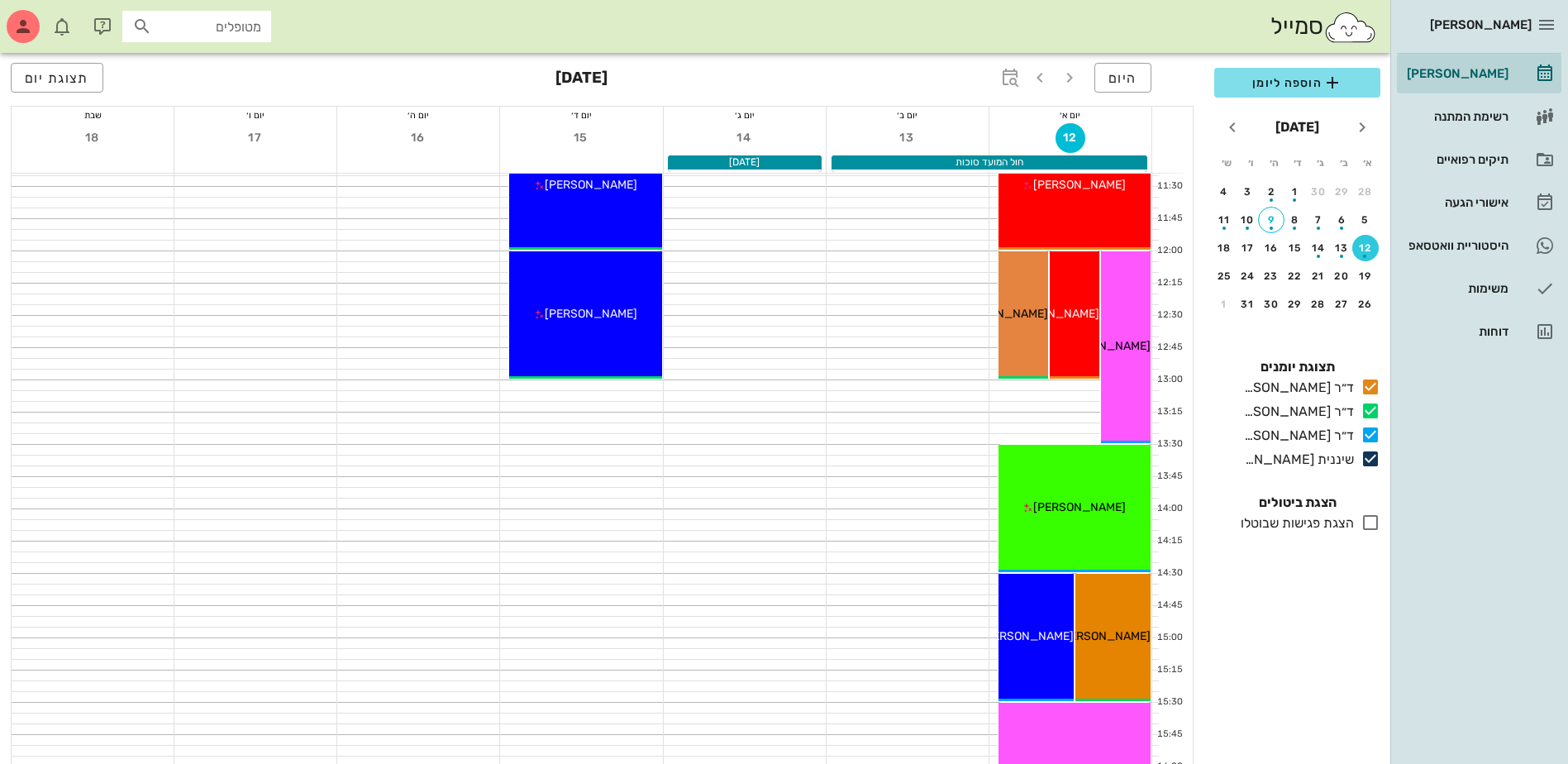
scroll to position [496, 0]
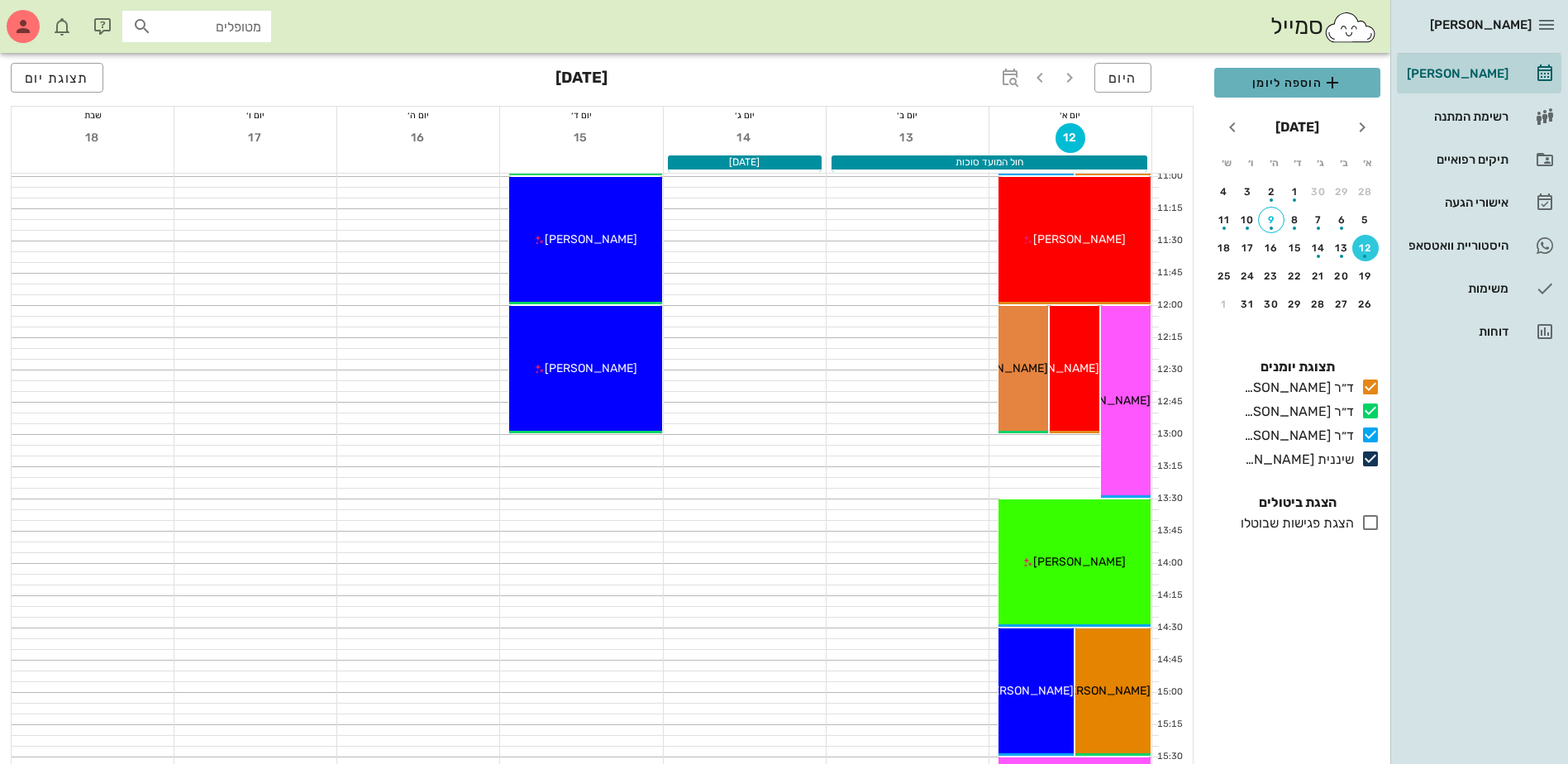
click at [1287, 80] on span "הוספה ליומן" at bounding box center [1298, 82] width 139 height 20
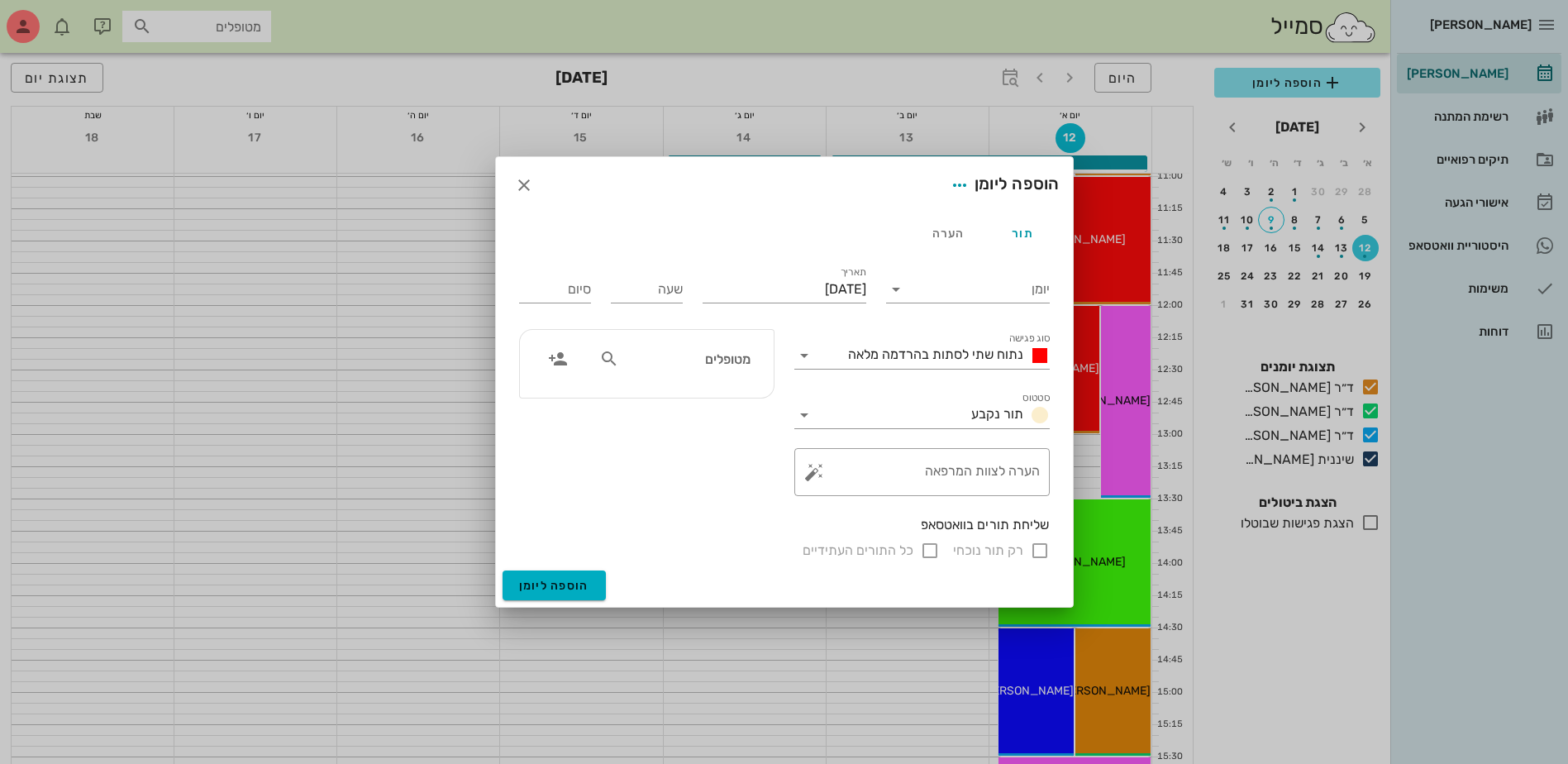
click at [679, 373] on div "מטופלים" at bounding box center [674, 359] width 170 height 32
type input "[PERSON_NAME]"
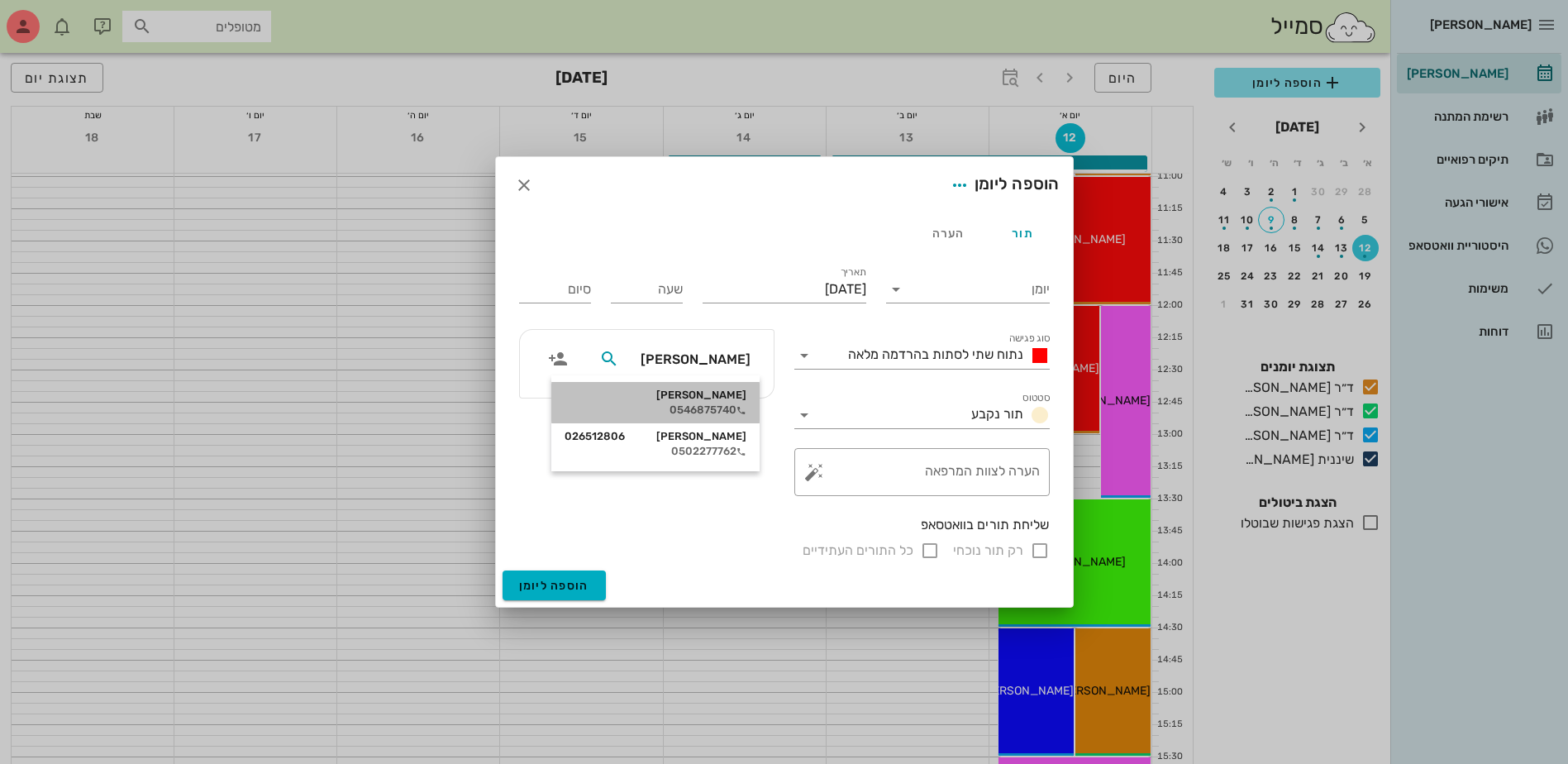
click at [692, 406] on div "0546875740" at bounding box center [655, 410] width 182 height 13
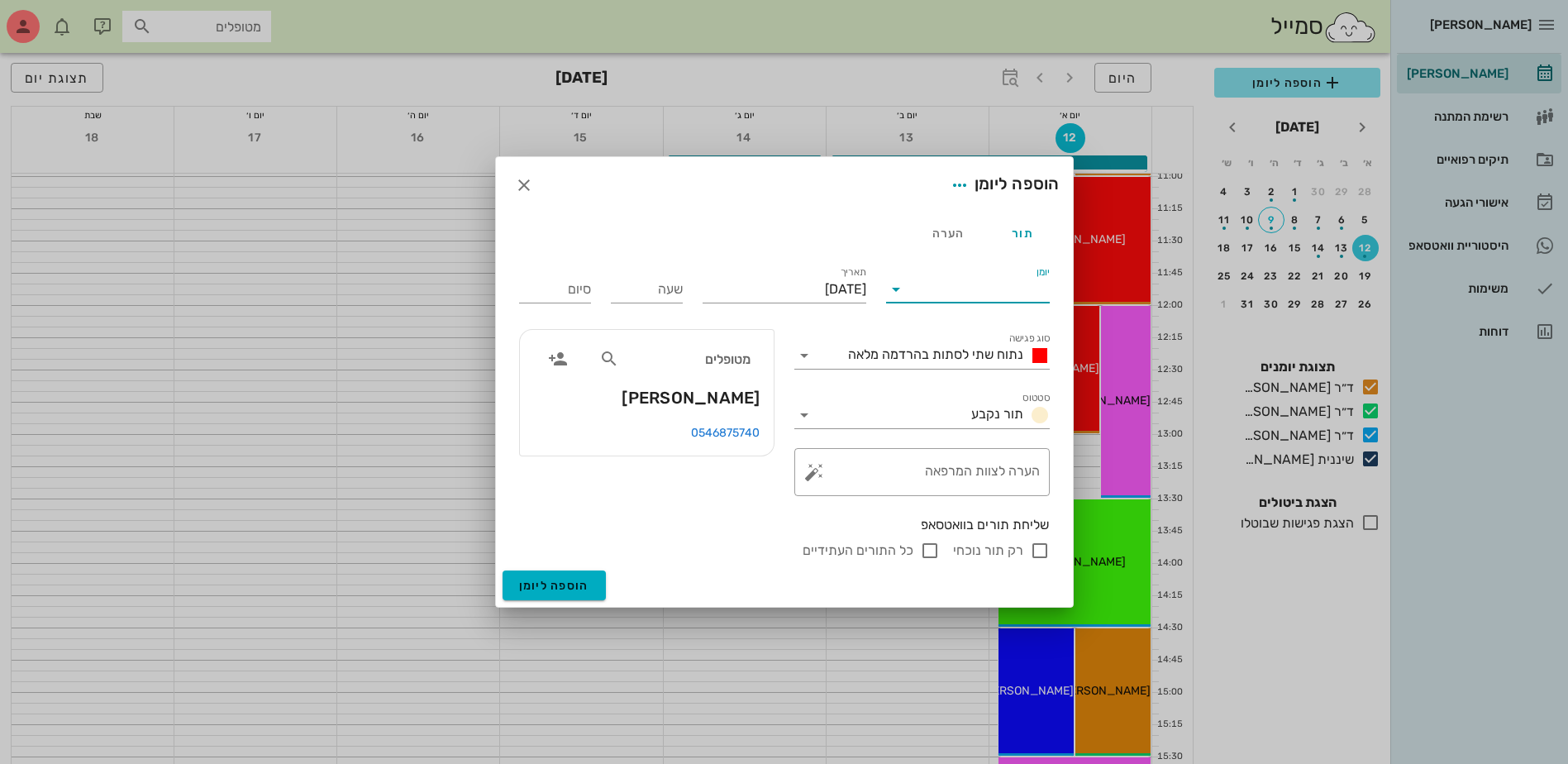
click at [980, 283] on input "יומן" at bounding box center [979, 289] width 140 height 26
click at [974, 336] on div "ד״ר [PERSON_NAME]" at bounding box center [972, 341] width 146 height 16
click at [643, 297] on input "שעה" at bounding box center [646, 289] width 72 height 26
click at [916, 362] on div "נתוח שתי לסתות בהרדמה מלאה" at bounding box center [945, 355] width 208 height 20
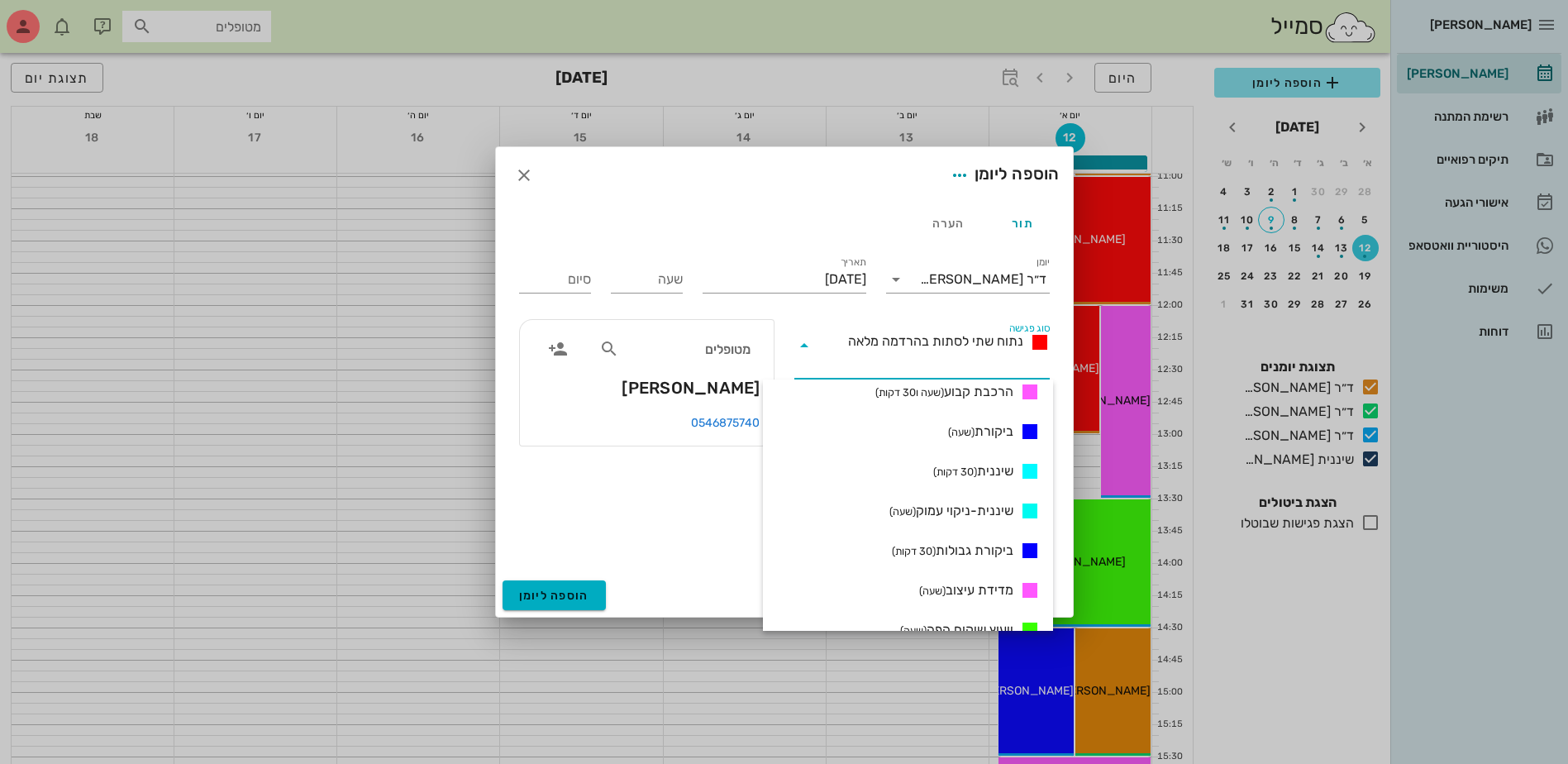
scroll to position [744, 0]
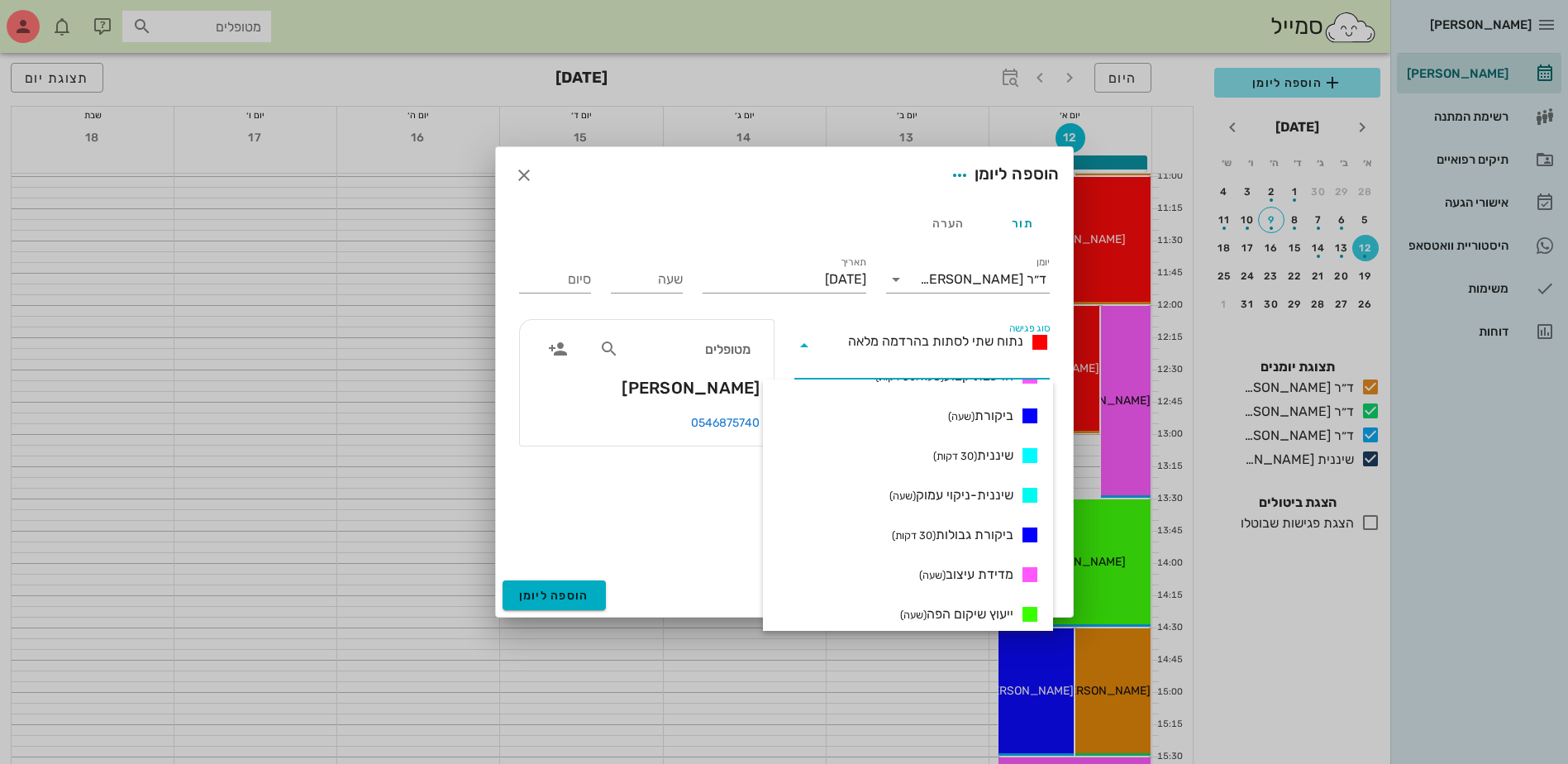
click at [968, 337] on span "נתוח שתי לסתות בהרדמה מלאה" at bounding box center [935, 340] width 176 height 16
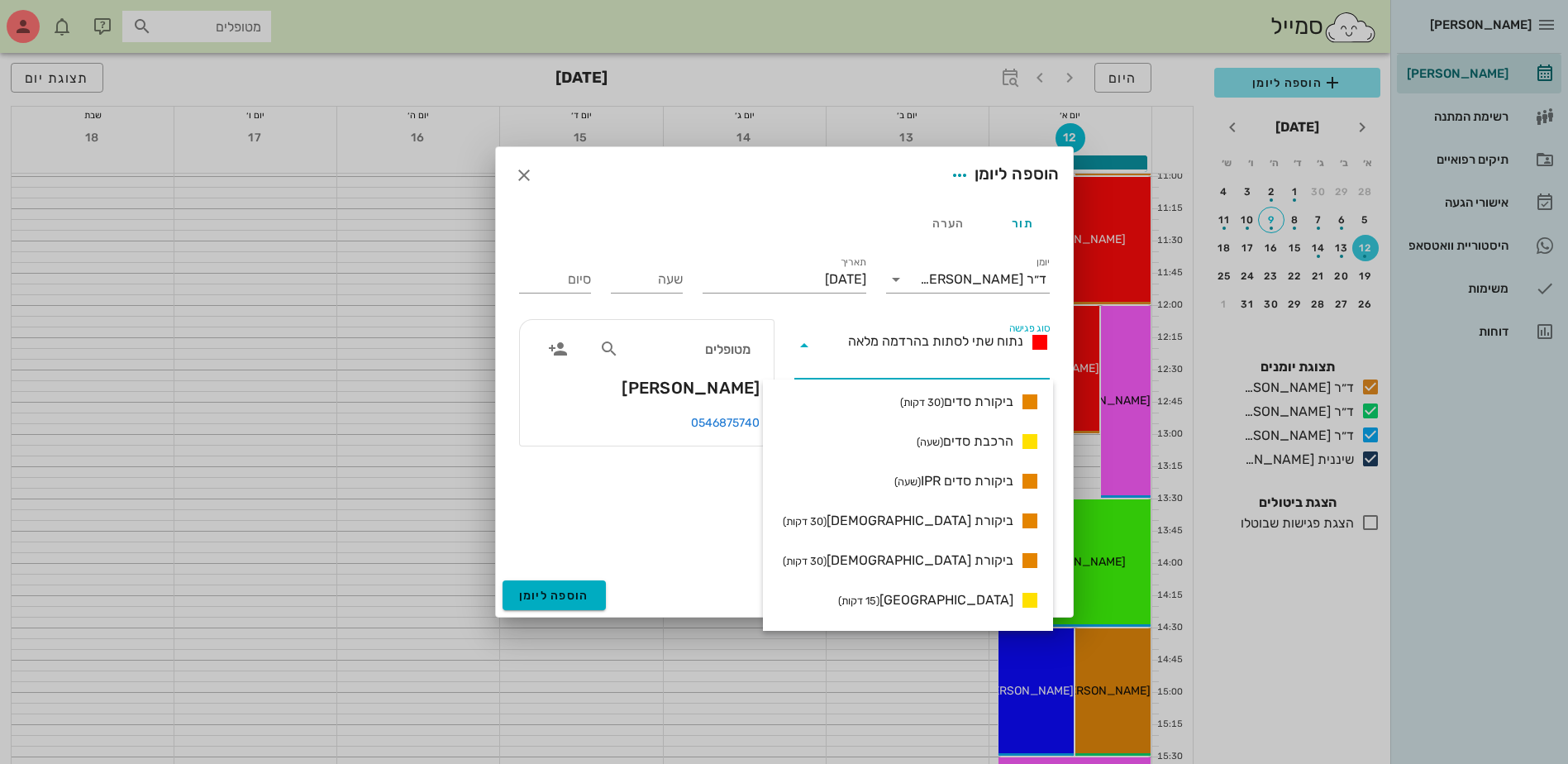
scroll to position [1349, 0]
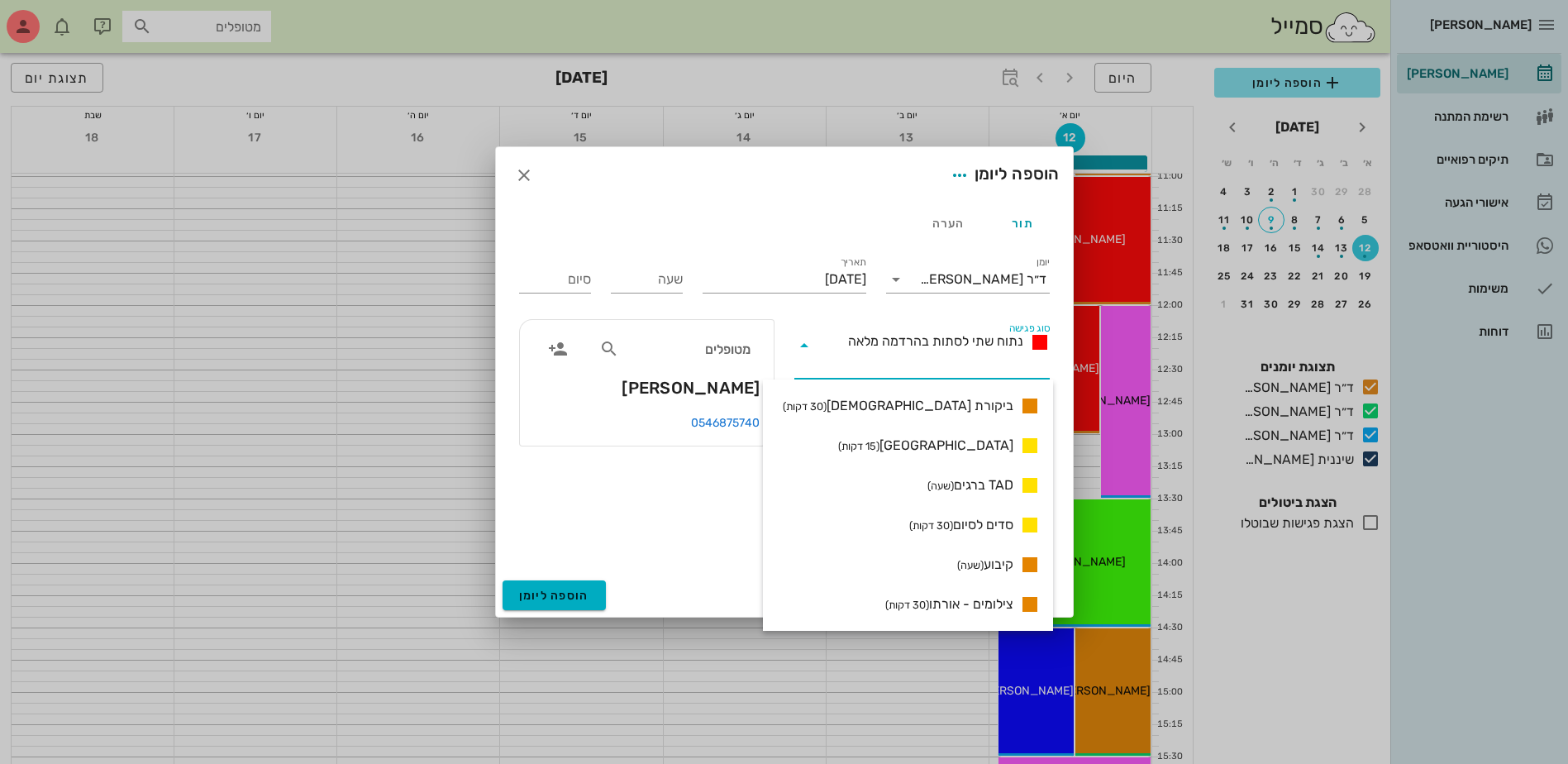
drag, startPoint x: 984, startPoint y: 566, endPoint x: 974, endPoint y: 560, distance: 11.7
click at [983, 566] on span "קיבוע (שעה)" at bounding box center [985, 564] width 56 height 20
type input "01:00"
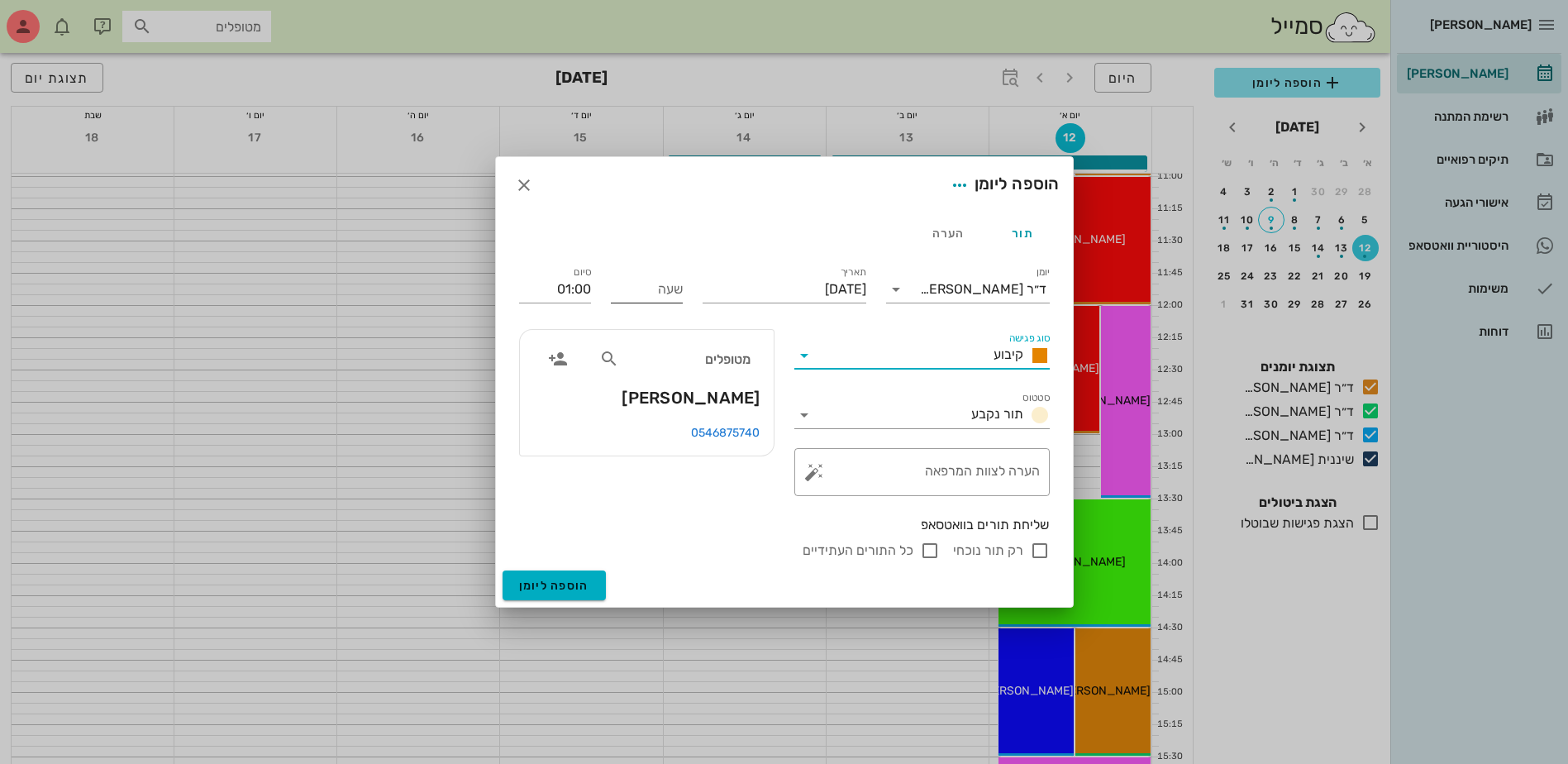
click at [652, 292] on input "שעה" at bounding box center [646, 289] width 72 height 26
type input "11:30"
type input "12:30"
click at [572, 287] on div "סיום 12:30" at bounding box center [555, 285] width 92 height 66
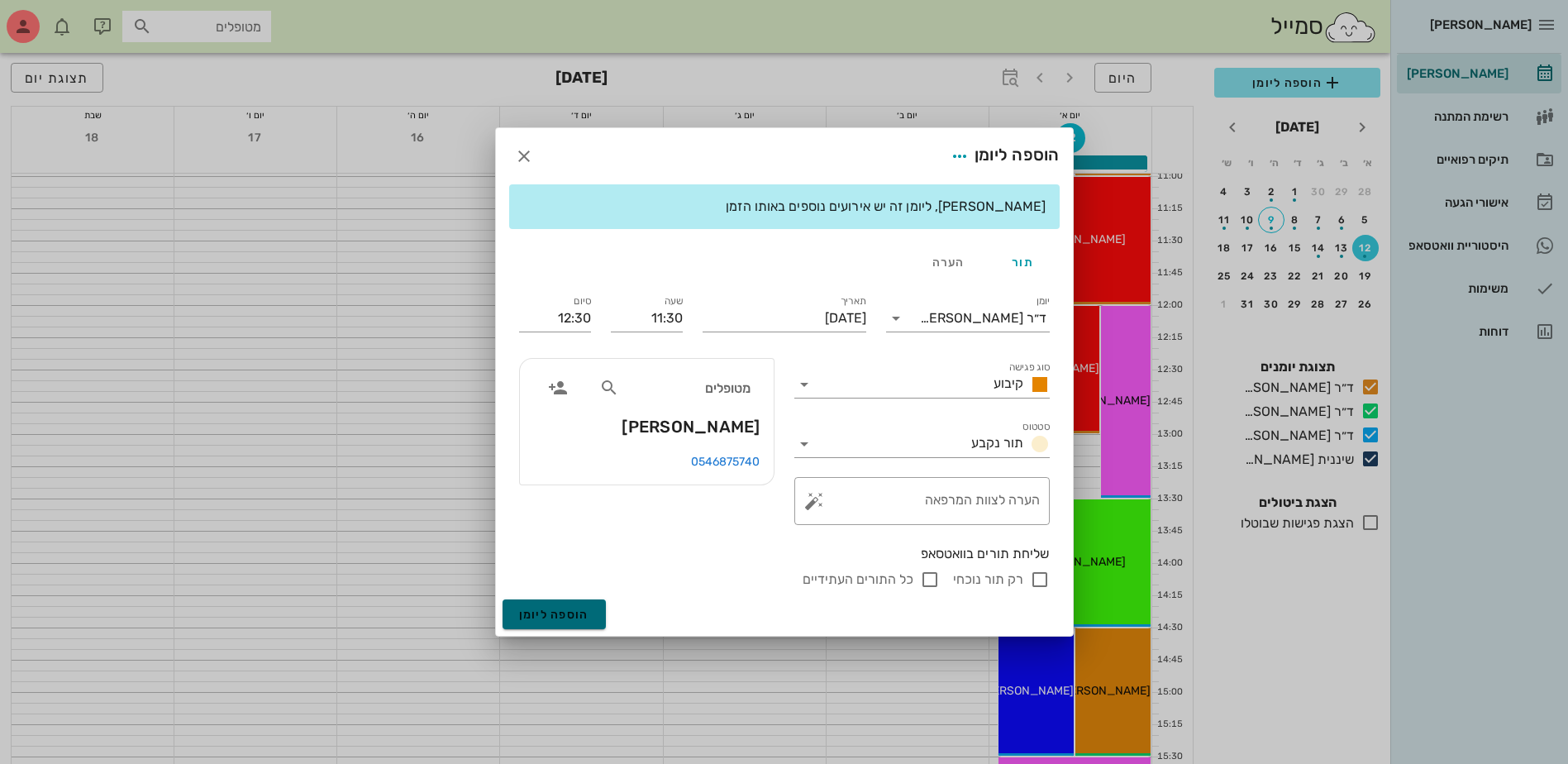
click at [578, 618] on span "הוספה ליומן" at bounding box center [555, 614] width 71 height 14
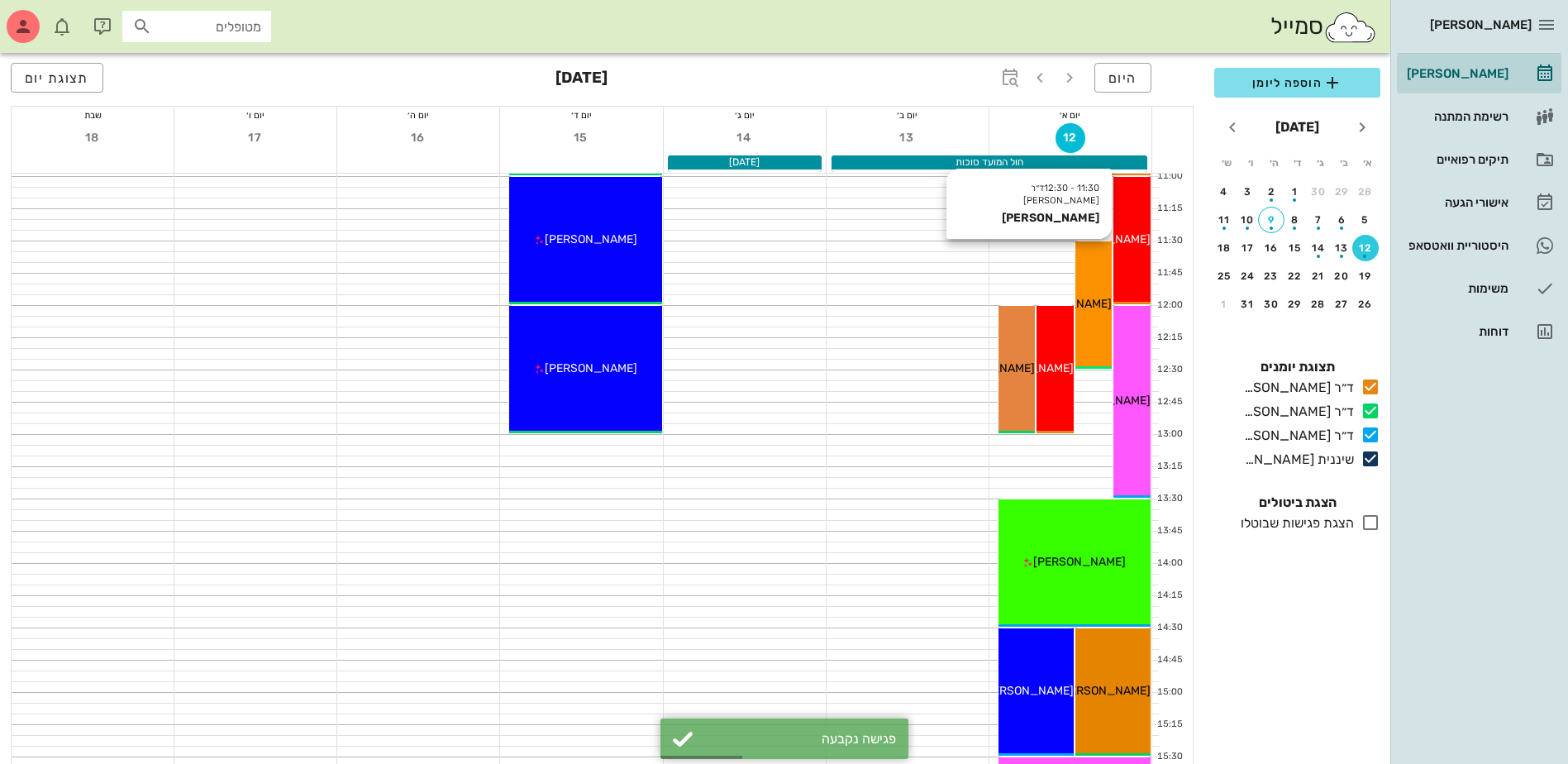
click at [1093, 293] on div "11:30 - 12:30 ד״ר [PERSON_NAME] [PERSON_NAME] [PERSON_NAME]" at bounding box center [1094, 305] width 37 height 127
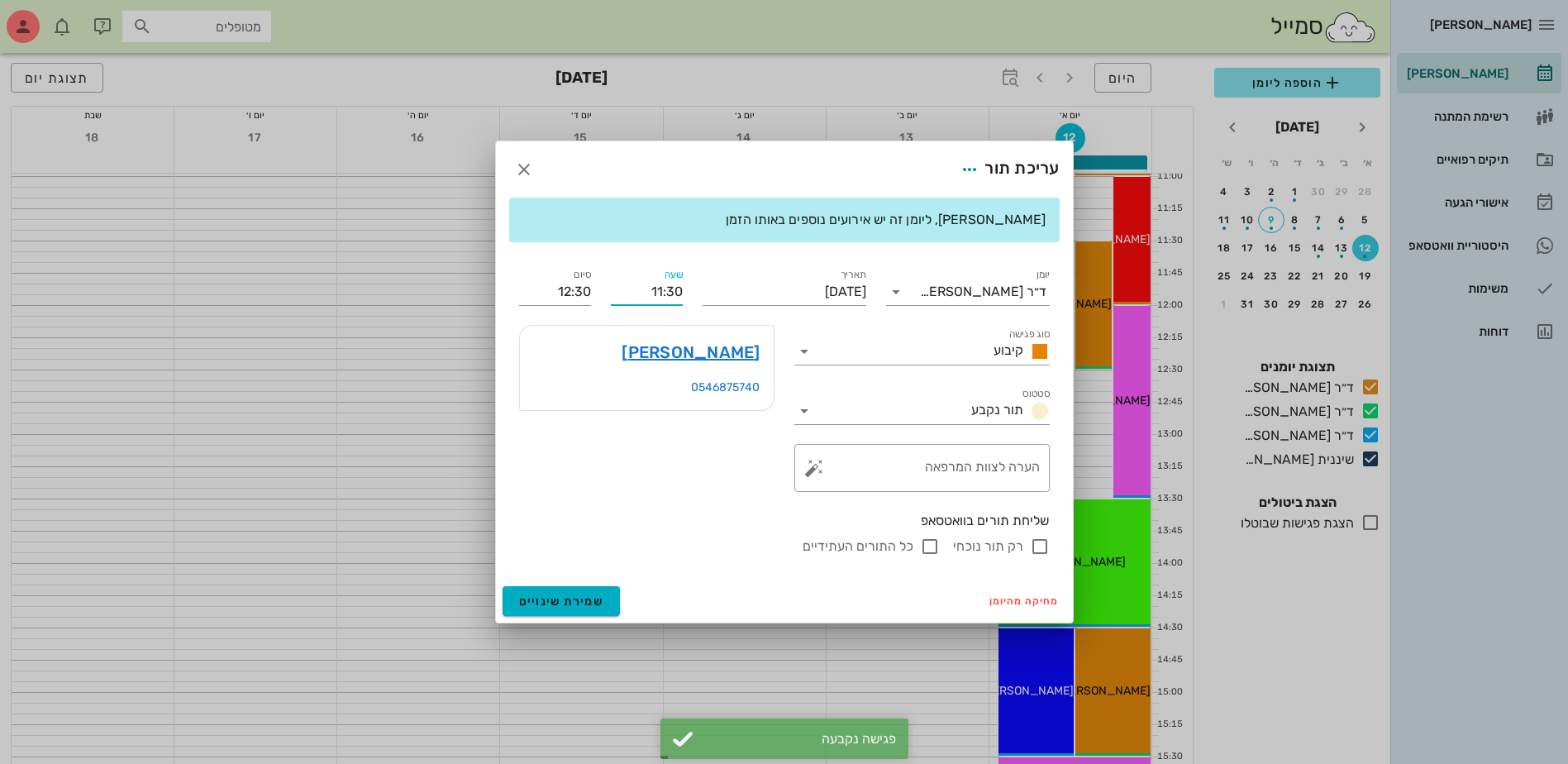
click at [672, 294] on input "11:30" at bounding box center [646, 292] width 72 height 26
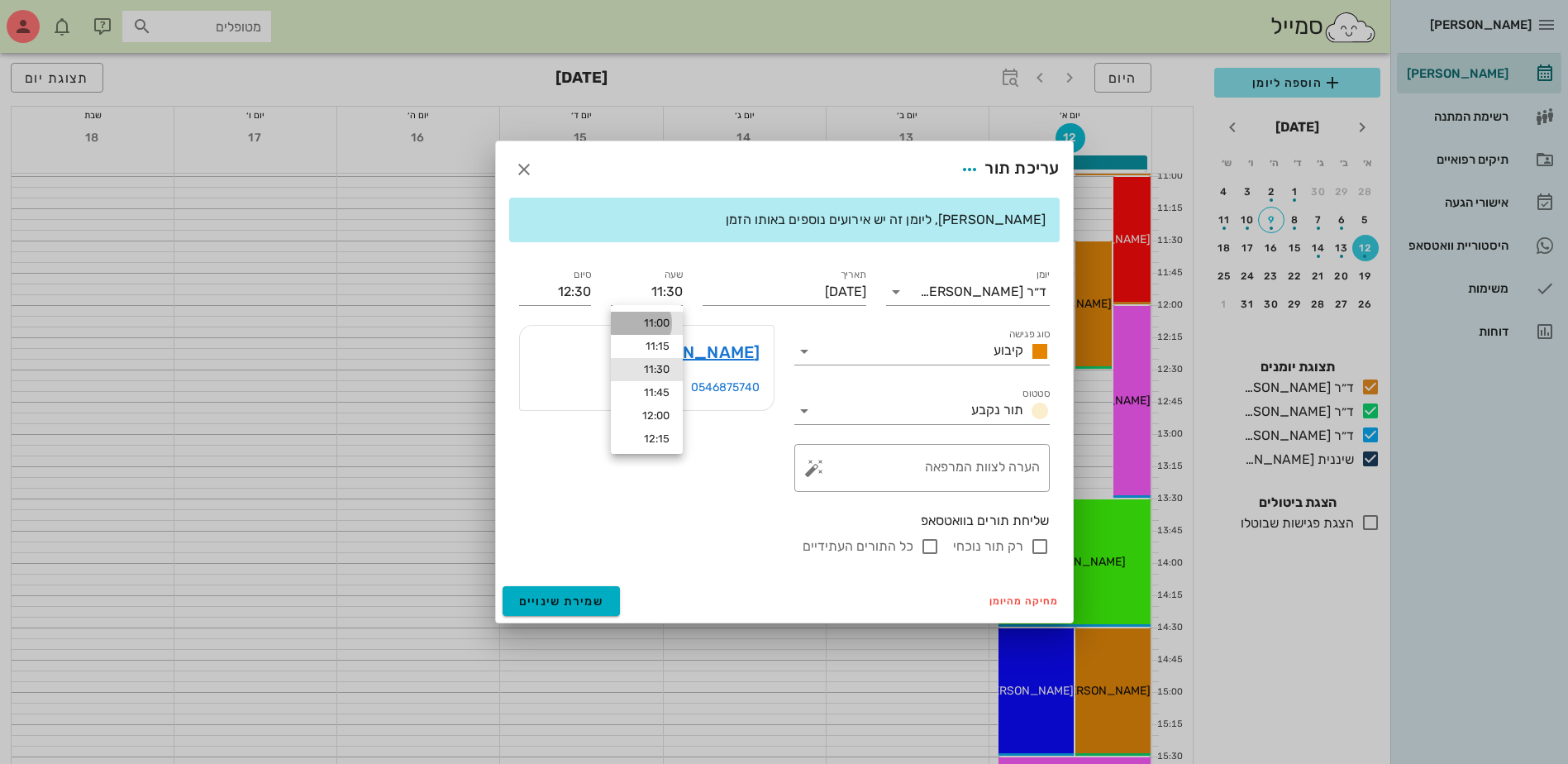
click at [664, 323] on div "11:00" at bounding box center [646, 323] width 46 height 13
type input "11:00"
type input "12:00"
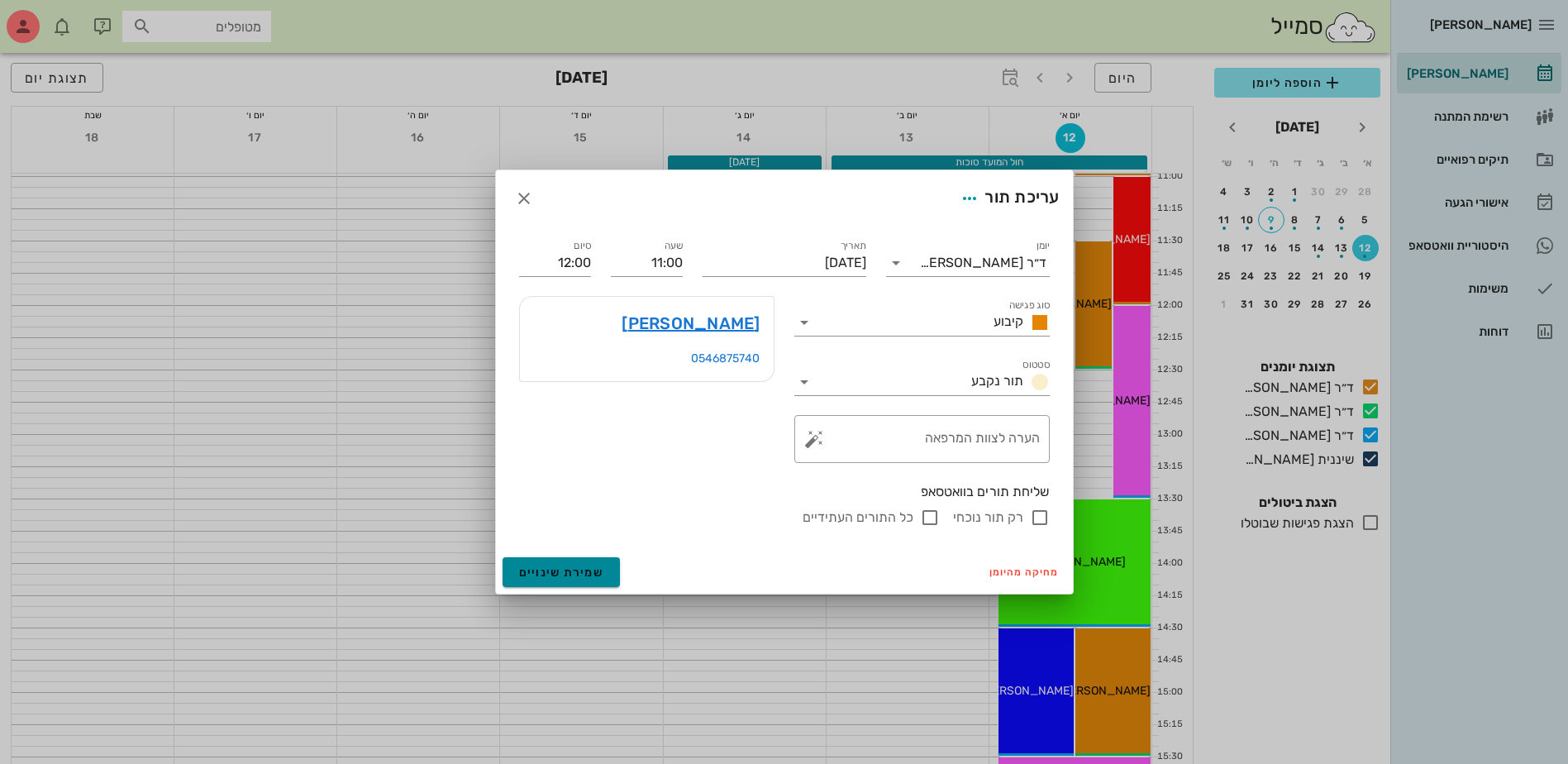
click at [563, 581] on button "שמירת שינויים" at bounding box center [561, 572] width 118 height 30
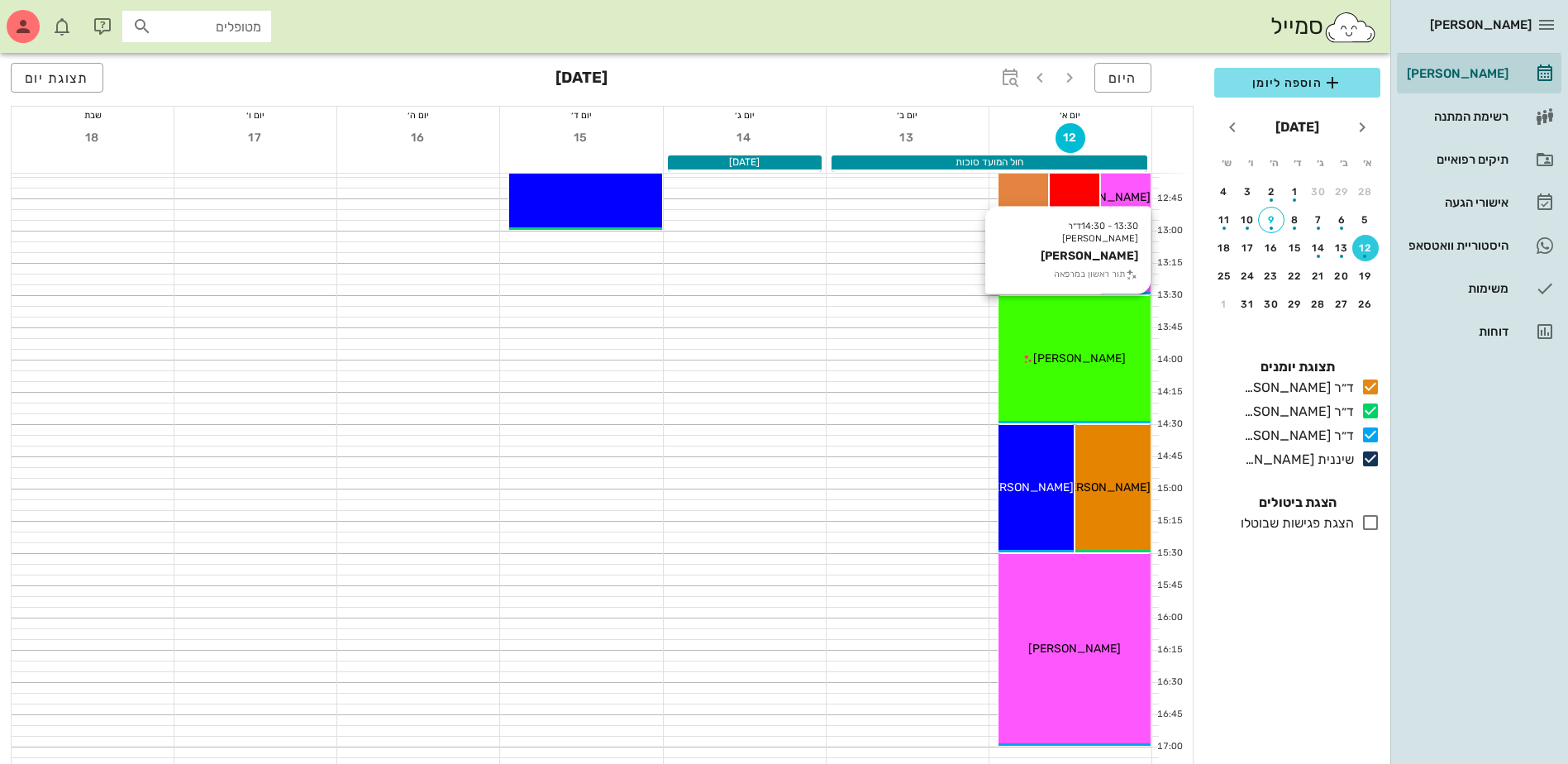
scroll to position [744, 0]
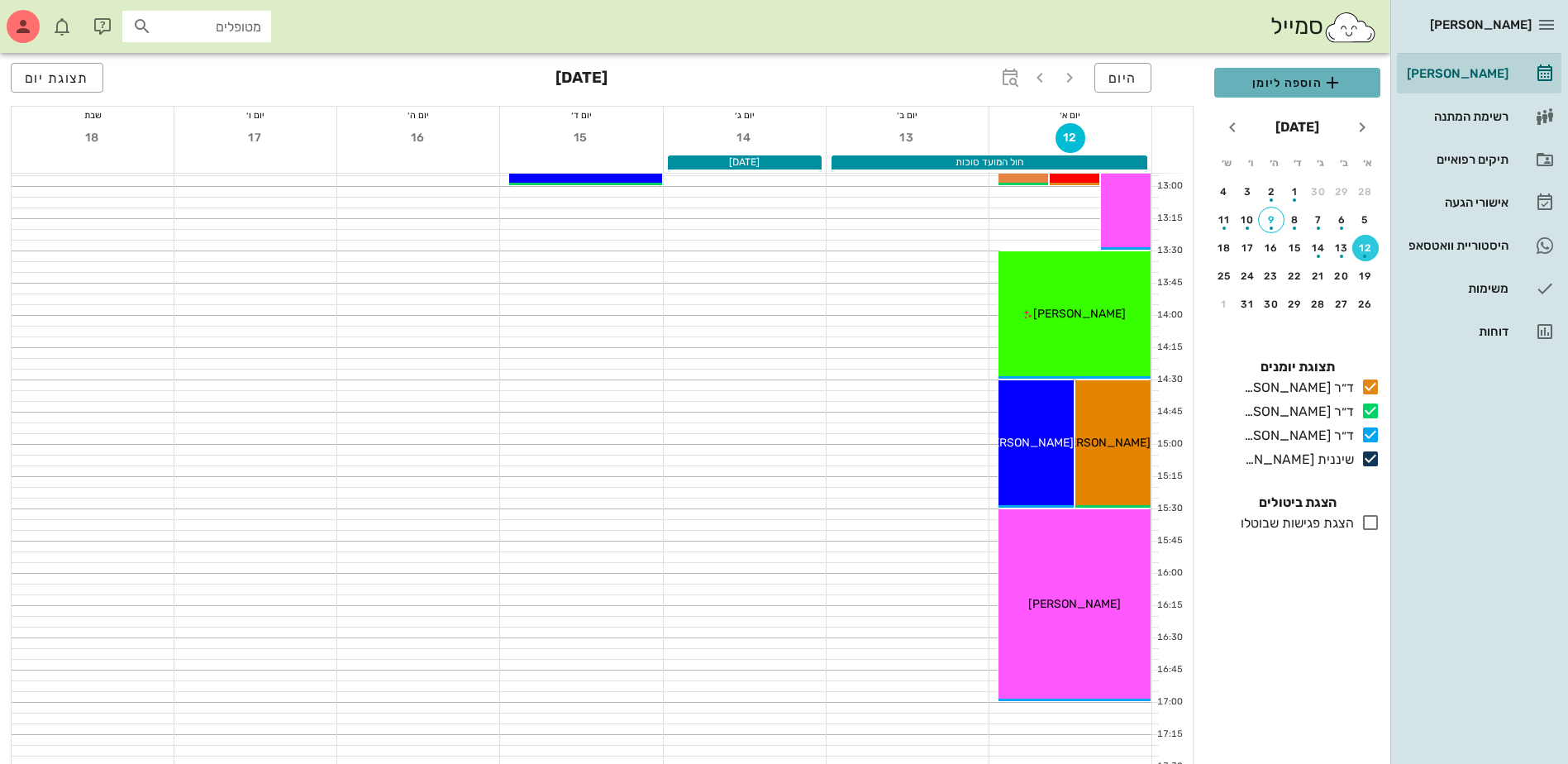
click at [1323, 89] on icon "button" at bounding box center [1332, 82] width 20 height 20
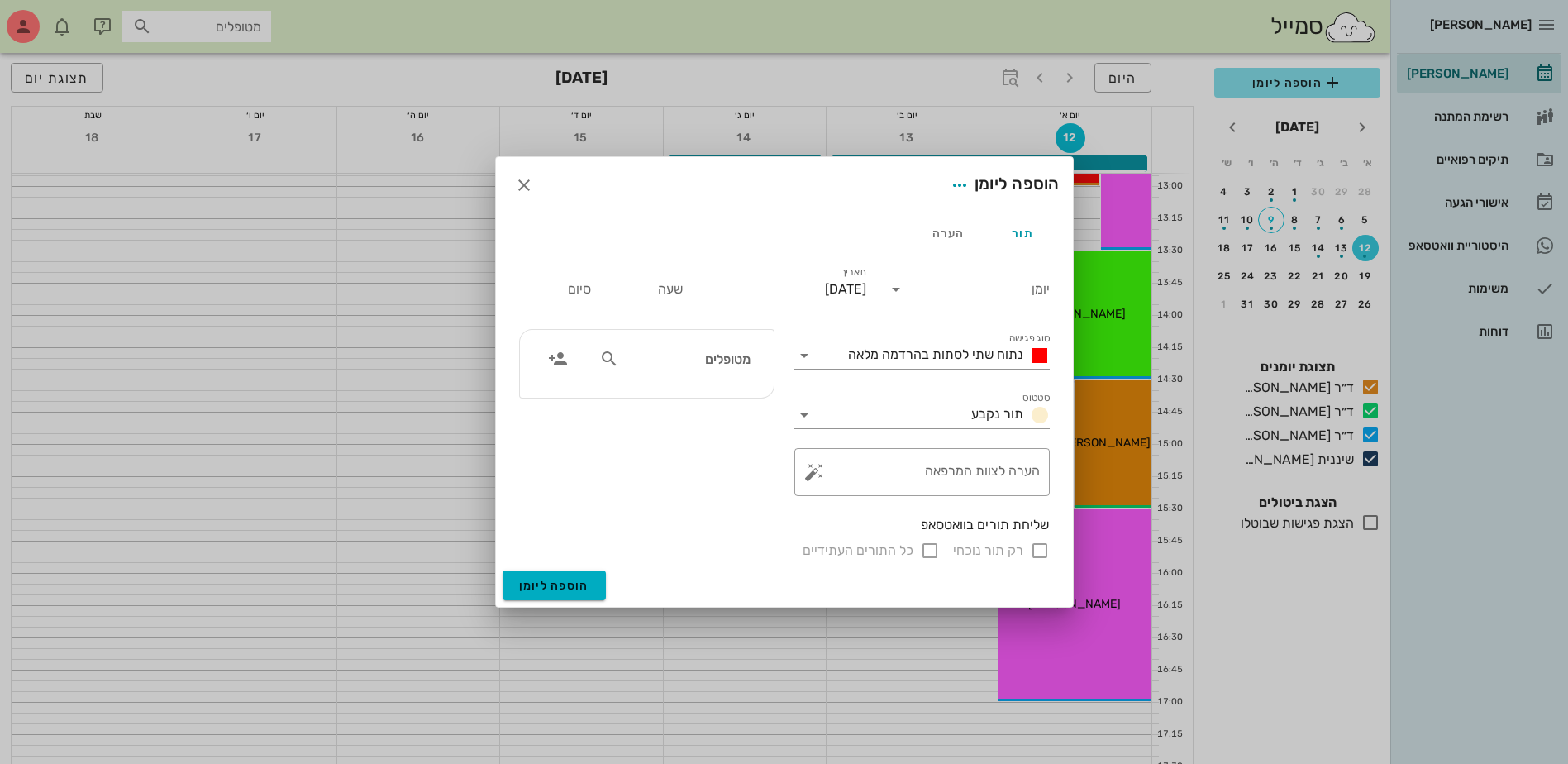
click at [744, 348] on input "מטופלים" at bounding box center [686, 358] width 127 height 21
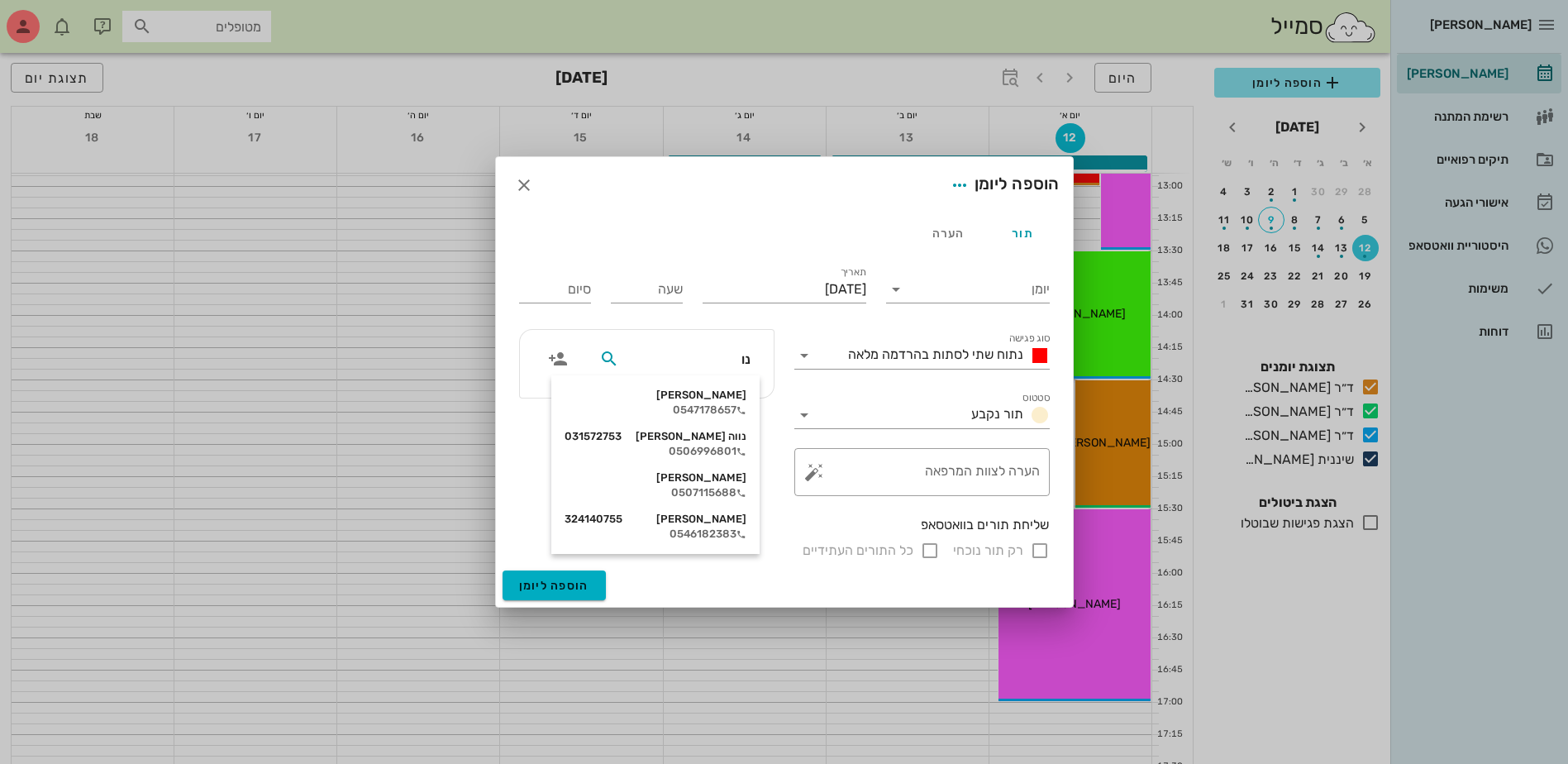
type input "נוע"
click at [706, 403] on div "0507115688" at bounding box center [662, 410] width 182 height 13
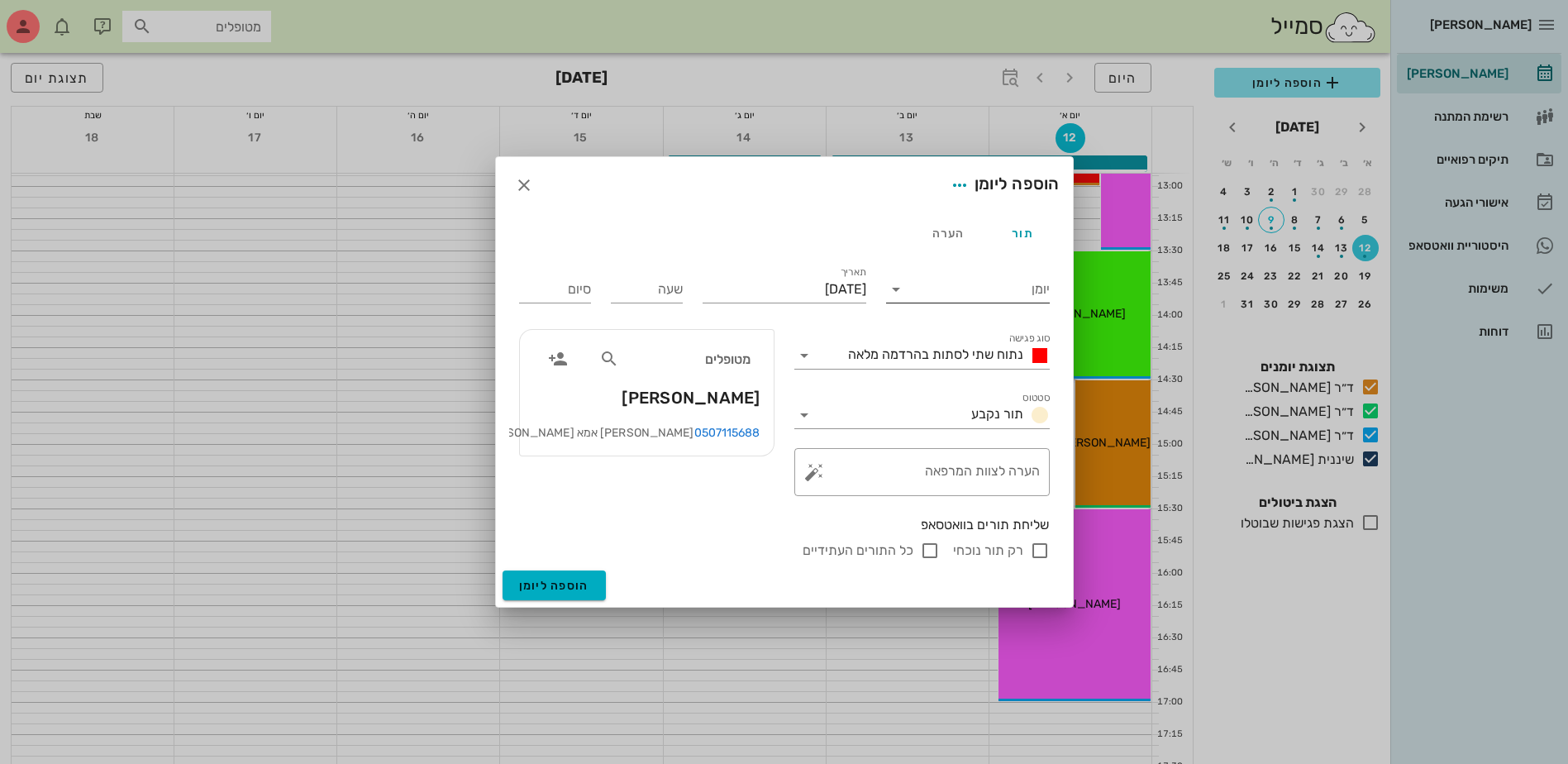
click at [995, 296] on input "יומן" at bounding box center [979, 289] width 140 height 26
click at [984, 385] on div "ד״ר [PERSON_NAME]" at bounding box center [972, 381] width 146 height 16
click at [953, 359] on span "נתוח שתי לסתות בהרדמה מלאה" at bounding box center [935, 354] width 176 height 16
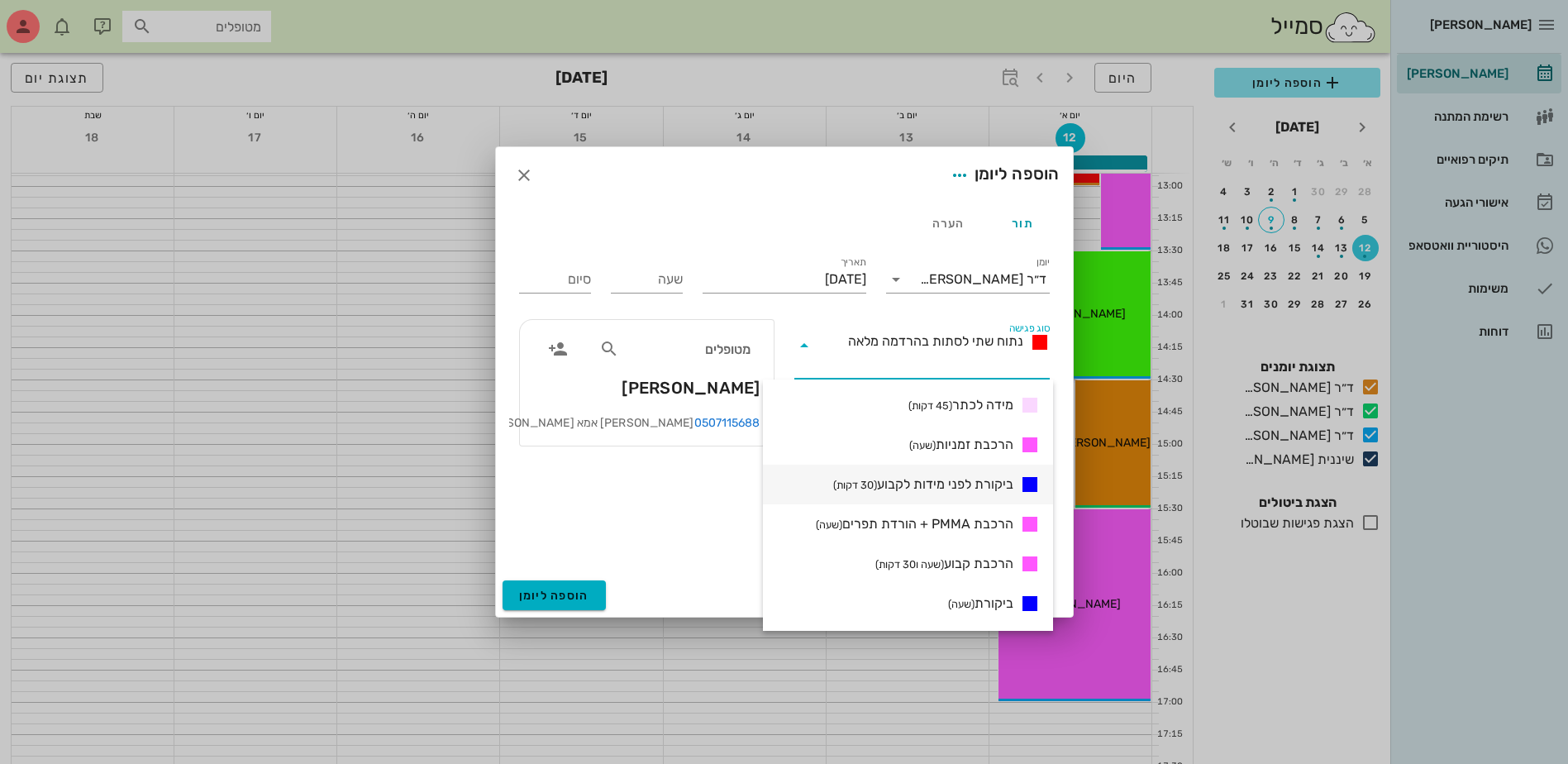
scroll to position [579, 0]
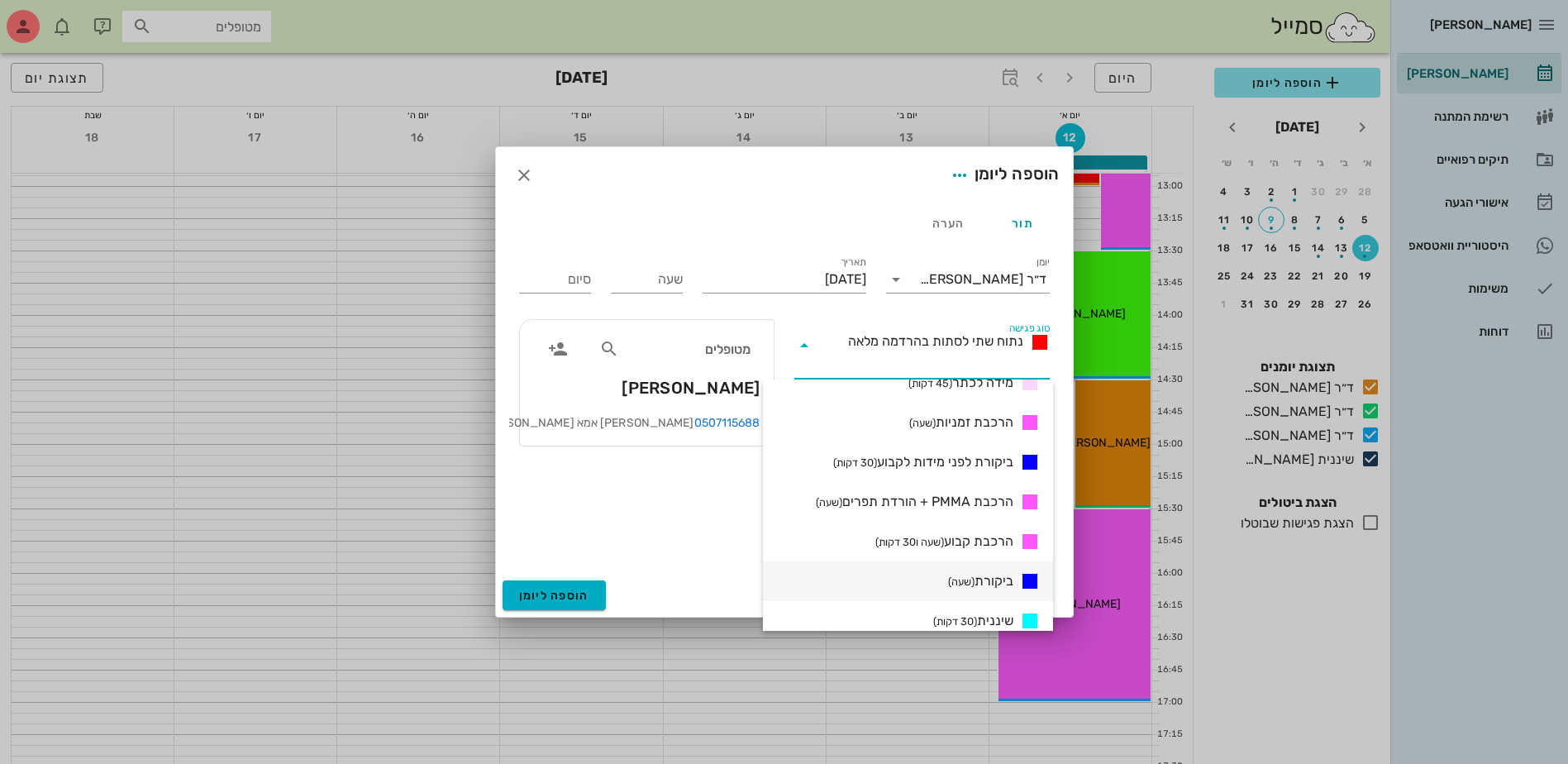
click at [980, 583] on span "ביקורת (שעה)" at bounding box center [981, 581] width 65 height 20
type input "01:00"
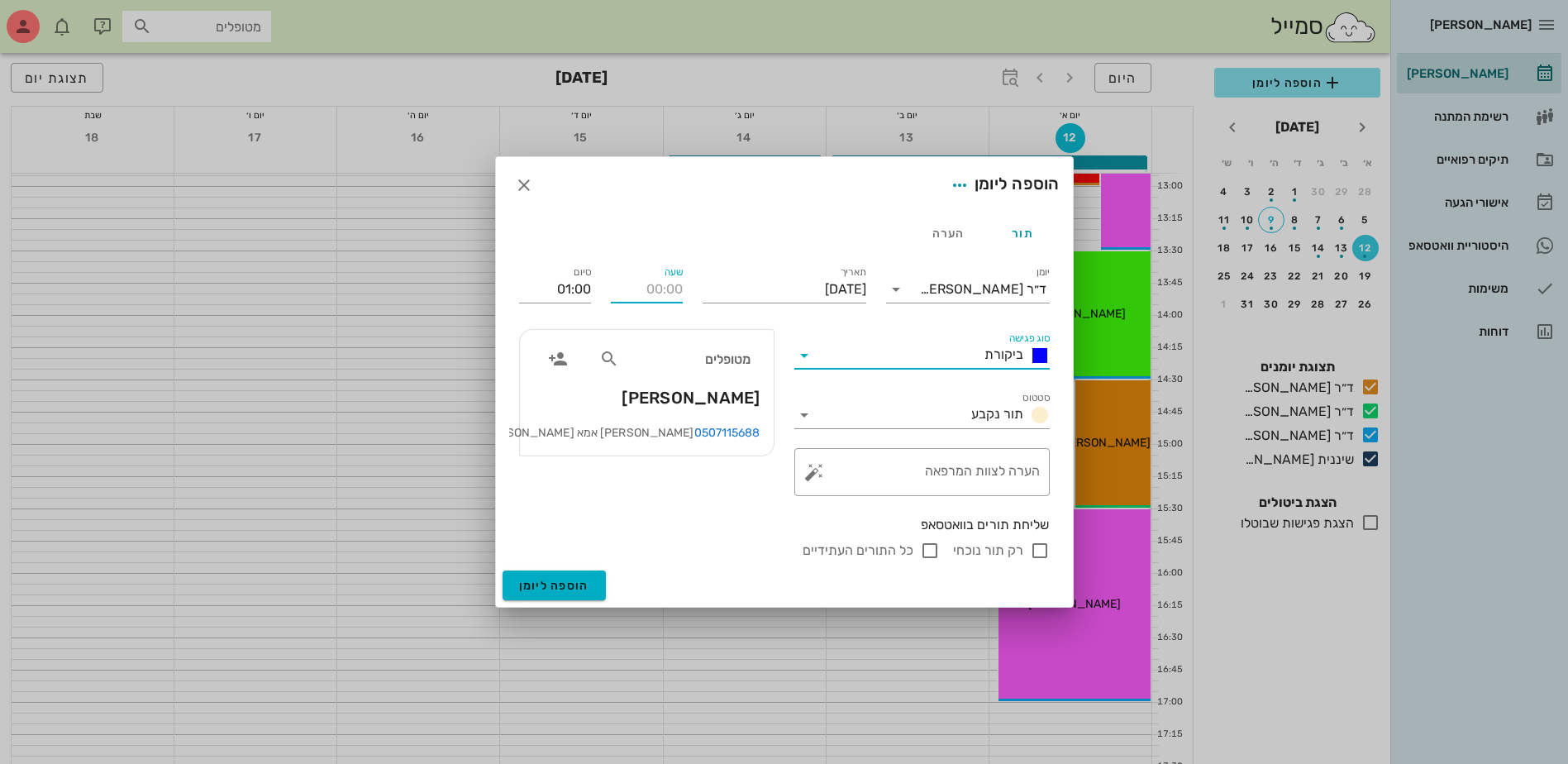
click at [653, 296] on input "שעה" at bounding box center [646, 289] width 72 height 26
type input "13:30"
type input "14:30"
click at [573, 287] on div "סיום 14:30" at bounding box center [555, 285] width 92 height 66
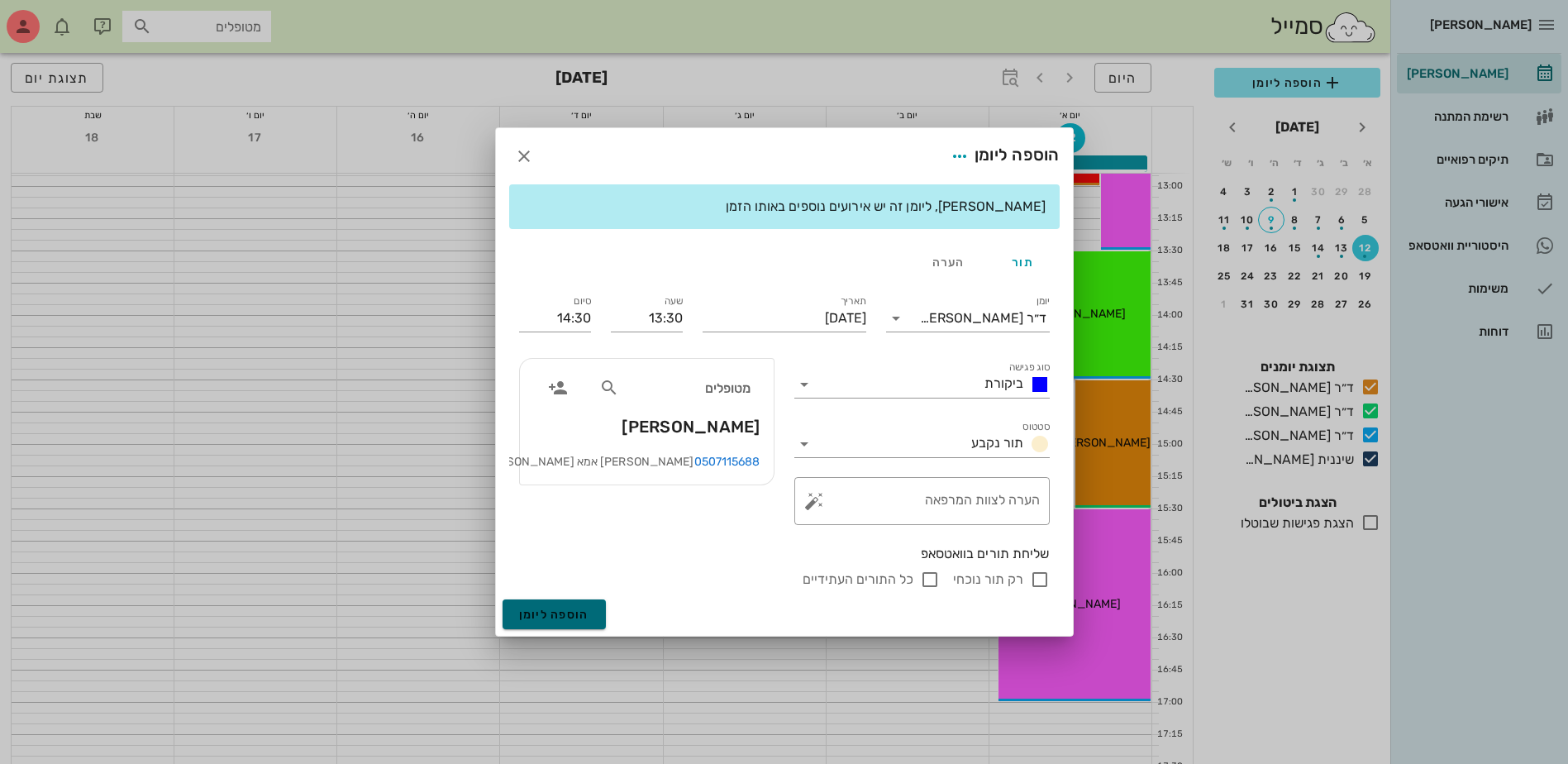
click at [553, 613] on span "הוספה ליומן" at bounding box center [555, 614] width 71 height 14
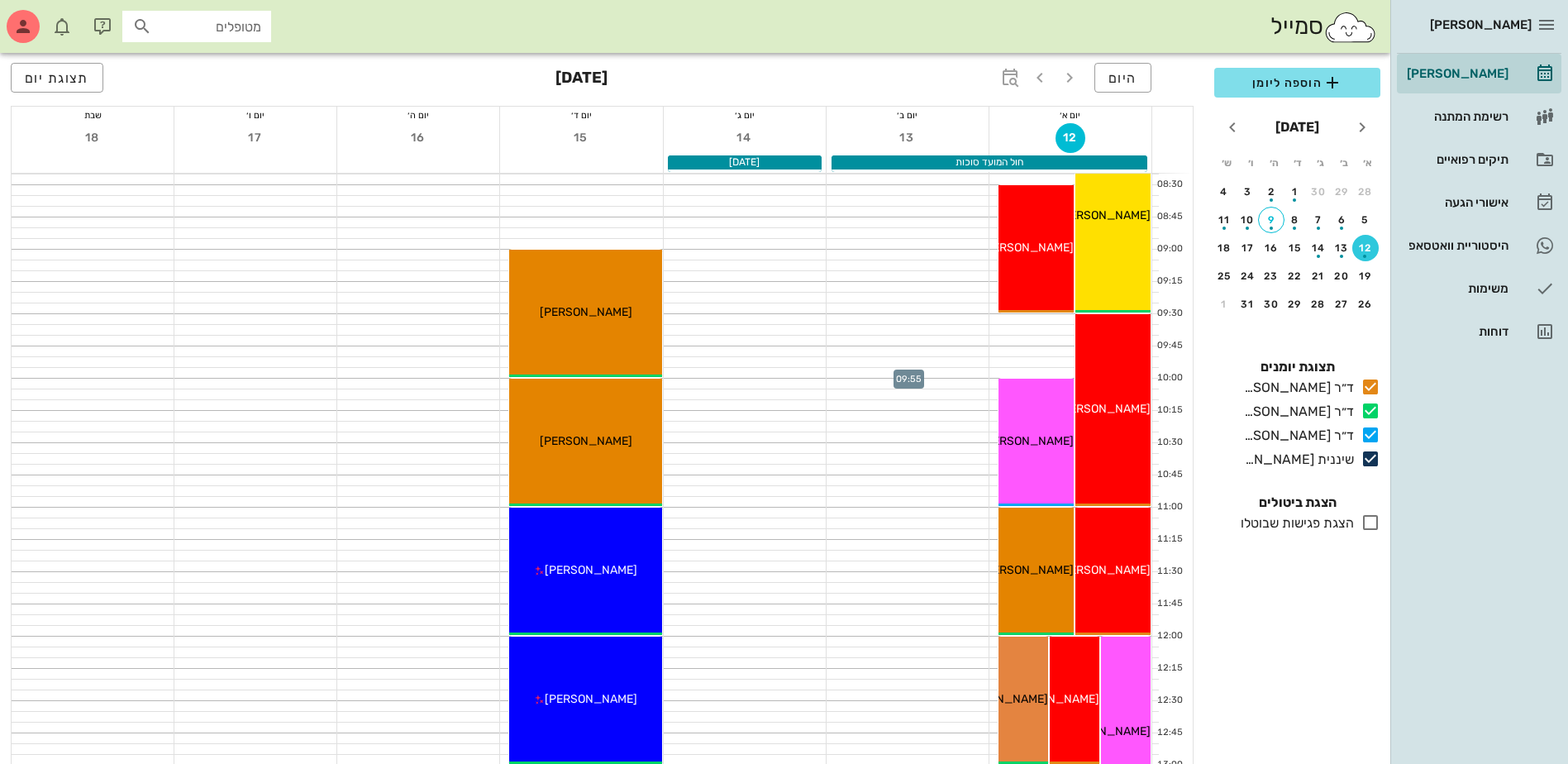
scroll to position [83, 0]
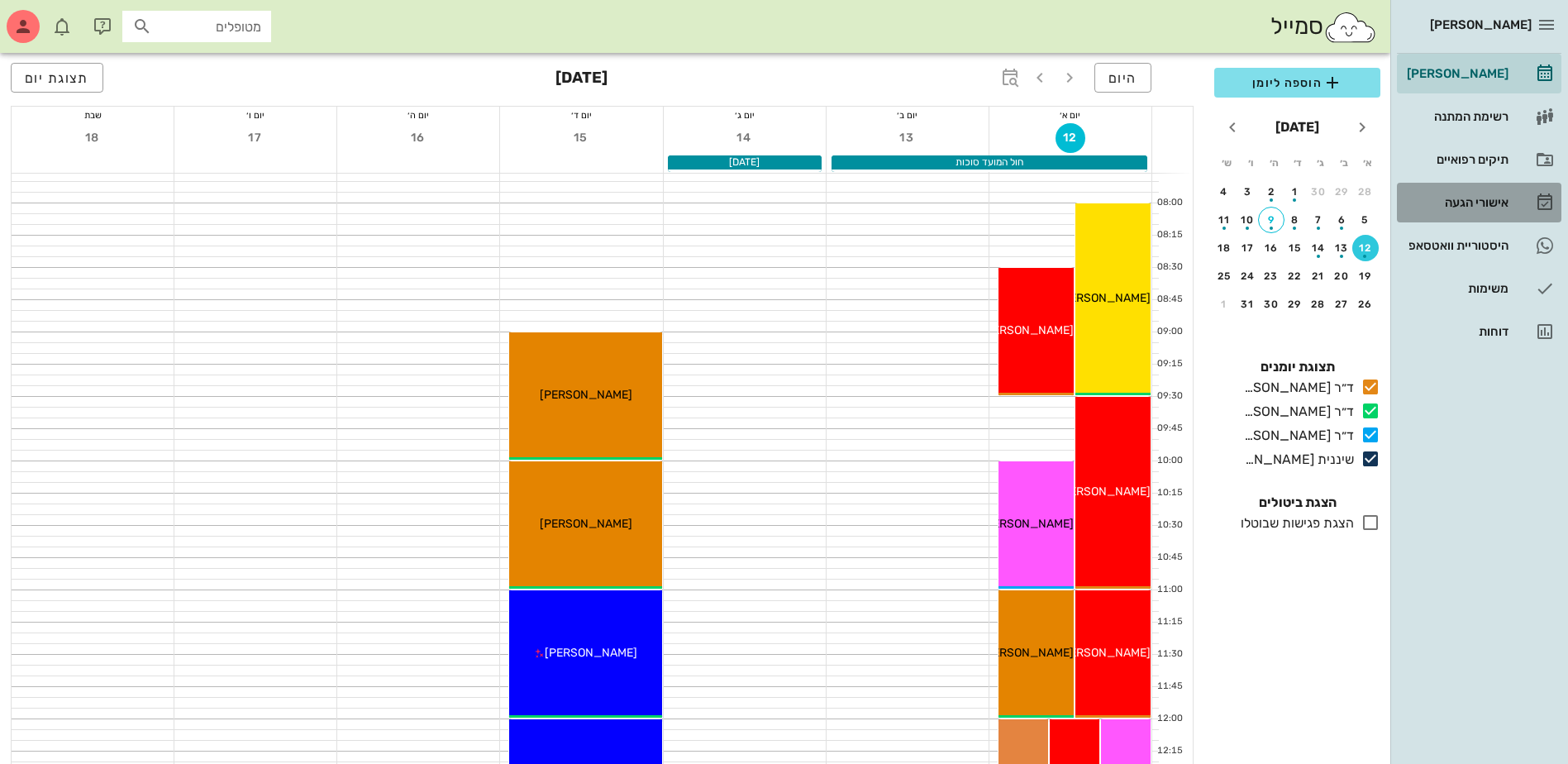
click at [1486, 198] on div "אישורי הגעה" at bounding box center [1456, 203] width 105 height 13
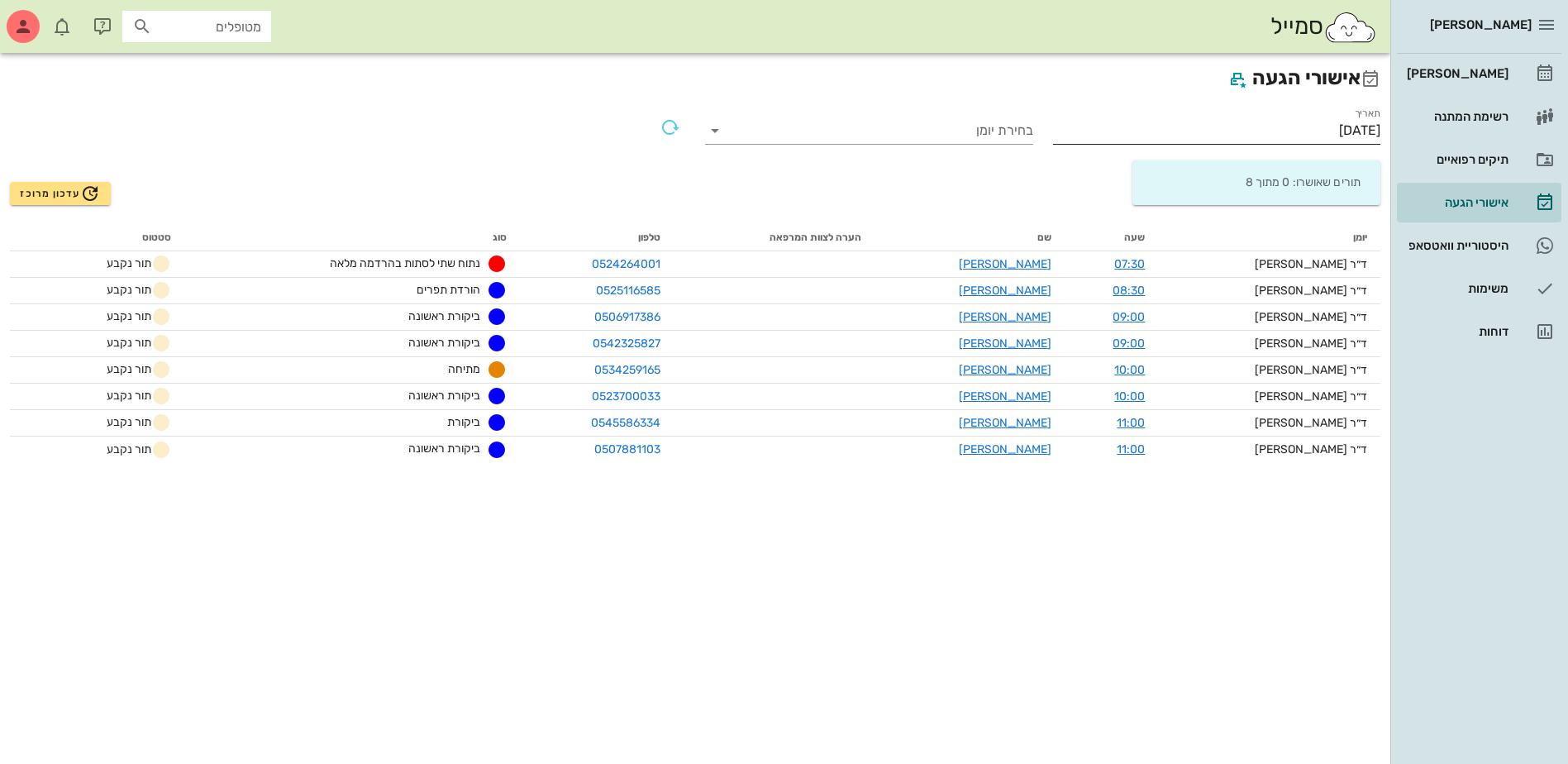
click at [1321, 132] on input "[DATE]" at bounding box center [1217, 130] width 328 height 26
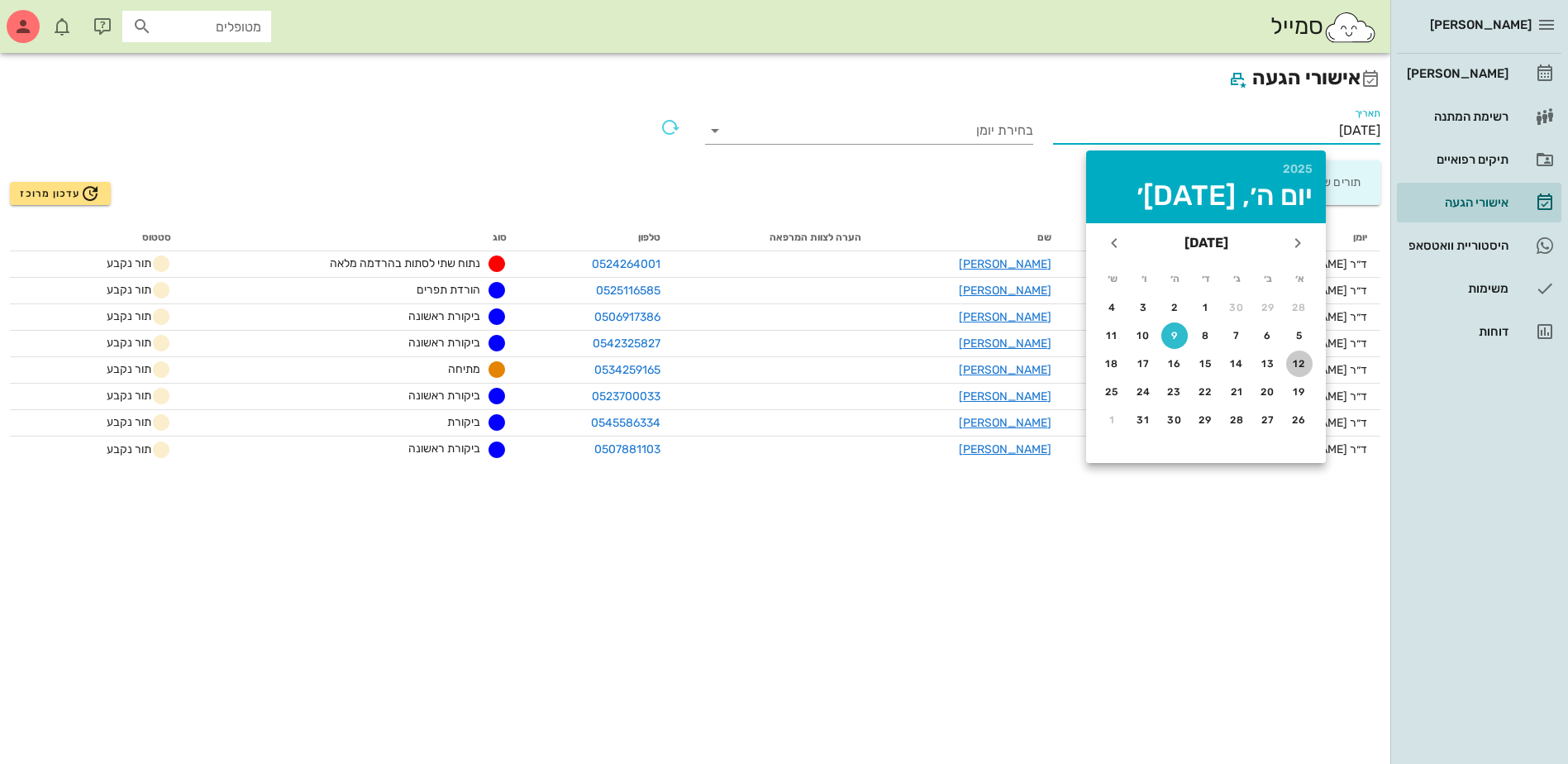
click at [1301, 365] on div "12" at bounding box center [1299, 363] width 26 height 11
type input "[DATE]"
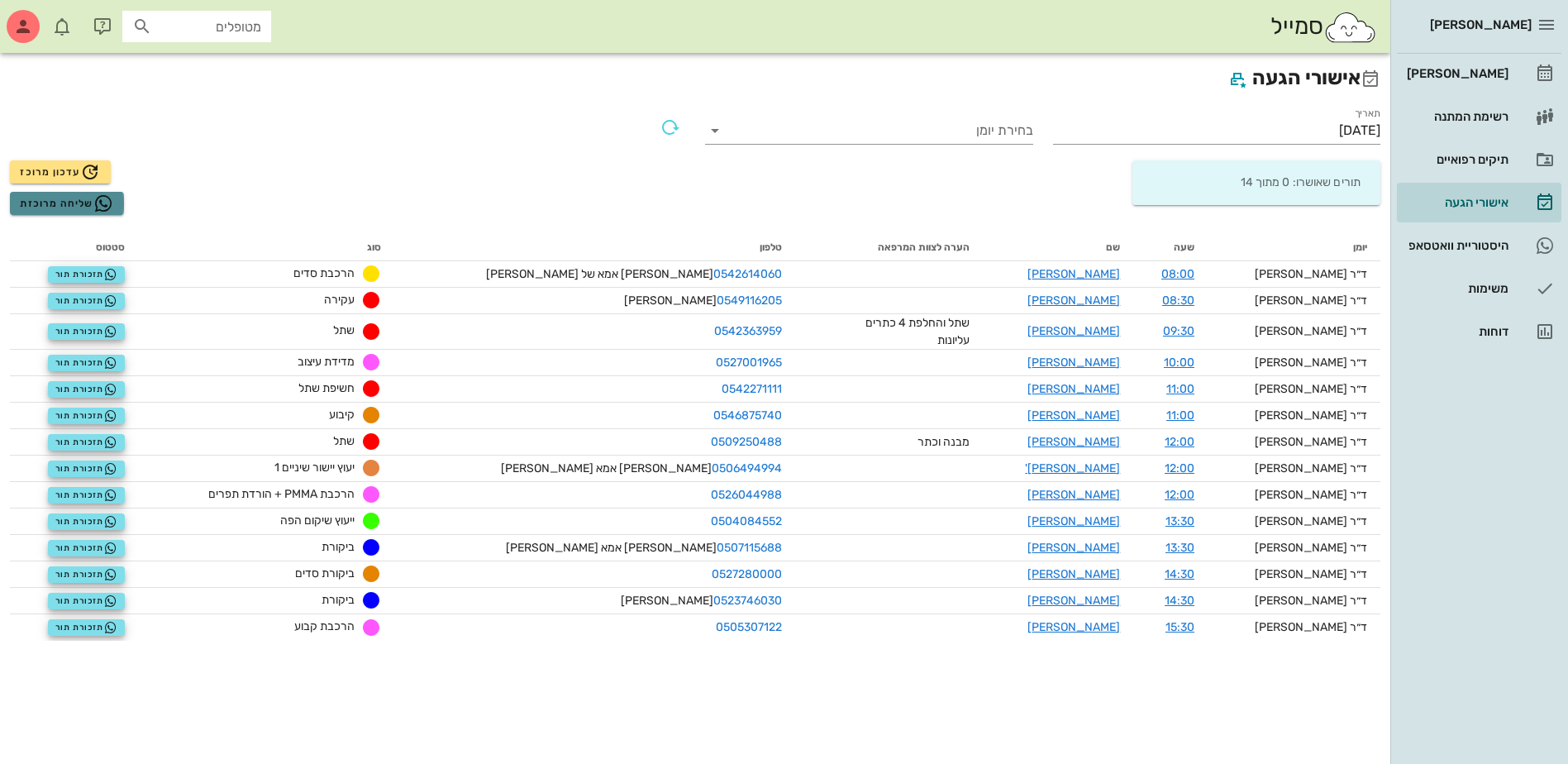
click at [57, 207] on span "שליחה מרוכזת" at bounding box center [66, 203] width 93 height 20
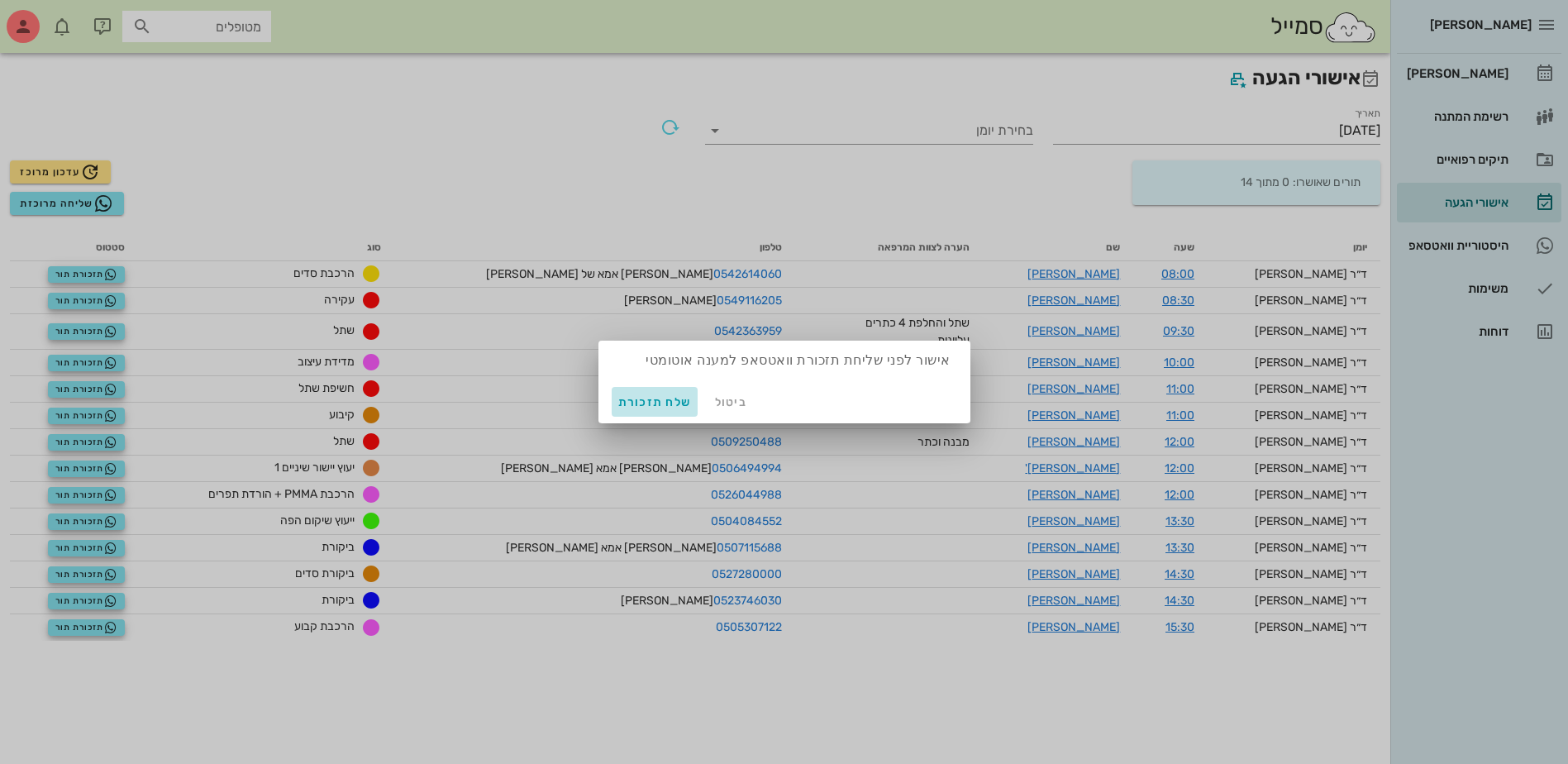
click at [676, 399] on span "שלח תזכורת" at bounding box center [654, 402] width 73 height 14
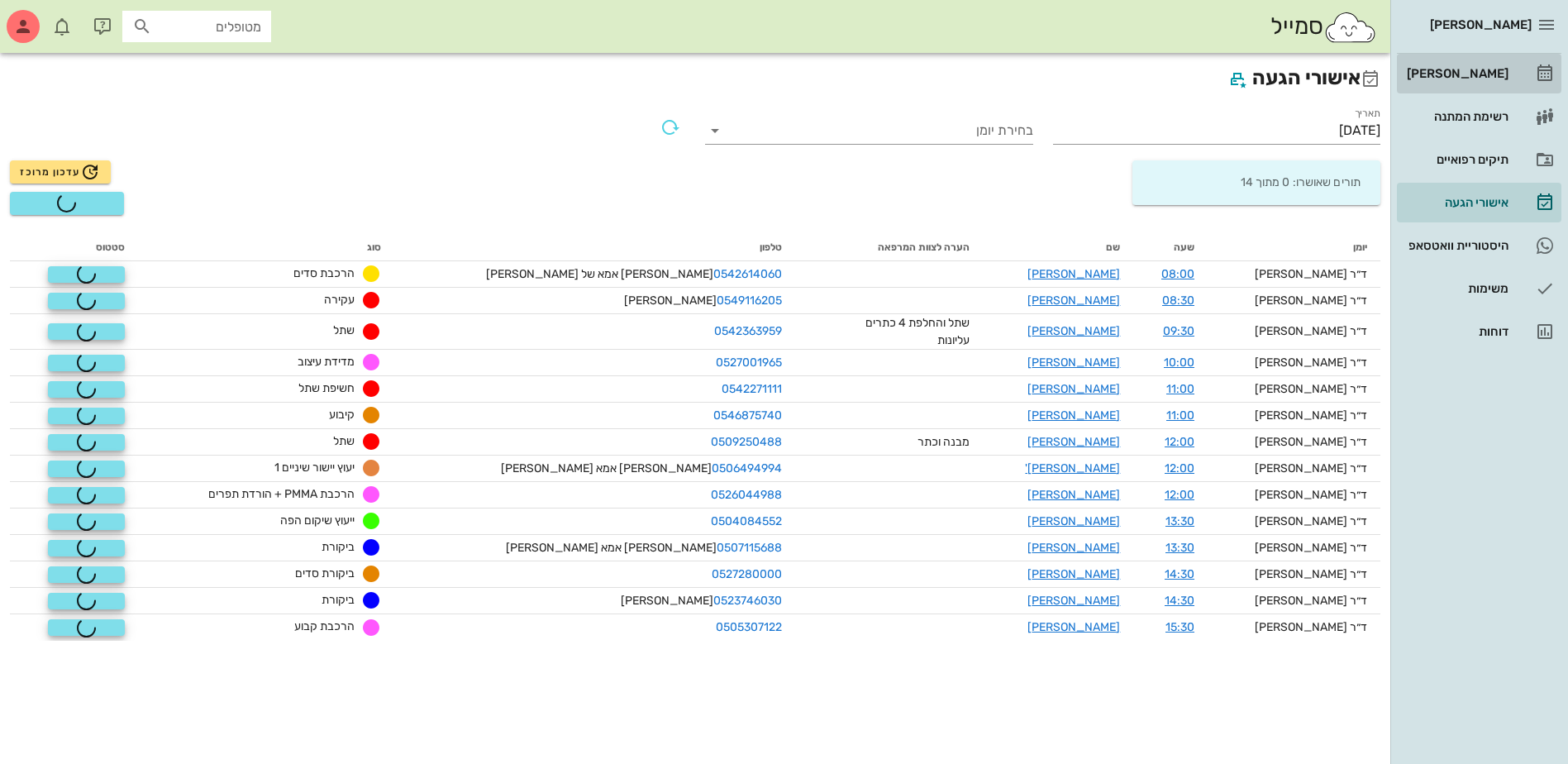
click at [1433, 67] on div "[PERSON_NAME]" at bounding box center [1456, 73] width 105 height 13
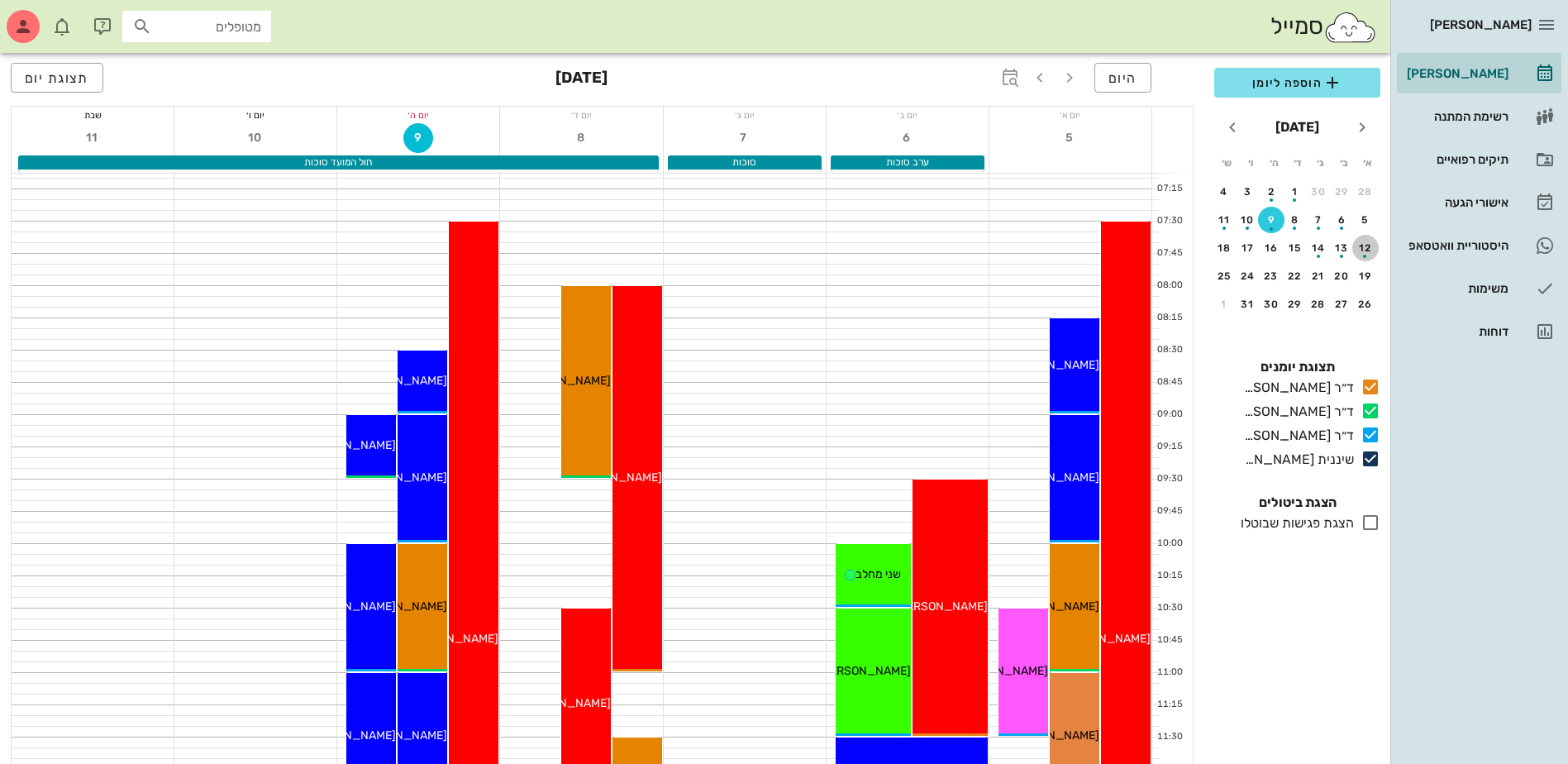
click at [1371, 245] on div "12" at bounding box center [1365, 248] width 26 height 11
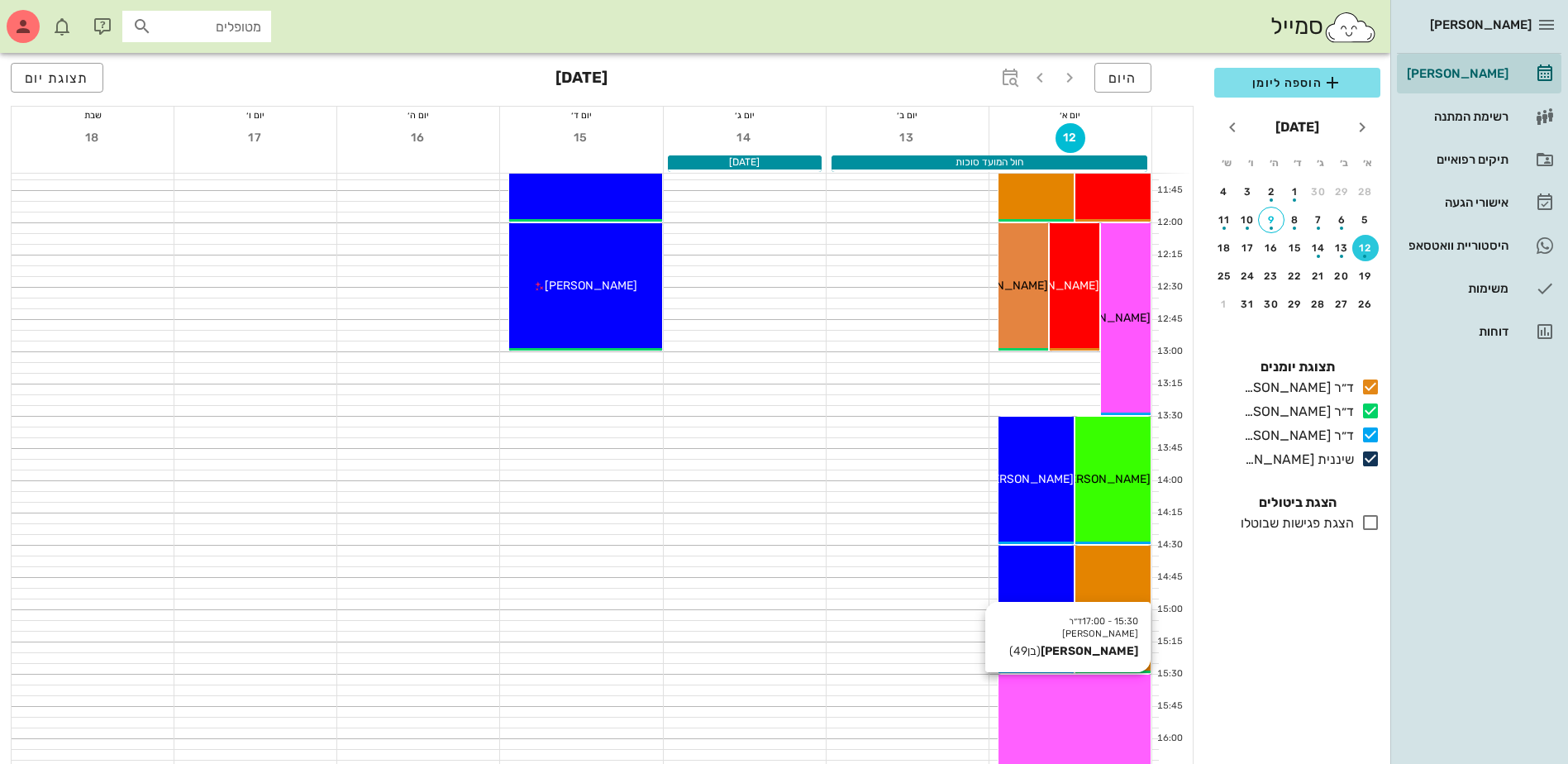
scroll to position [661, 0]
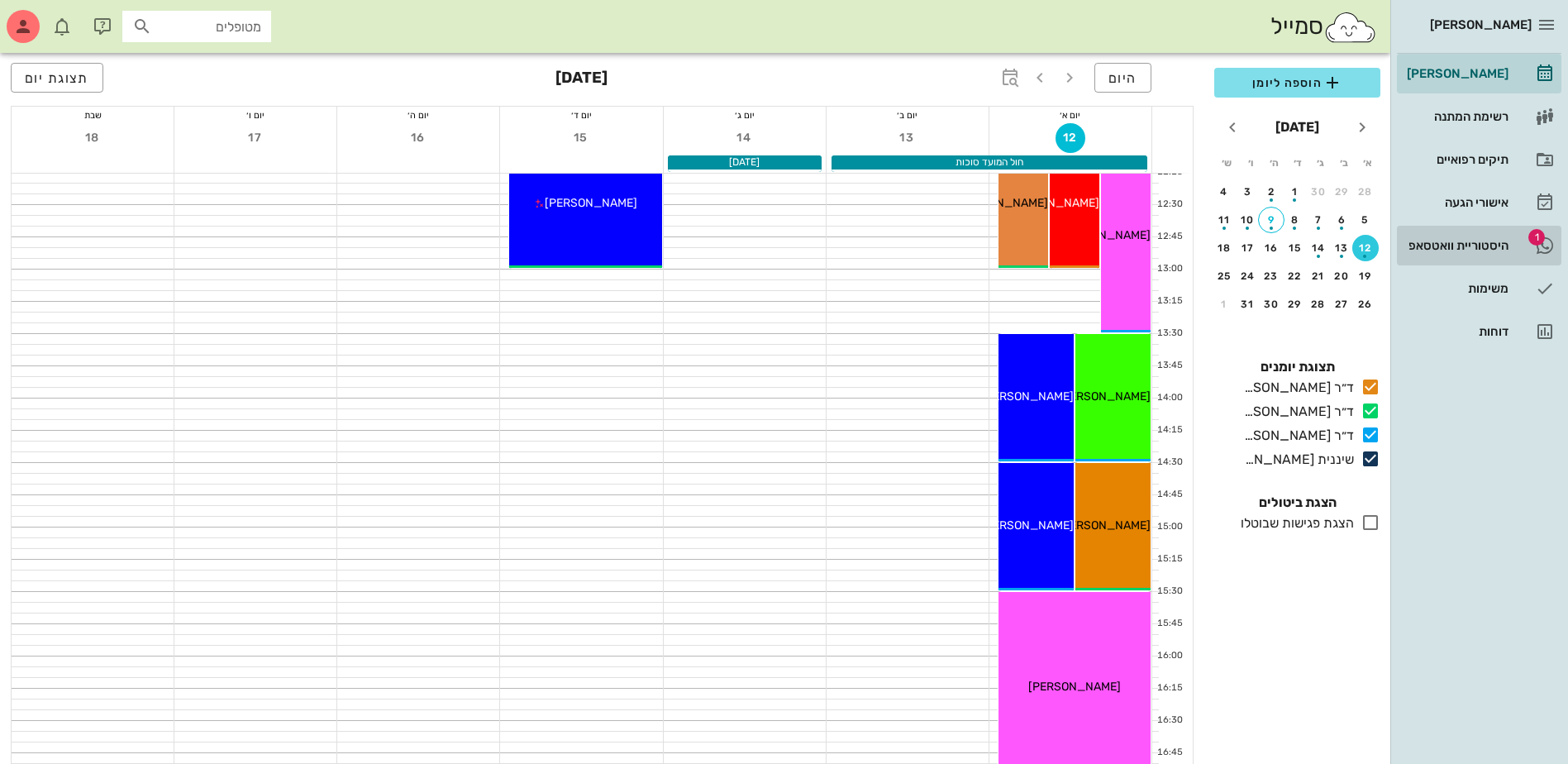
click at [1475, 251] on div "היסטוריית וואטסאפ" at bounding box center [1456, 245] width 105 height 13
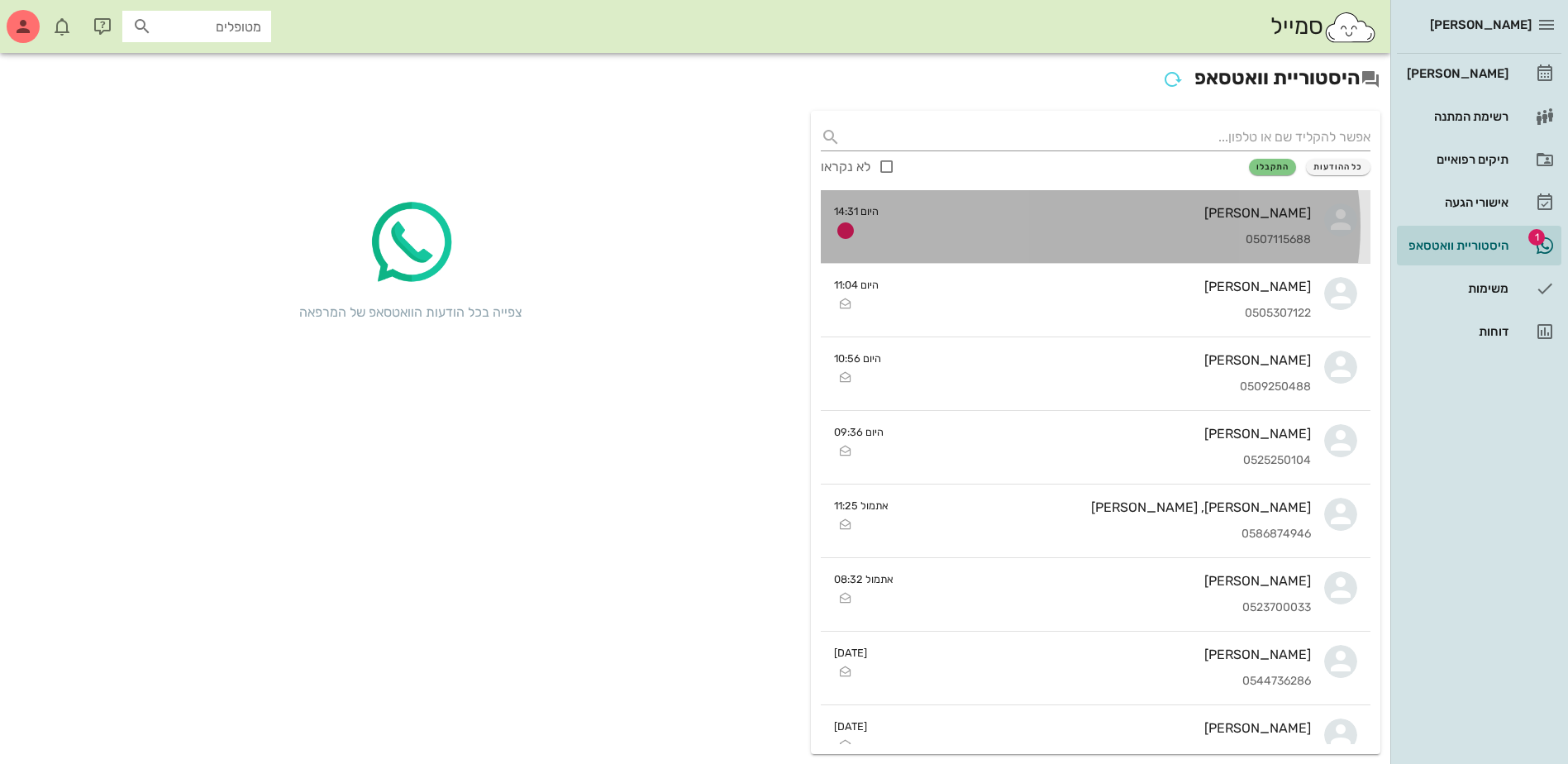
click at [1012, 244] on div "0507115688" at bounding box center [1101, 240] width 419 height 14
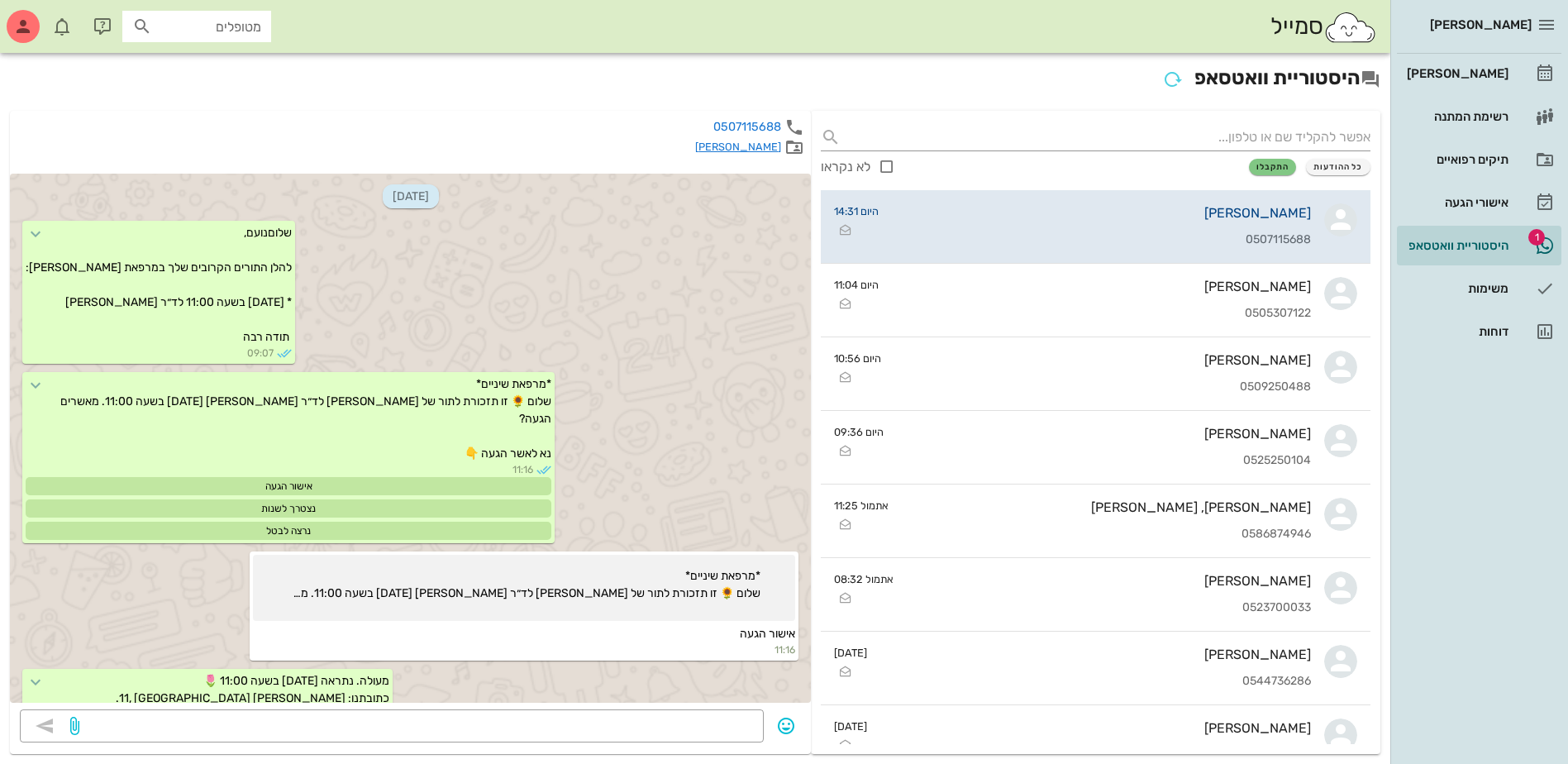
scroll to position [746, 0]
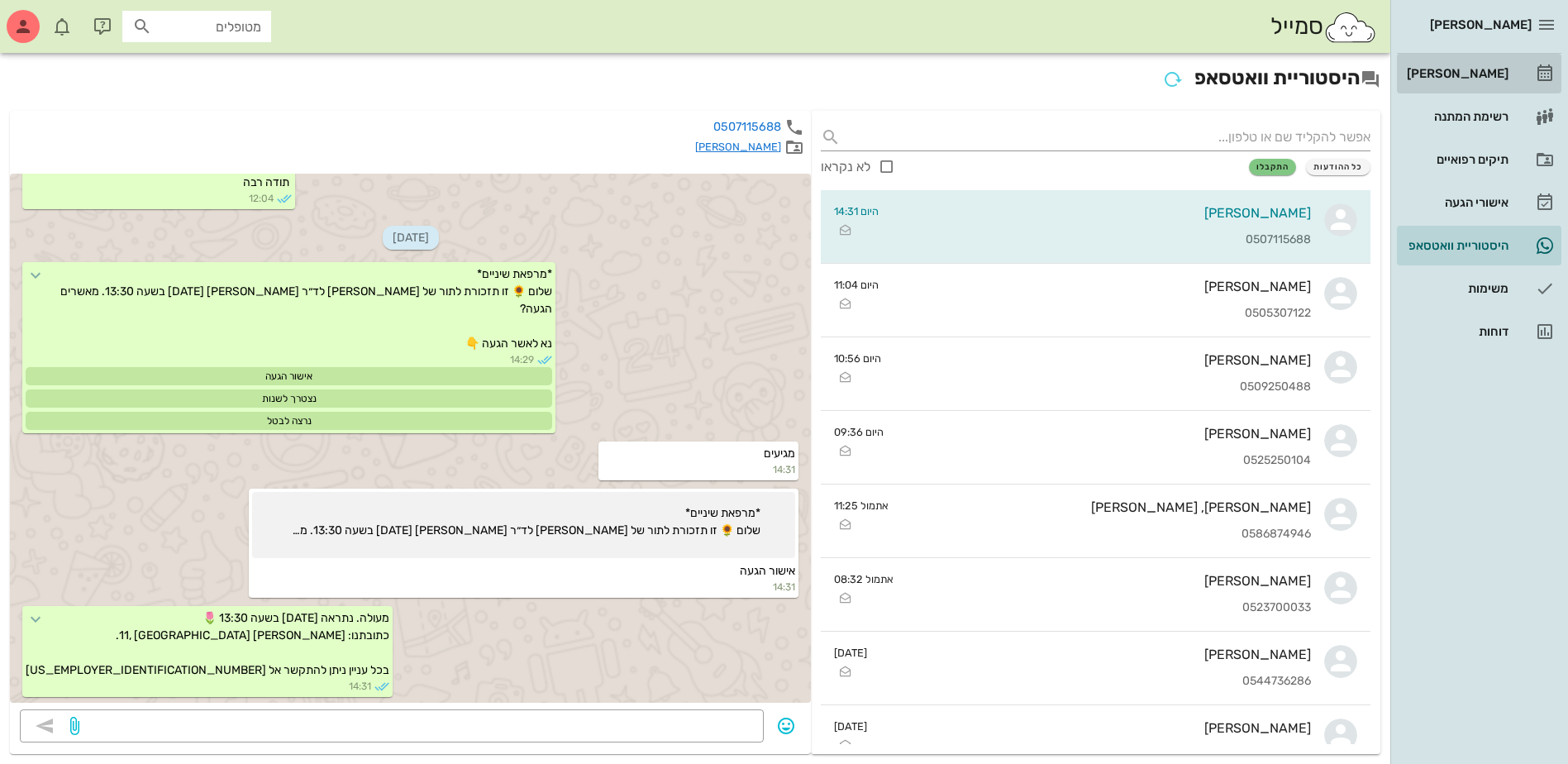
click at [1496, 74] on div "[PERSON_NAME]" at bounding box center [1456, 73] width 105 height 13
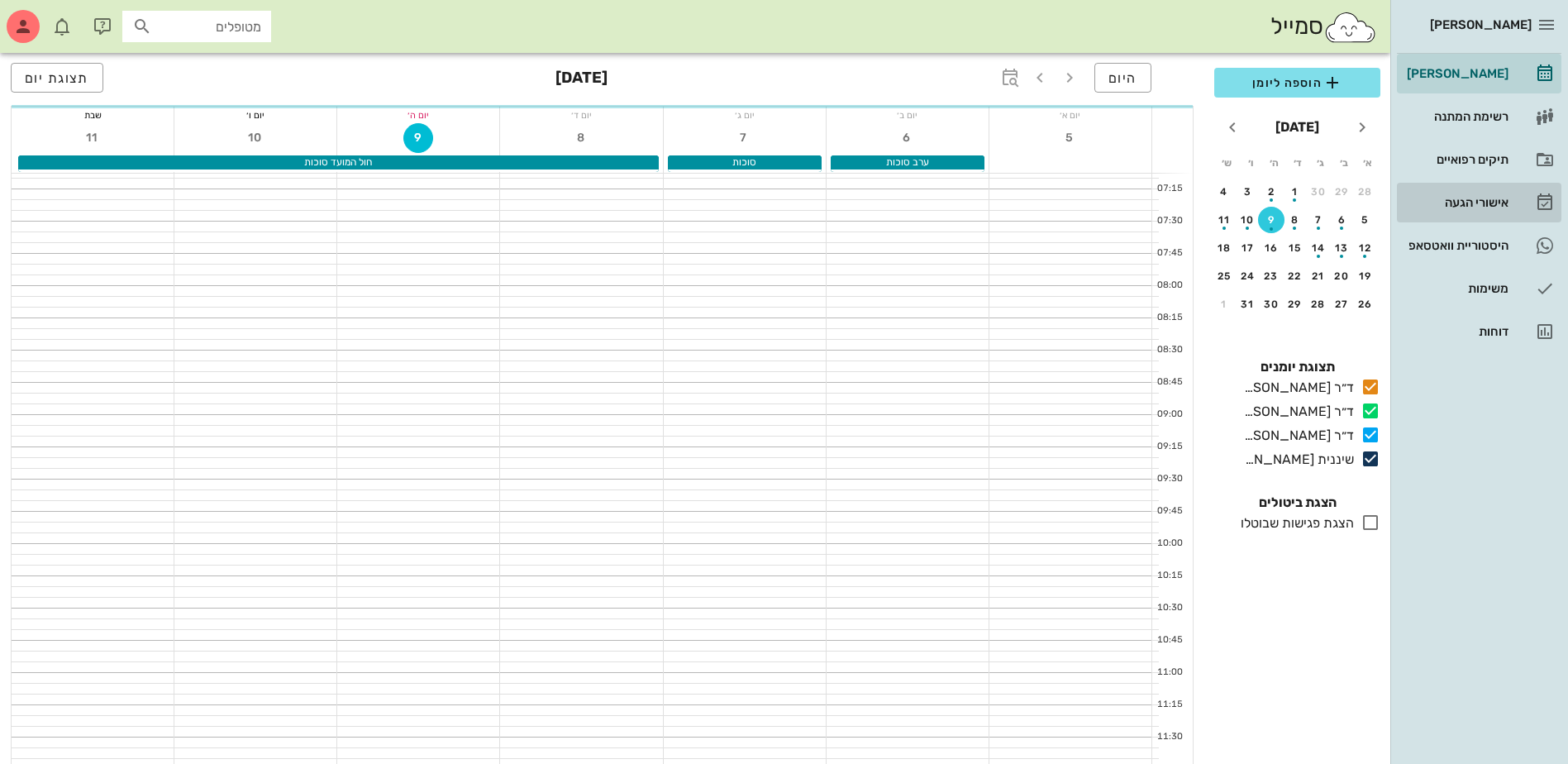
click at [1471, 200] on div "אישורי הגעה" at bounding box center [1456, 203] width 105 height 13
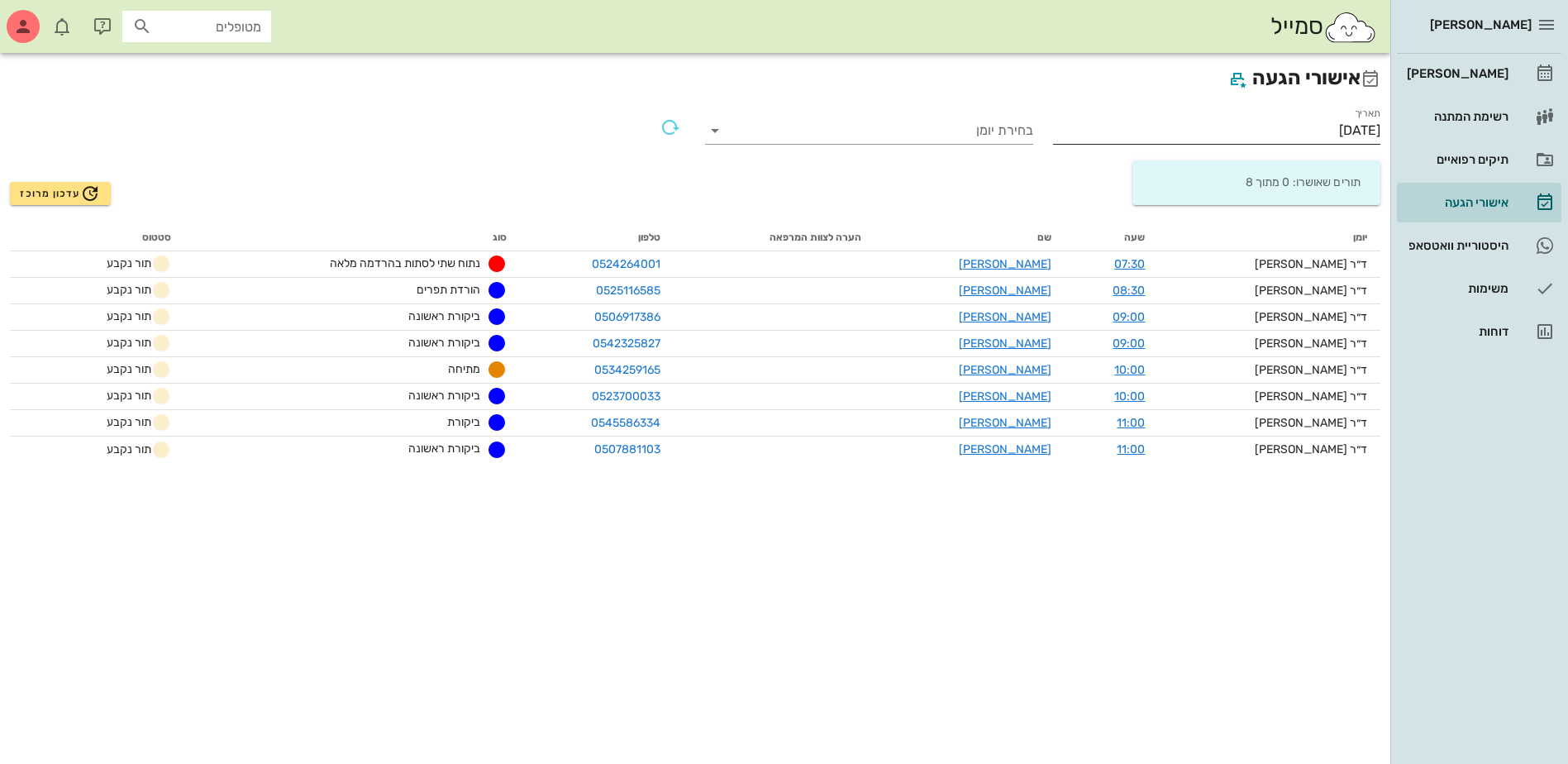
click at [1335, 139] on input "[DATE]" at bounding box center [1217, 130] width 328 height 26
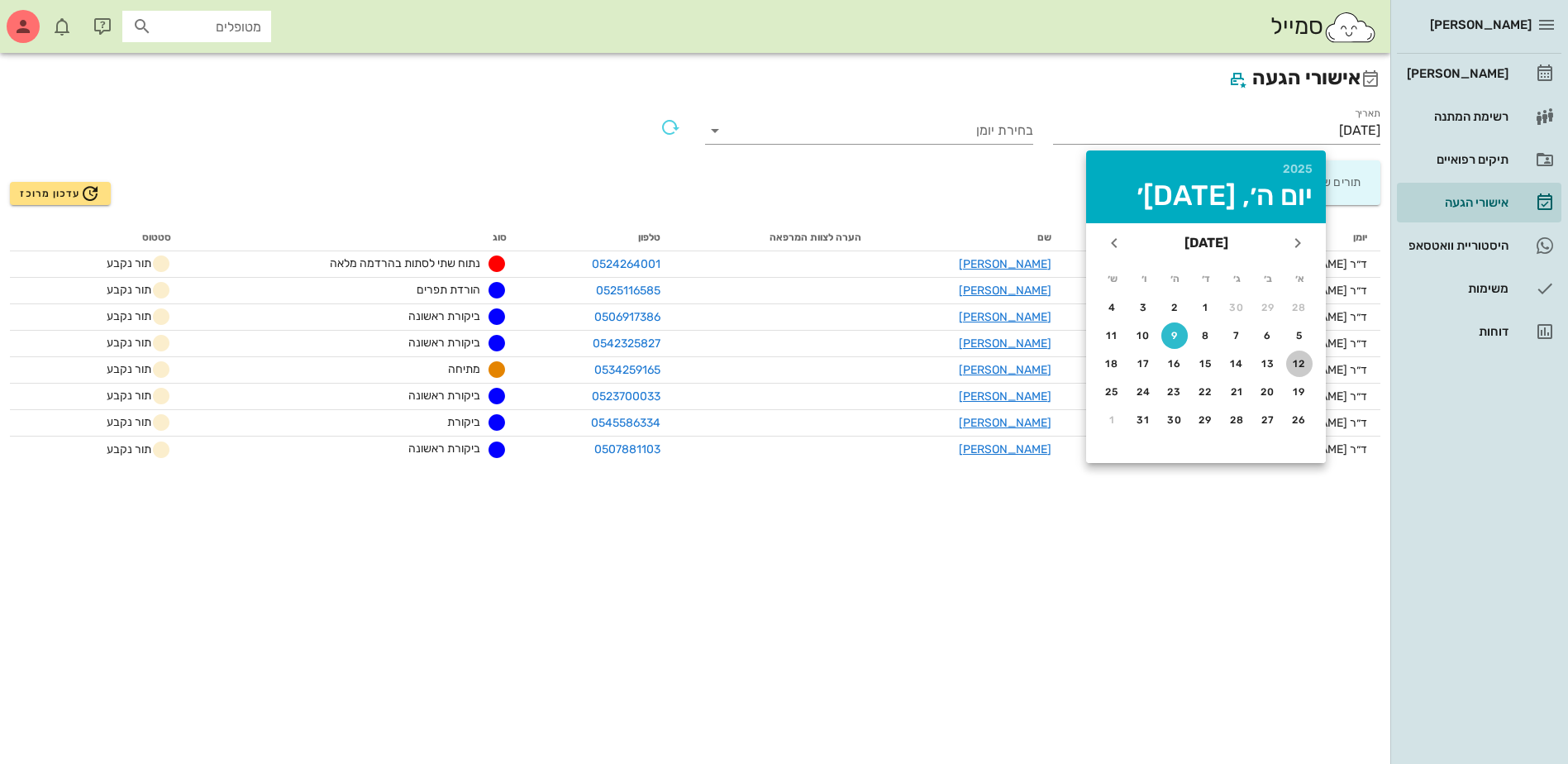
click at [1301, 361] on div "12" at bounding box center [1299, 363] width 26 height 11
type input "[DATE]"
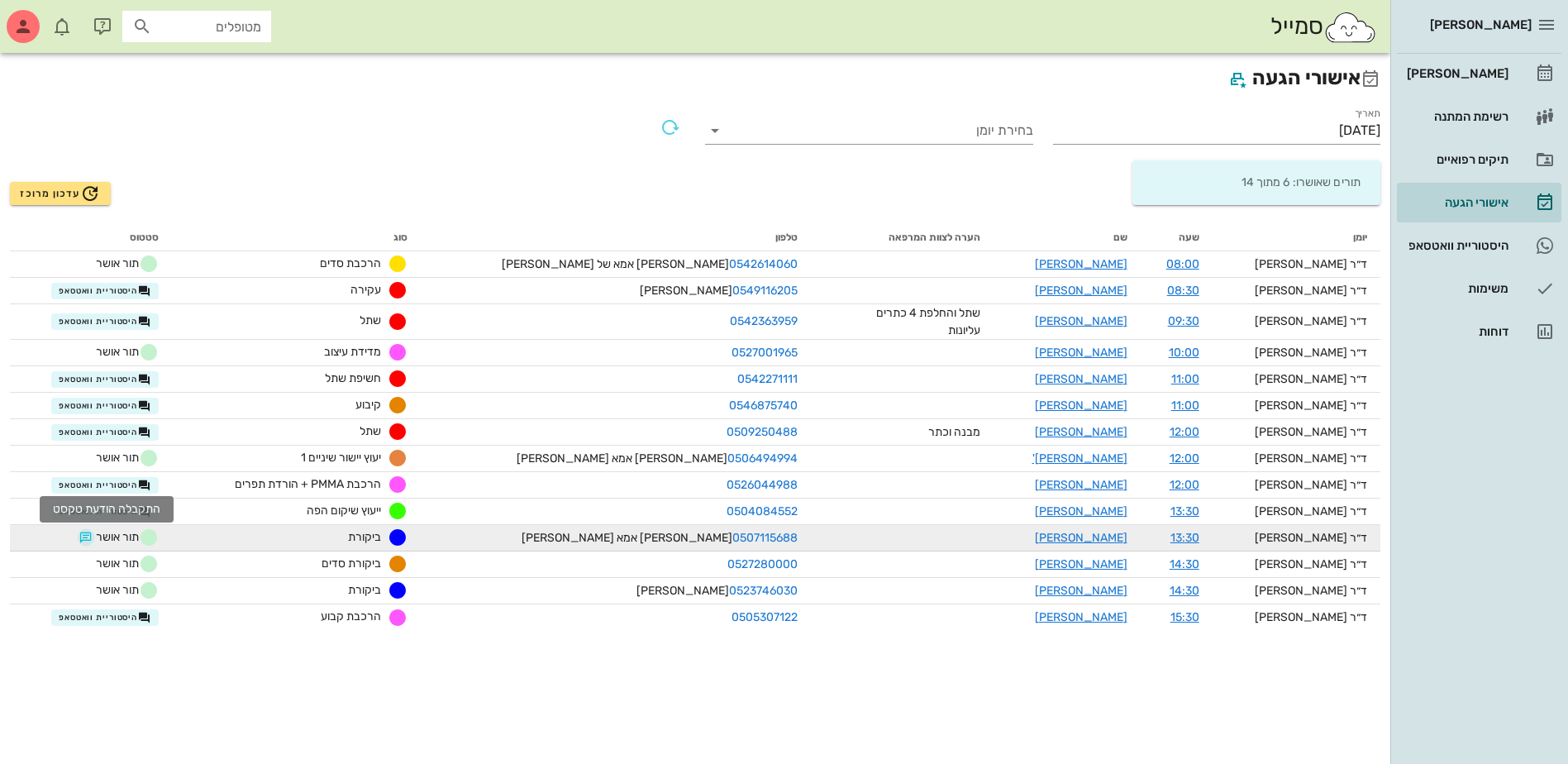
click at [93, 535] on button "button" at bounding box center [86, 537] width 13 height 13
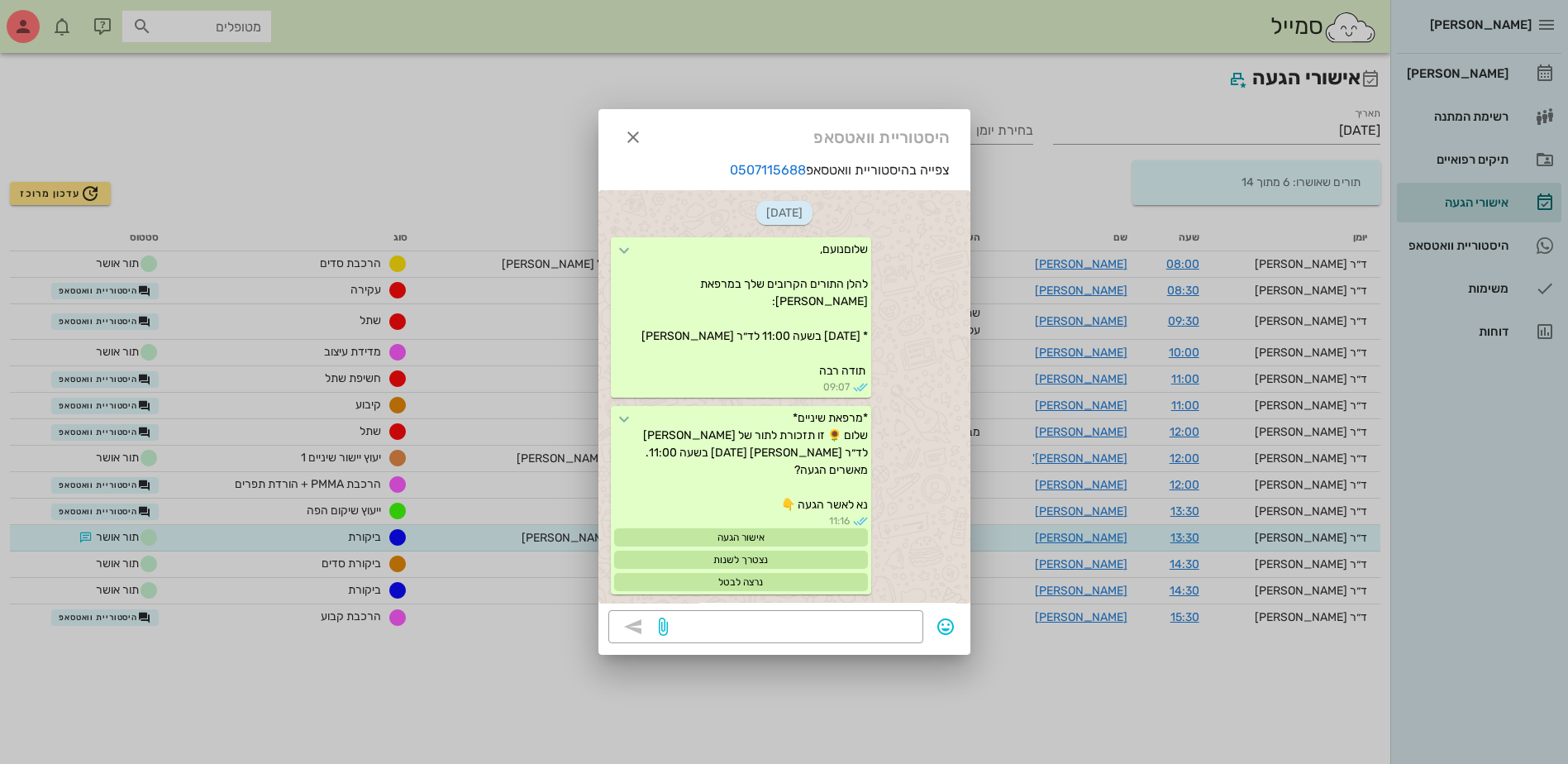
scroll to position [915, 0]
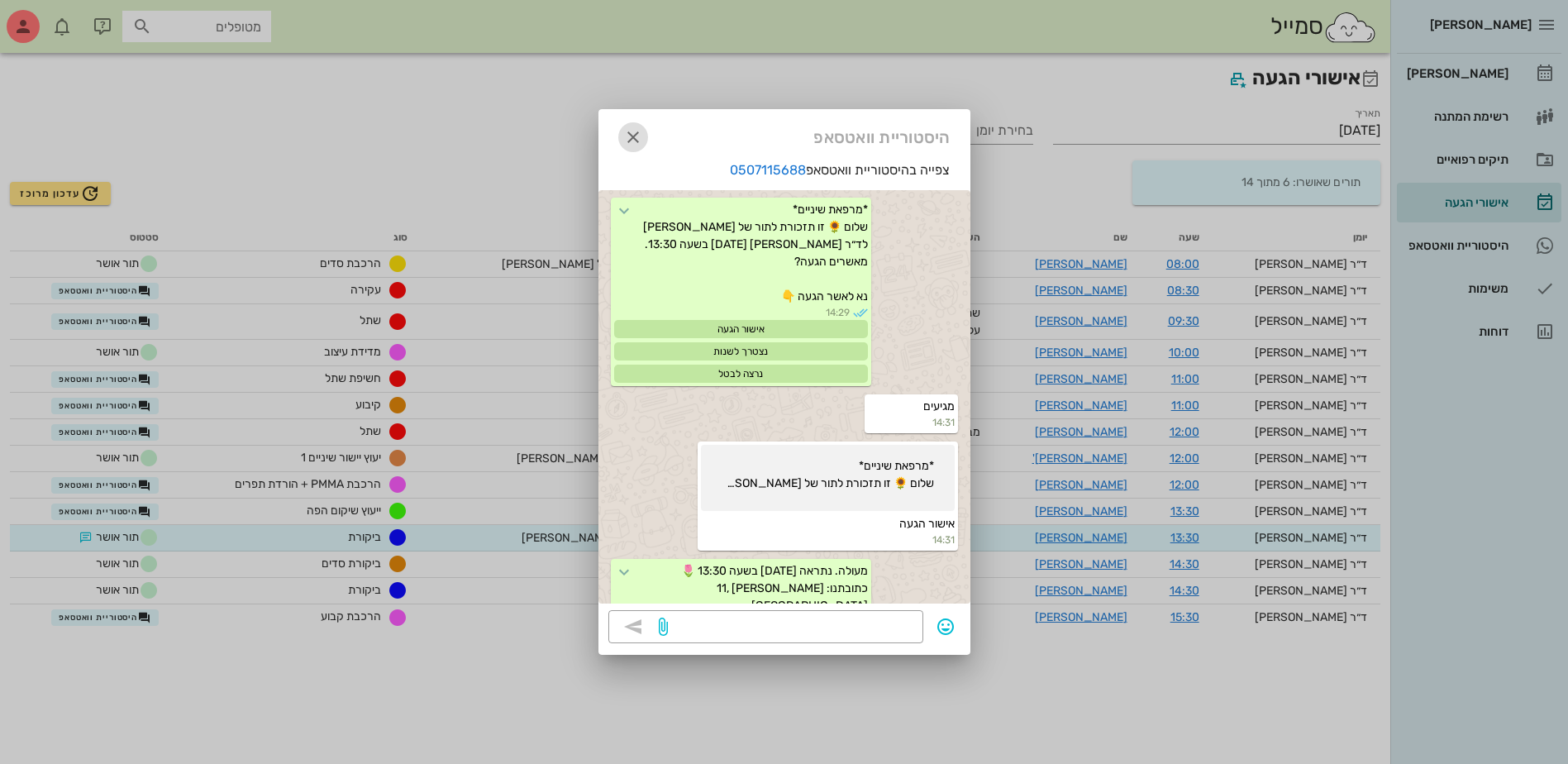
click at [634, 135] on icon "button" at bounding box center [633, 137] width 20 height 20
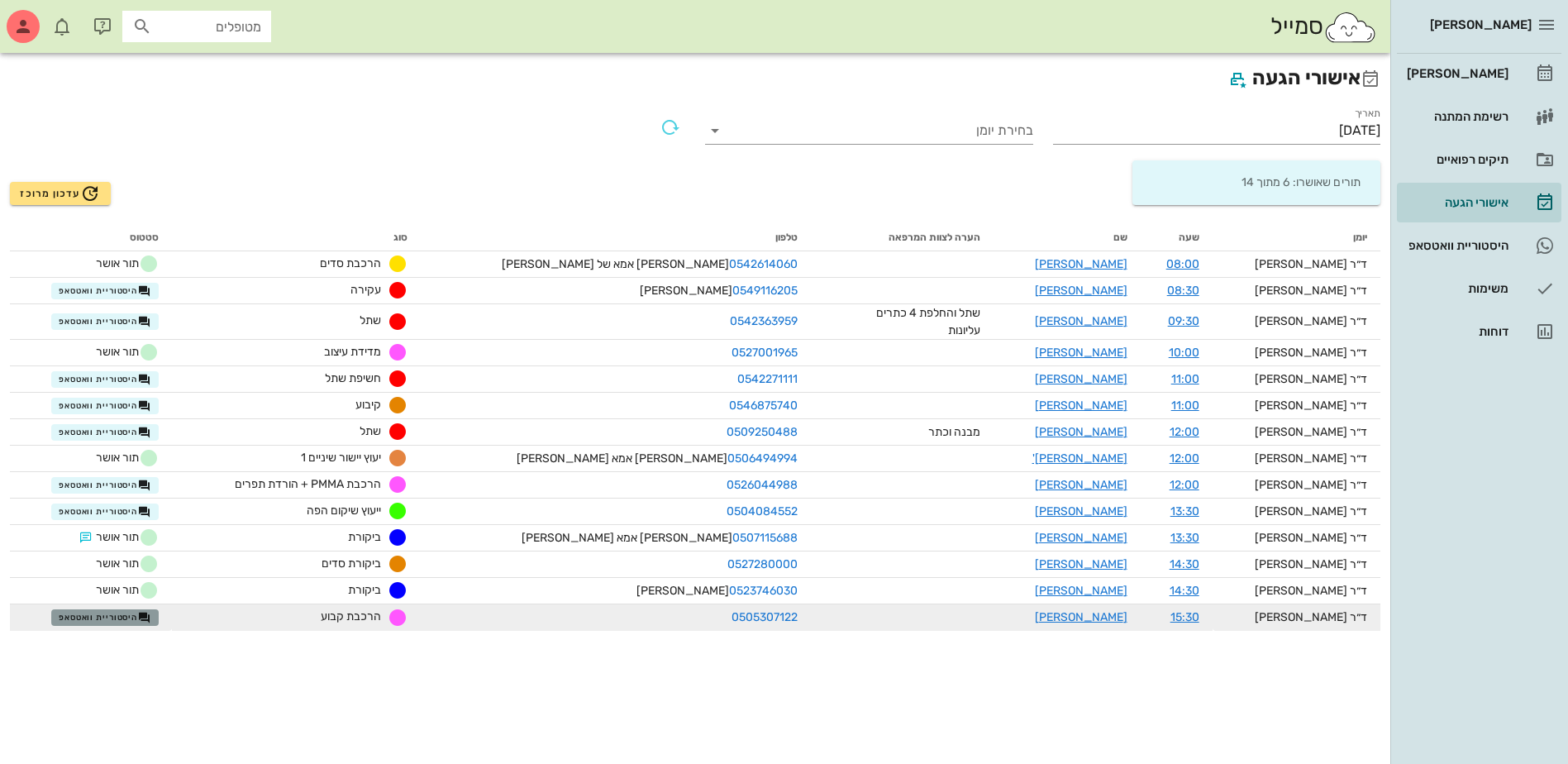
click at [137, 621] on span "היסטוריית וואטסאפ" at bounding box center [105, 617] width 93 height 13
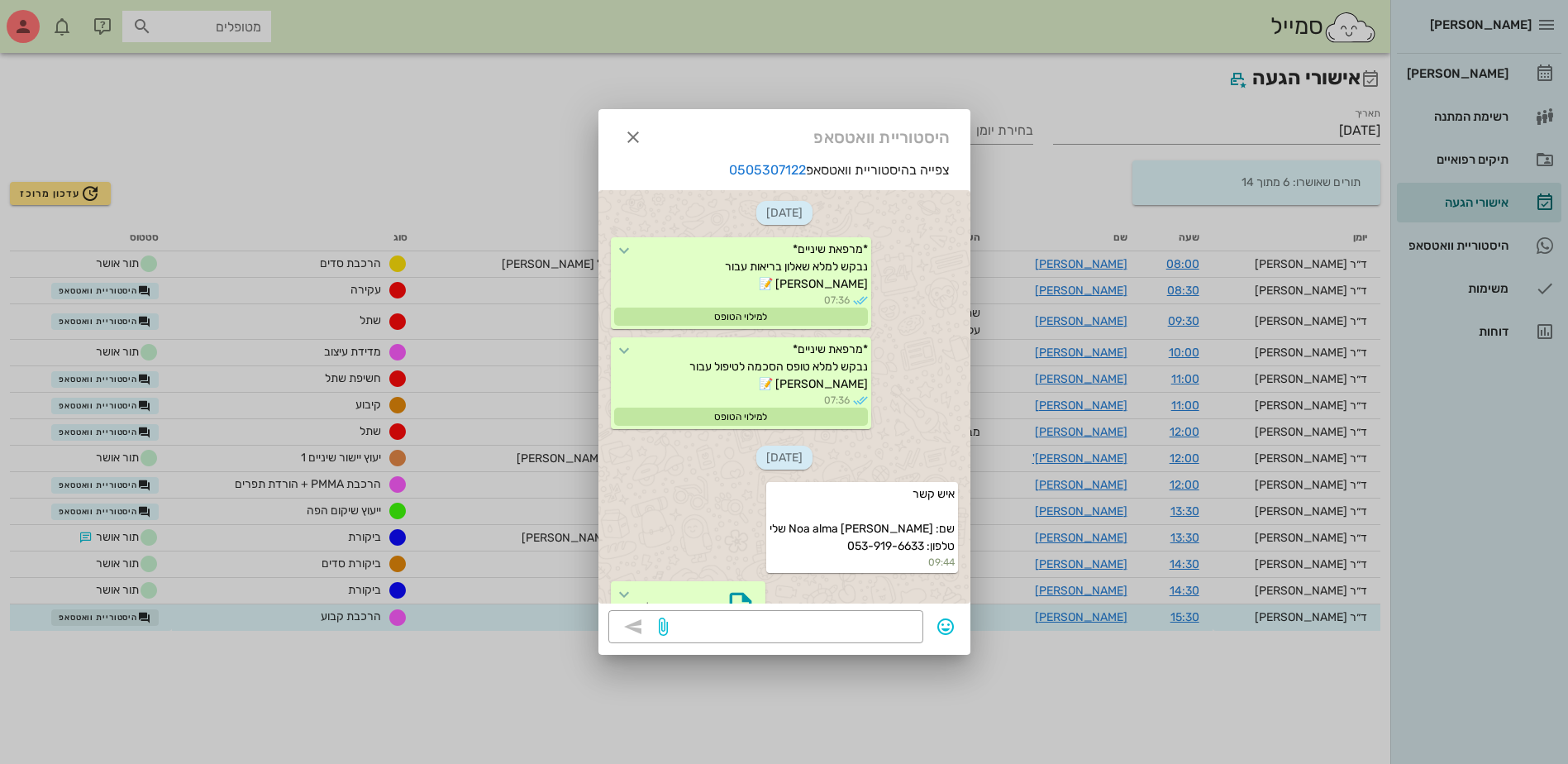
scroll to position [3247, 0]
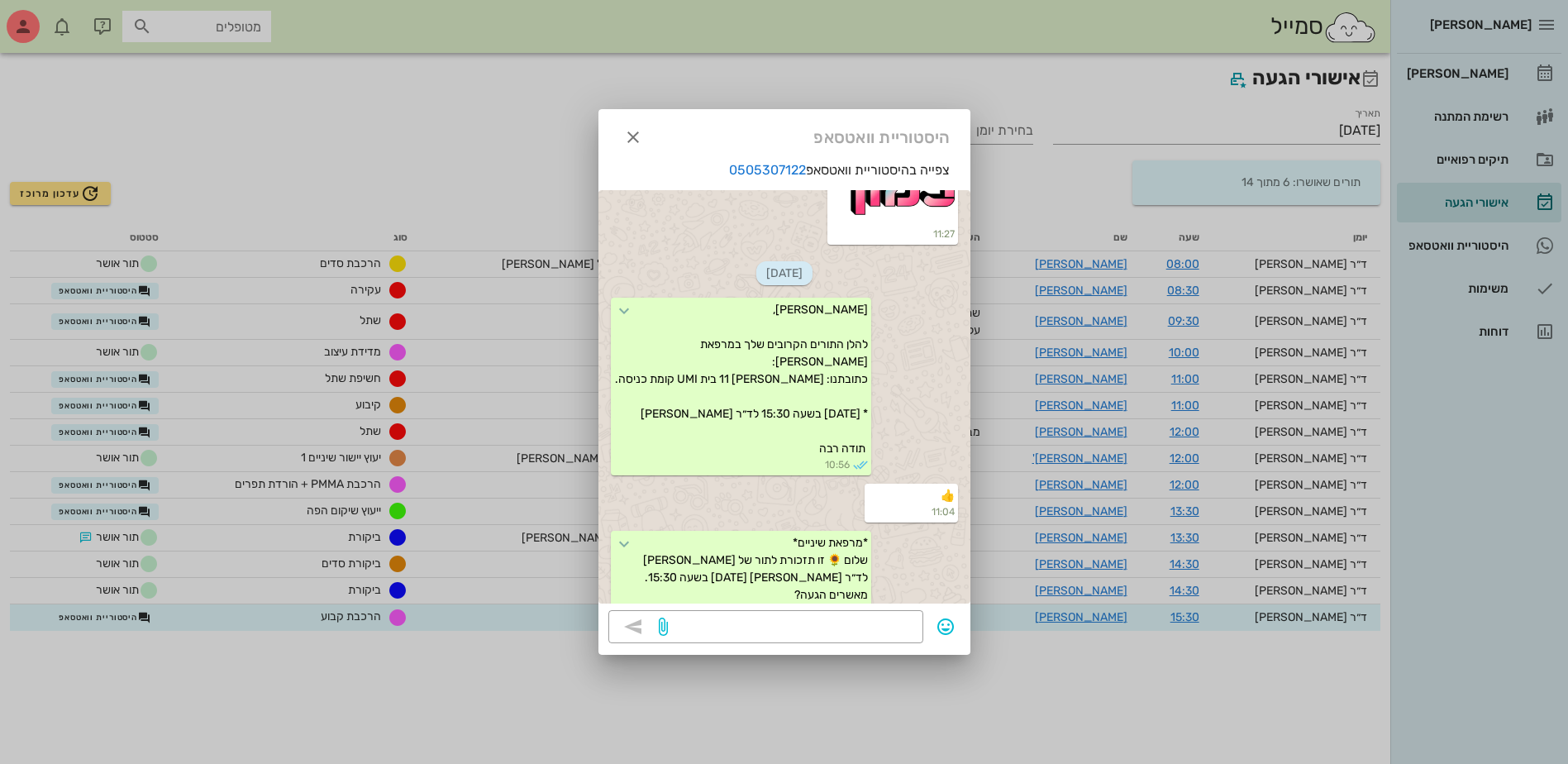
click at [320, 680] on div at bounding box center [784, 382] width 1568 height 764
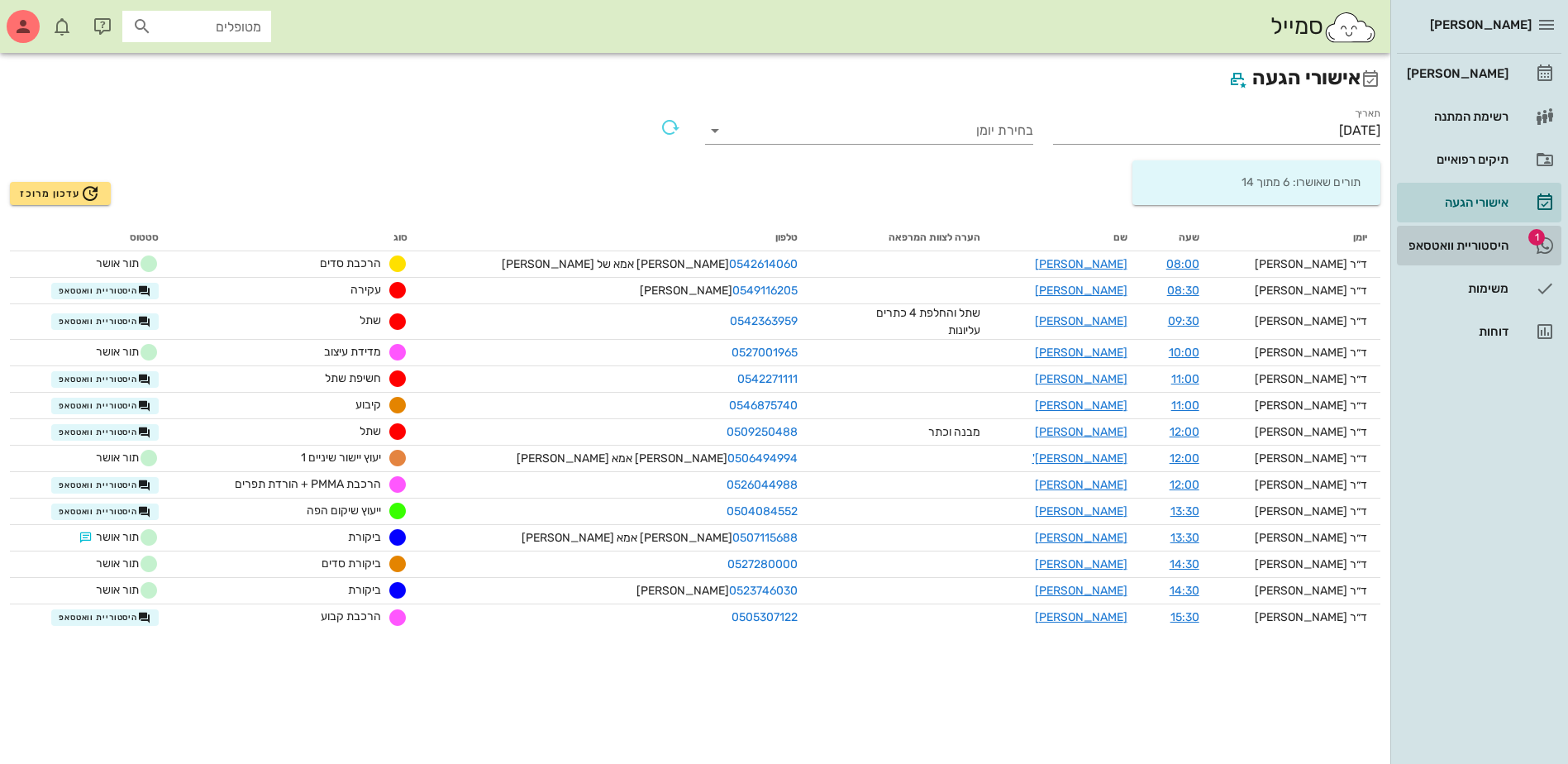
click at [1453, 237] on div "היסטוריית וואטסאפ" at bounding box center [1456, 245] width 105 height 26
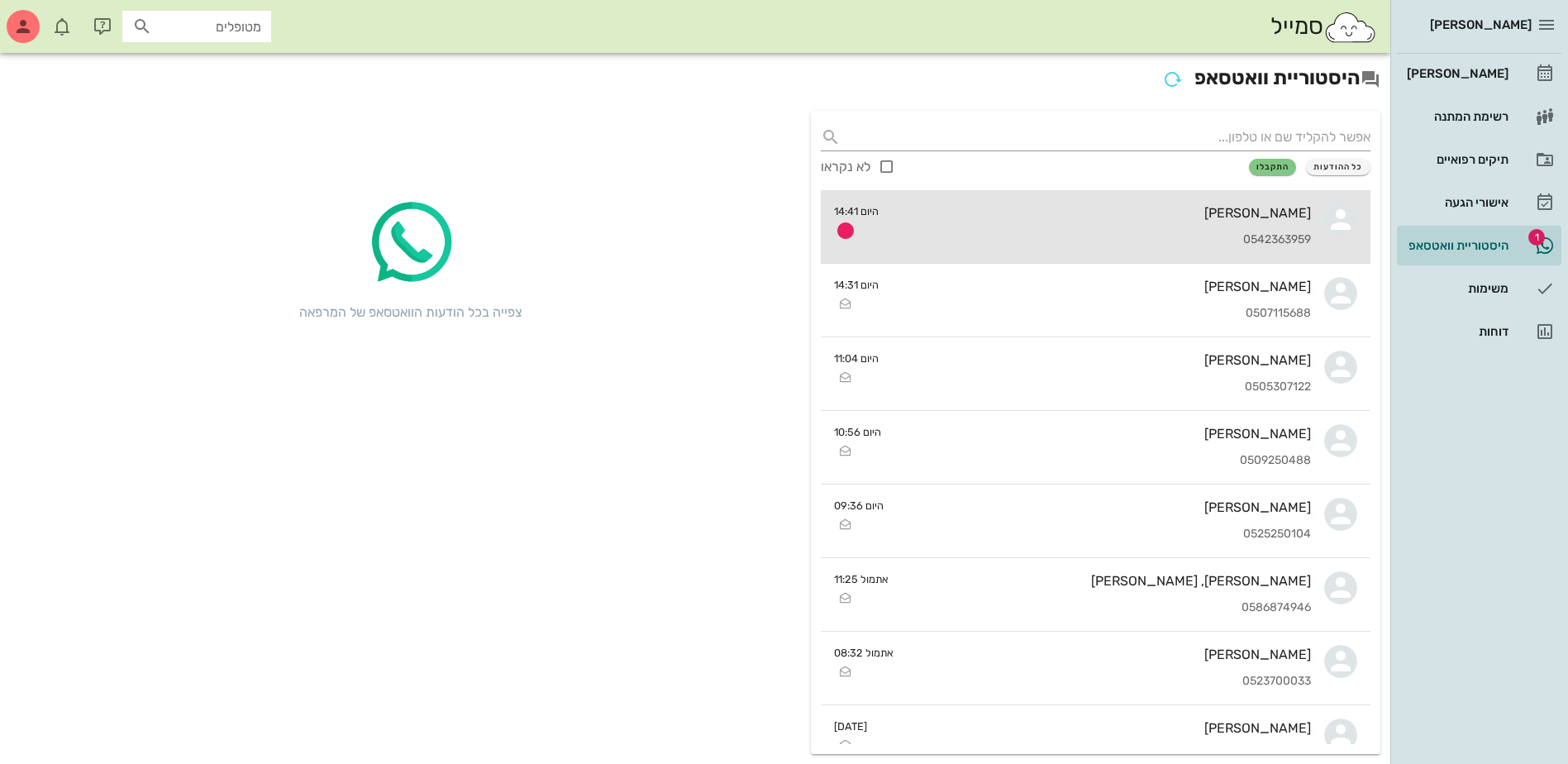
click at [1181, 229] on div "[PERSON_NAME] 0542363959" at bounding box center [1101, 227] width 419 height 72
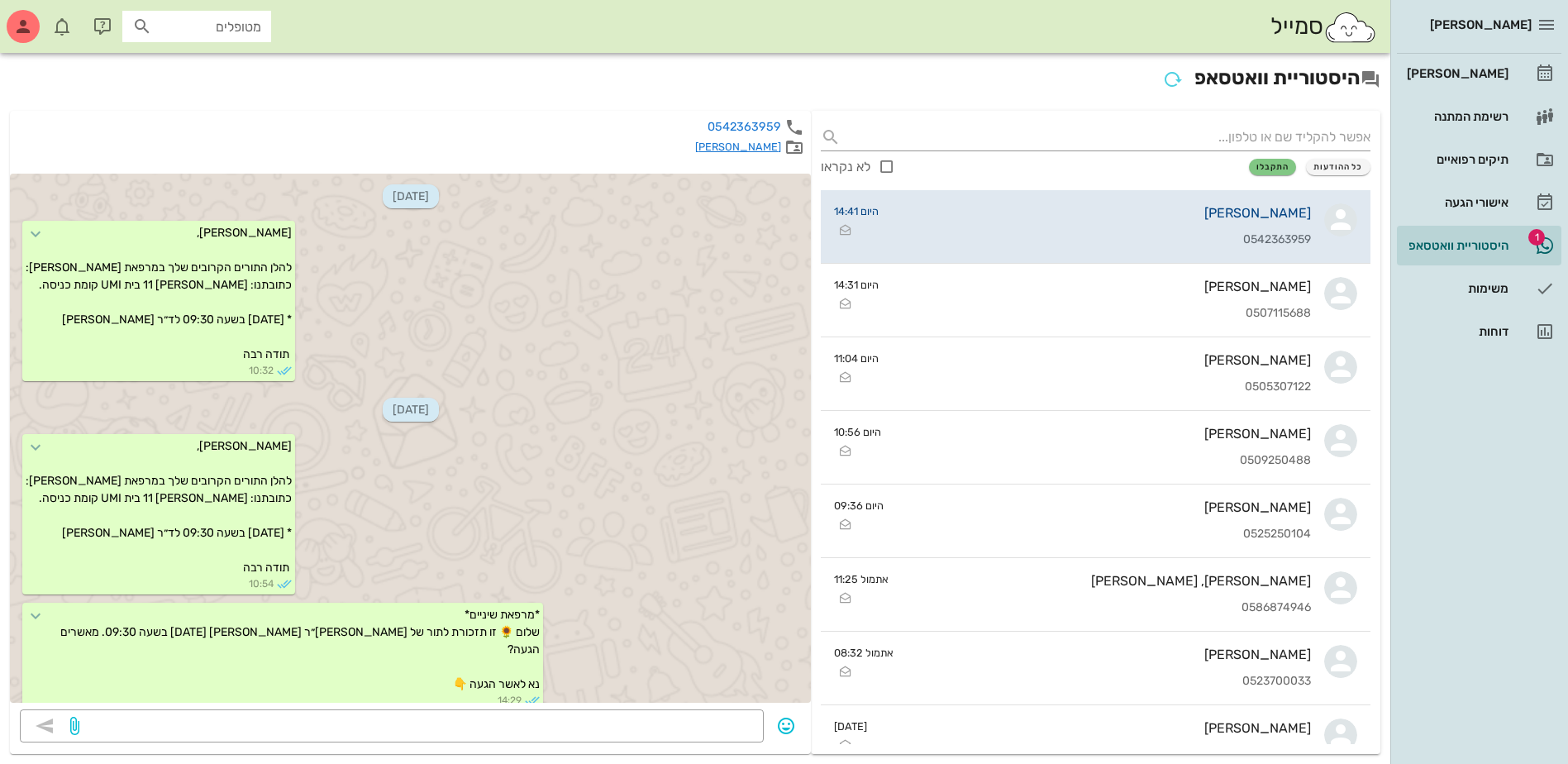
scroll to position [288, 0]
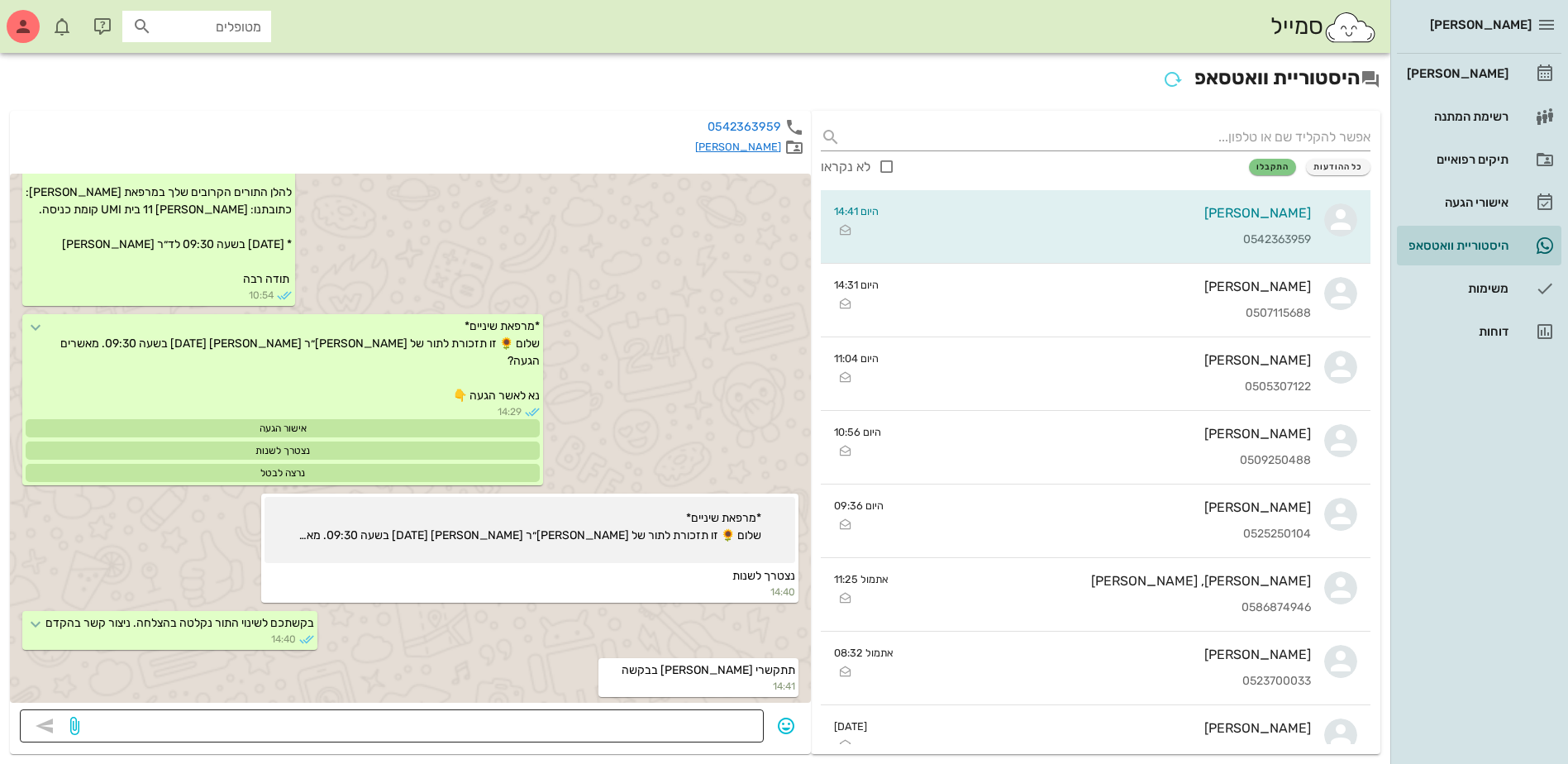
click at [724, 723] on textarea at bounding box center [418, 727] width 671 height 26
click at [1471, 70] on div "[PERSON_NAME]" at bounding box center [1456, 73] width 105 height 13
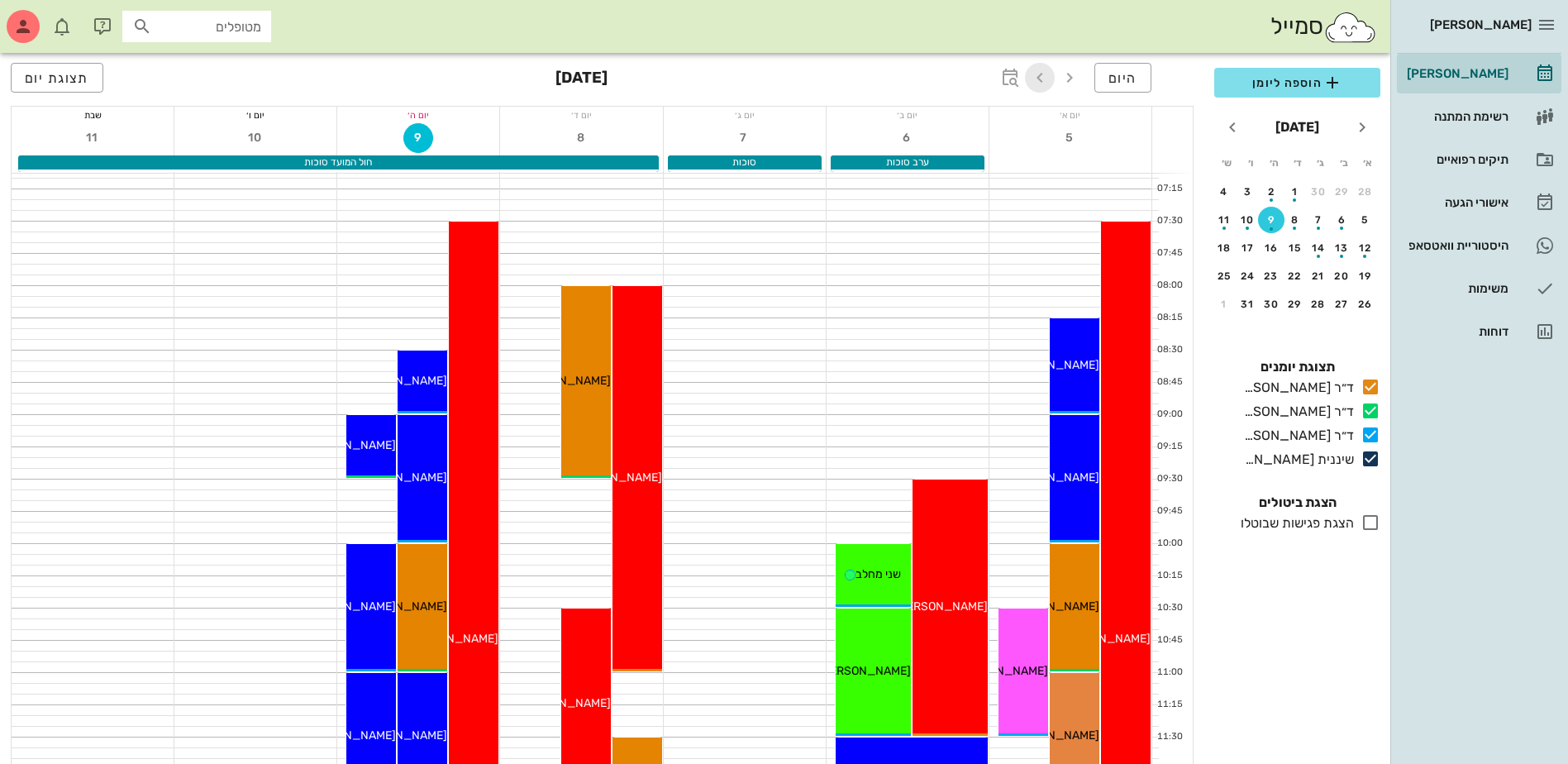
click at [1034, 75] on icon "button" at bounding box center [1039, 77] width 20 height 20
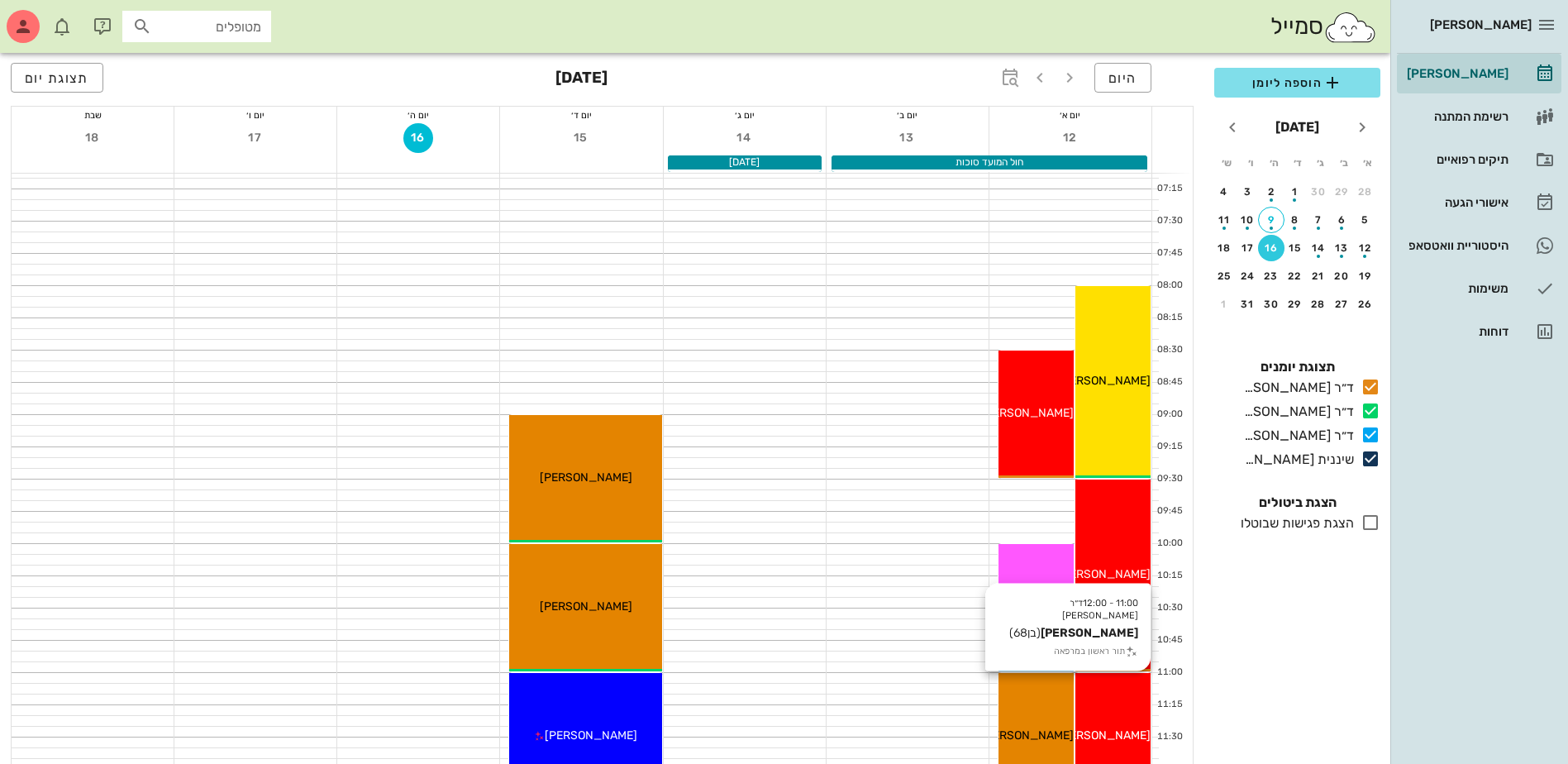
click at [1117, 721] on div "11:00 - 12:00 ד״ר ג׳[PERSON_NAME] [PERSON_NAME] (בן 68 ) תור ראשון במרפאה [PERS…" at bounding box center [1113, 736] width 75 height 127
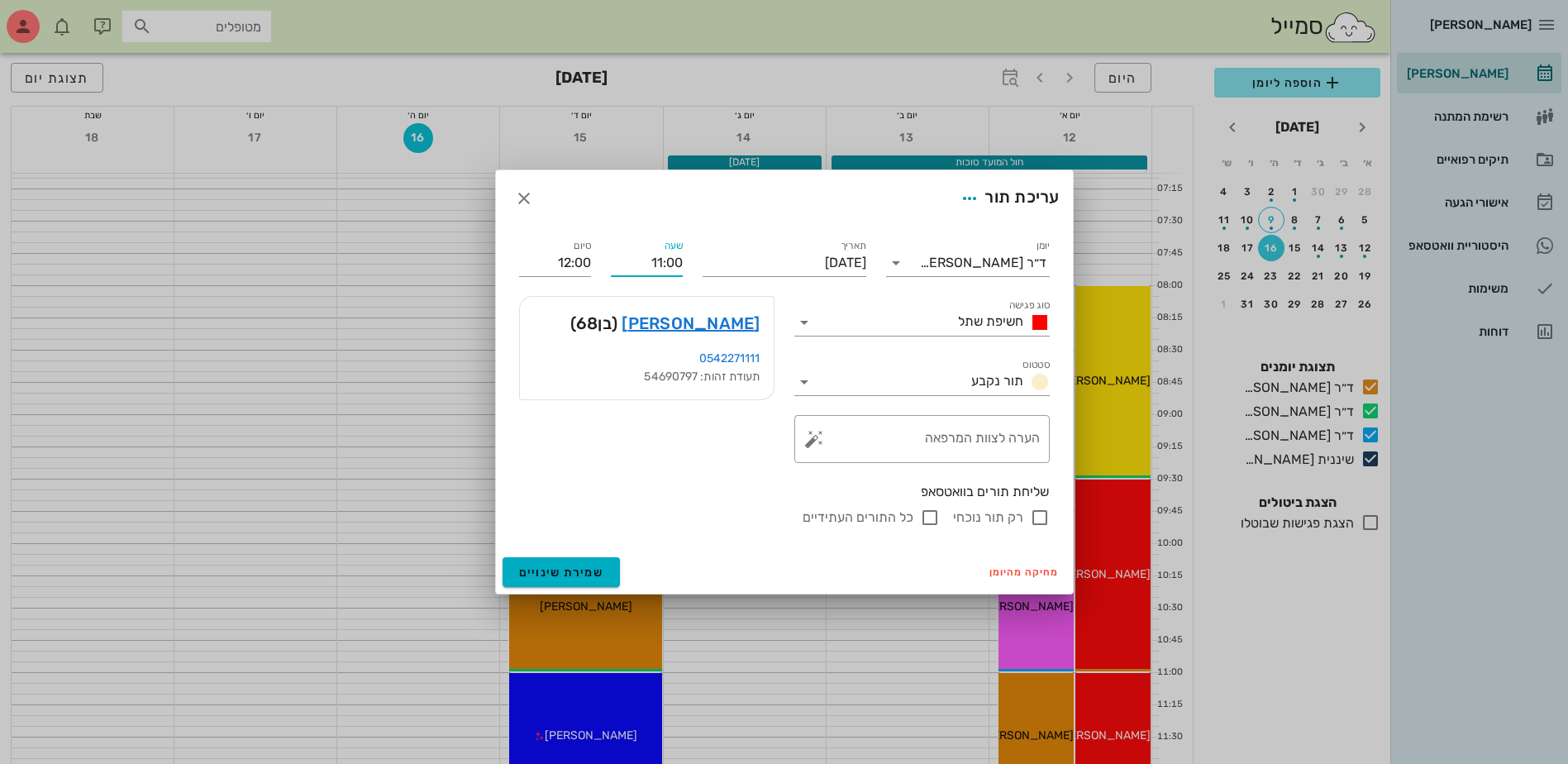
click at [667, 264] on input "11:00" at bounding box center [646, 263] width 72 height 26
drag, startPoint x: 646, startPoint y: 262, endPoint x: 749, endPoint y: 277, distance: 104.1
click at [730, 281] on div "יומן ד״ר [PERSON_NAME] סוג פגישה חשיפת שתל סטטוס תור נקבע תאריך [DATE] שעה 11:0…" at bounding box center [784, 382] width 550 height 310
type input "10:00"
type input "11:00"
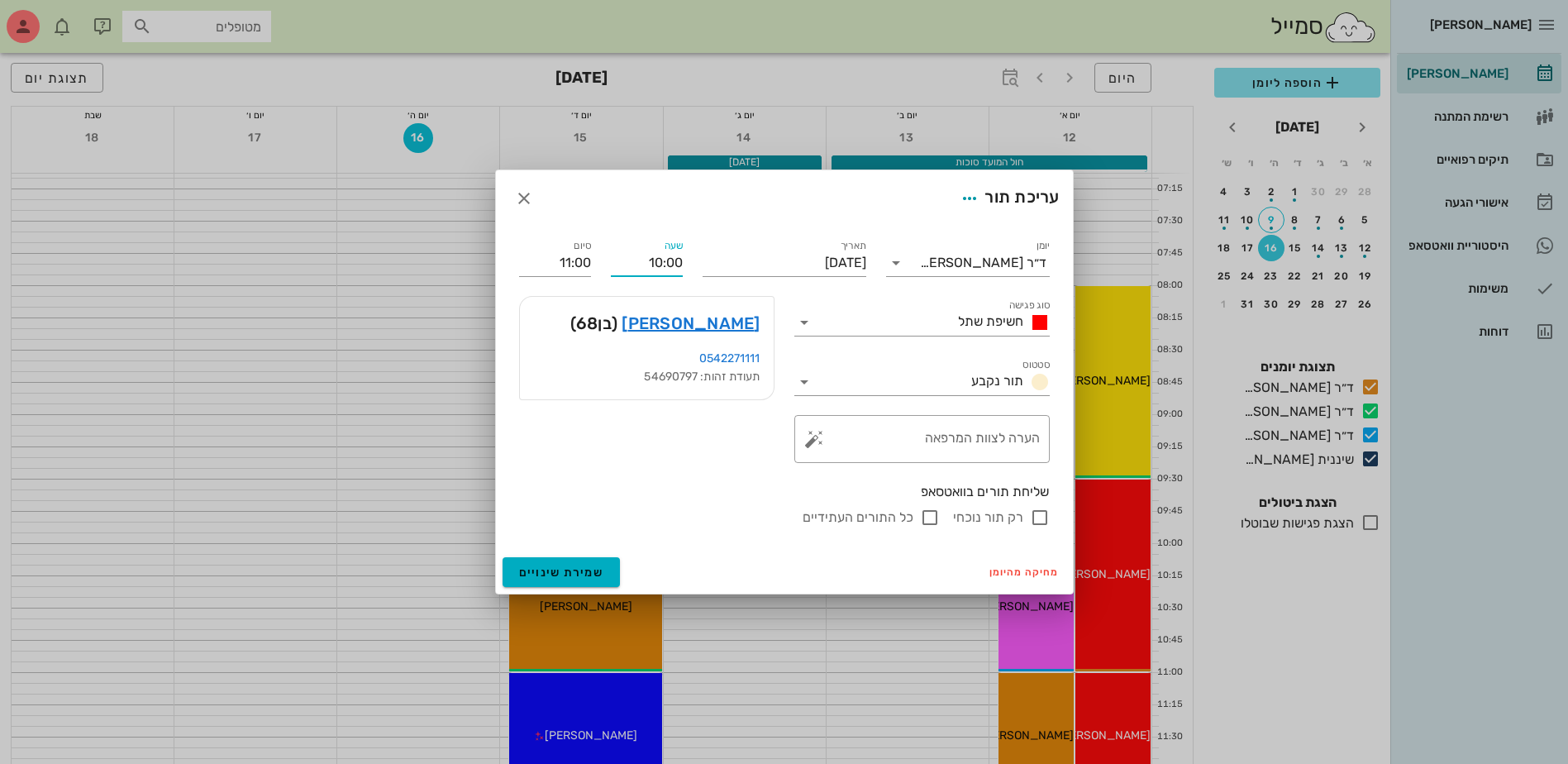
click at [688, 519] on div "שליחת תורים בוואטסאפ רק תור נוכחי כל התורים העתידיים" at bounding box center [784, 505] width 550 height 64
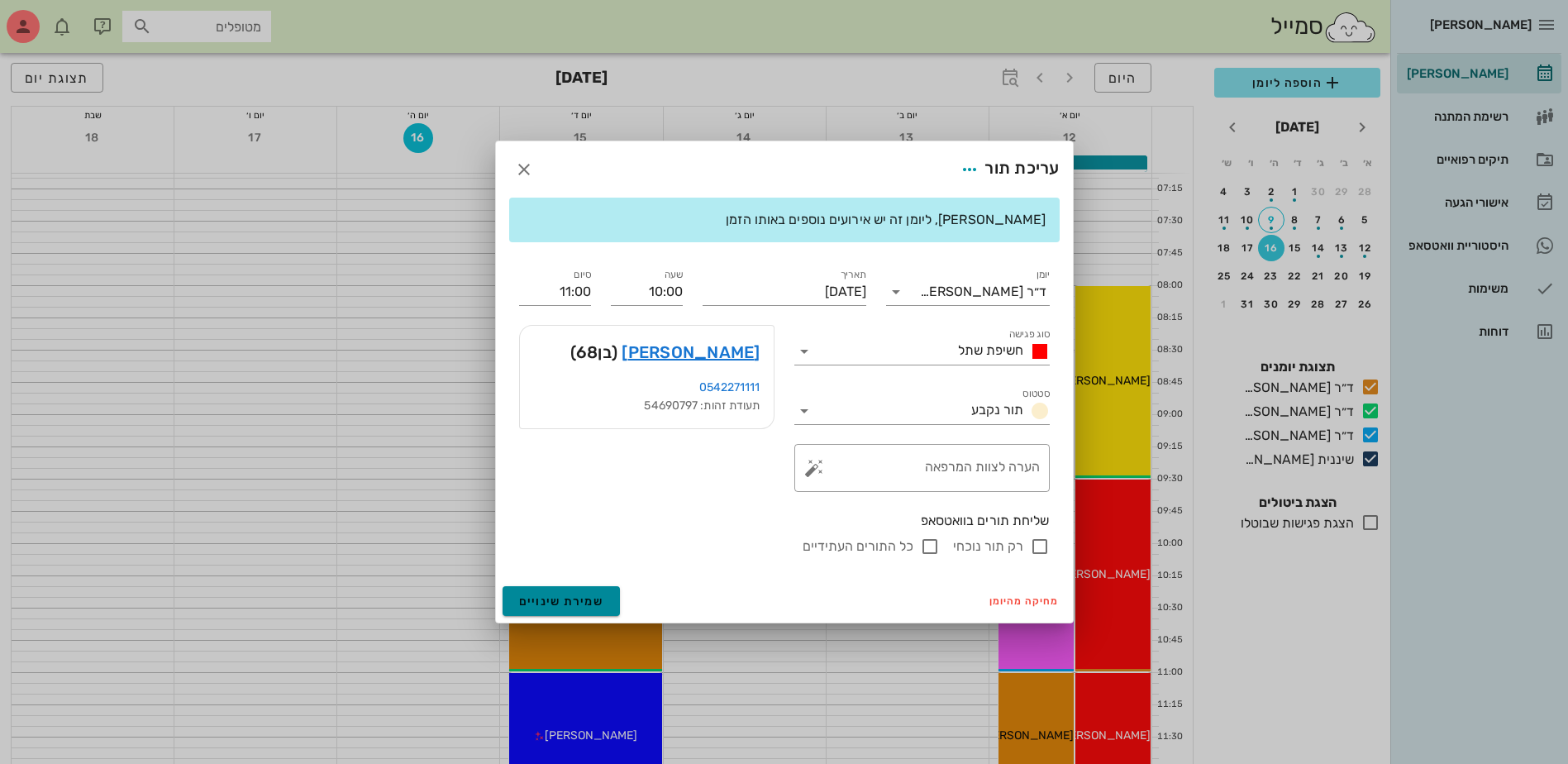
click at [560, 601] on span "שמירת שינויים" at bounding box center [562, 600] width 86 height 14
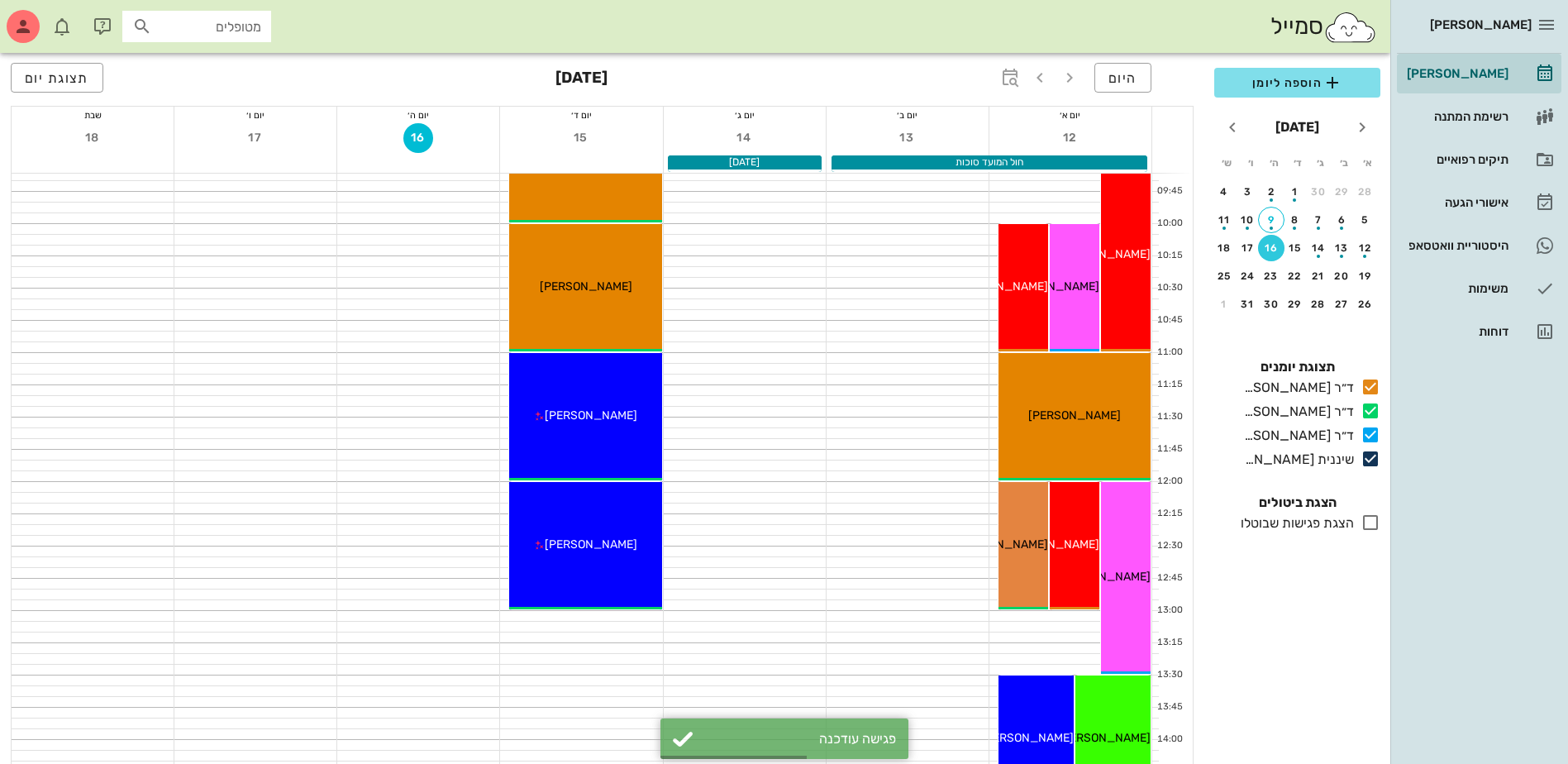
scroll to position [331, 0]
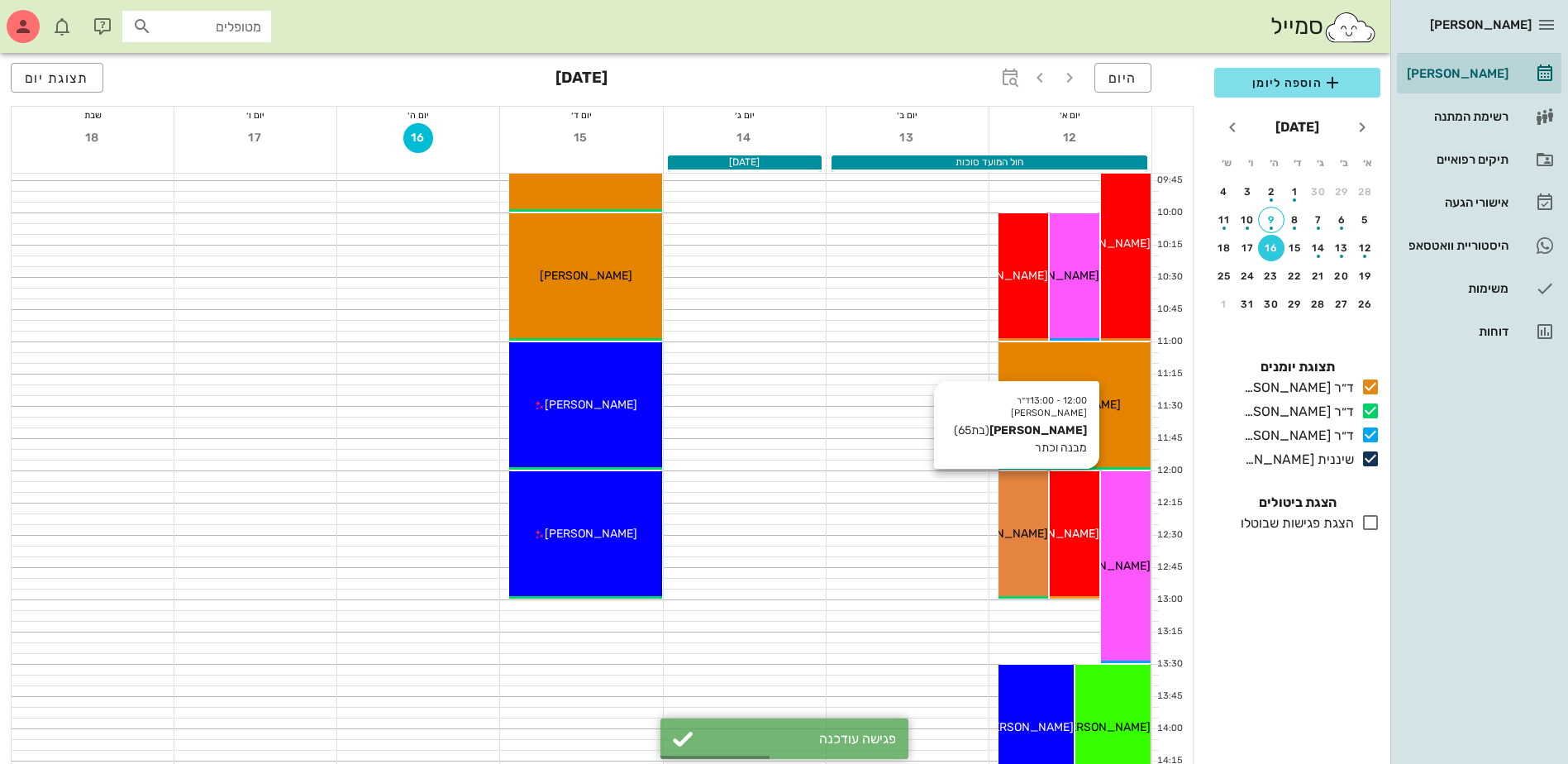
click at [1073, 538] on span "[PERSON_NAME]" at bounding box center [1053, 533] width 93 height 14
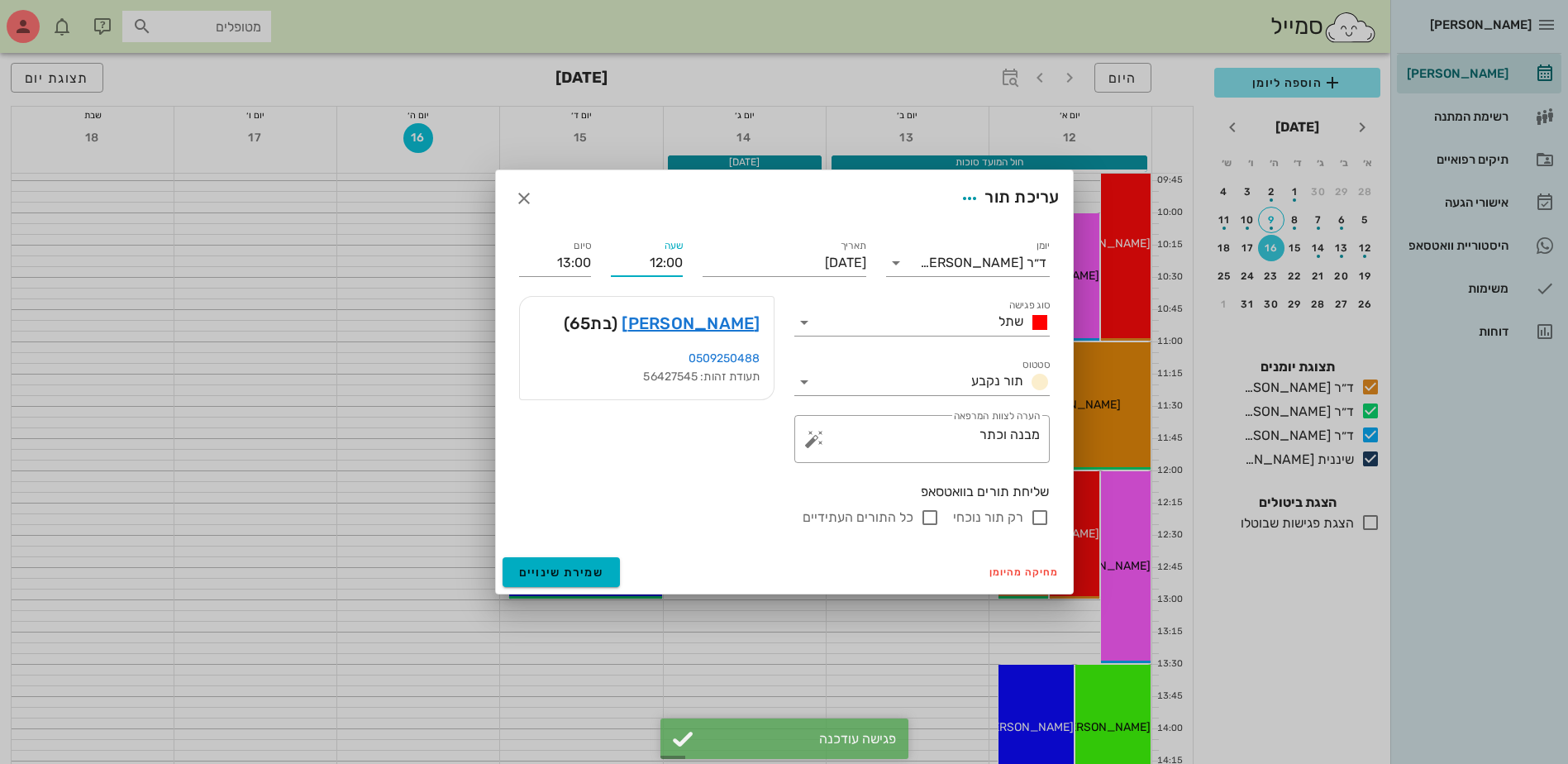
click at [662, 256] on input "12:00" at bounding box center [646, 263] width 72 height 26
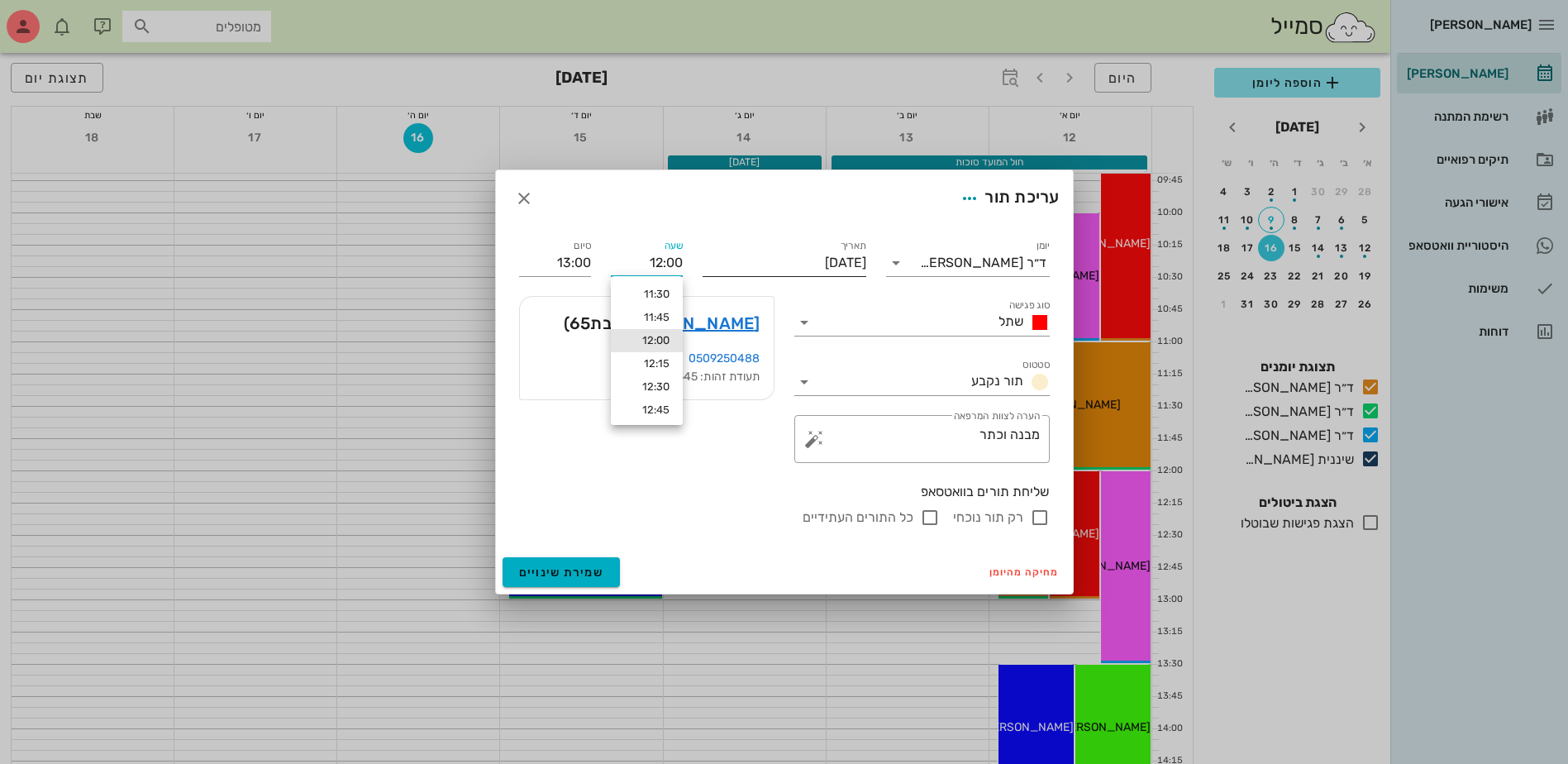
drag, startPoint x: 639, startPoint y: 259, endPoint x: 775, endPoint y: 263, distance: 136.1
click at [774, 259] on div "יומן ד״ר ג׳[PERSON_NAME] סוג פגישה שתל סטטוס תור נקבע תאריך [DATE] שעה 12:00 סי…" at bounding box center [784, 382] width 550 height 310
click at [676, 266] on input "0900" at bounding box center [646, 263] width 72 height 26
click at [642, 257] on input "0900" at bounding box center [646, 263] width 72 height 26
type input "09:00"
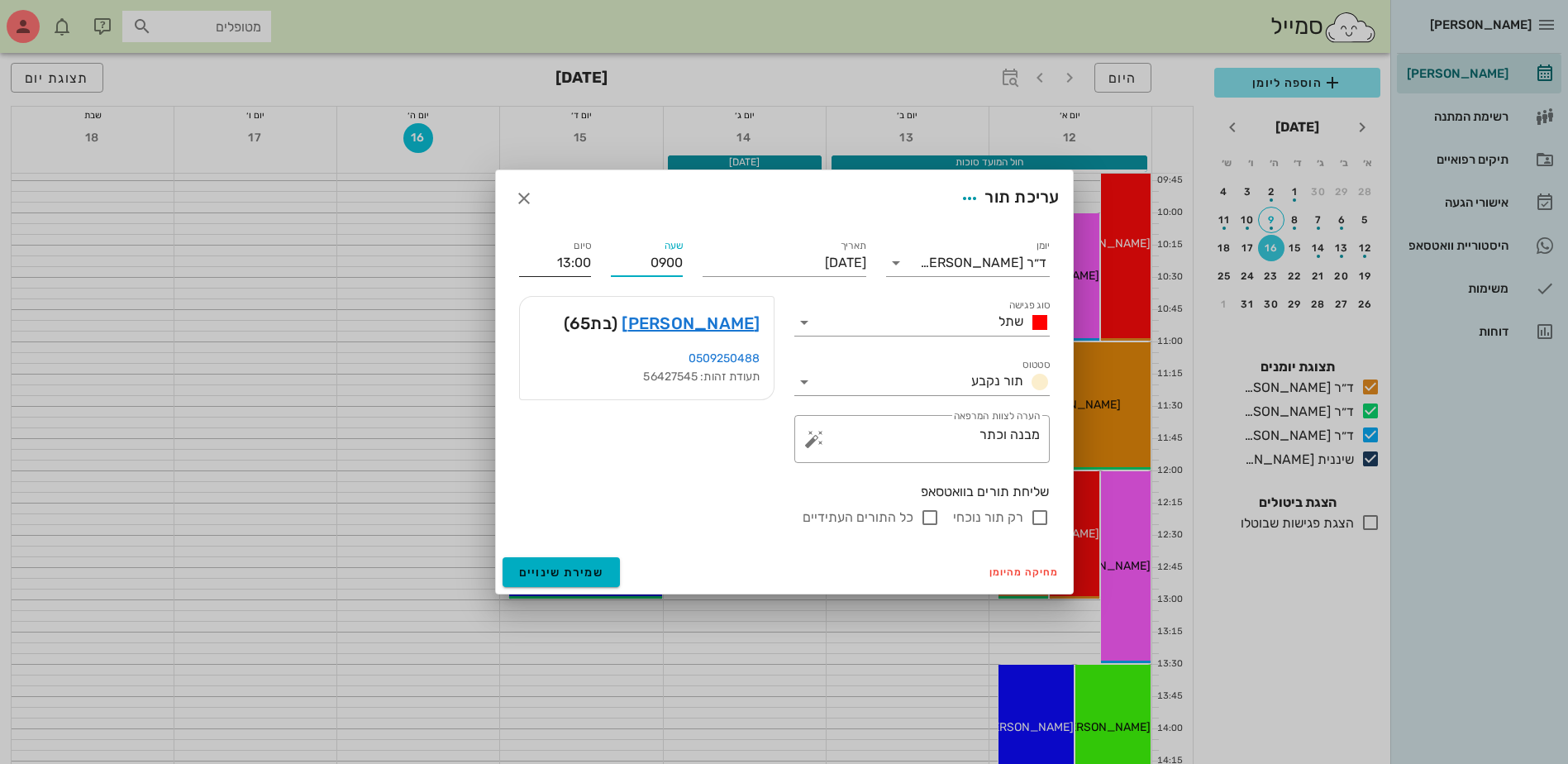
type input "10:00"
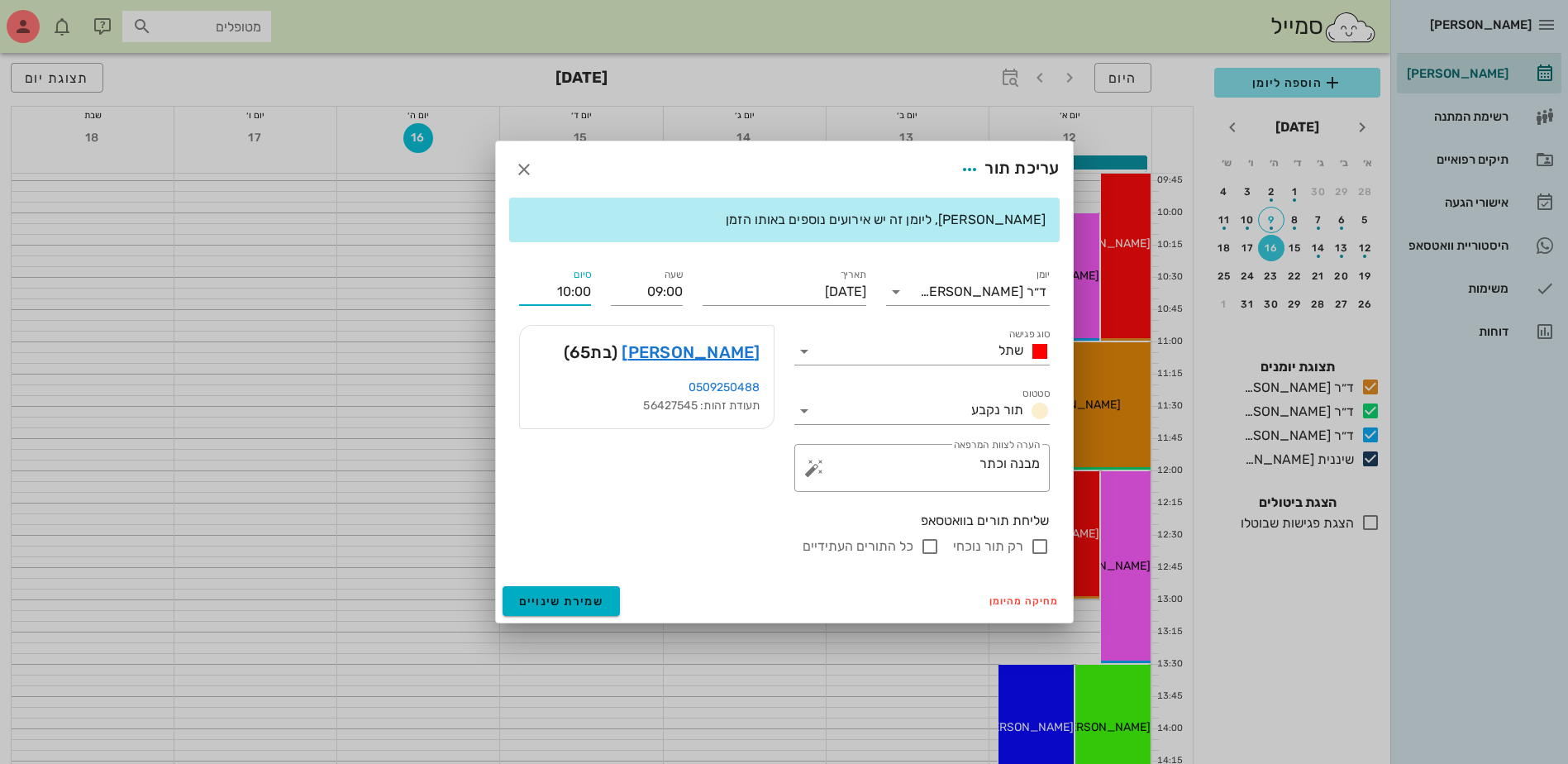
click at [584, 279] on div "סיום 10:00" at bounding box center [555, 292] width 72 height 26
click at [557, 599] on span "שמירת שינויים" at bounding box center [562, 600] width 86 height 14
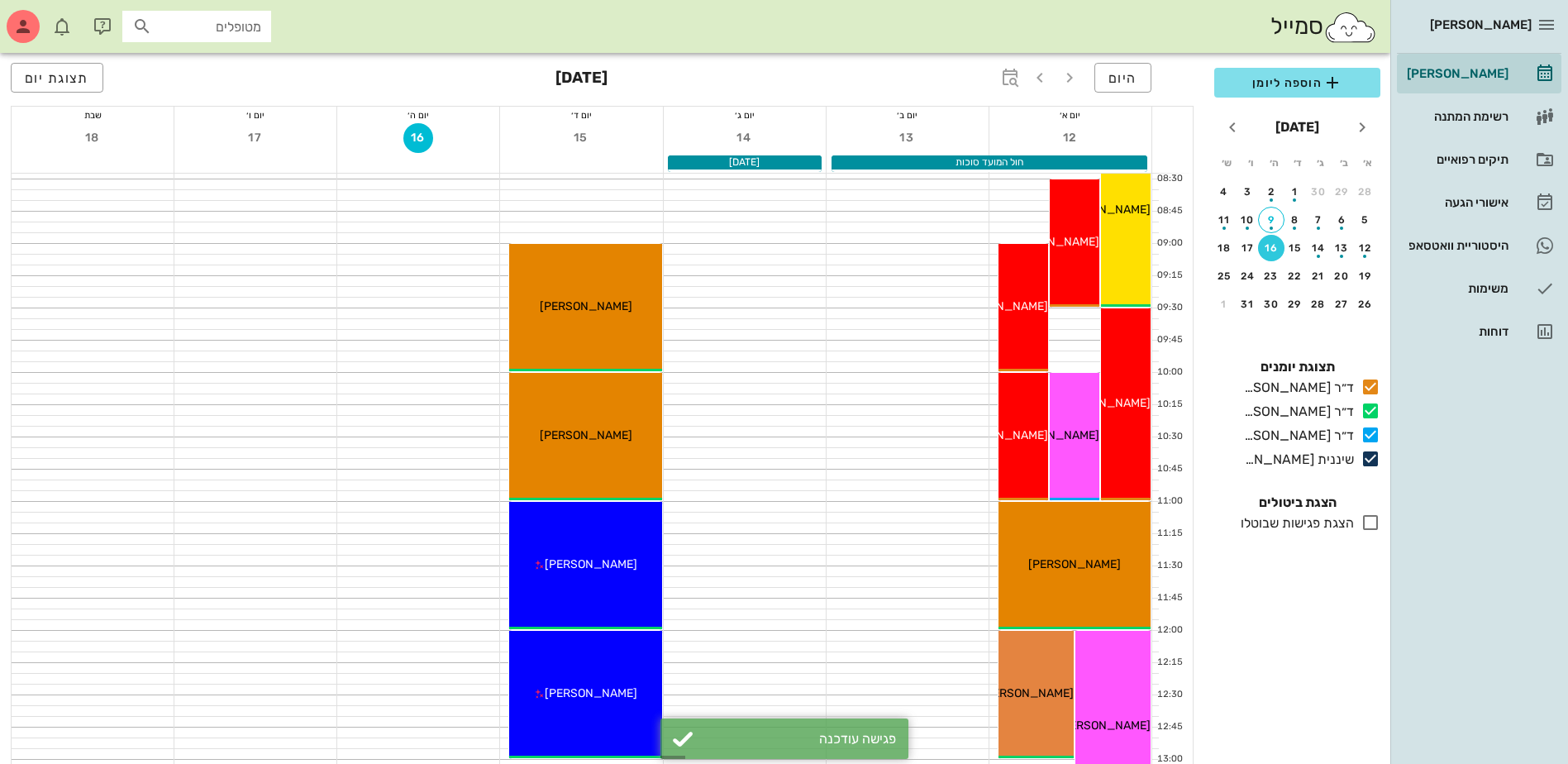
scroll to position [165, 0]
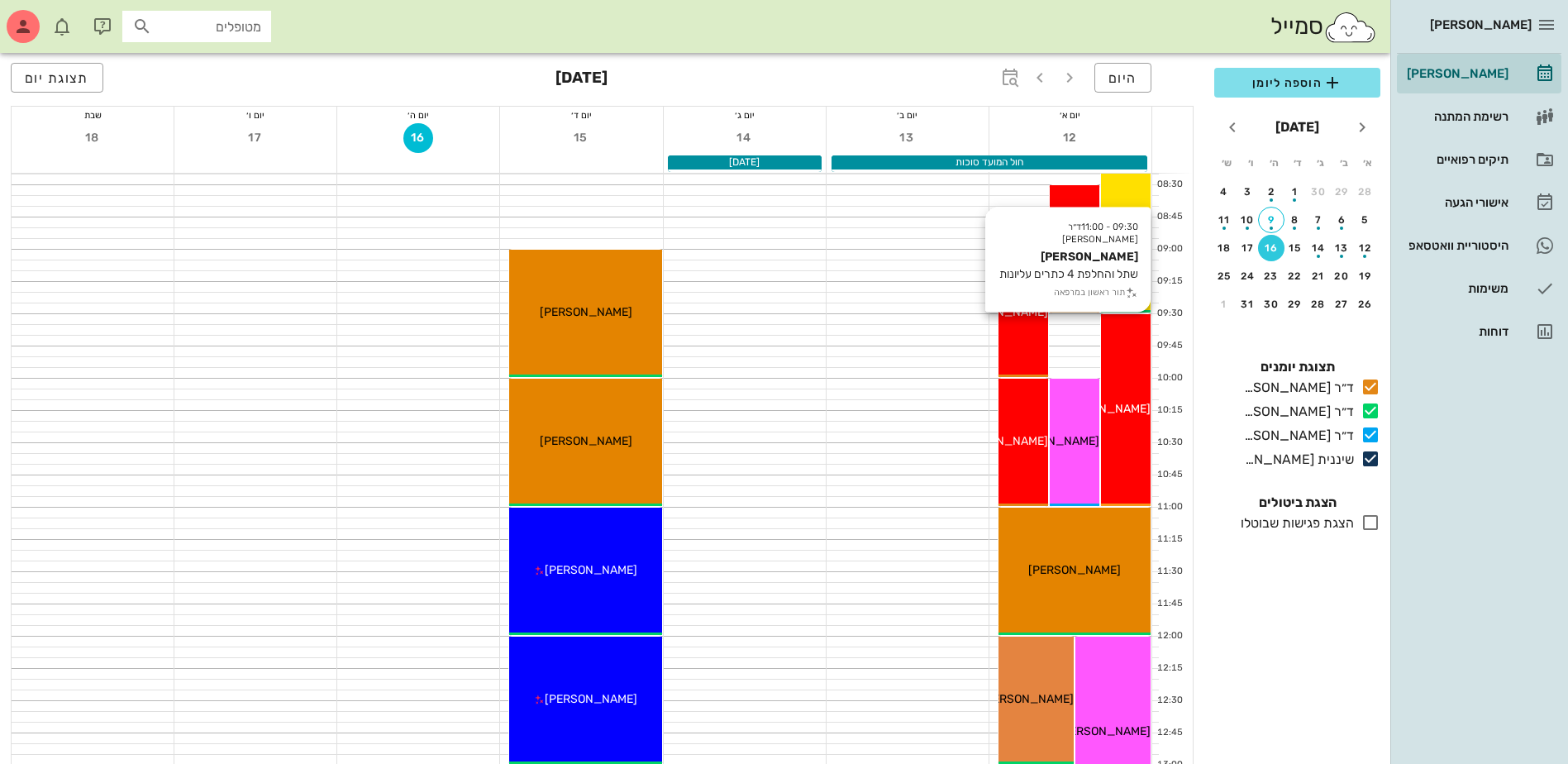
click at [1127, 402] on span "[PERSON_NAME]" at bounding box center [1104, 408] width 93 height 14
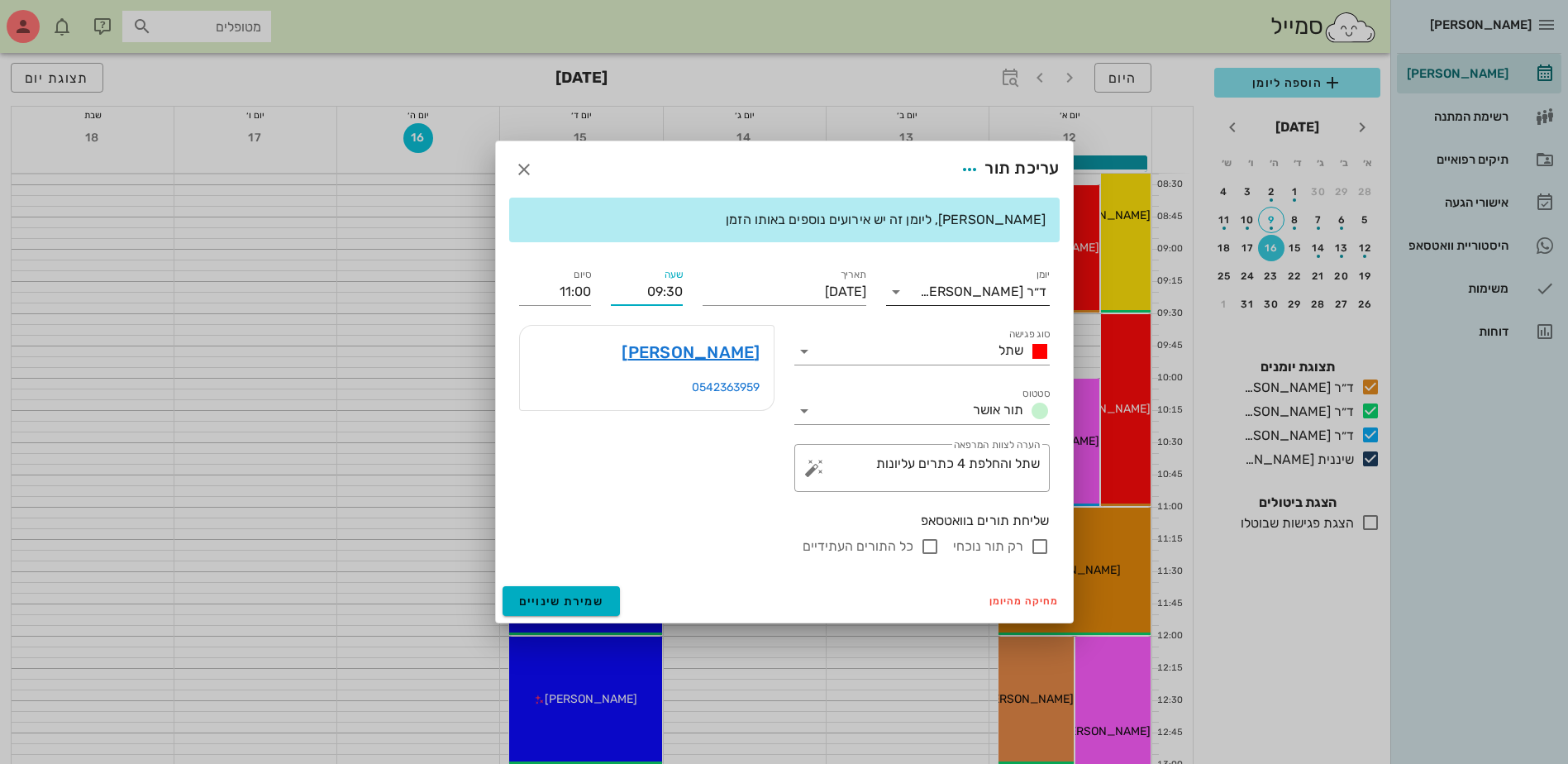
drag, startPoint x: 637, startPoint y: 289, endPoint x: 940, endPoint y: 297, distance: 303.1
click at [932, 296] on div "יומן ד״ר [PERSON_NAME] סוג פגישה שתל סטטוס תור אושר תאריך [DATE] שעה 09:30 סיום…" at bounding box center [784, 411] width 550 height 310
type input "11:00"
type input "12:30"
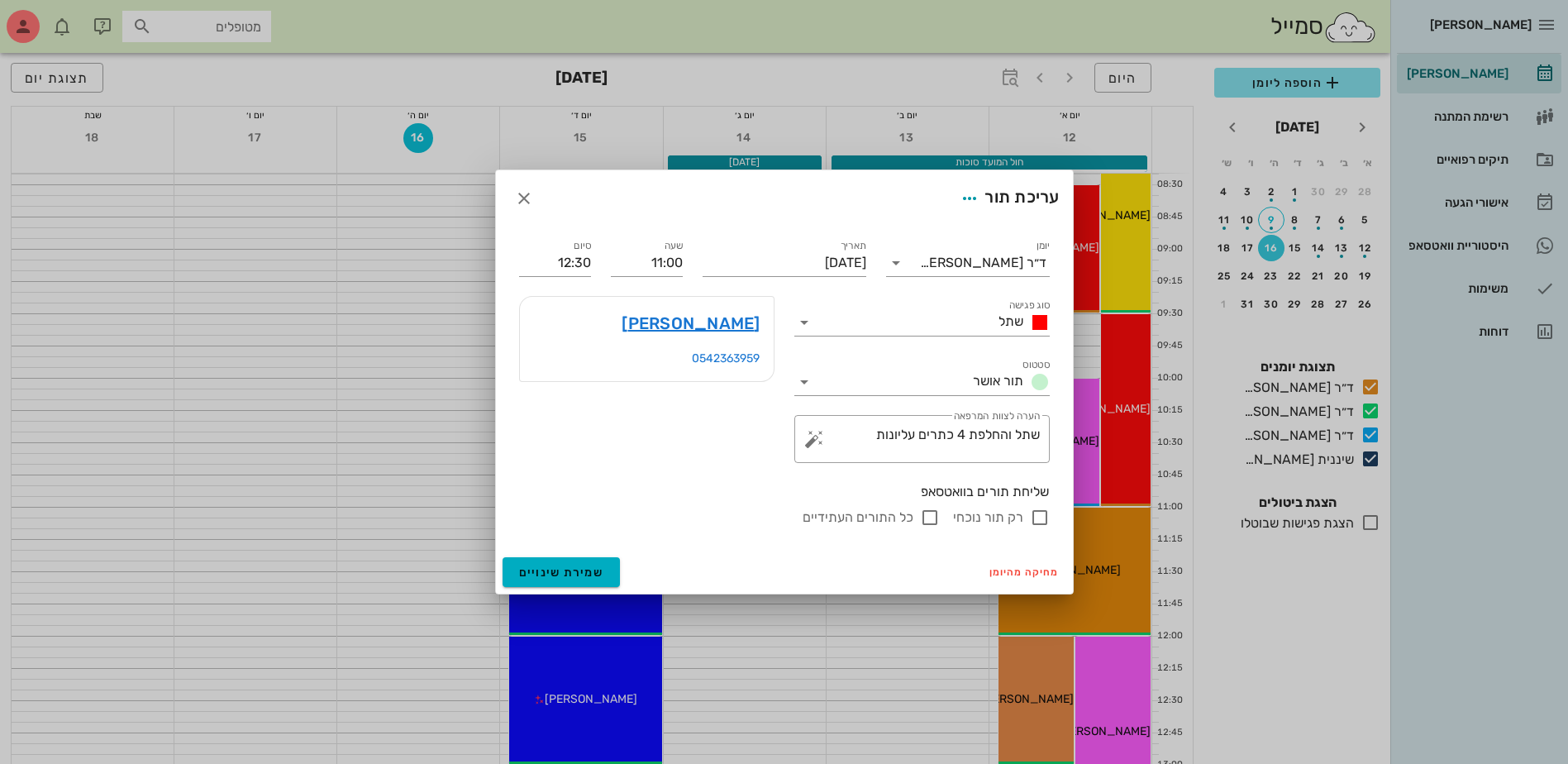
click at [579, 333] on div "[PERSON_NAME]" at bounding box center [646, 323] width 254 height 53
click at [575, 566] on span "שמירת שינויים" at bounding box center [562, 572] width 86 height 14
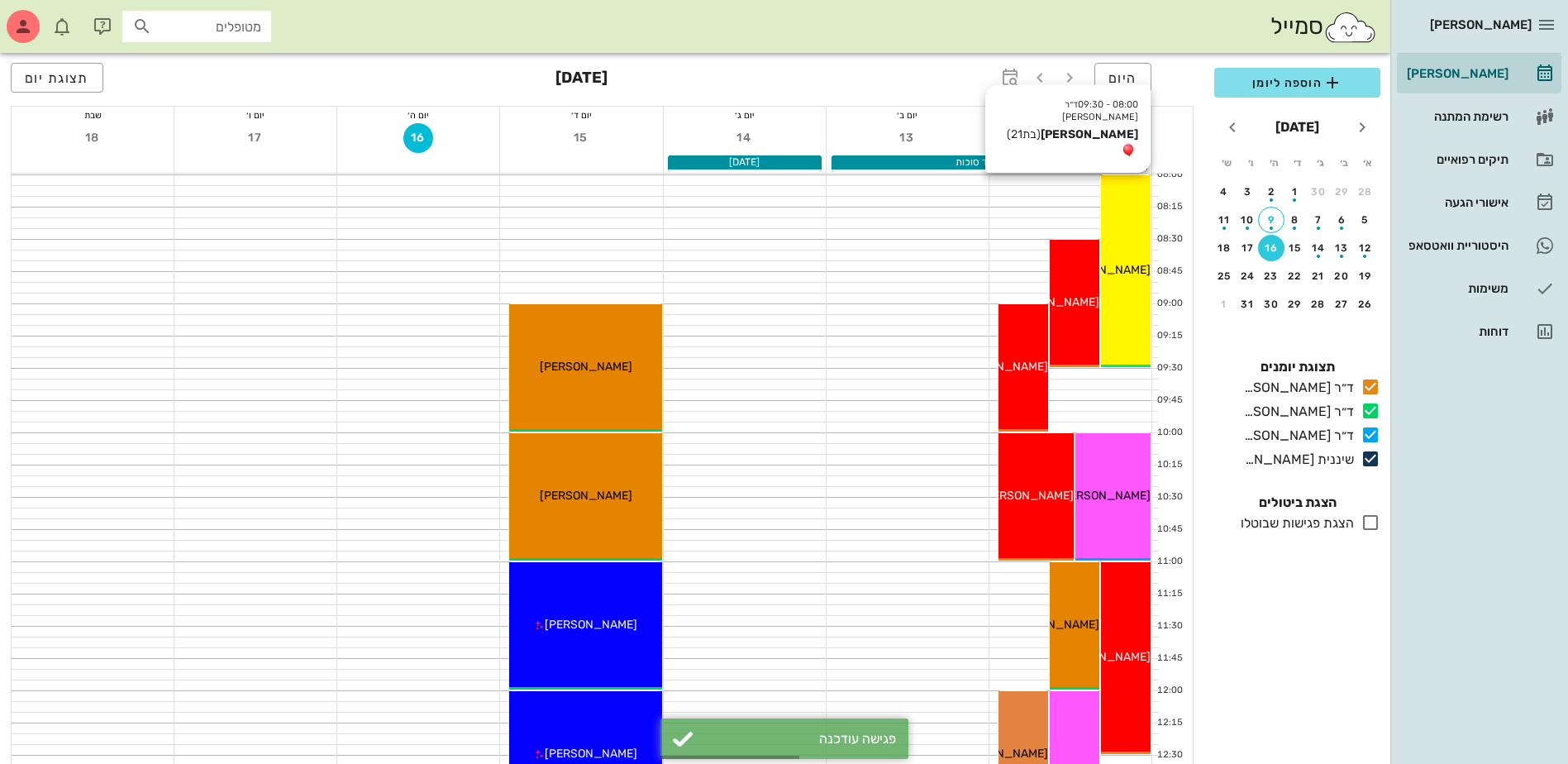
scroll to position [83, 0]
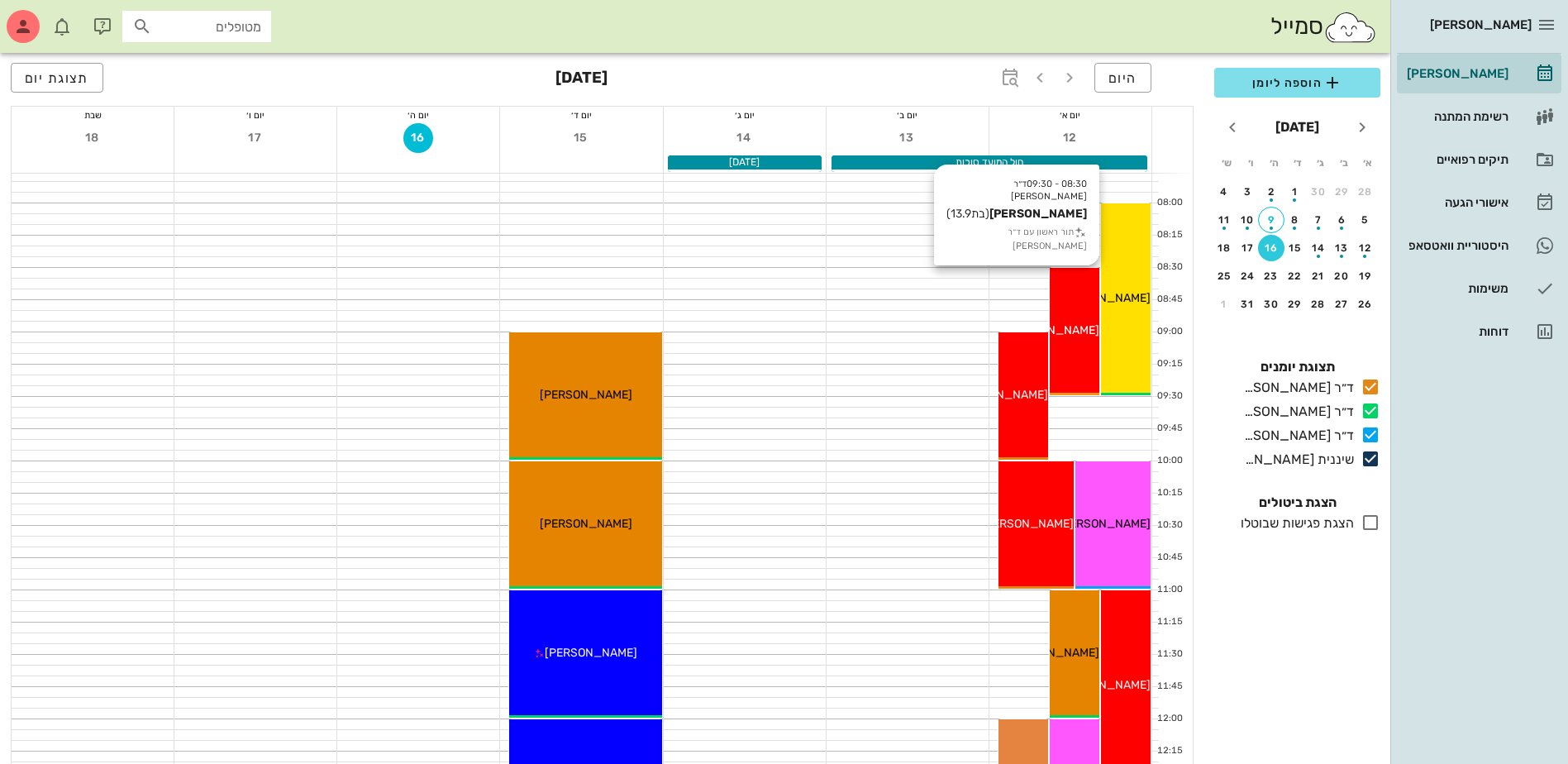
click at [1084, 309] on div "08:30 - 09:30 ד״ר ג׳[PERSON_NAME] [PERSON_NAME] (בת 13.9 ) תור ראשון עם ד״ר [PE…" at bounding box center [1074, 331] width 49 height 127
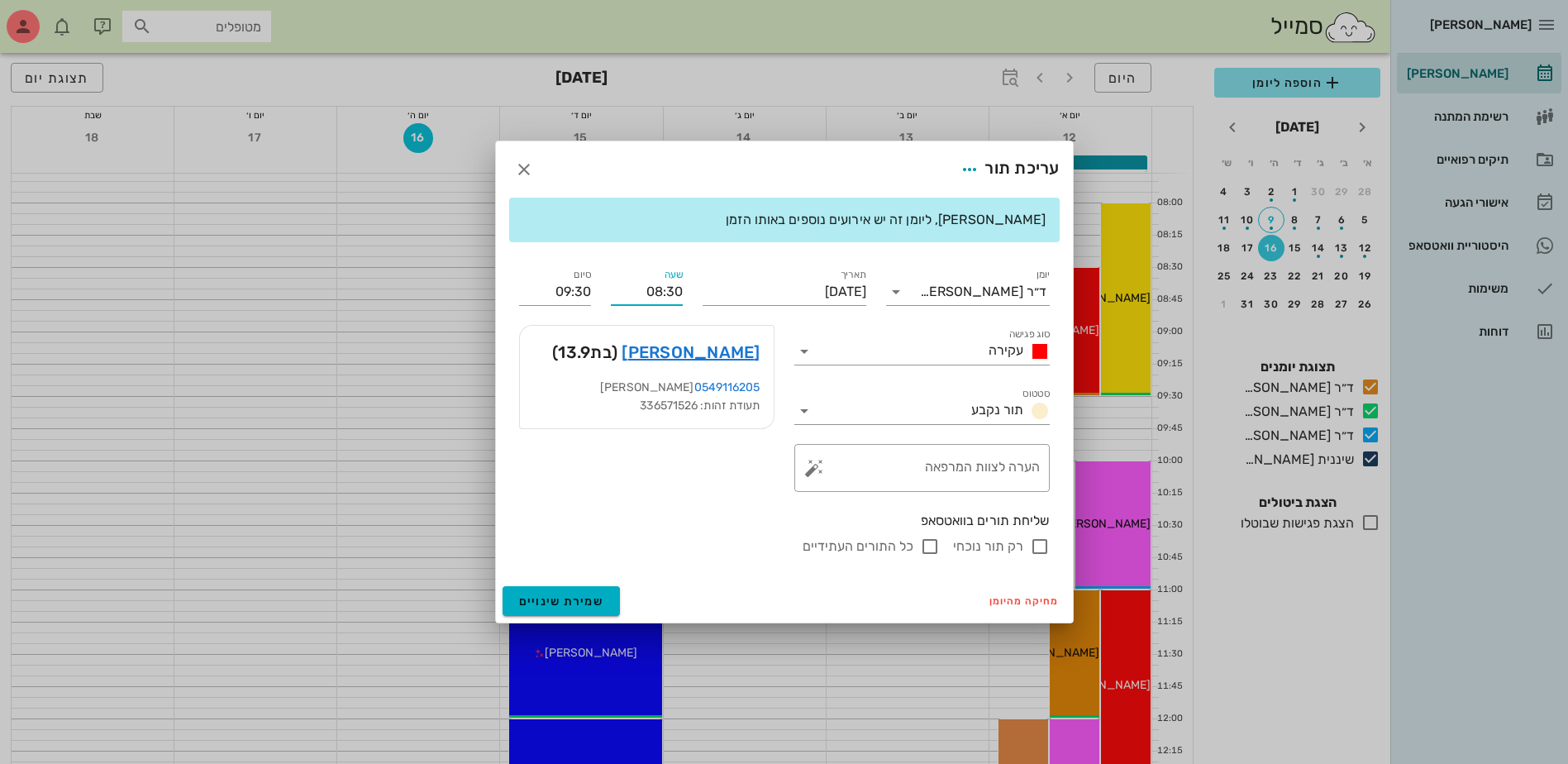
drag, startPoint x: 624, startPoint y: 296, endPoint x: 754, endPoint y: 309, distance: 130.6
click at [754, 309] on div "יומן ד״ר [PERSON_NAME] סוג פגישה עקירה סטטוס תור נקבע תאריך [DATE] שעה 08:30 סי…" at bounding box center [784, 411] width 550 height 310
type input "08:00"
type input "09:00"
click at [649, 252] on div "[PERSON_NAME], ליומן זה יש אירועים נוספים באותו הזמן יומן ד״ר [PERSON_NAME] סוג…" at bounding box center [784, 389] width 577 height 382
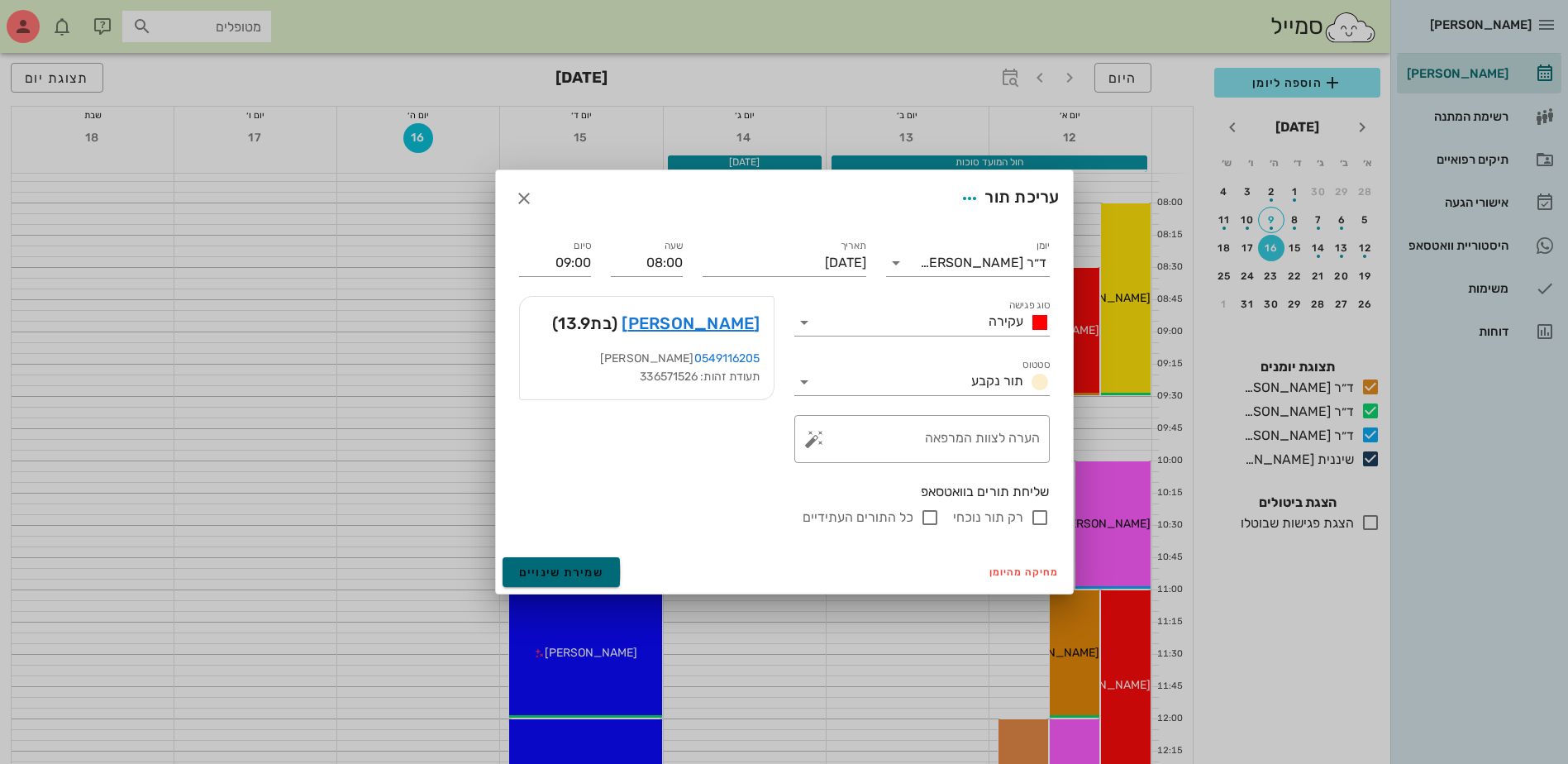
click at [553, 573] on span "שמירת שינויים" at bounding box center [562, 572] width 86 height 14
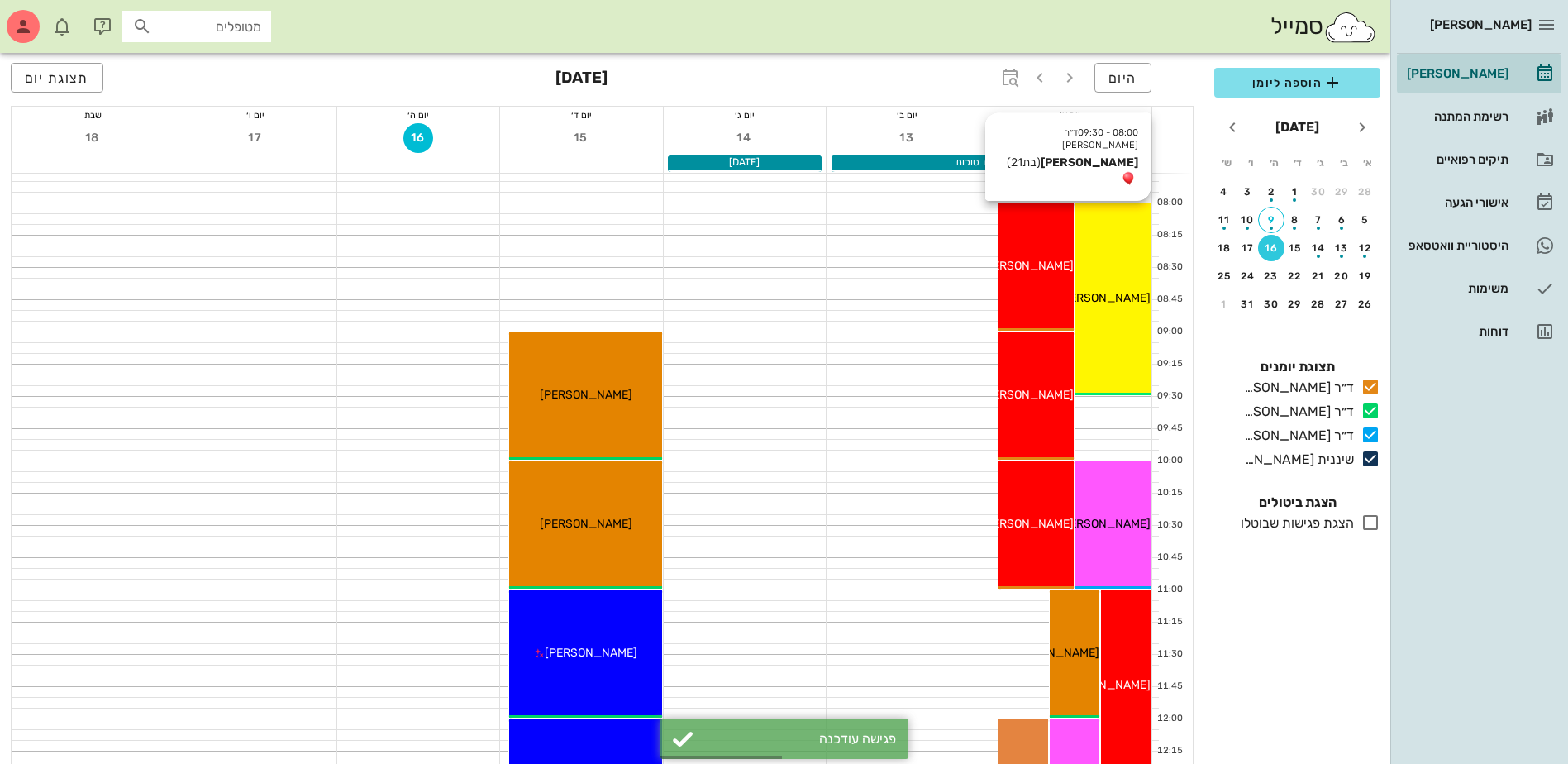
scroll to position [0, 0]
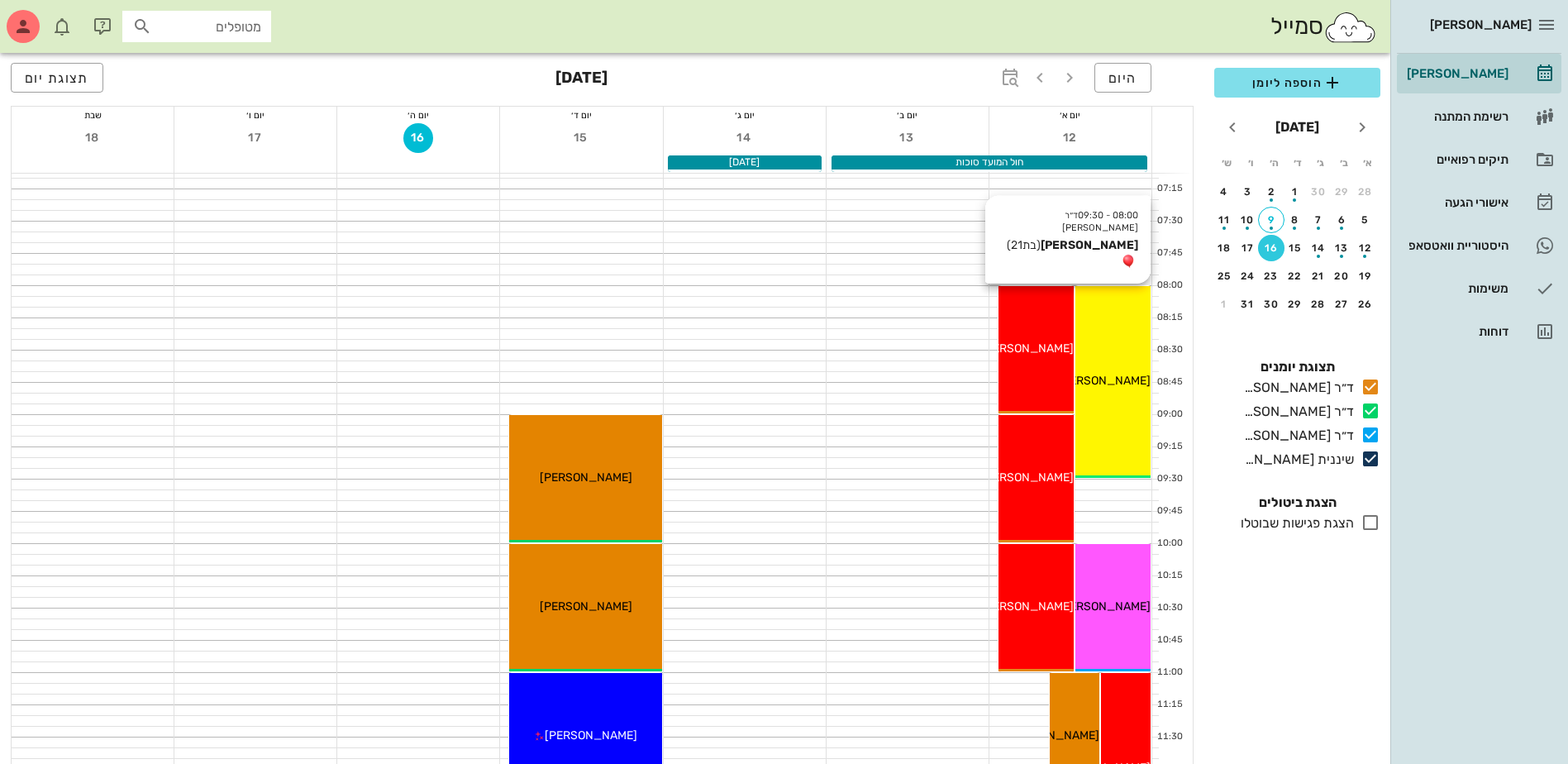
click at [1111, 340] on div "08:00 - 09:30 ד״ר [PERSON_NAME] [PERSON_NAME] (בת 21 ) [PERSON_NAME]" at bounding box center [1113, 382] width 75 height 191
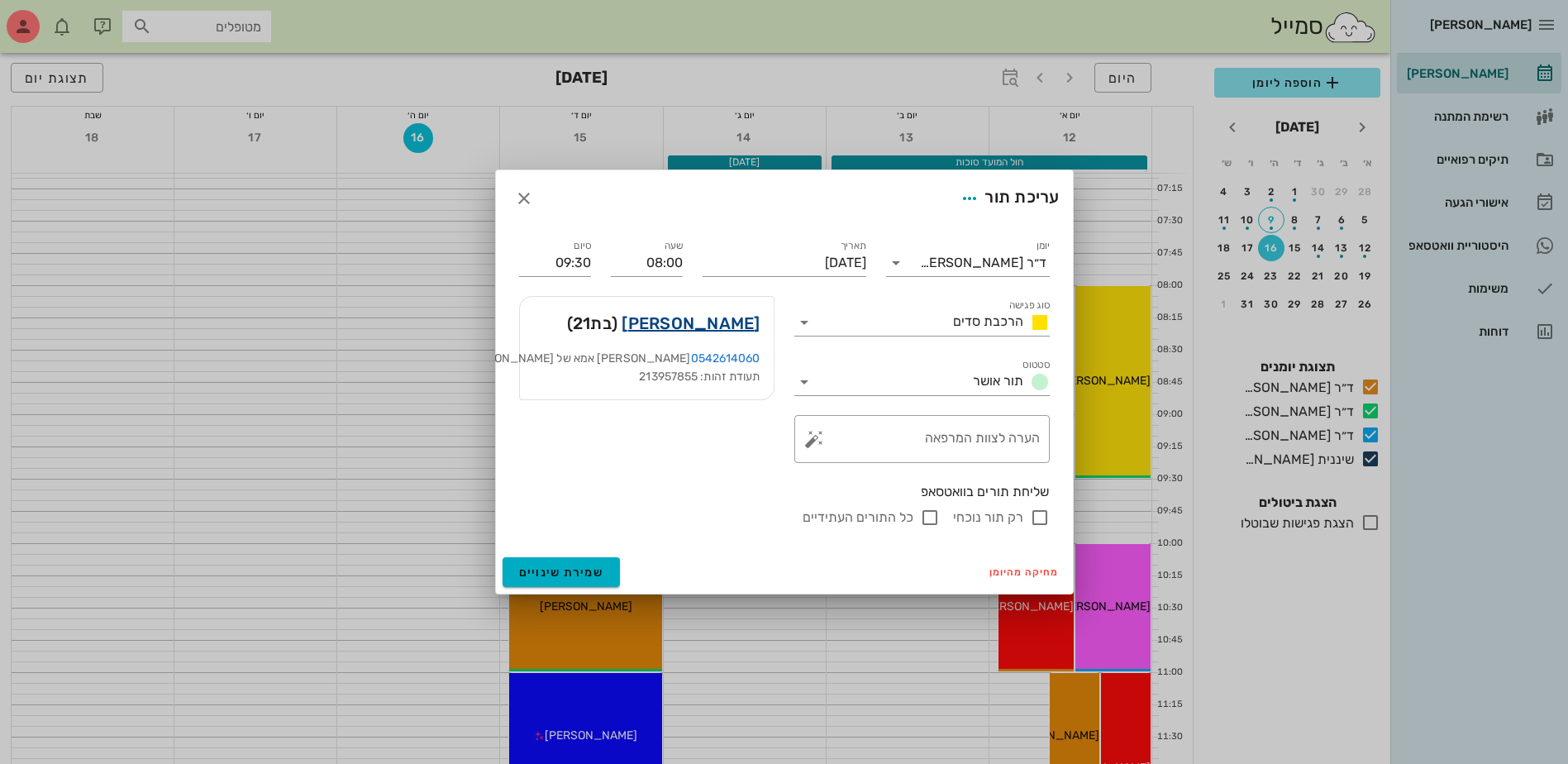
click at [697, 321] on link "[PERSON_NAME]" at bounding box center [691, 323] width 138 height 26
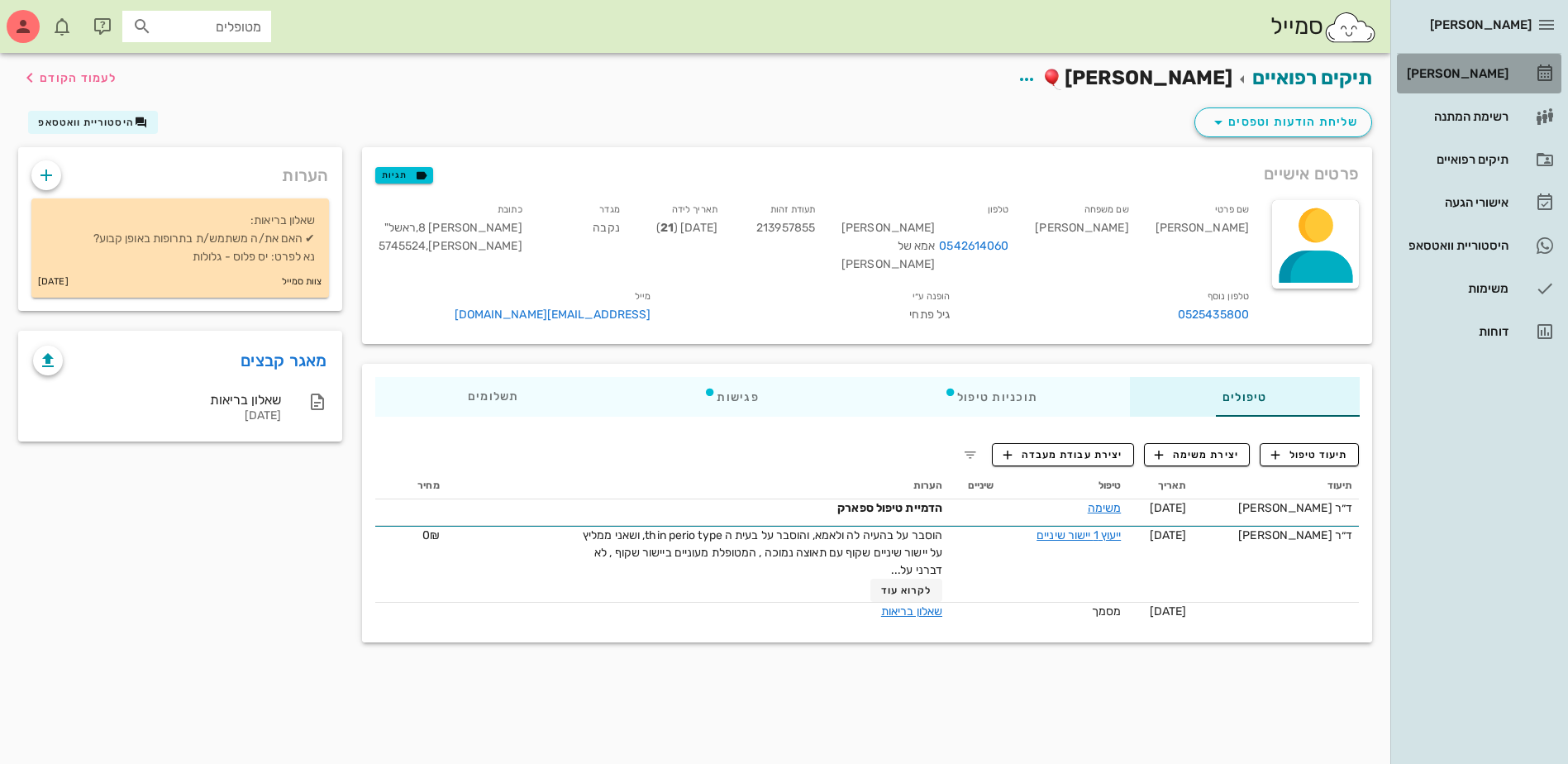
click at [1469, 76] on div "[PERSON_NAME]" at bounding box center [1456, 73] width 105 height 13
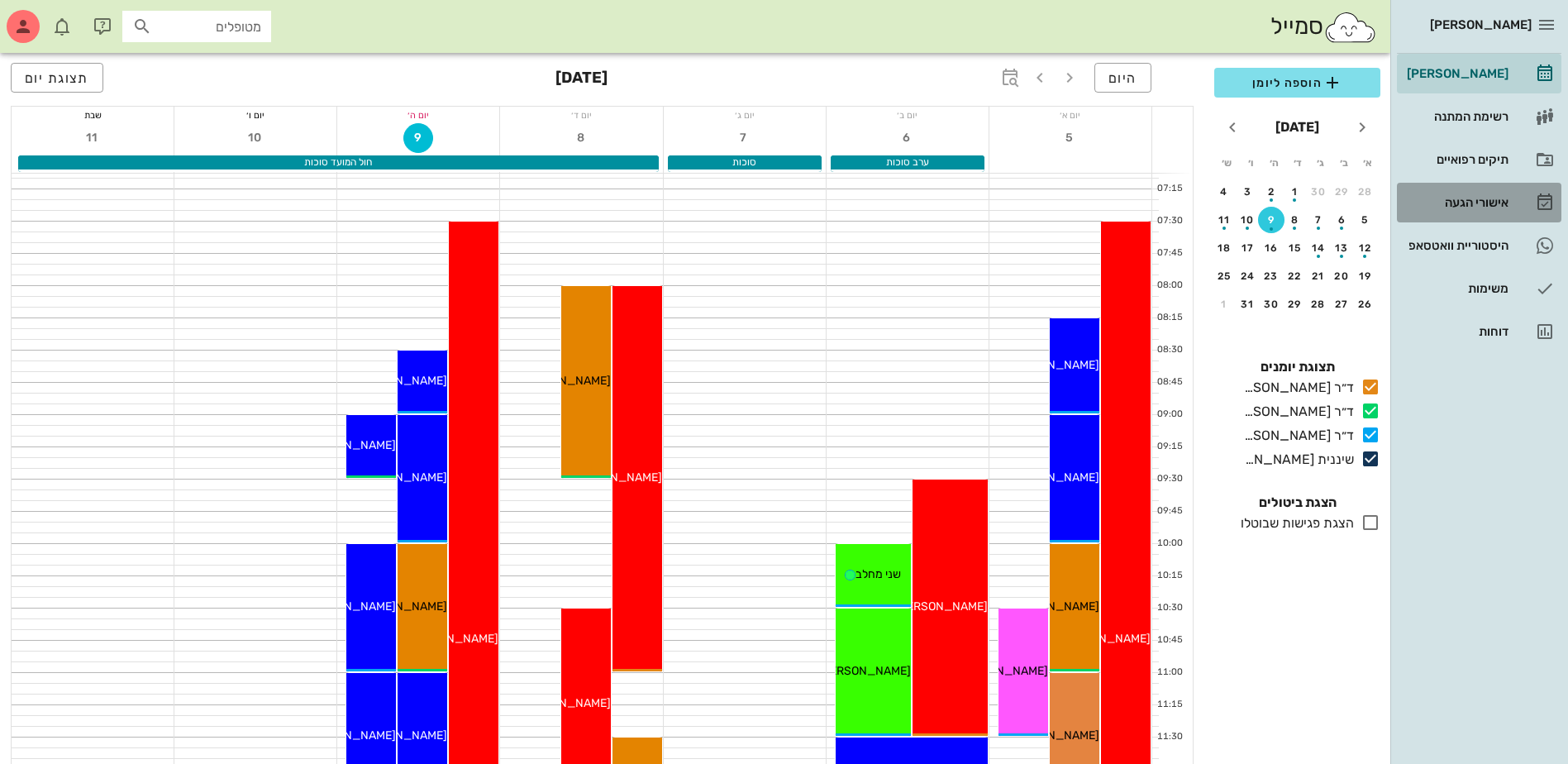
click at [1446, 200] on div "אישורי הגעה" at bounding box center [1456, 203] width 105 height 13
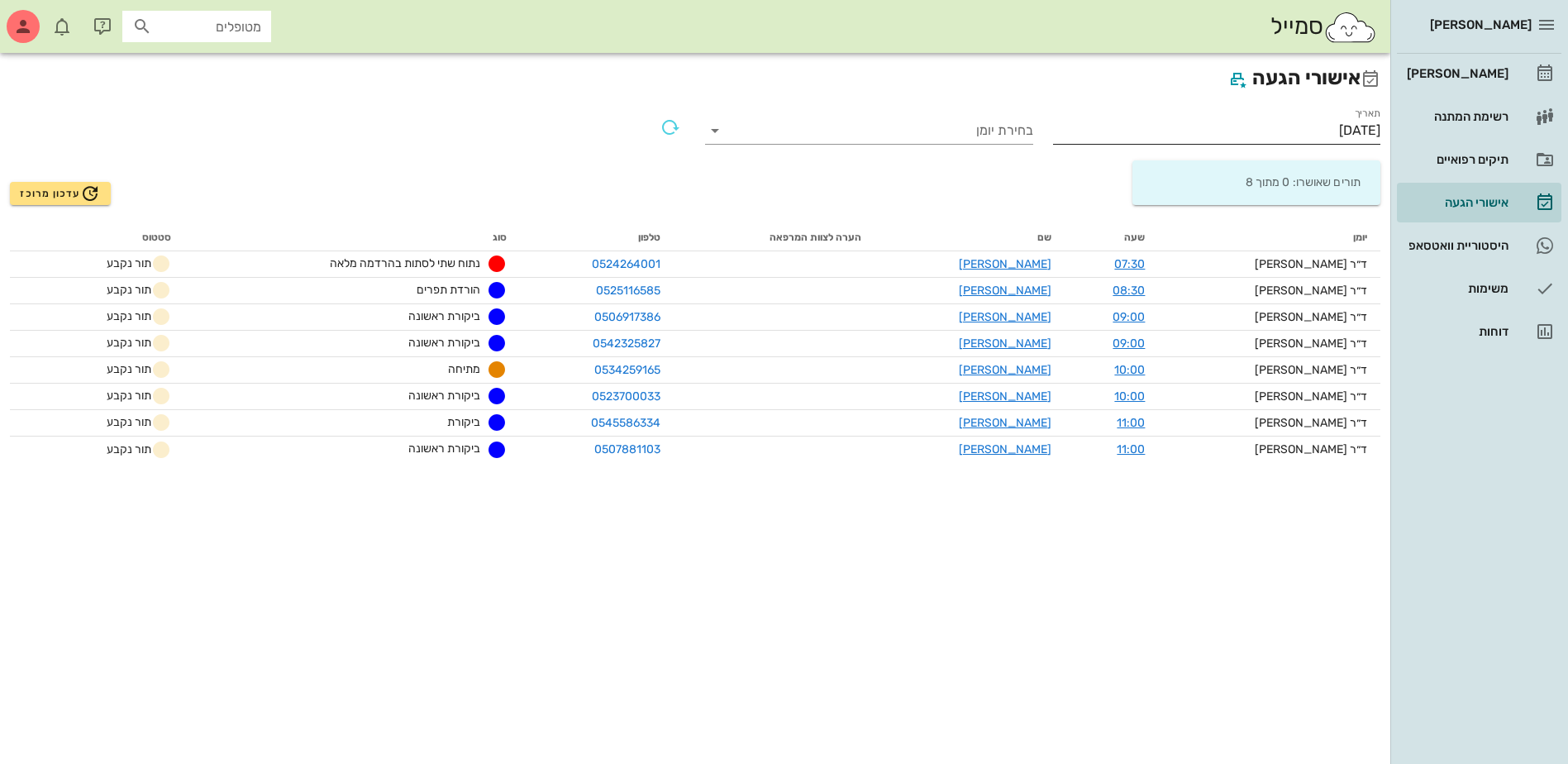
click at [1339, 128] on input "[DATE]" at bounding box center [1217, 130] width 328 height 26
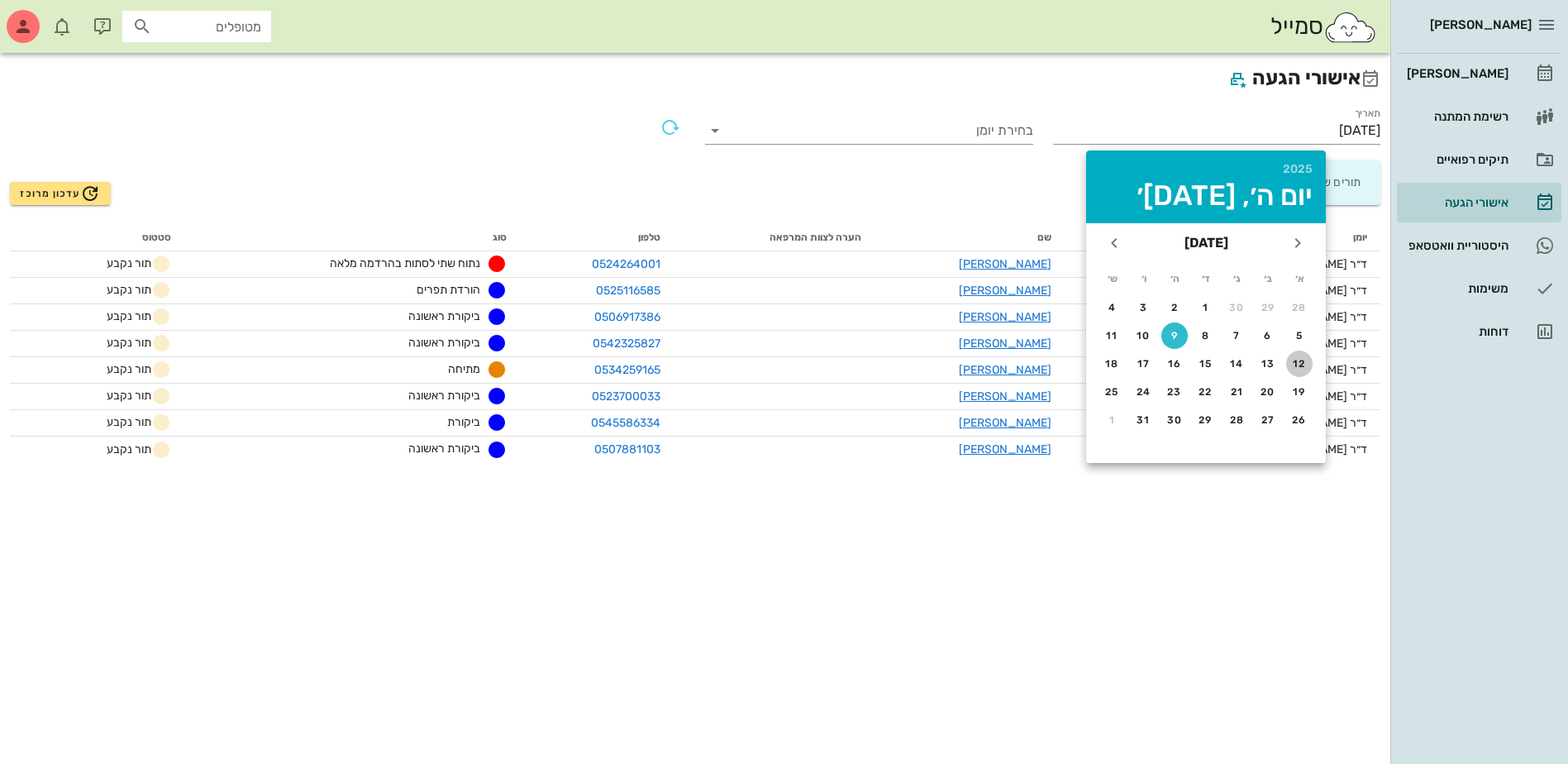
click at [1289, 362] on div "12" at bounding box center [1299, 363] width 26 height 11
type input "[DATE]"
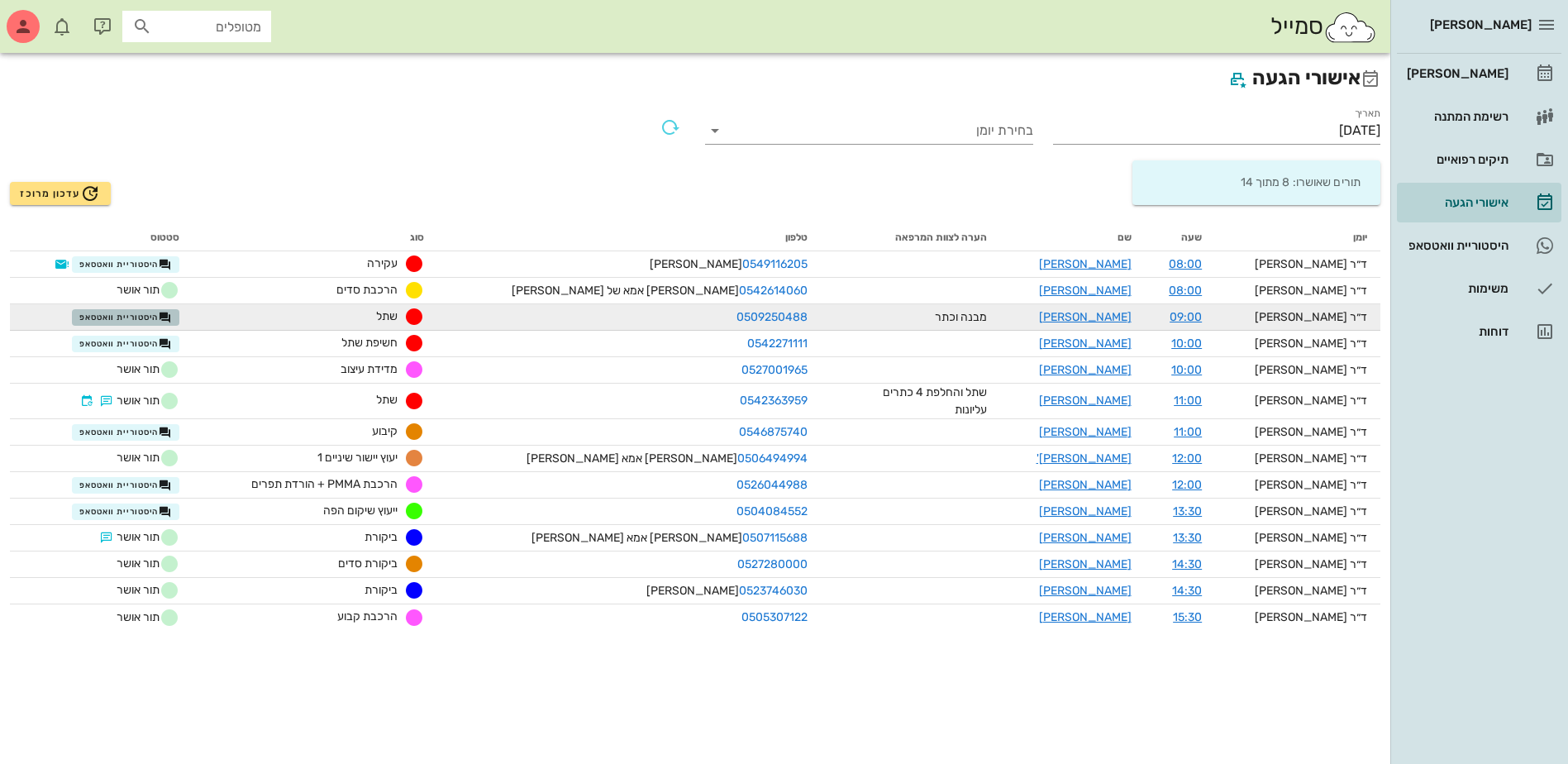
click at [144, 319] on span "היסטוריית וואטסאפ" at bounding box center [125, 317] width 93 height 13
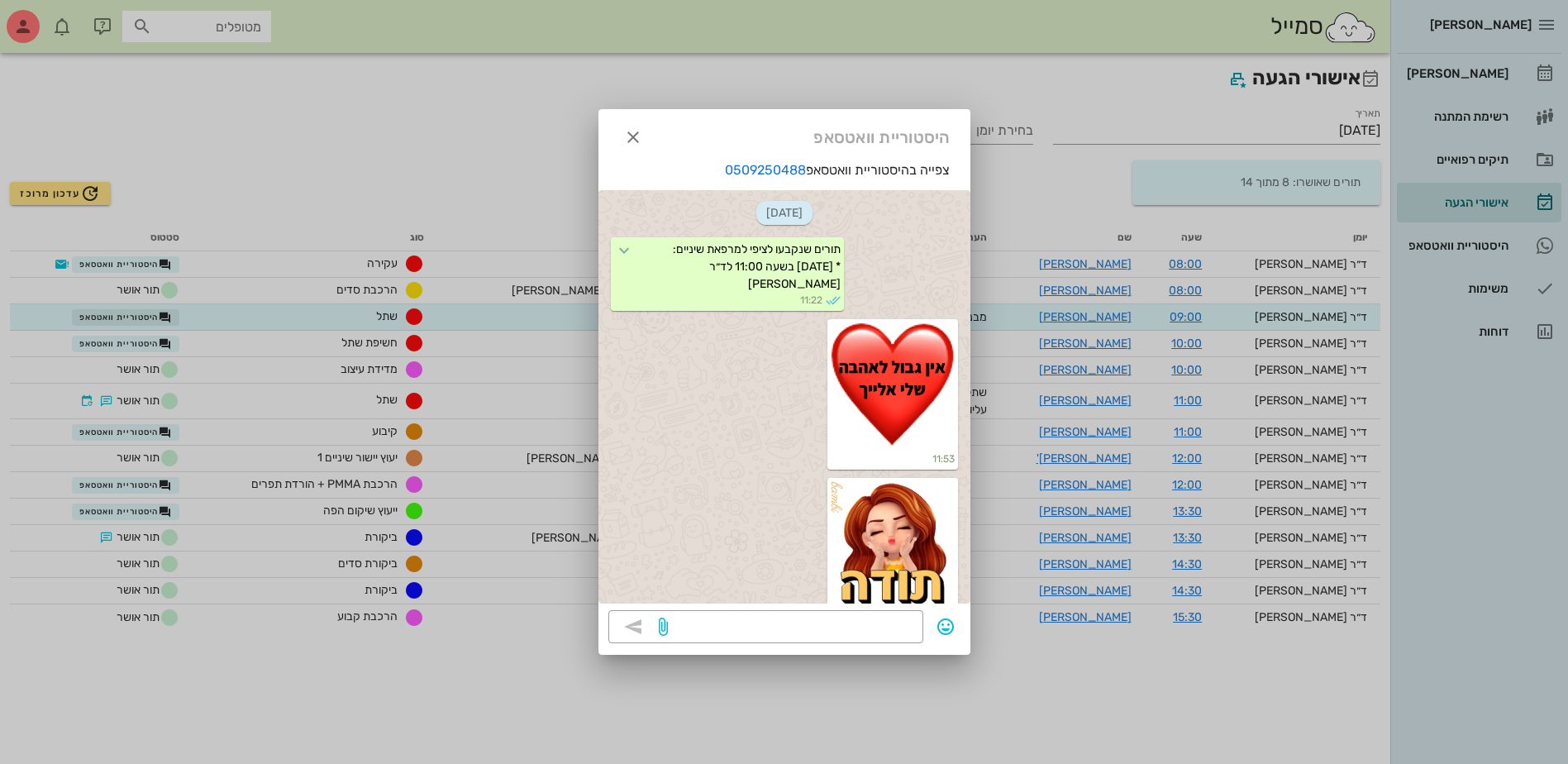
scroll to position [11399, 0]
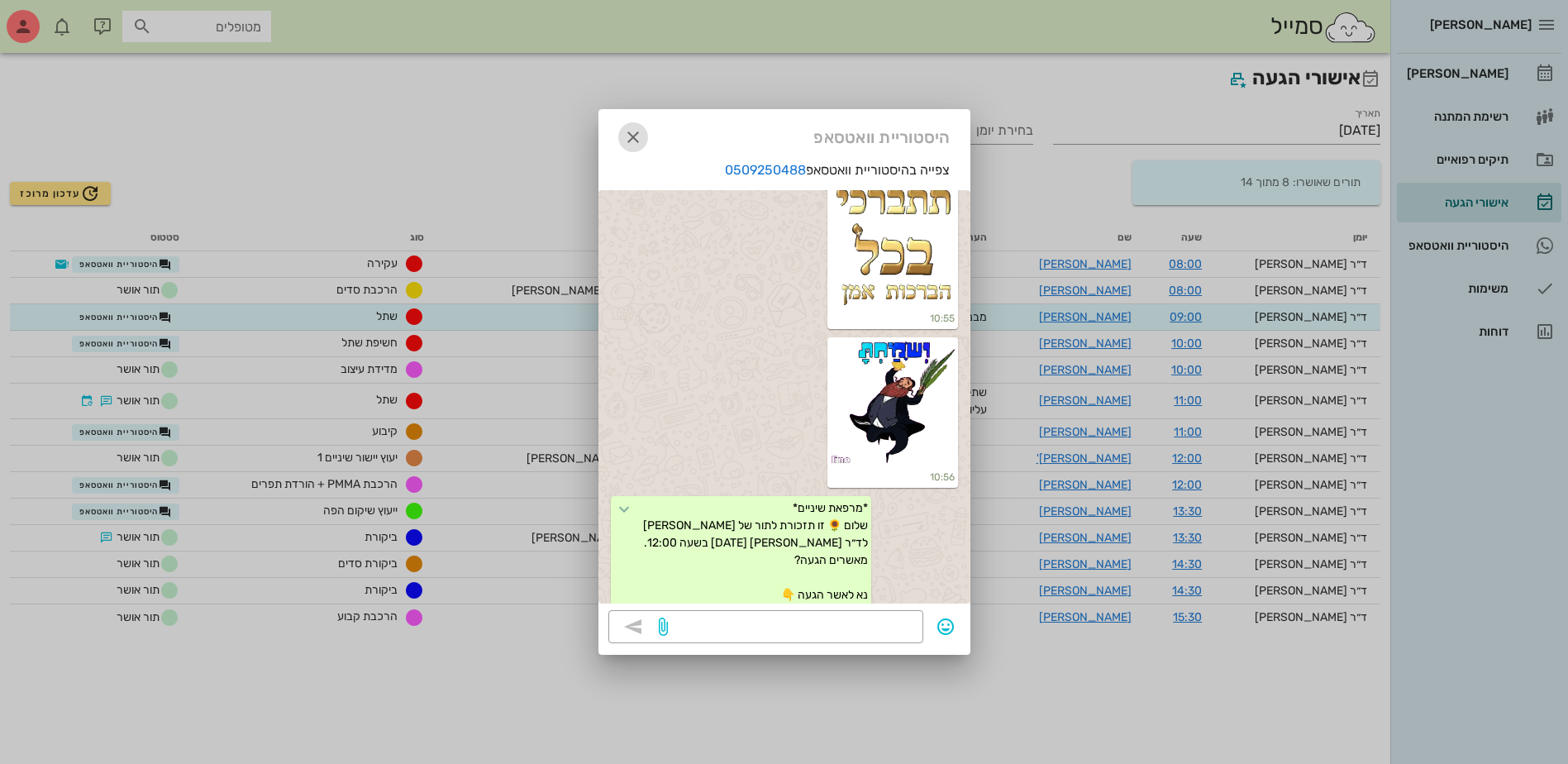
click at [633, 138] on icon "button" at bounding box center [633, 137] width 20 height 20
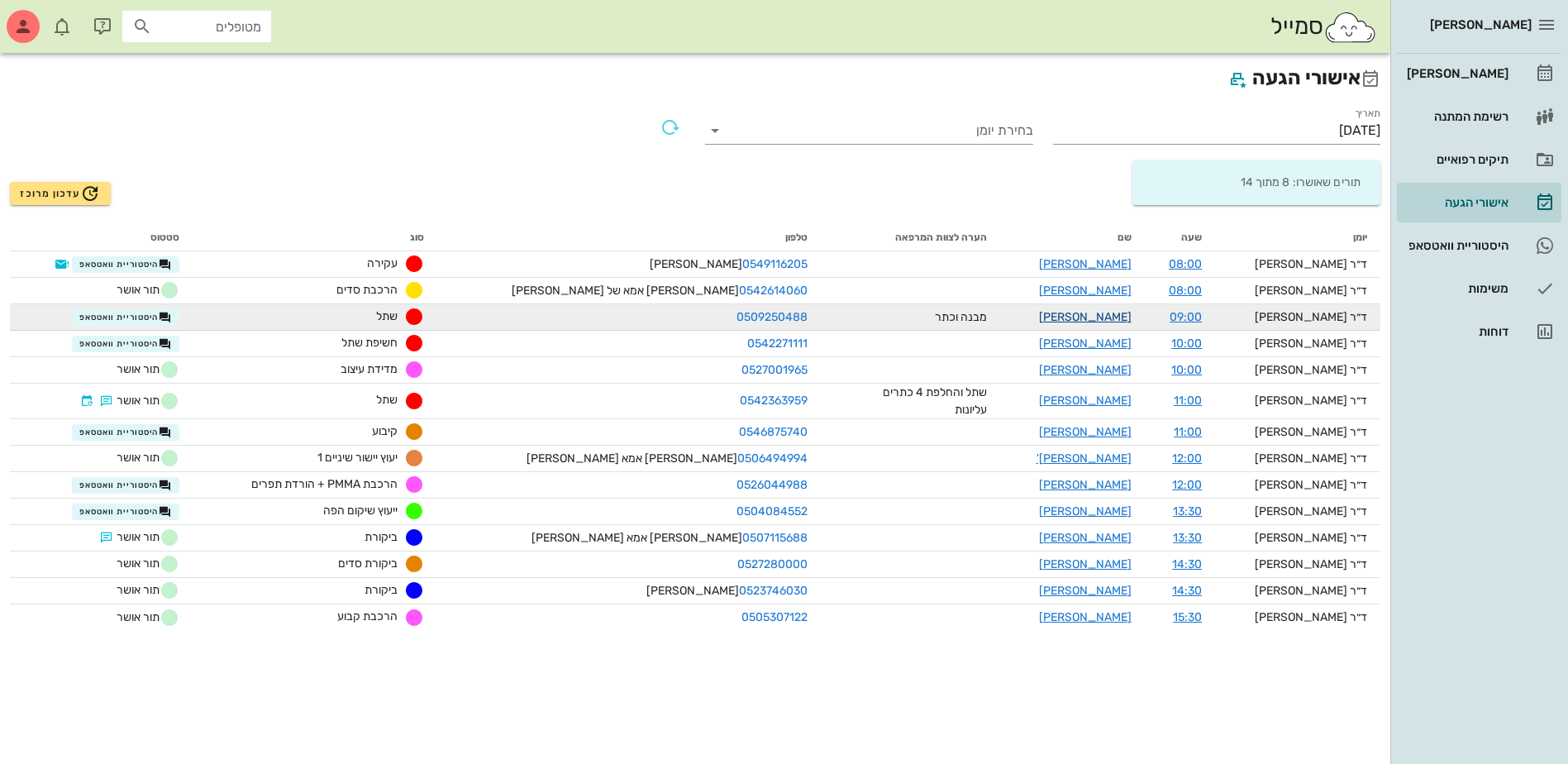
click at [1100, 319] on link "[PERSON_NAME]" at bounding box center [1086, 317] width 93 height 14
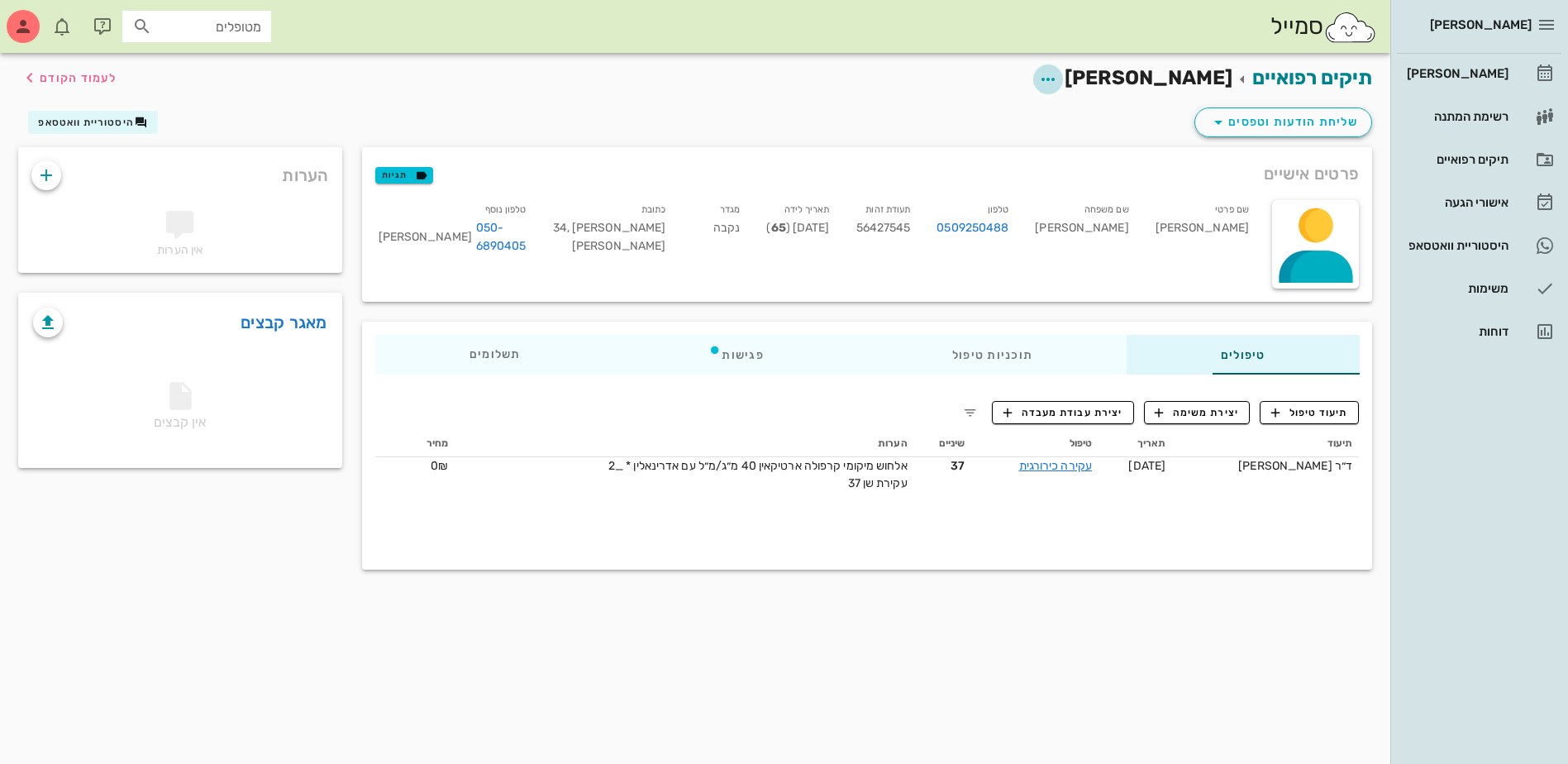
click at [1058, 85] on icon "button" at bounding box center [1048, 79] width 20 height 20
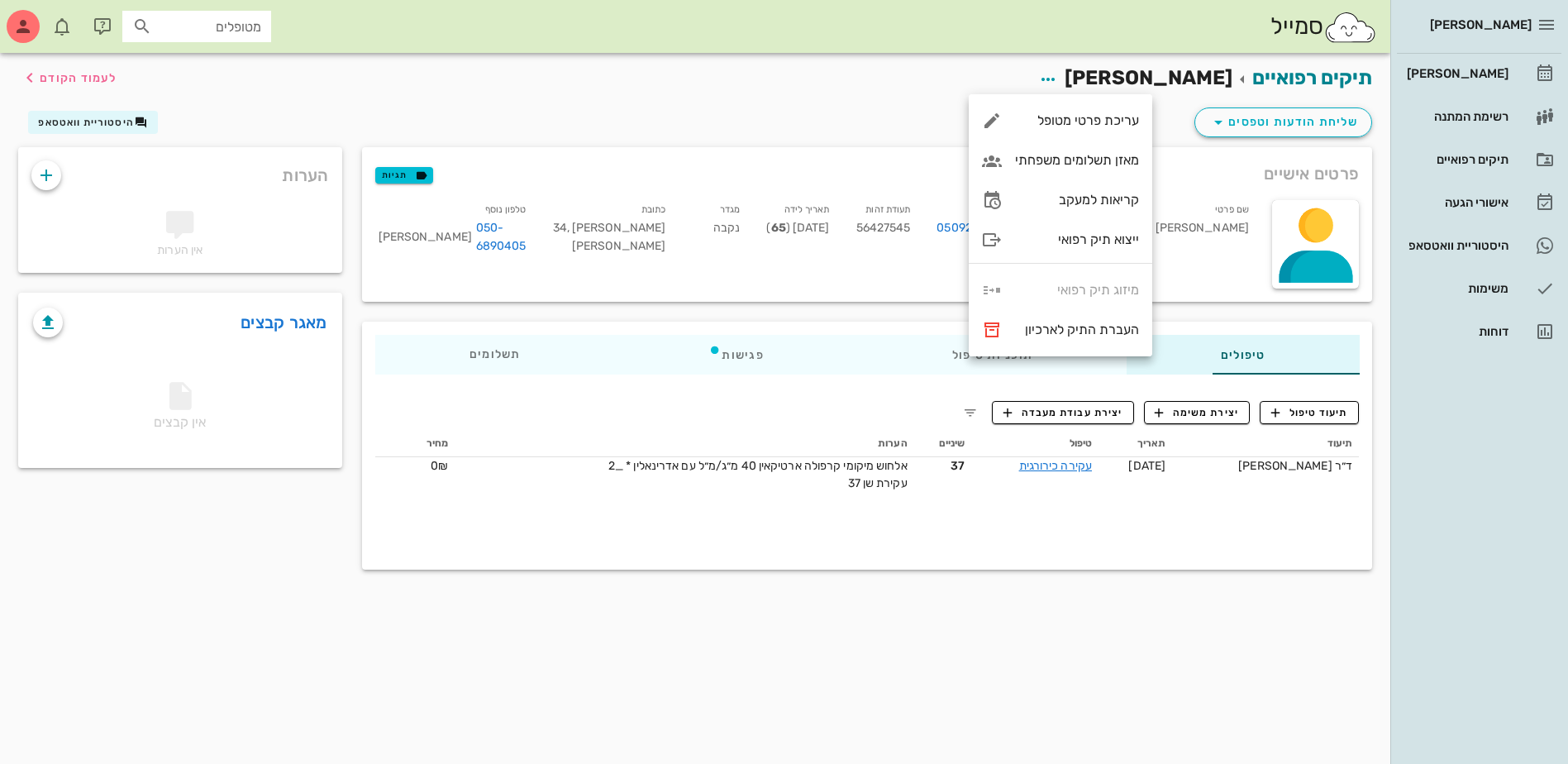
click at [860, 62] on div "תיקים רפואיים [PERSON_NAME] לעמוד הקודם" at bounding box center [695, 78] width 1374 height 51
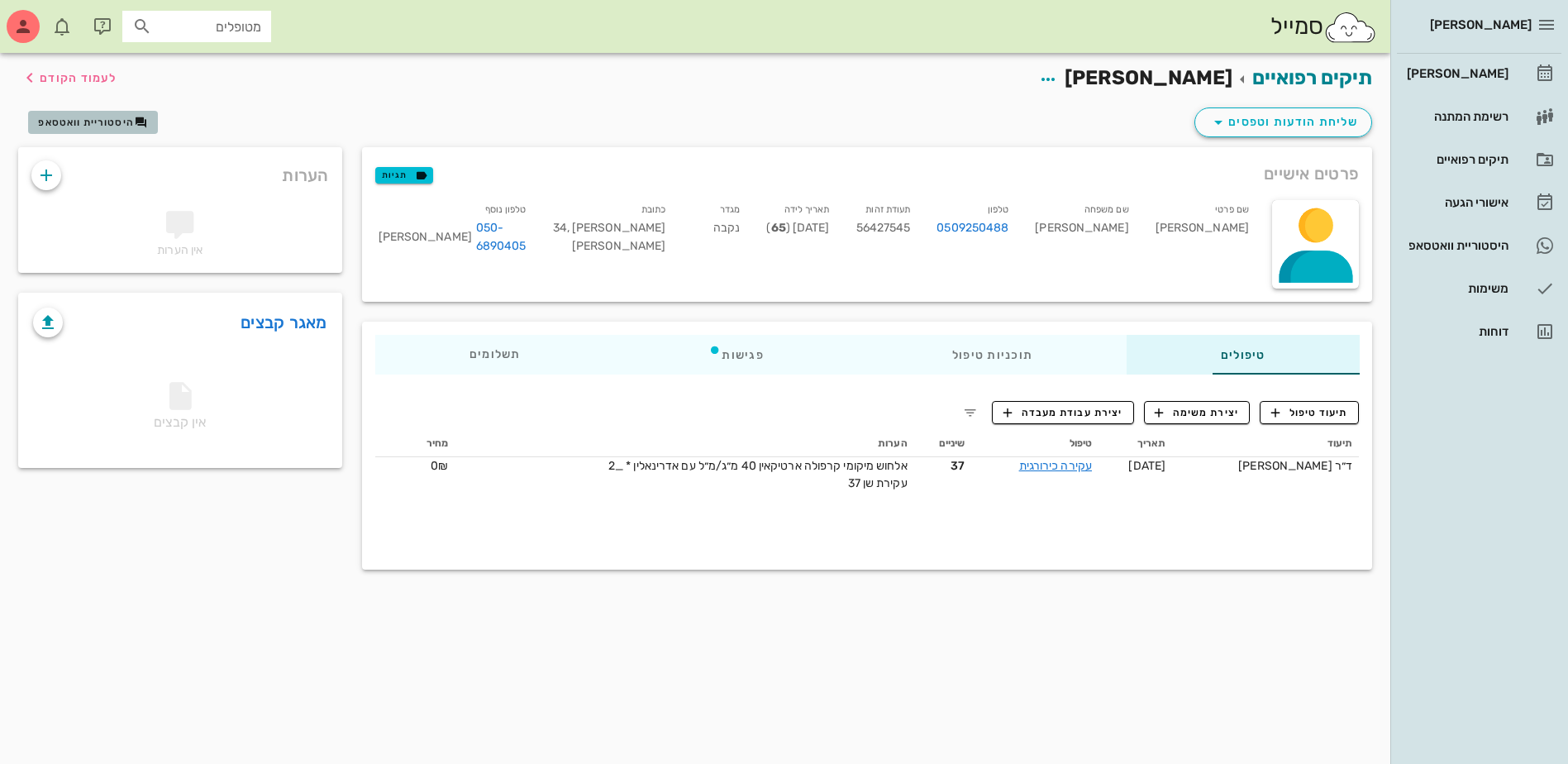
click at [63, 123] on span "היסטוריית וואטסאפ" at bounding box center [86, 122] width 96 height 11
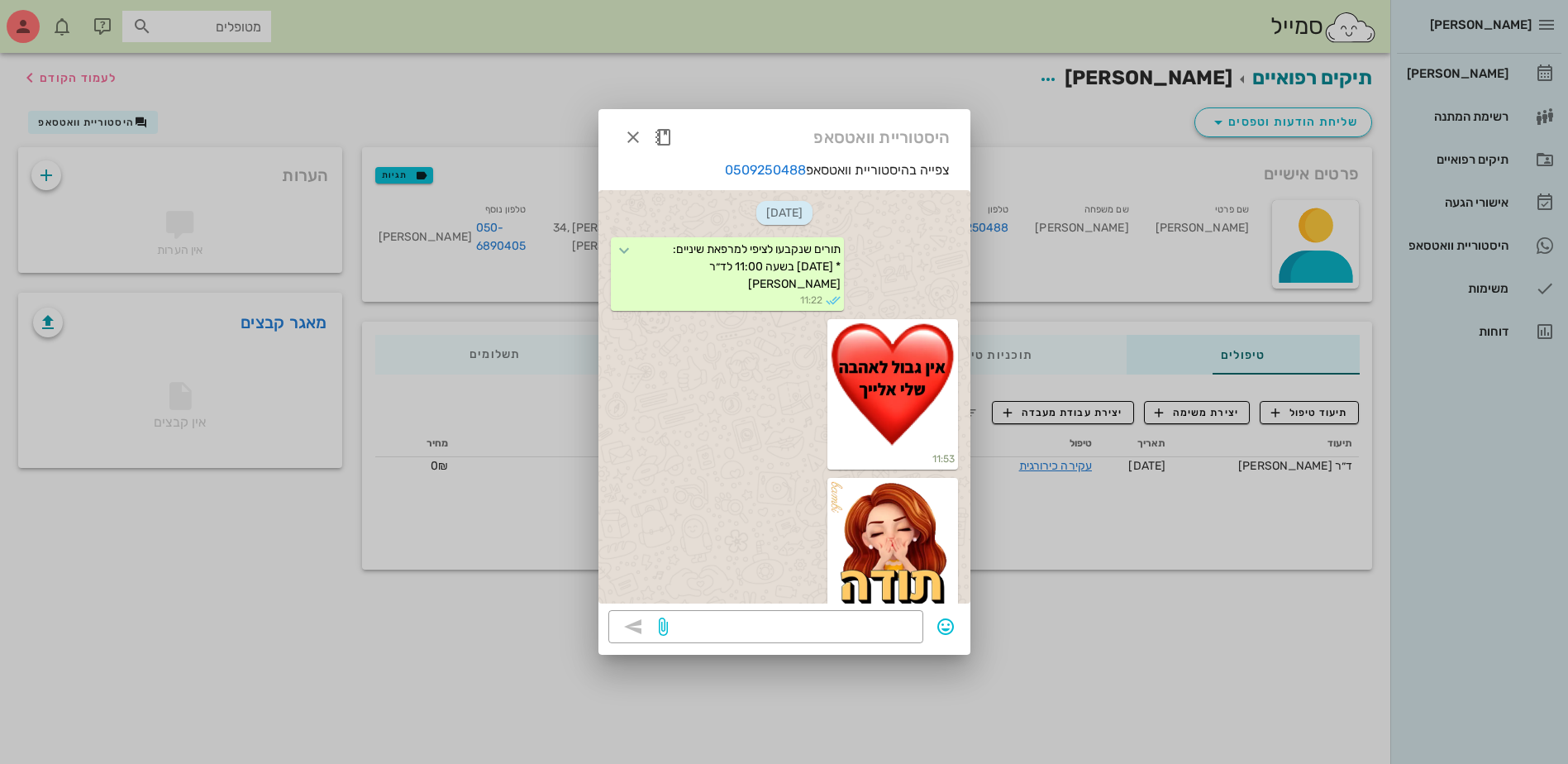
scroll to position [11399, 0]
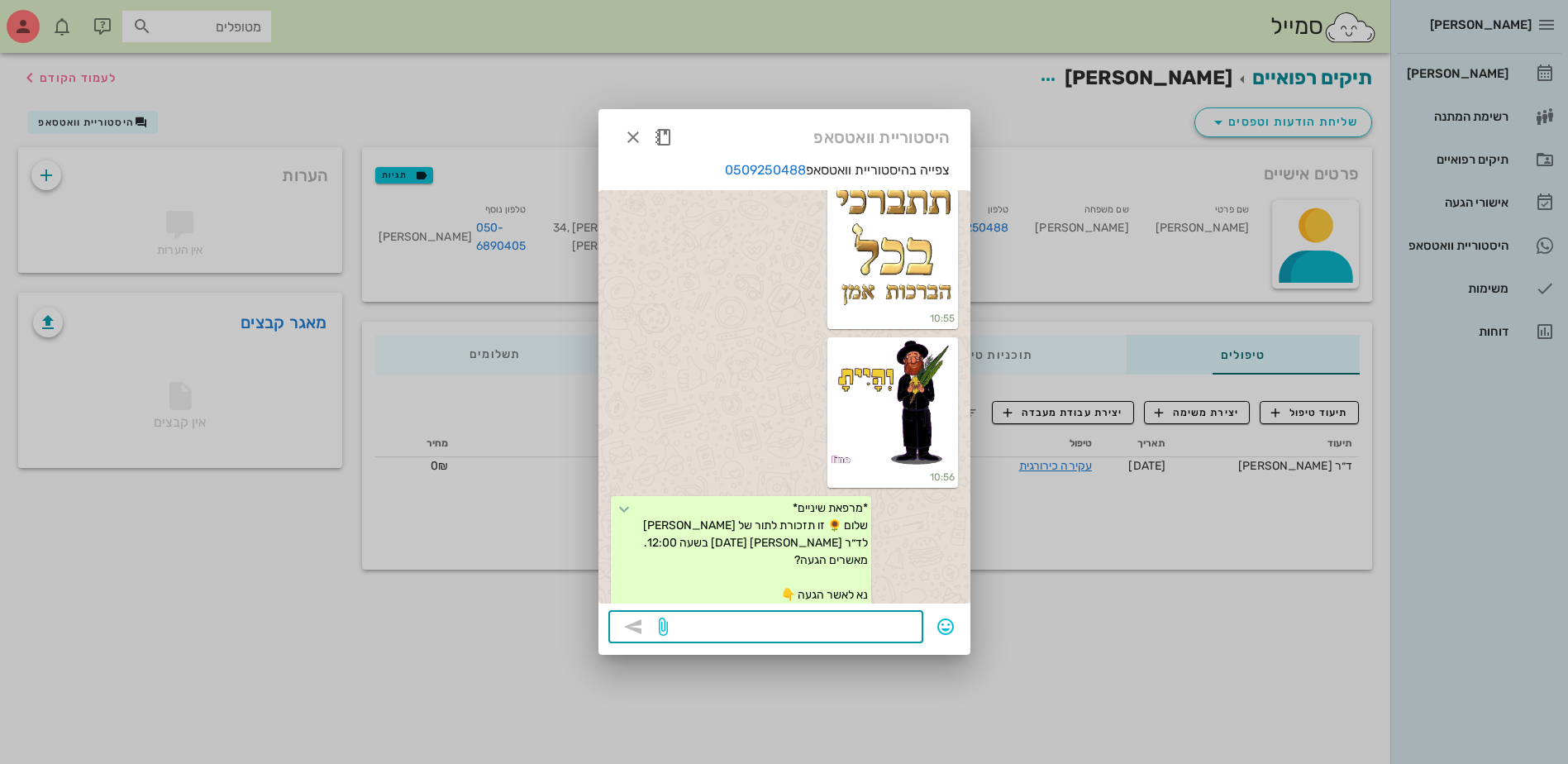
click at [760, 629] on textarea at bounding box center [792, 628] width 243 height 26
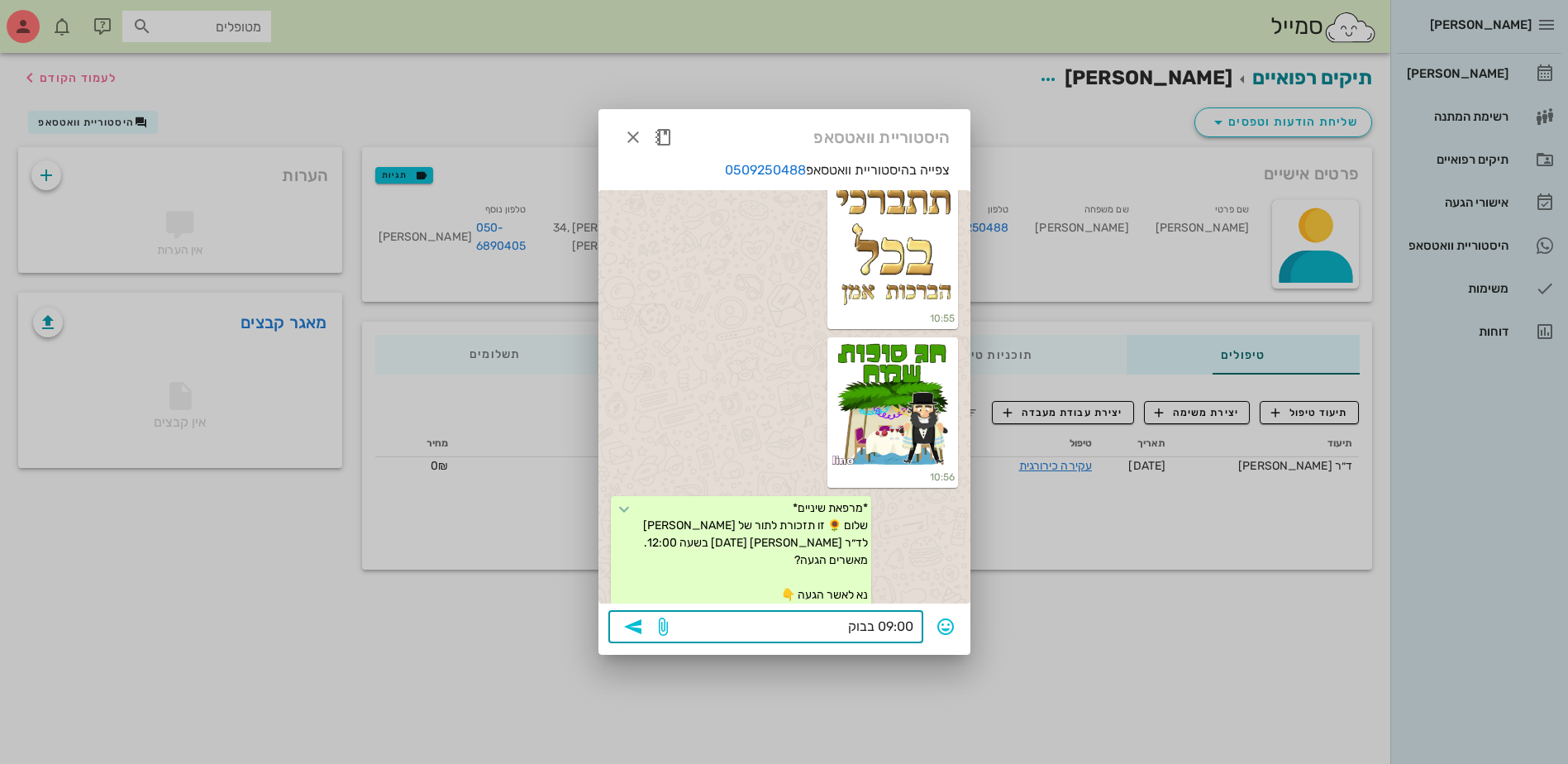
type textarea "09:00 בבוקר"
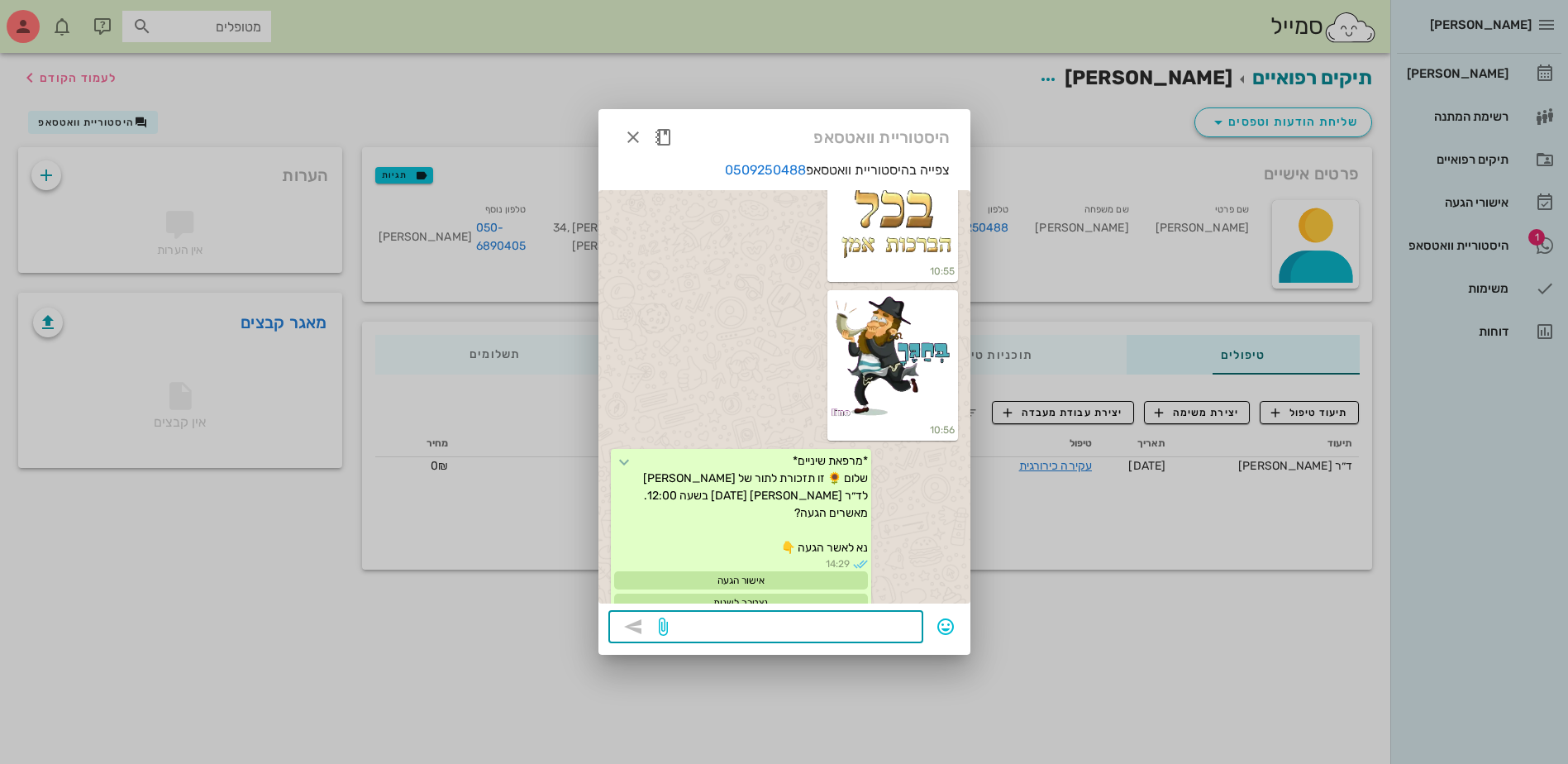
scroll to position [11828, 0]
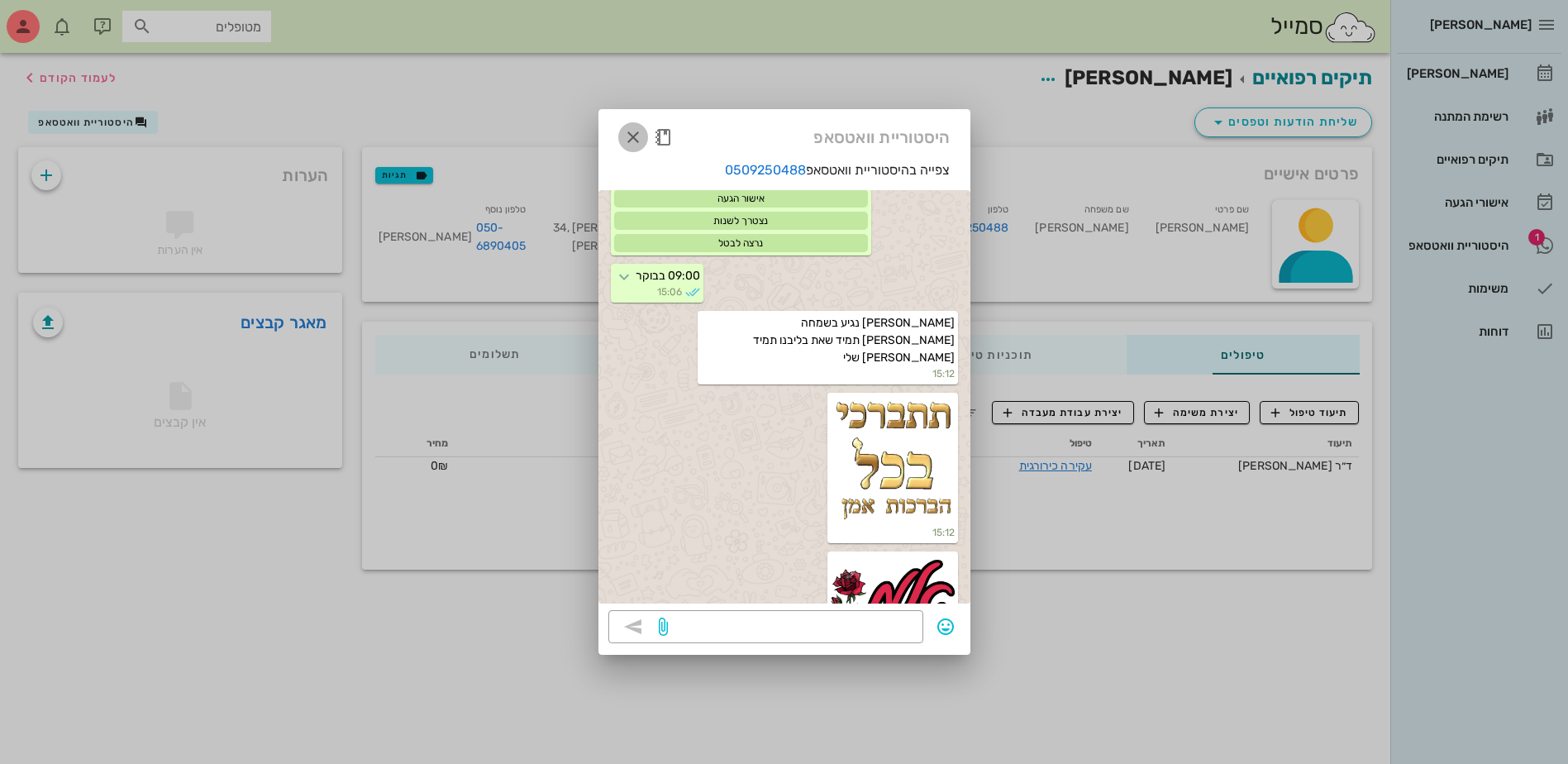
click at [637, 127] on icon "button" at bounding box center [633, 137] width 20 height 20
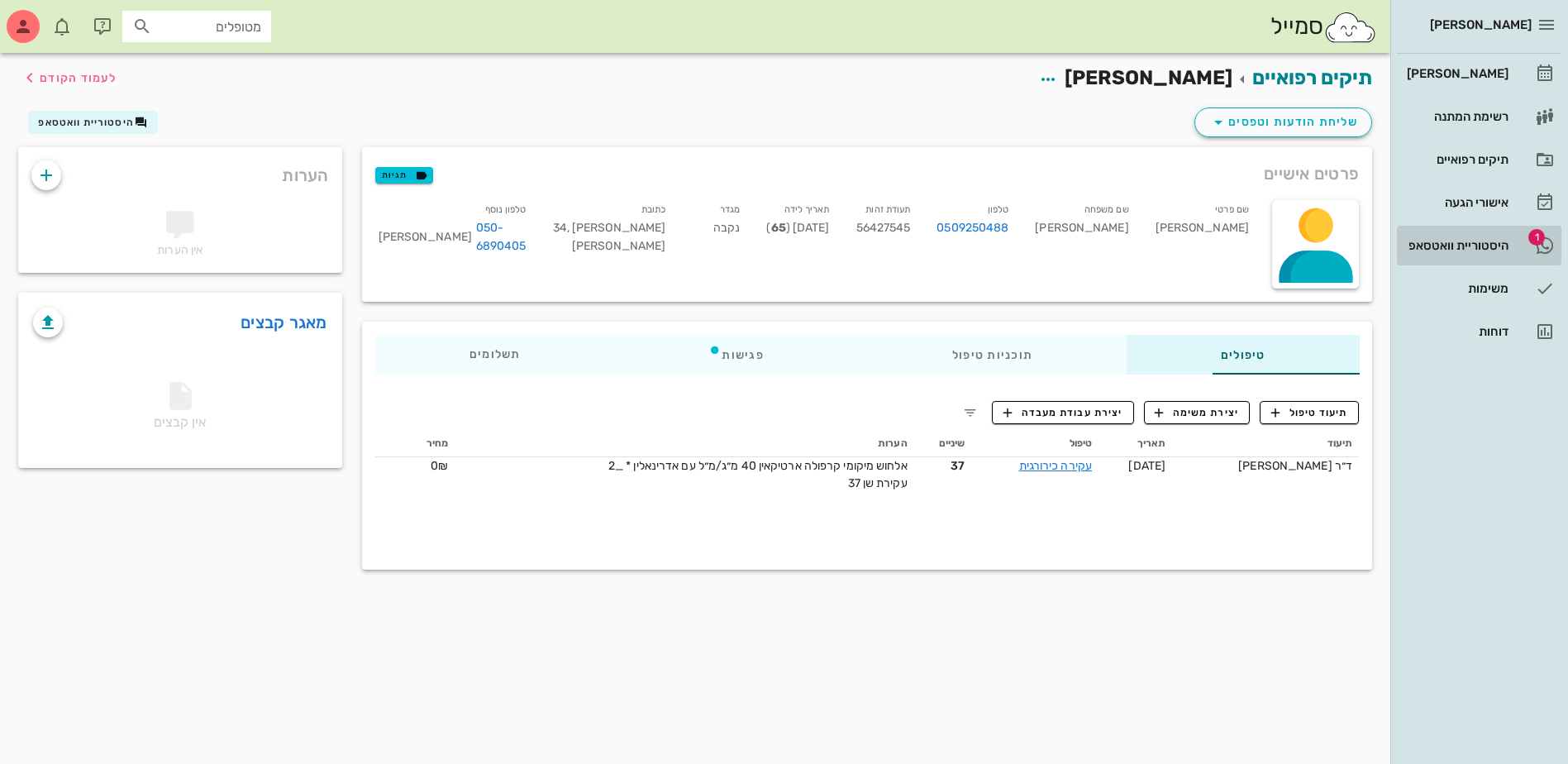
click at [1489, 246] on div "היסטוריית וואטסאפ" at bounding box center [1456, 245] width 105 height 13
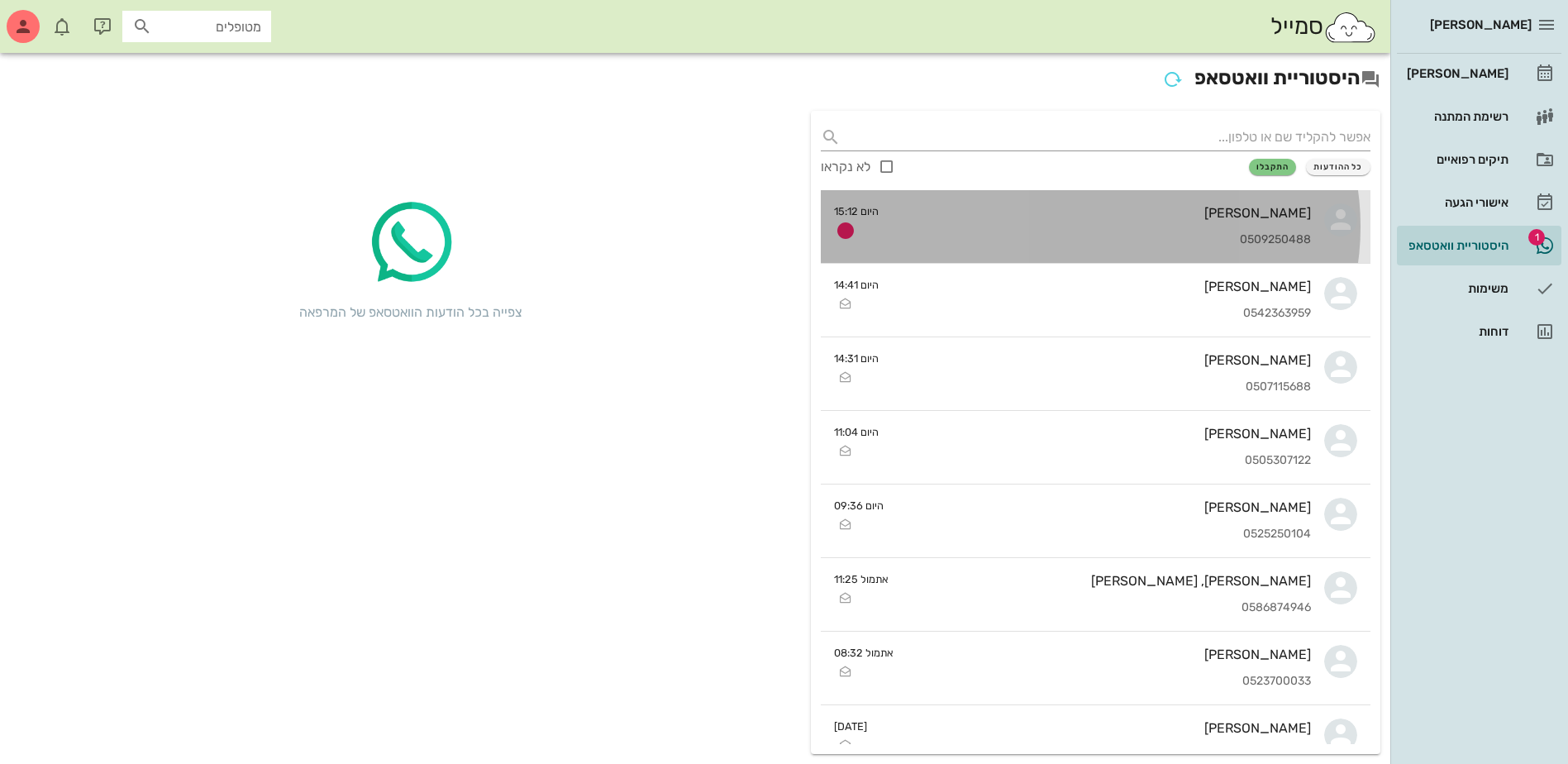
click at [1205, 229] on div "[PERSON_NAME] 0509250488" at bounding box center [1101, 227] width 419 height 72
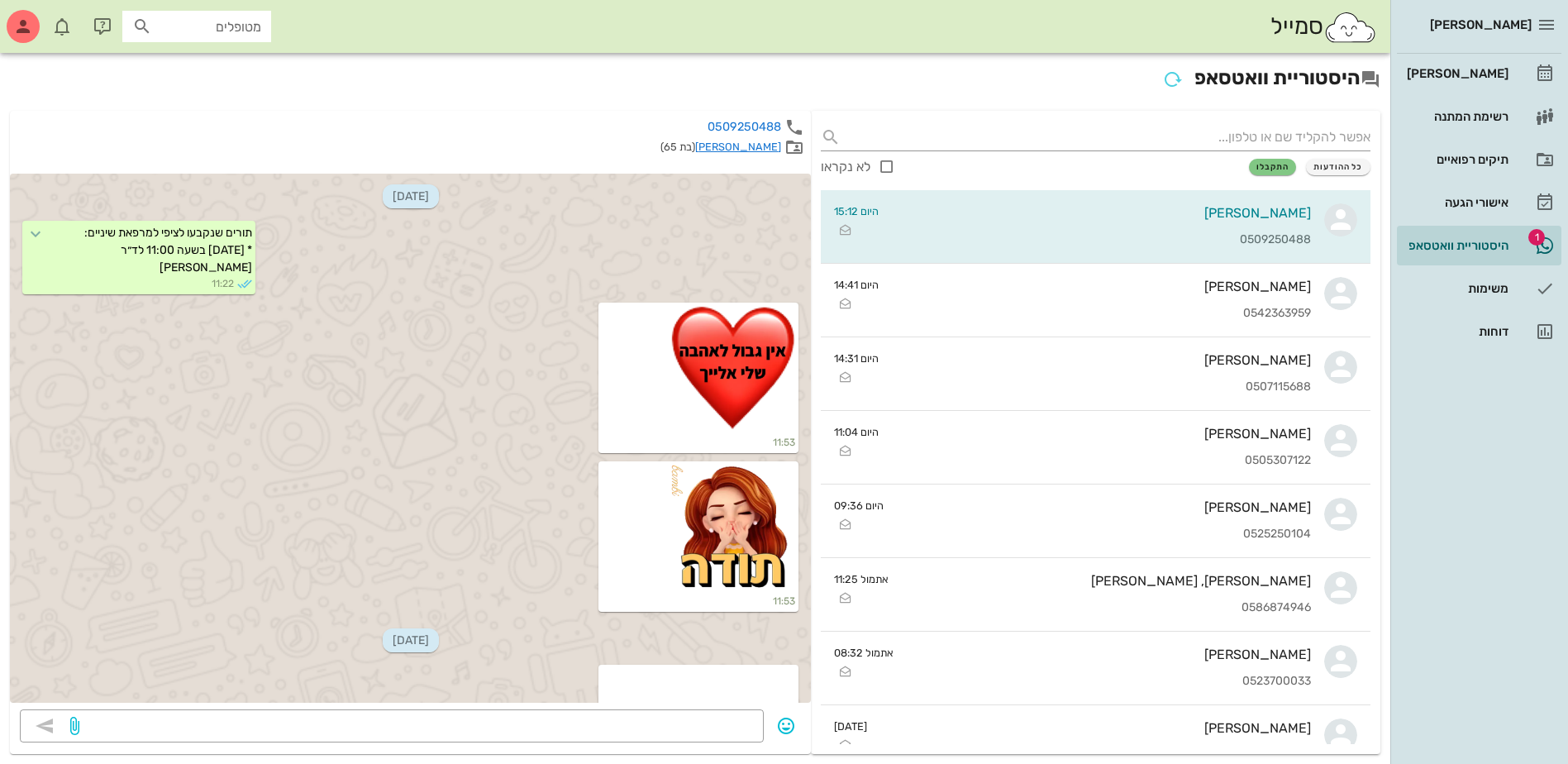
scroll to position [11573, 0]
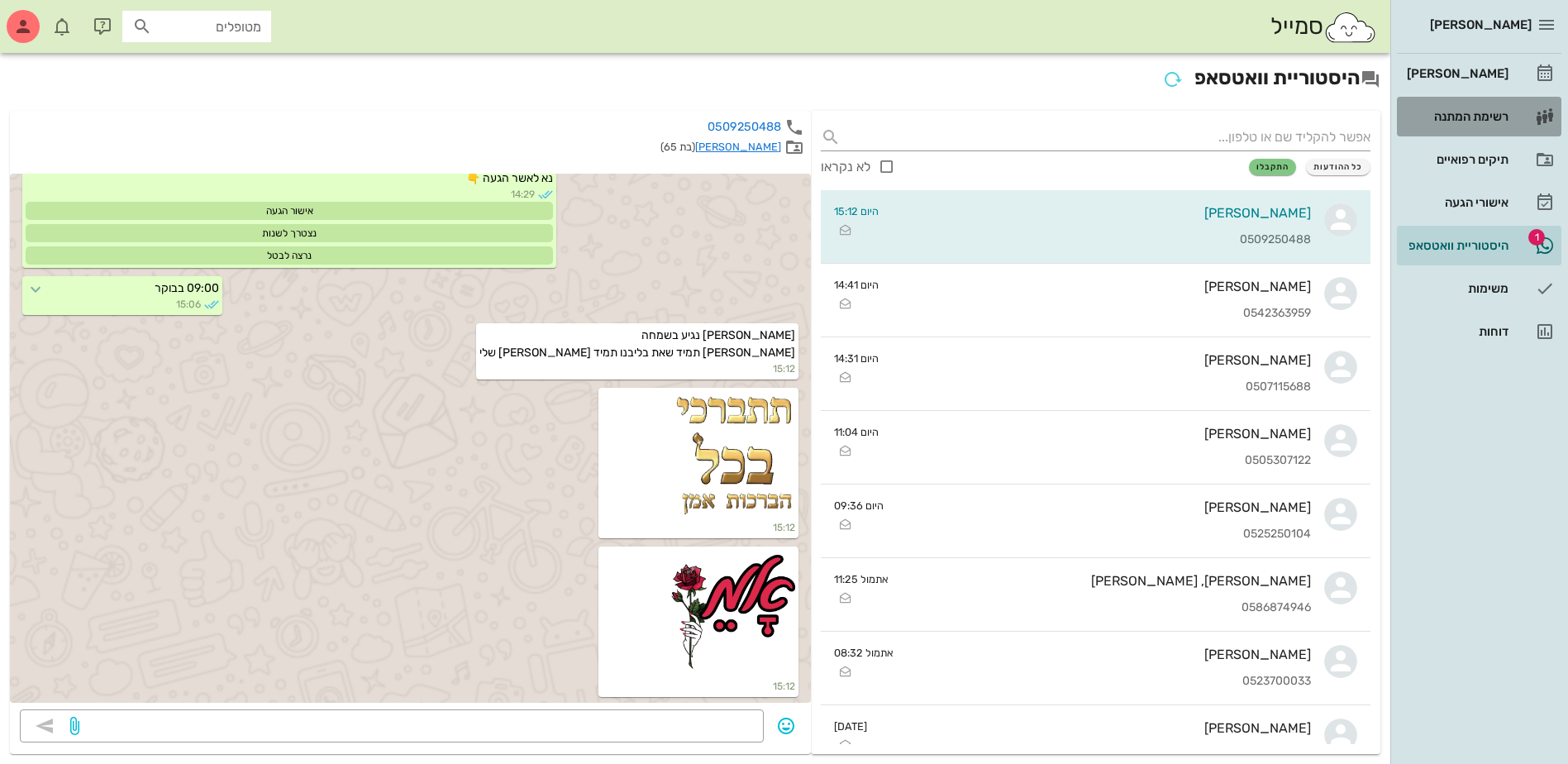
click at [1445, 116] on div "רשימת המתנה" at bounding box center [1456, 116] width 105 height 13
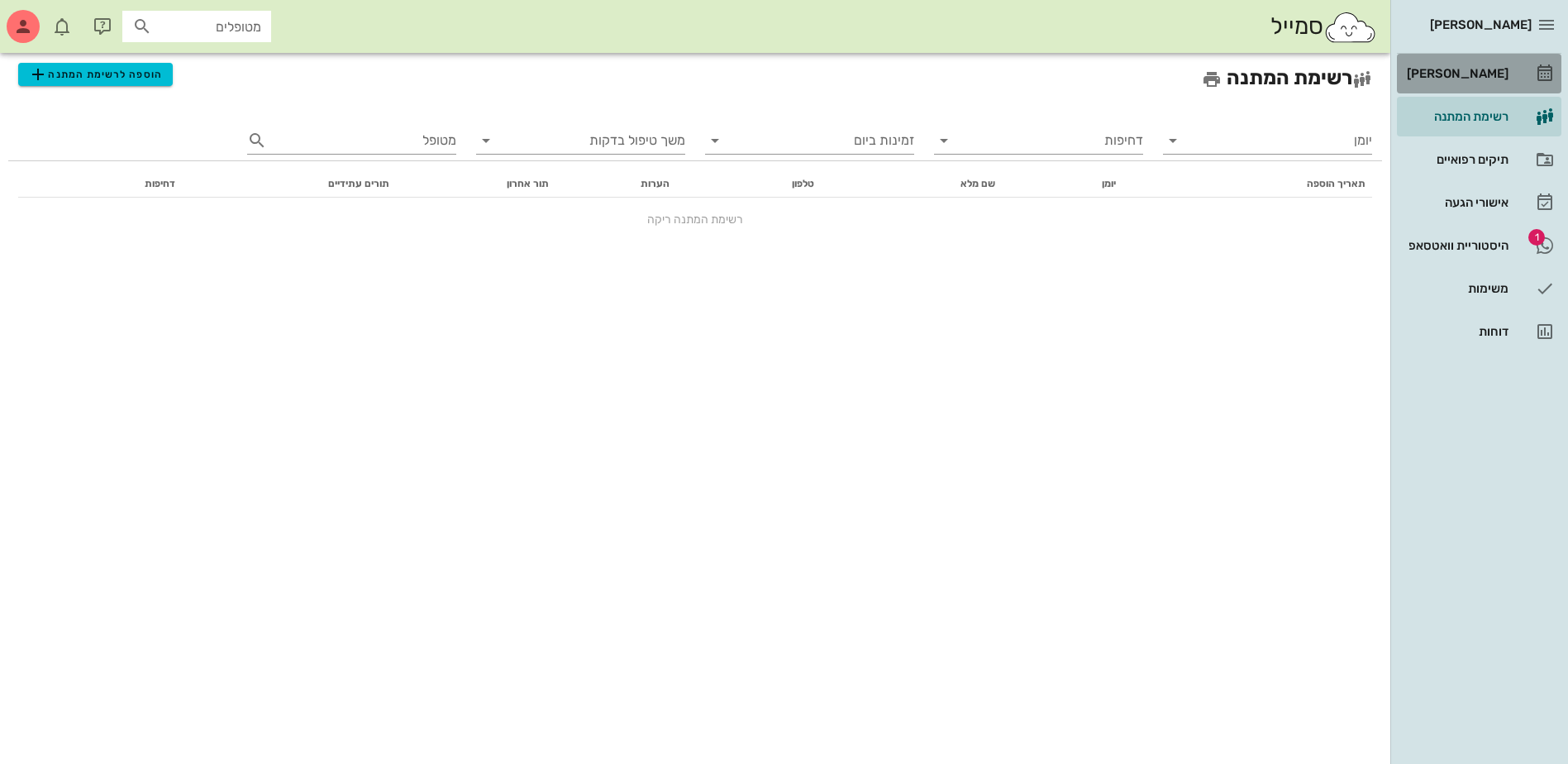
click at [1454, 71] on div "[PERSON_NAME]" at bounding box center [1456, 73] width 105 height 13
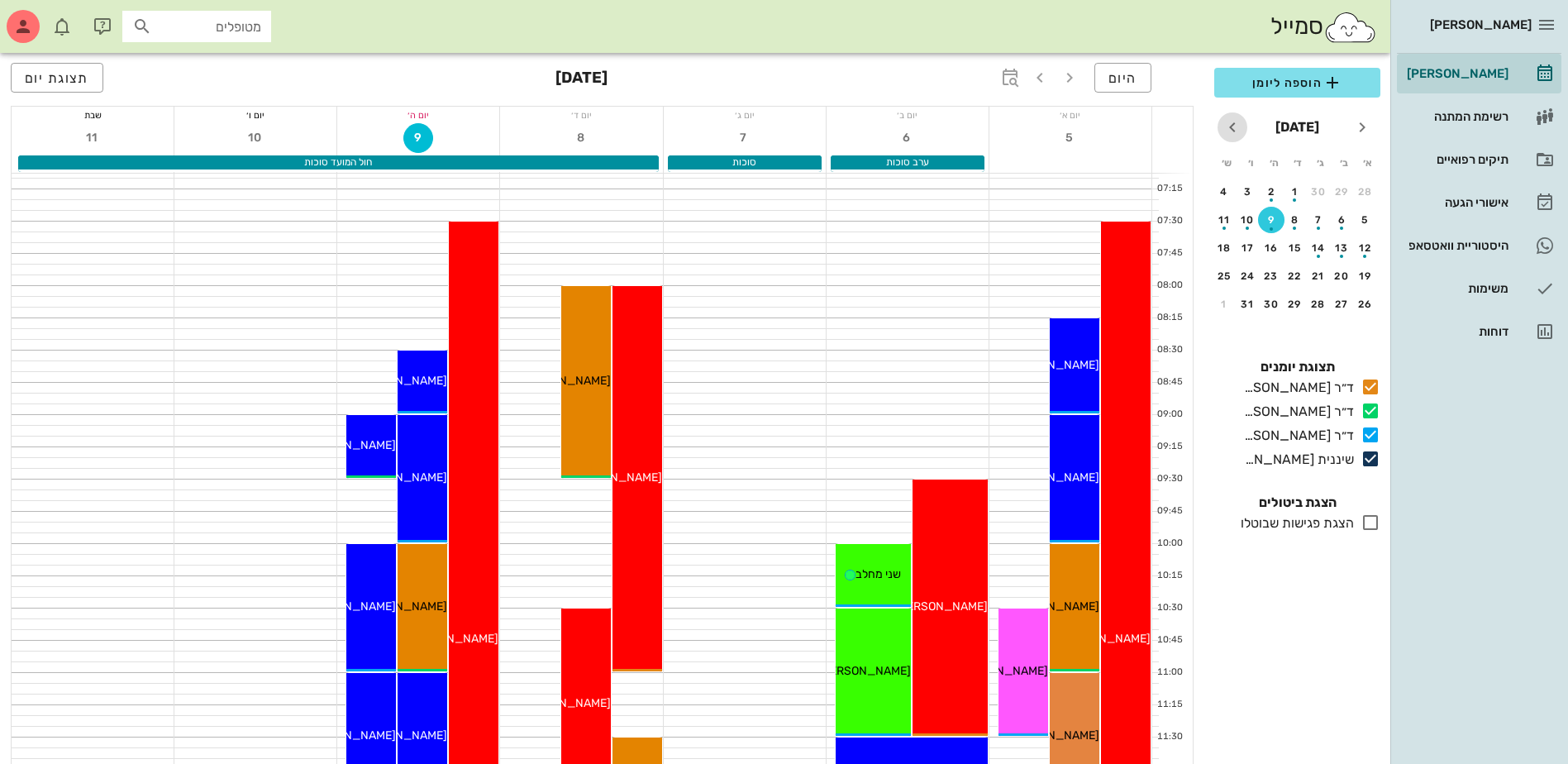
click at [1235, 131] on icon "חודש הבא" at bounding box center [1232, 126] width 20 height 20
click at [1363, 245] on div "9" at bounding box center [1365, 248] width 26 height 11
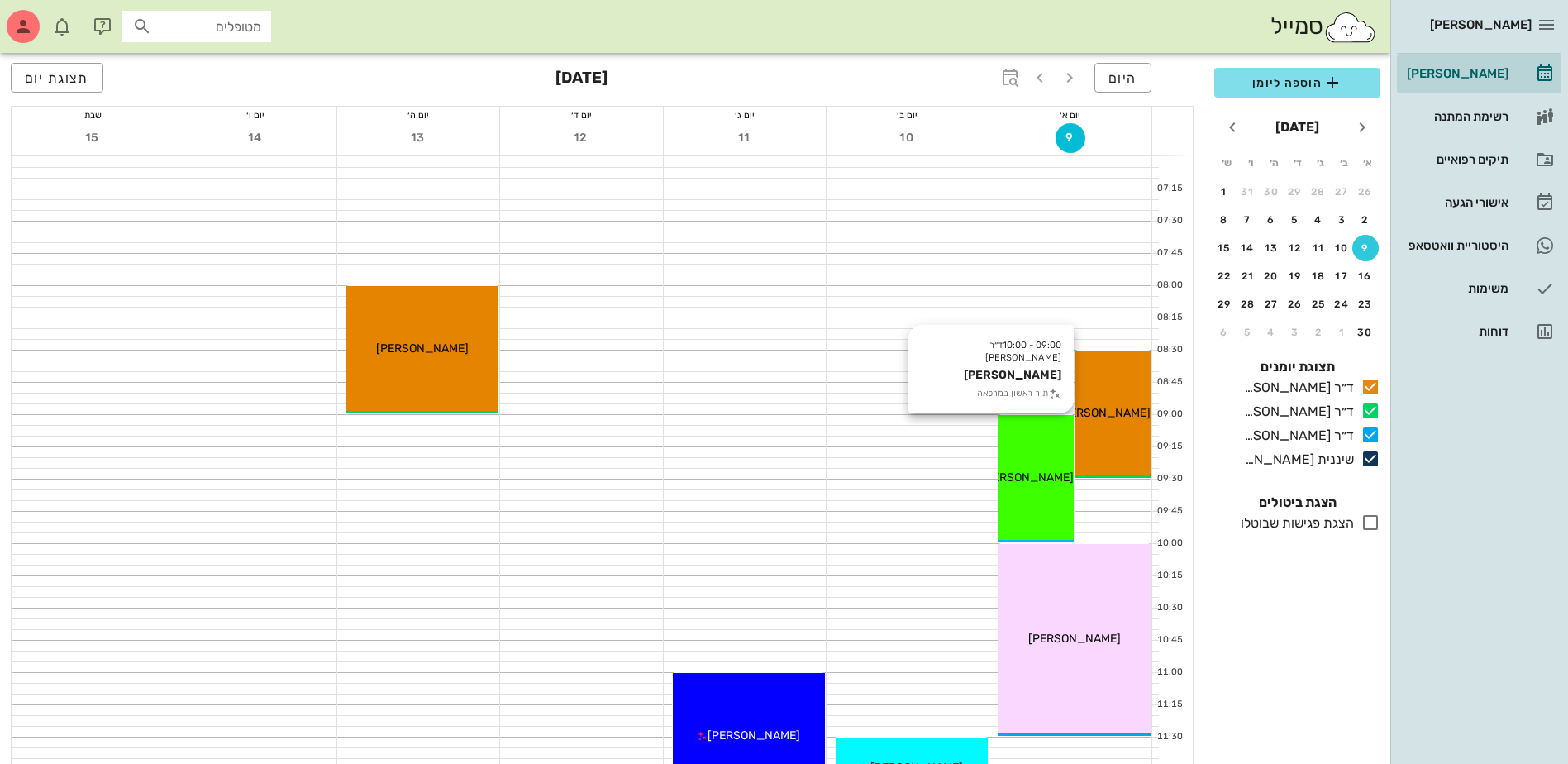
click at [1037, 442] on div "09:00 - 10:00 ד״ר [PERSON_NAME] [PERSON_NAME] תור ראשון במרפאה [PERSON_NAME]" at bounding box center [1035, 478] width 75 height 127
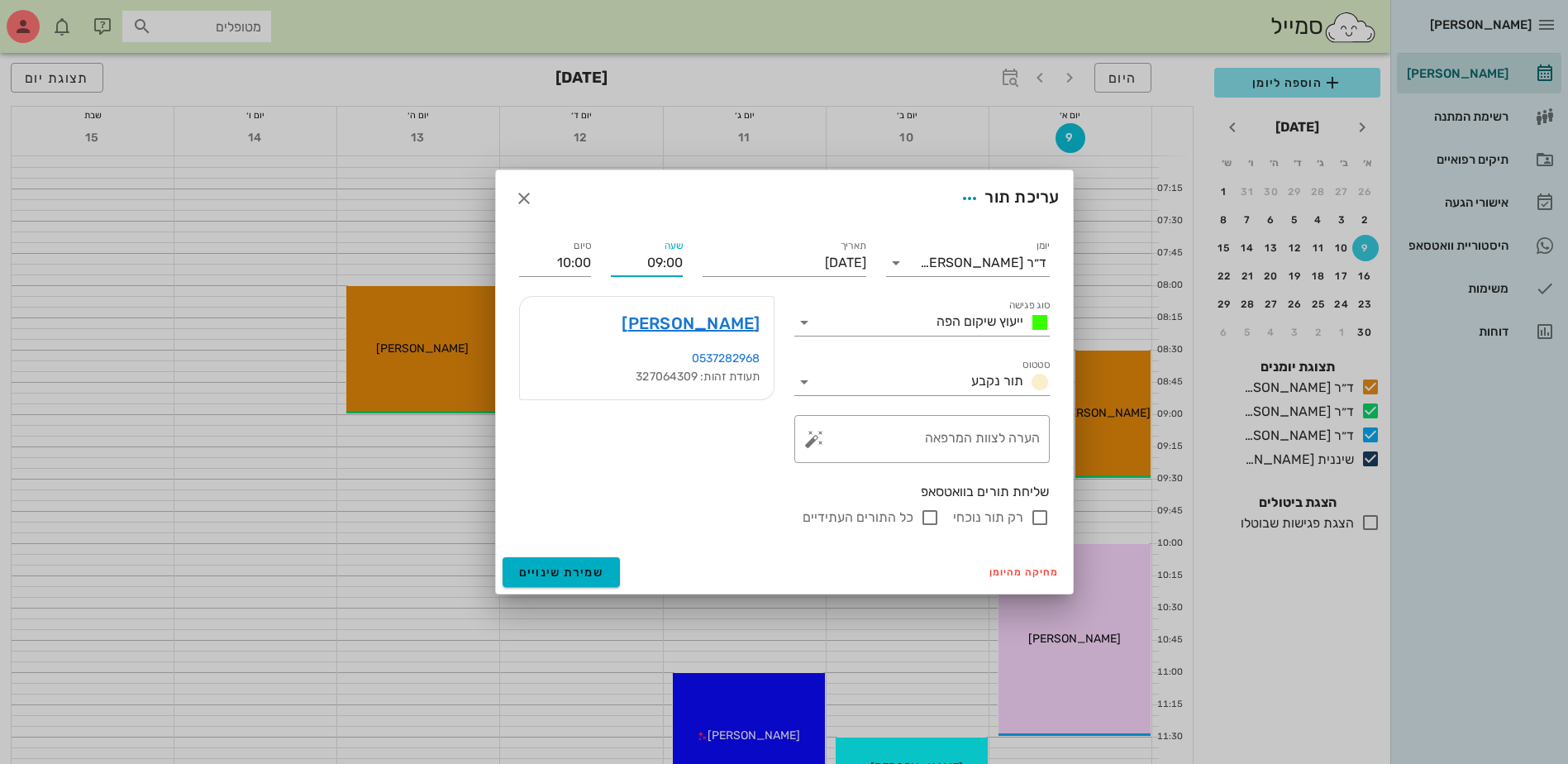
click at [659, 250] on input "09:00" at bounding box center [646, 263] width 72 height 26
drag, startPoint x: 641, startPoint y: 257, endPoint x: 739, endPoint y: 258, distance: 98.0
click at [739, 258] on div "יומן ד״ר [PERSON_NAME] סוג פגישה ייעוץ שיקום הפה סטטוס תור נקבע תאריך [DATE] שע…" at bounding box center [784, 382] width 550 height 310
type input "08:00"
type input "09:00"
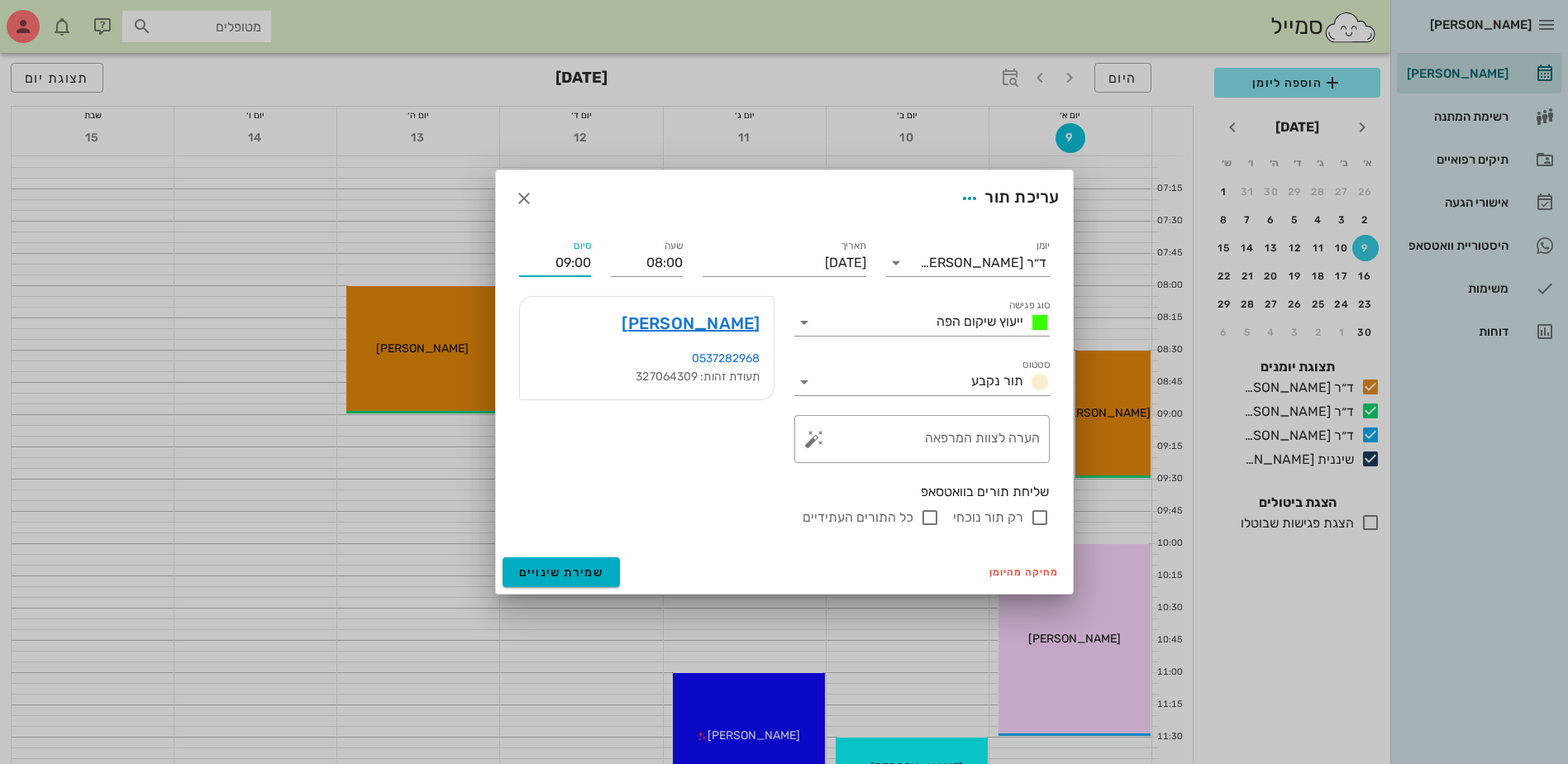
click at [542, 269] on input "09:00" at bounding box center [555, 263] width 72 height 26
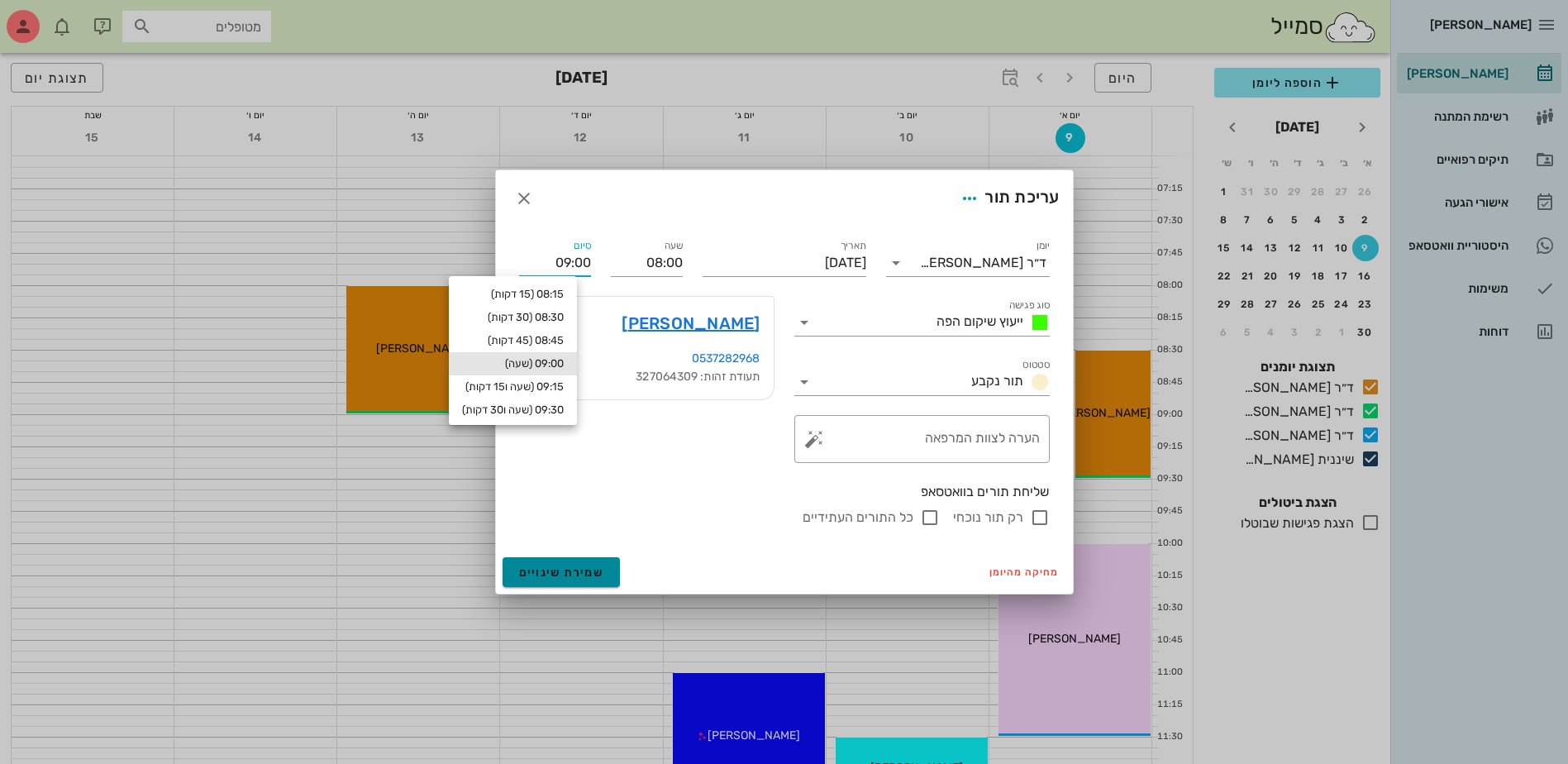
click at [580, 568] on span "שמירת שינויים" at bounding box center [562, 572] width 86 height 14
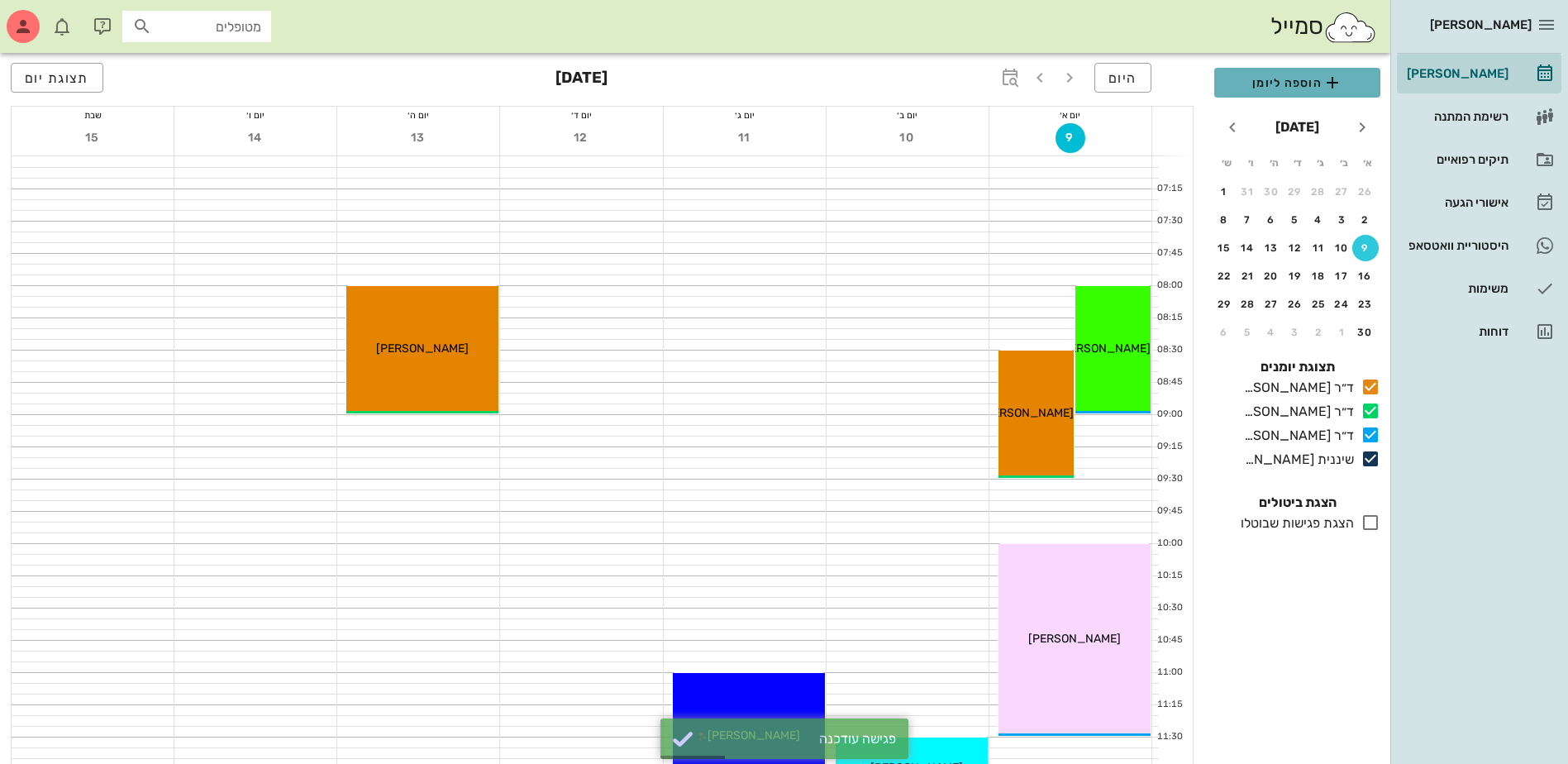
click at [1282, 86] on span "הוספה ליומן" at bounding box center [1298, 82] width 139 height 20
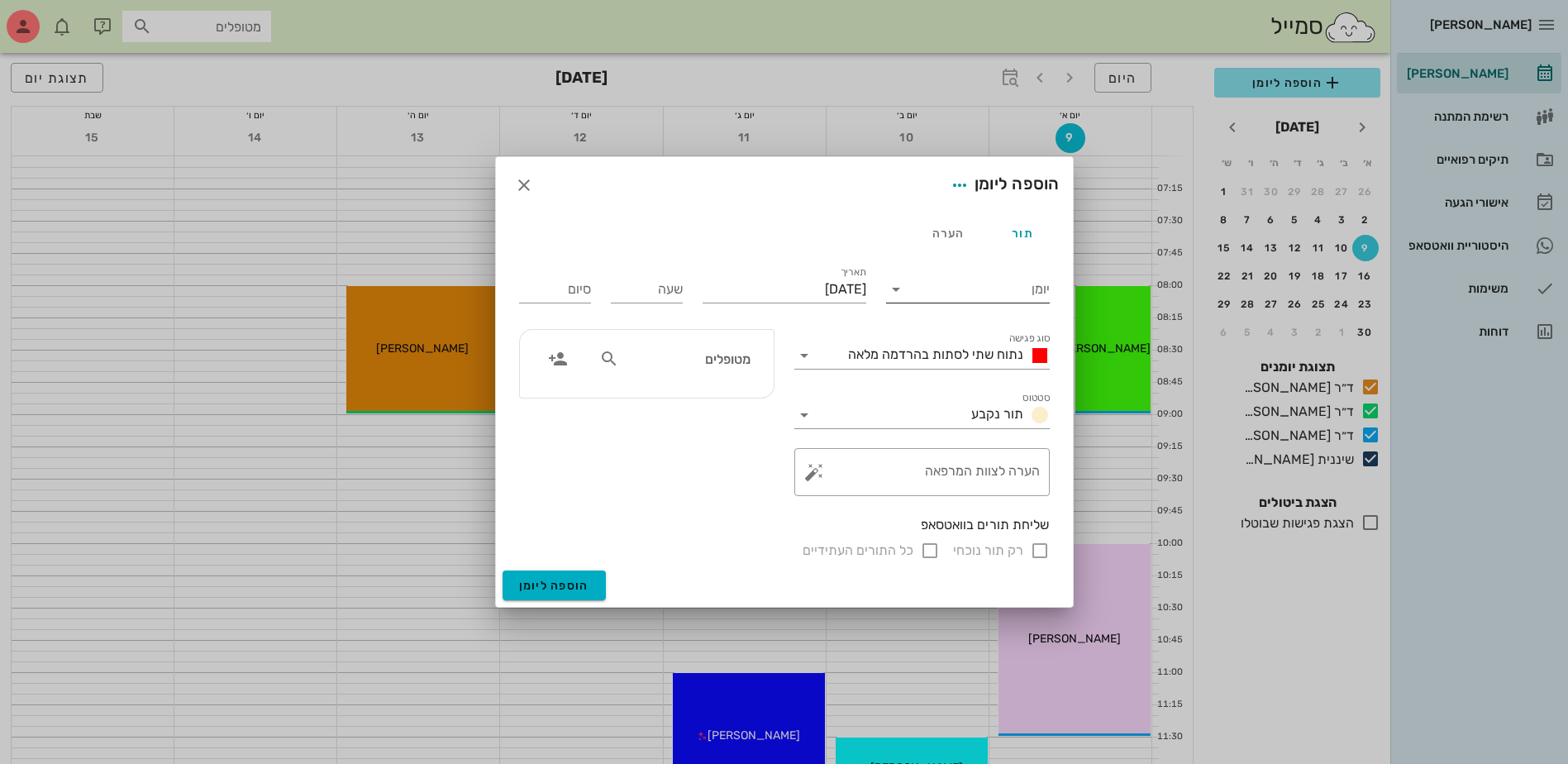
click at [992, 296] on input "יומן" at bounding box center [979, 289] width 140 height 26
click at [991, 382] on div "ד״ר [PERSON_NAME]" at bounding box center [972, 381] width 146 height 16
click at [968, 357] on span "נתוח שתי לסתות בהרדמה מלאה" at bounding box center [935, 354] width 176 height 16
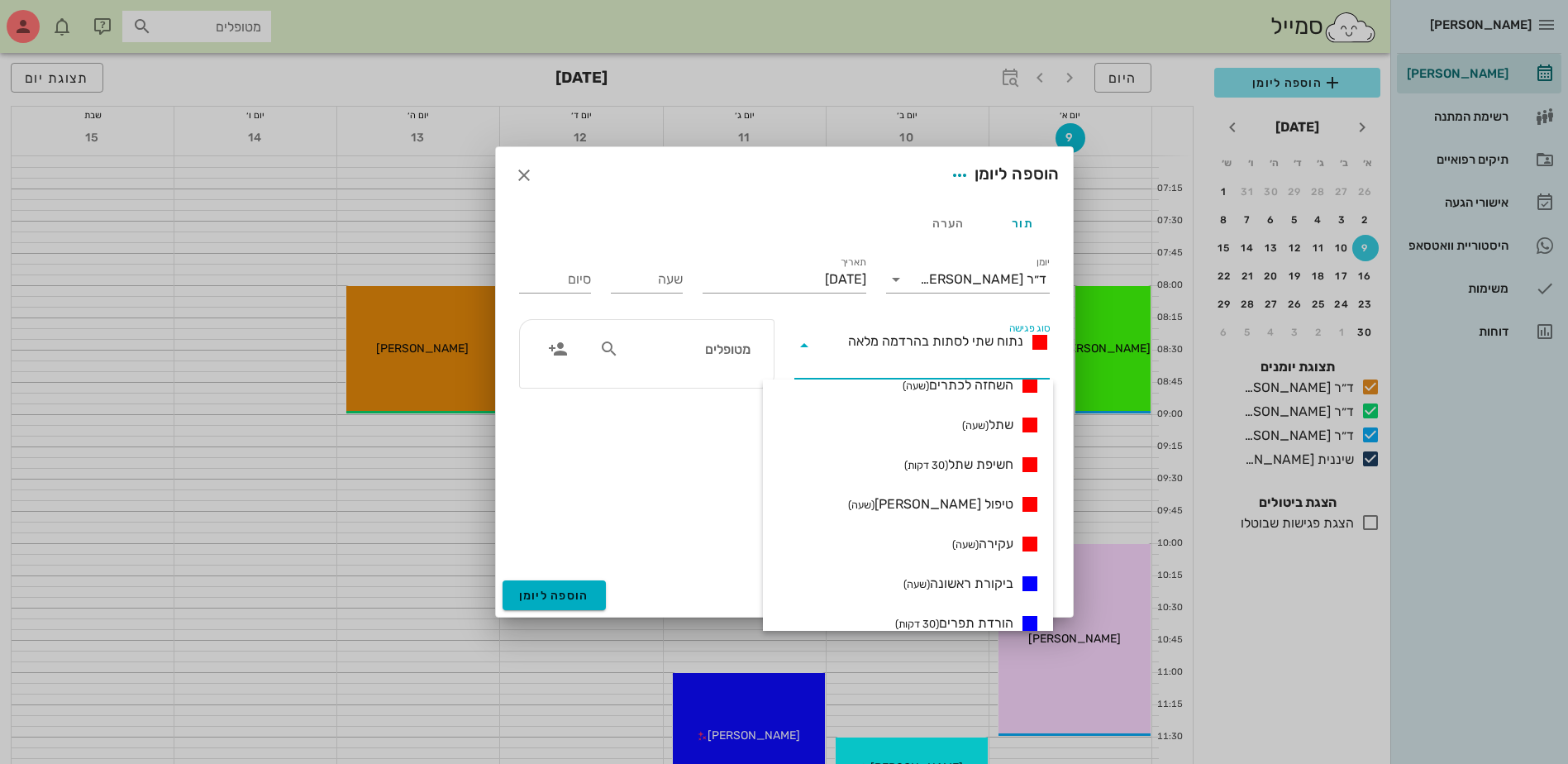
scroll to position [556, 0]
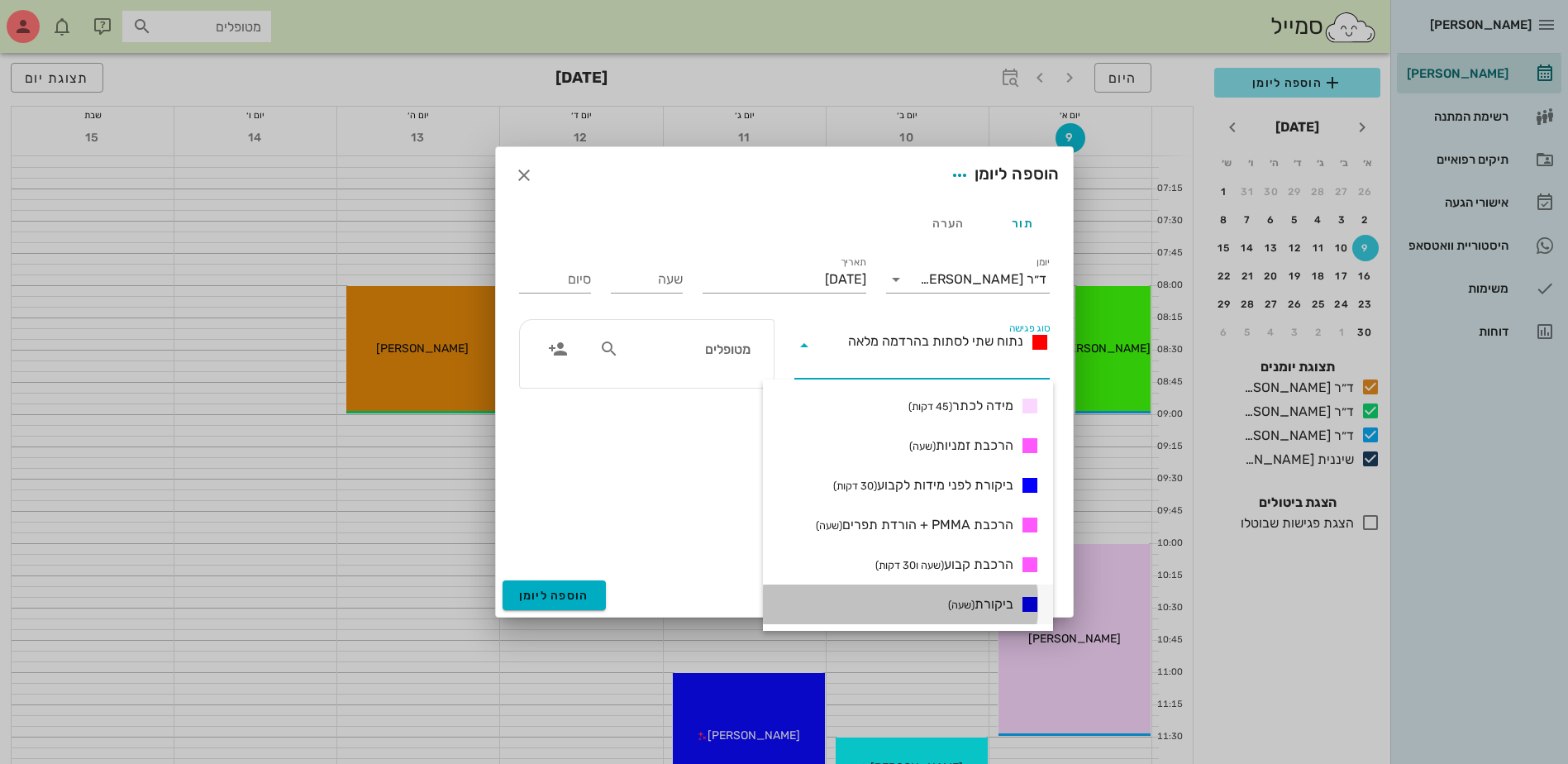
click at [964, 601] on small "(שעה)" at bounding box center [961, 604] width 26 height 12
type input "01:00"
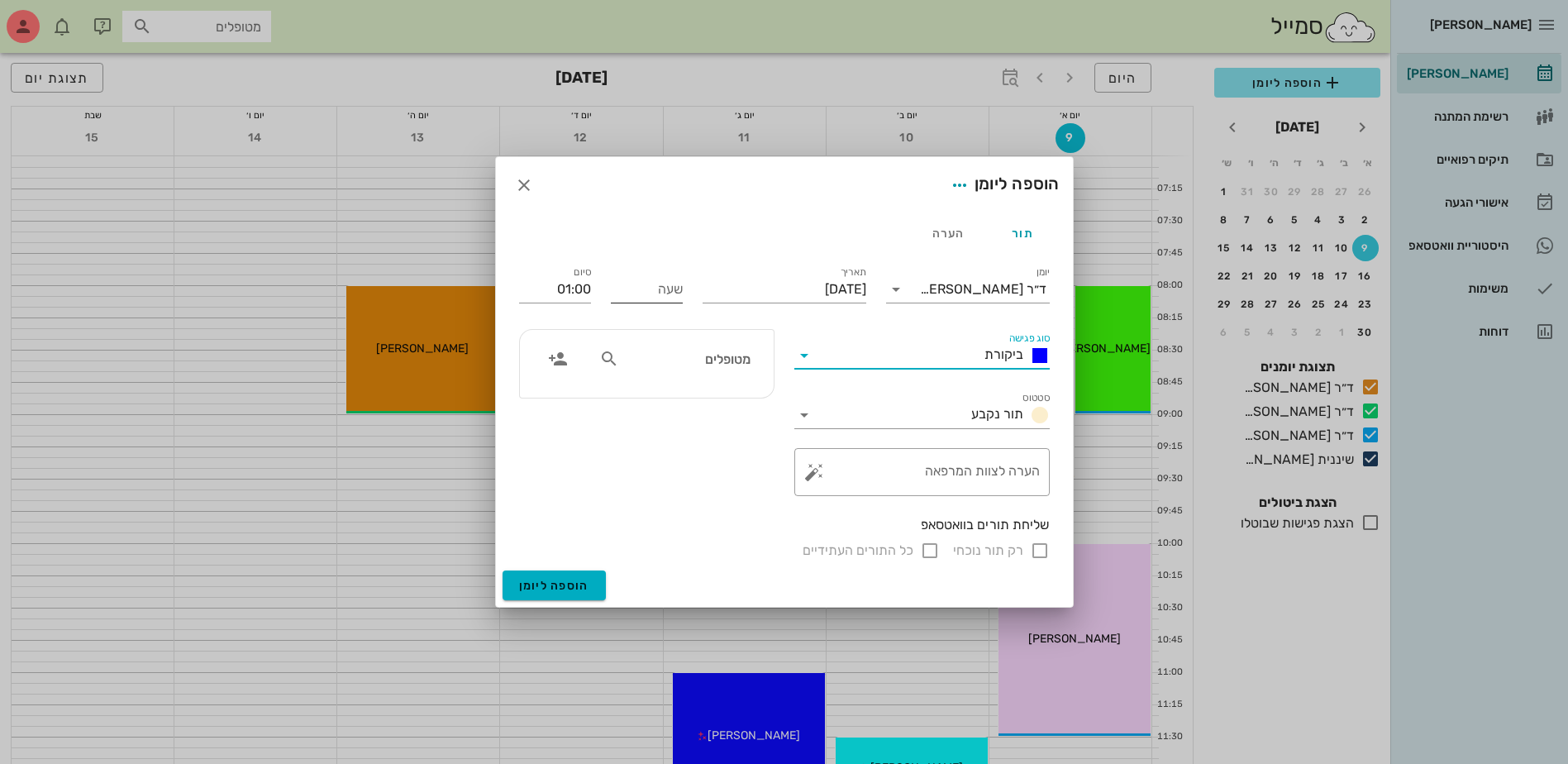
click at [651, 289] on input "שעה" at bounding box center [646, 289] width 72 height 26
click at [699, 370] on div "מטופלים" at bounding box center [674, 359] width 170 height 32
type input "09:00"
type input "10:00"
type input "יול"
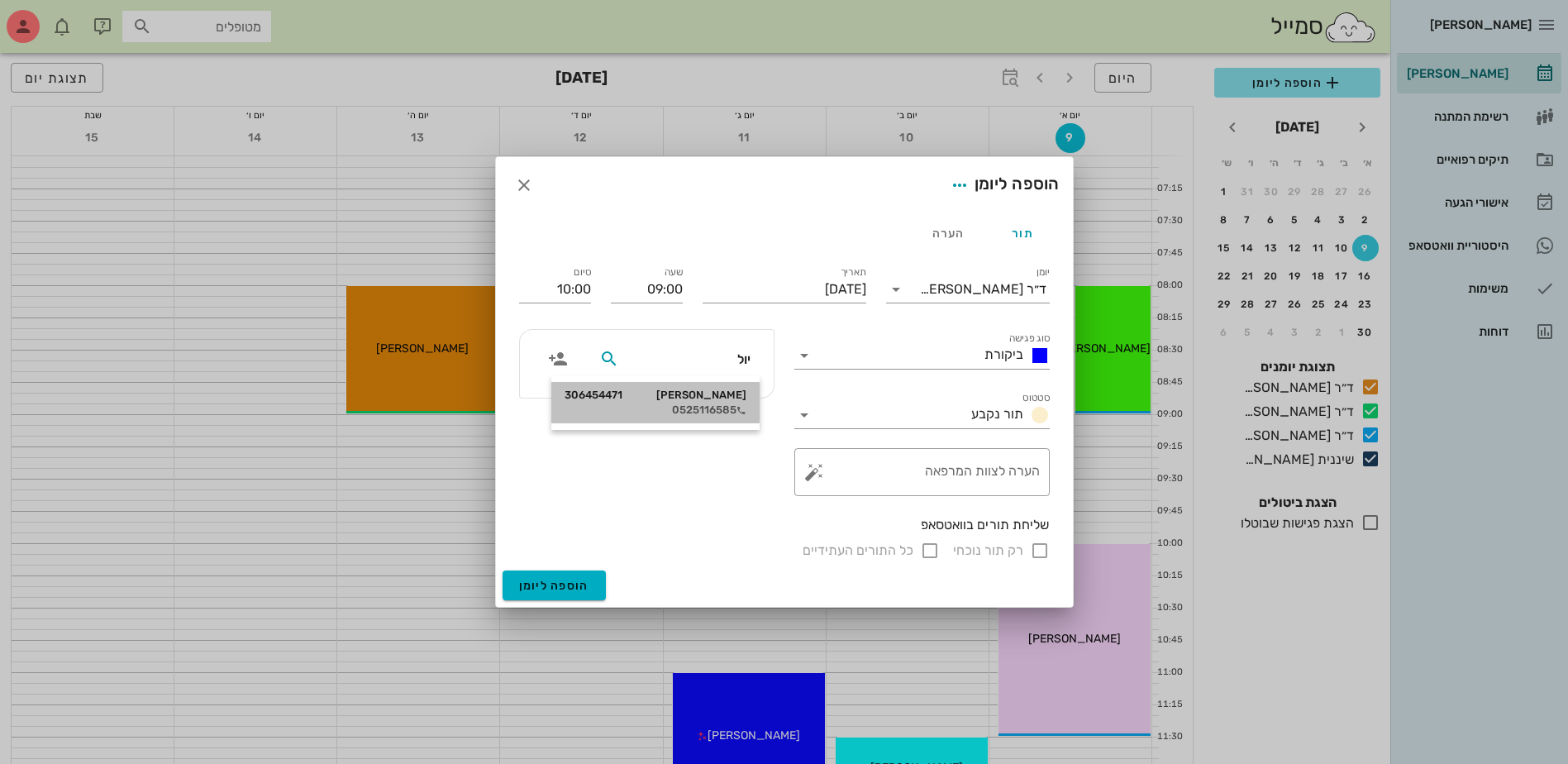
click at [706, 404] on div "0525116585" at bounding box center [655, 410] width 182 height 13
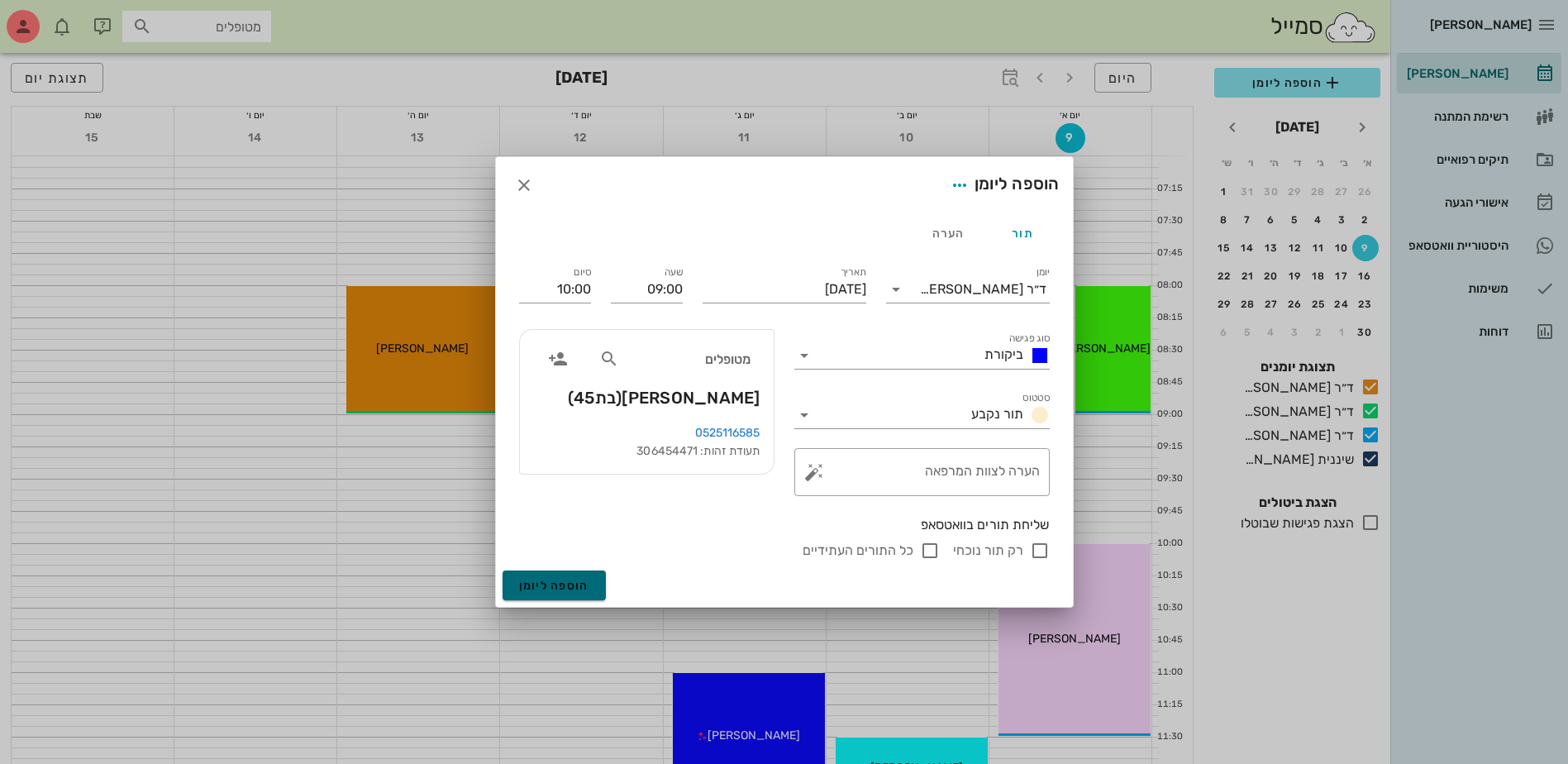
click at [542, 581] on span "הוספה ליומן" at bounding box center [555, 586] width 71 height 14
